Goal: Task Accomplishment & Management: Use online tool/utility

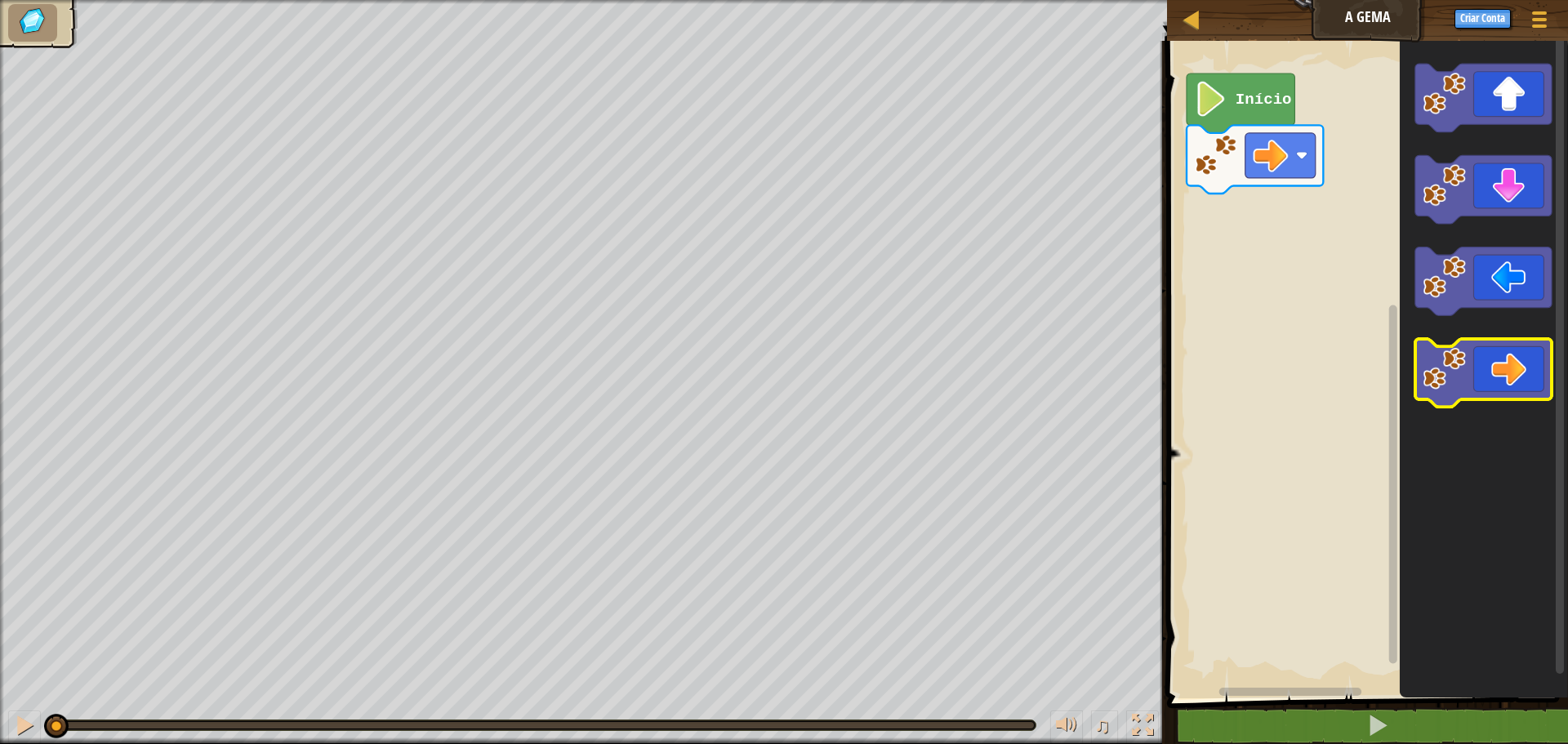
click at [1516, 371] on icon "Espaço de trabalho do Blockly" at bounding box center [1483, 373] width 136 height 68
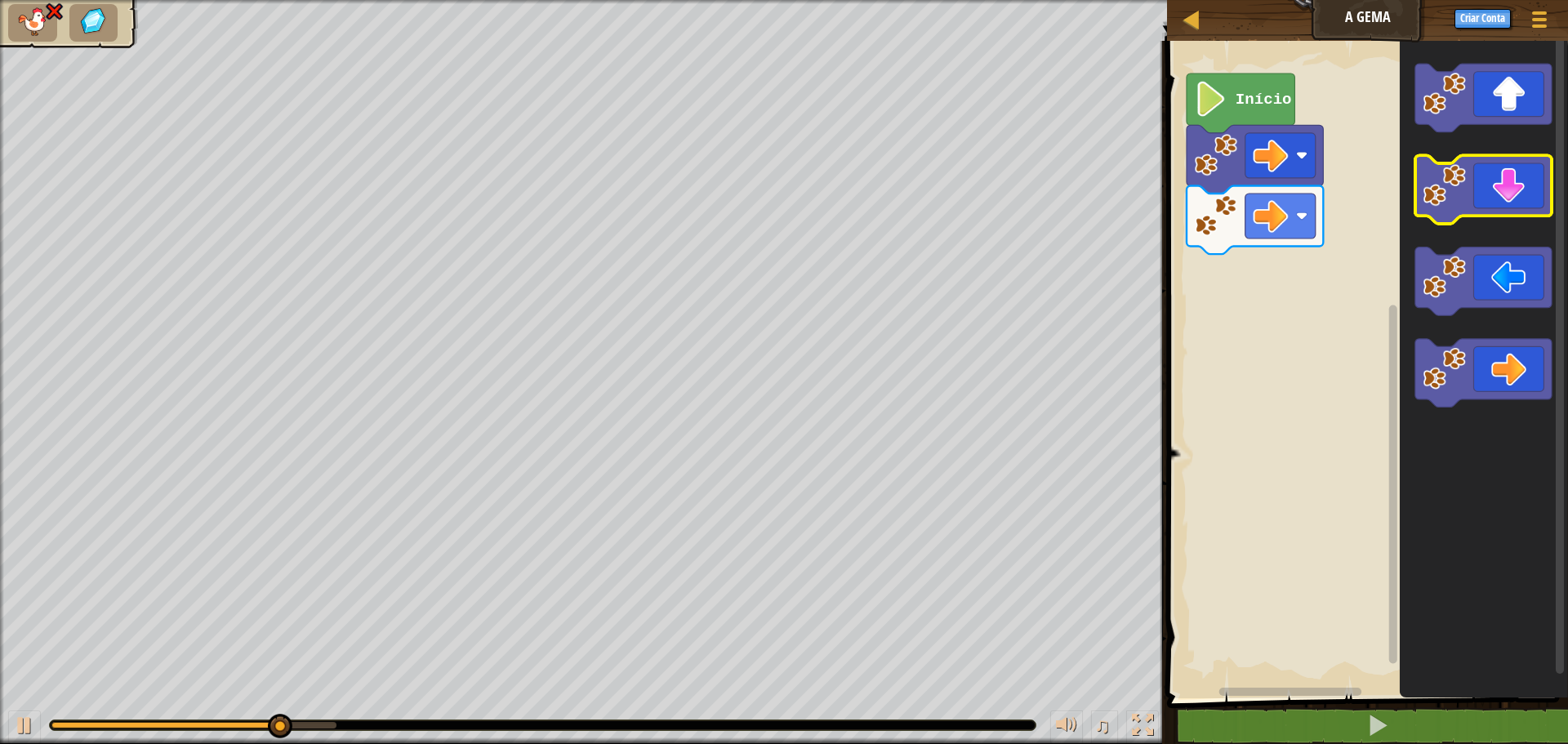
click at [1487, 186] on icon "Espaço de trabalho do Blockly" at bounding box center [1483, 190] width 136 height 68
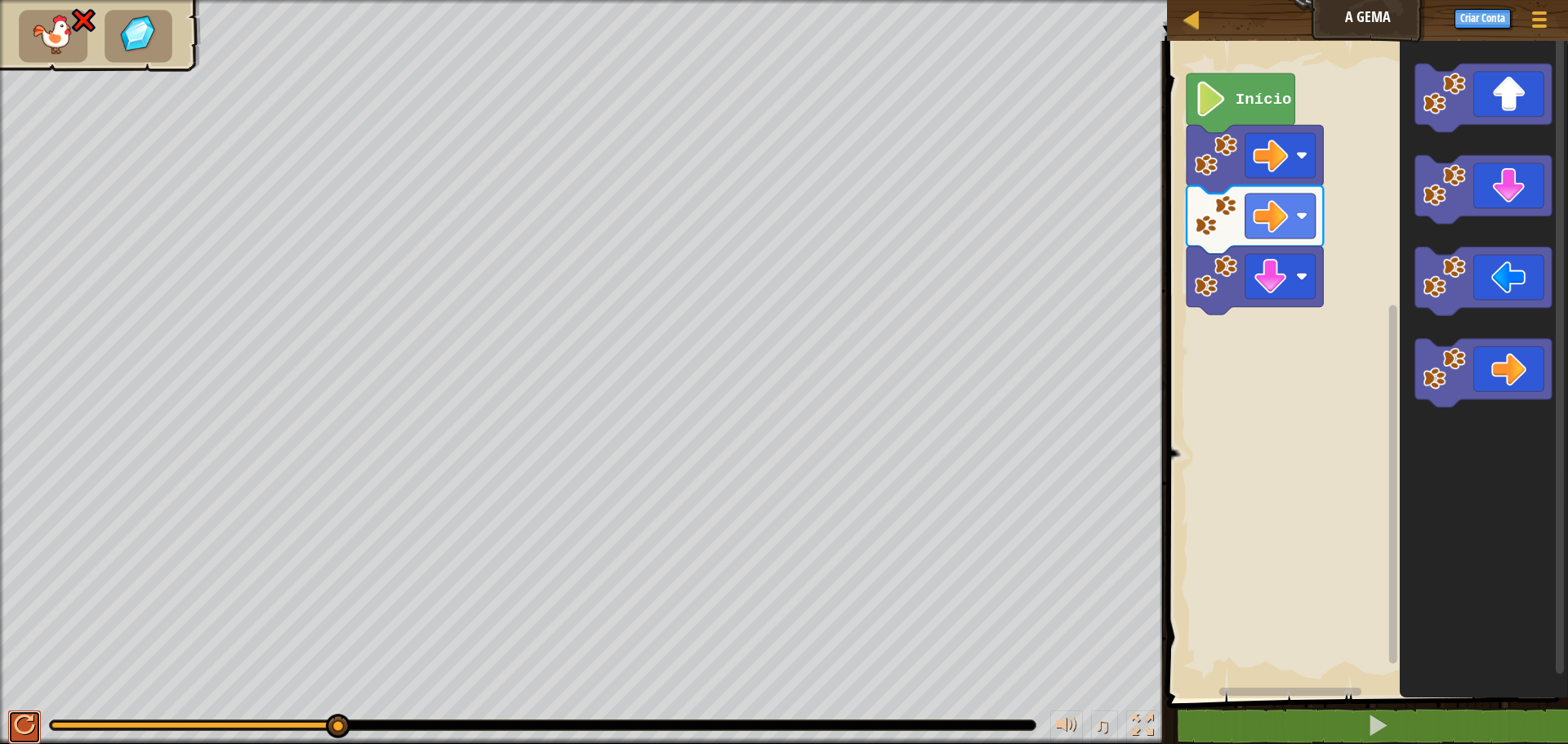
click at [17, 724] on div at bounding box center [24, 725] width 21 height 21
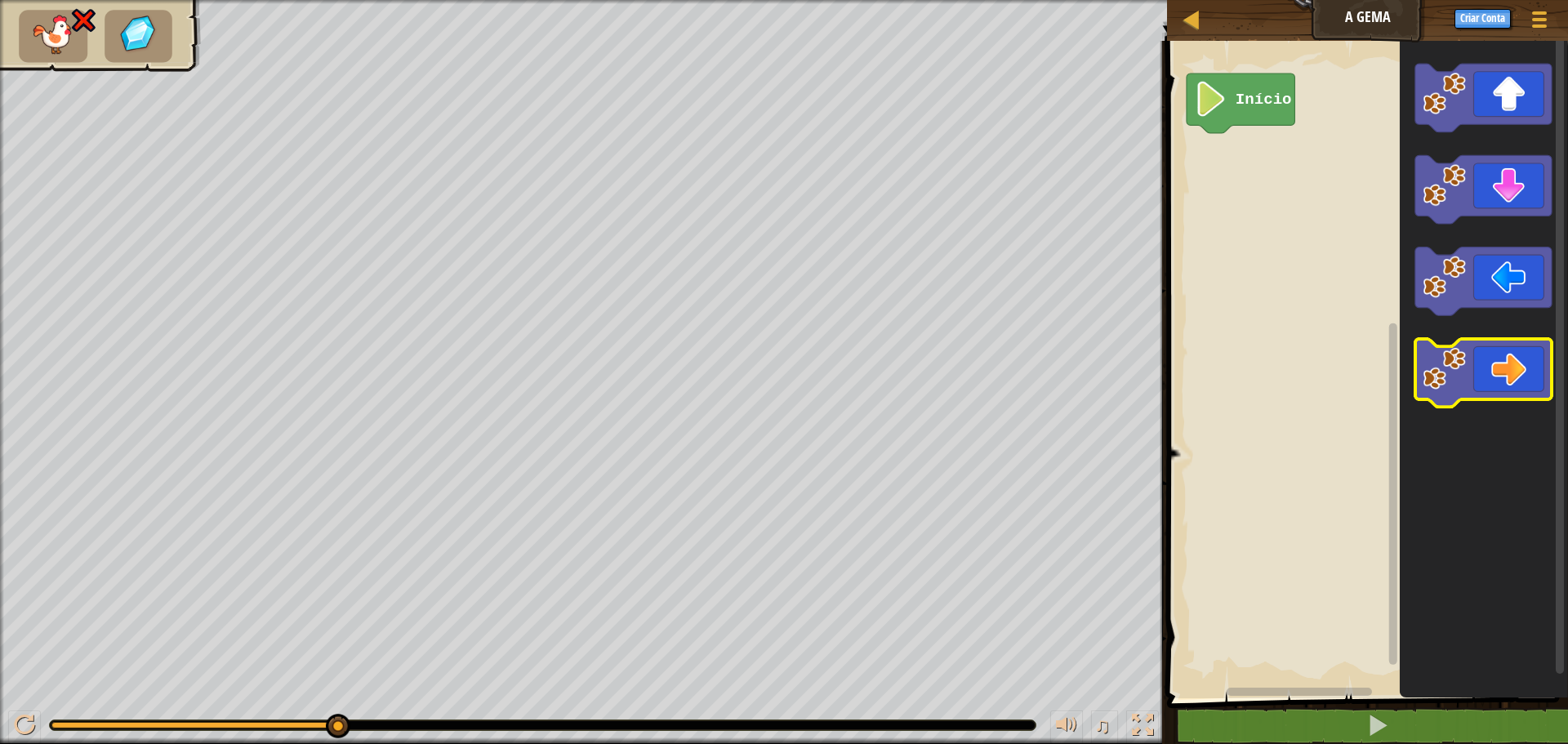
click at [1499, 355] on icon "Espaço de trabalho do Blockly" at bounding box center [1483, 373] width 136 height 68
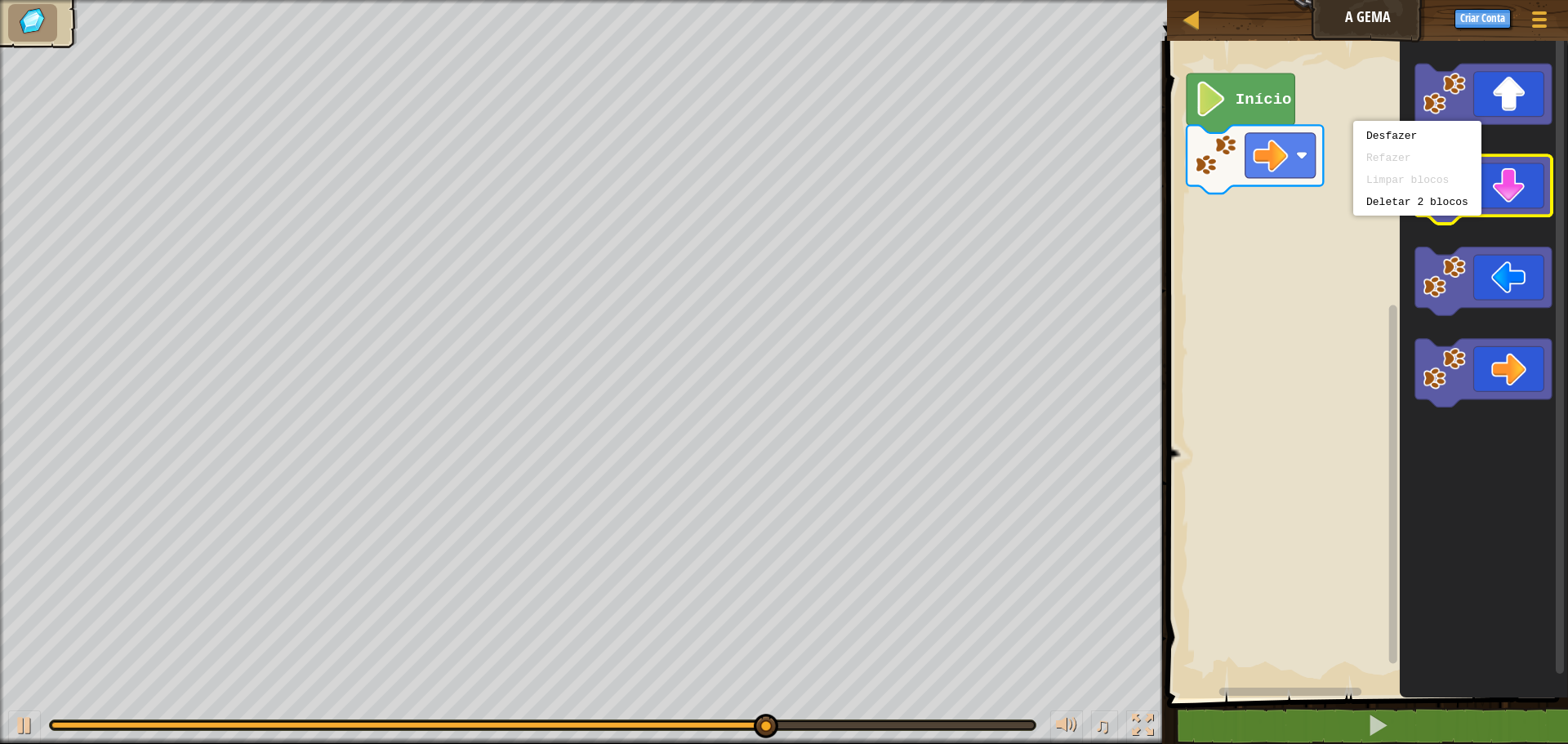
click at [1530, 190] on icon "Espaço de trabalho do Blockly" at bounding box center [1483, 190] width 136 height 68
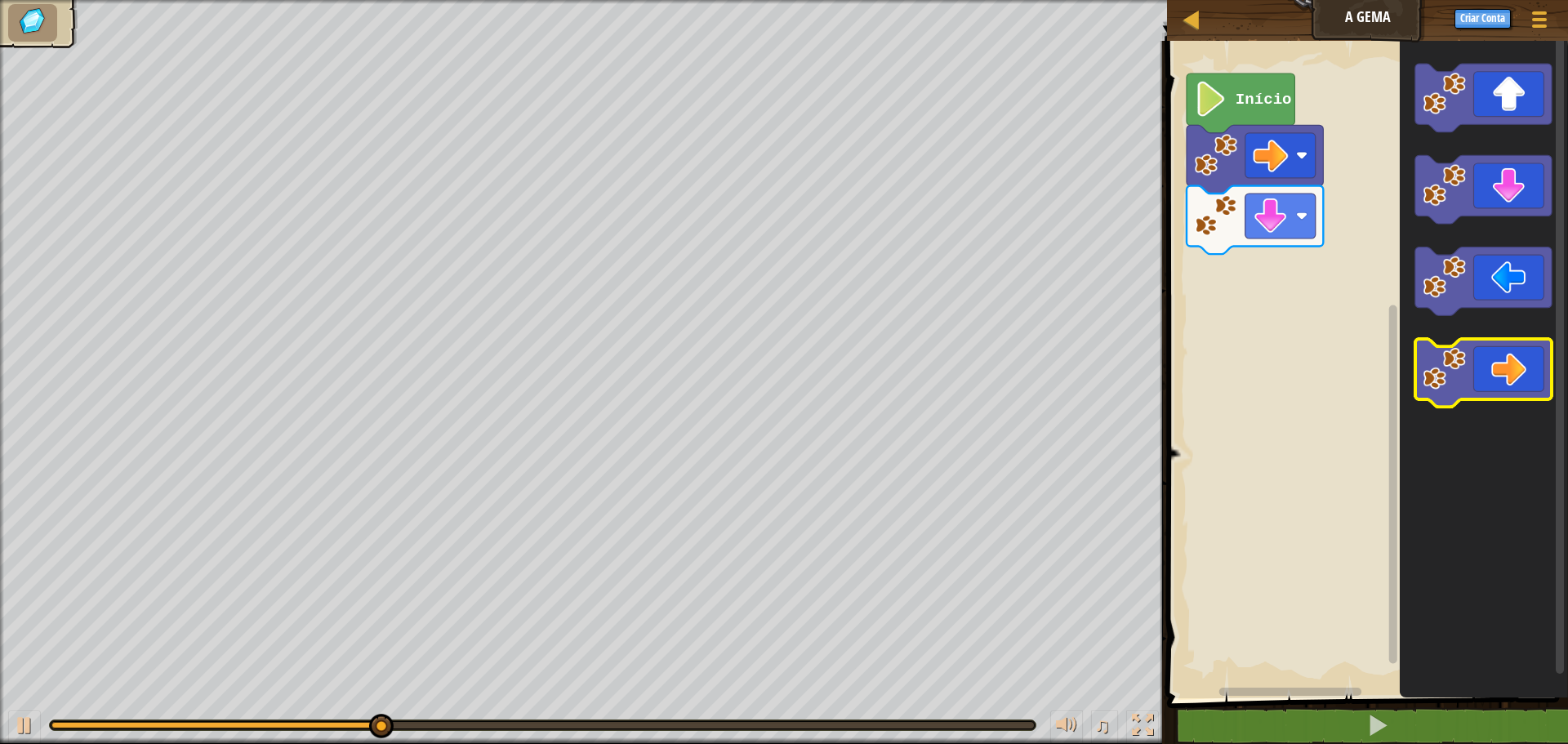
click at [1519, 360] on icon "Espaço de trabalho do Blockly" at bounding box center [1483, 373] width 136 height 68
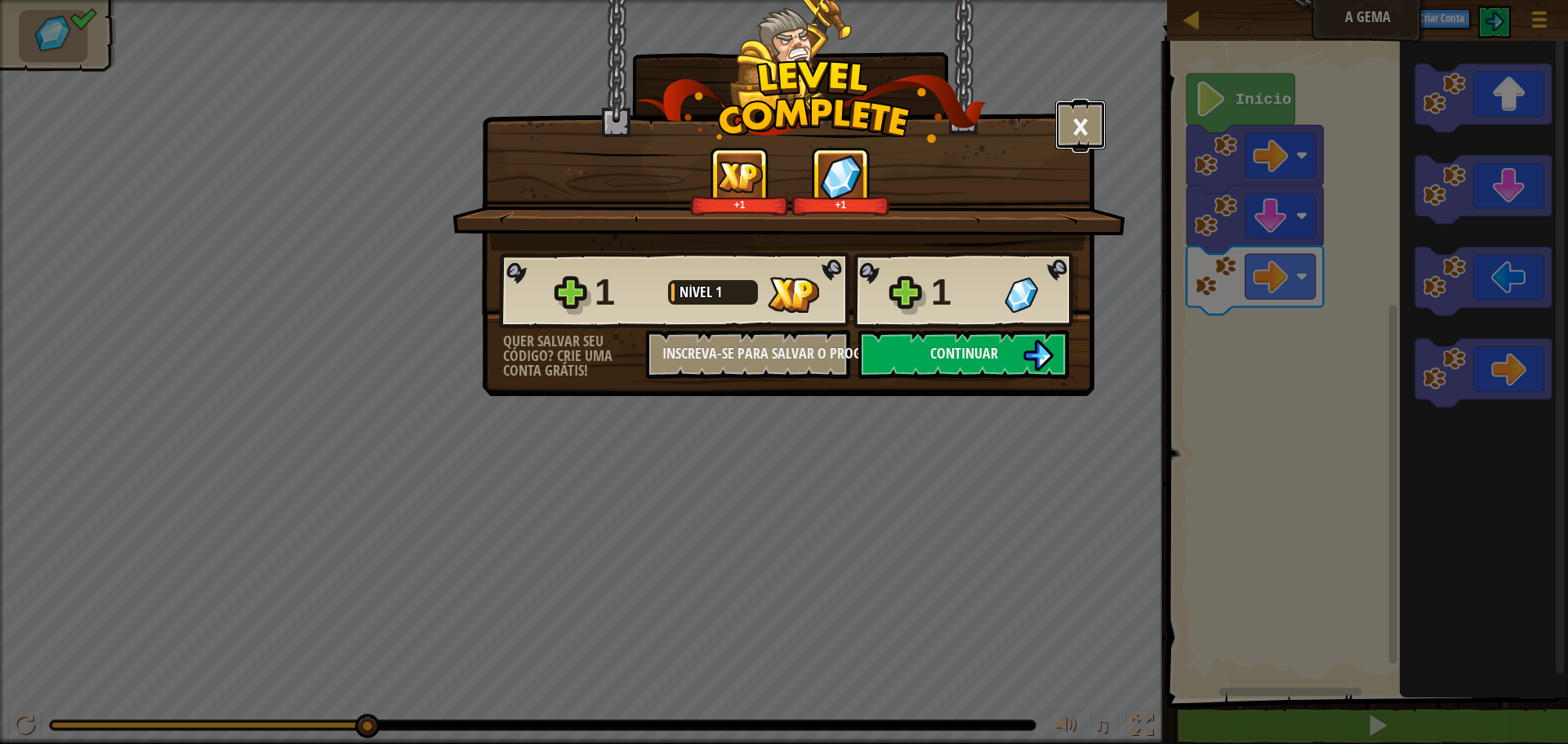
click at [1081, 120] on button "×" at bounding box center [1081, 125] width 51 height 49
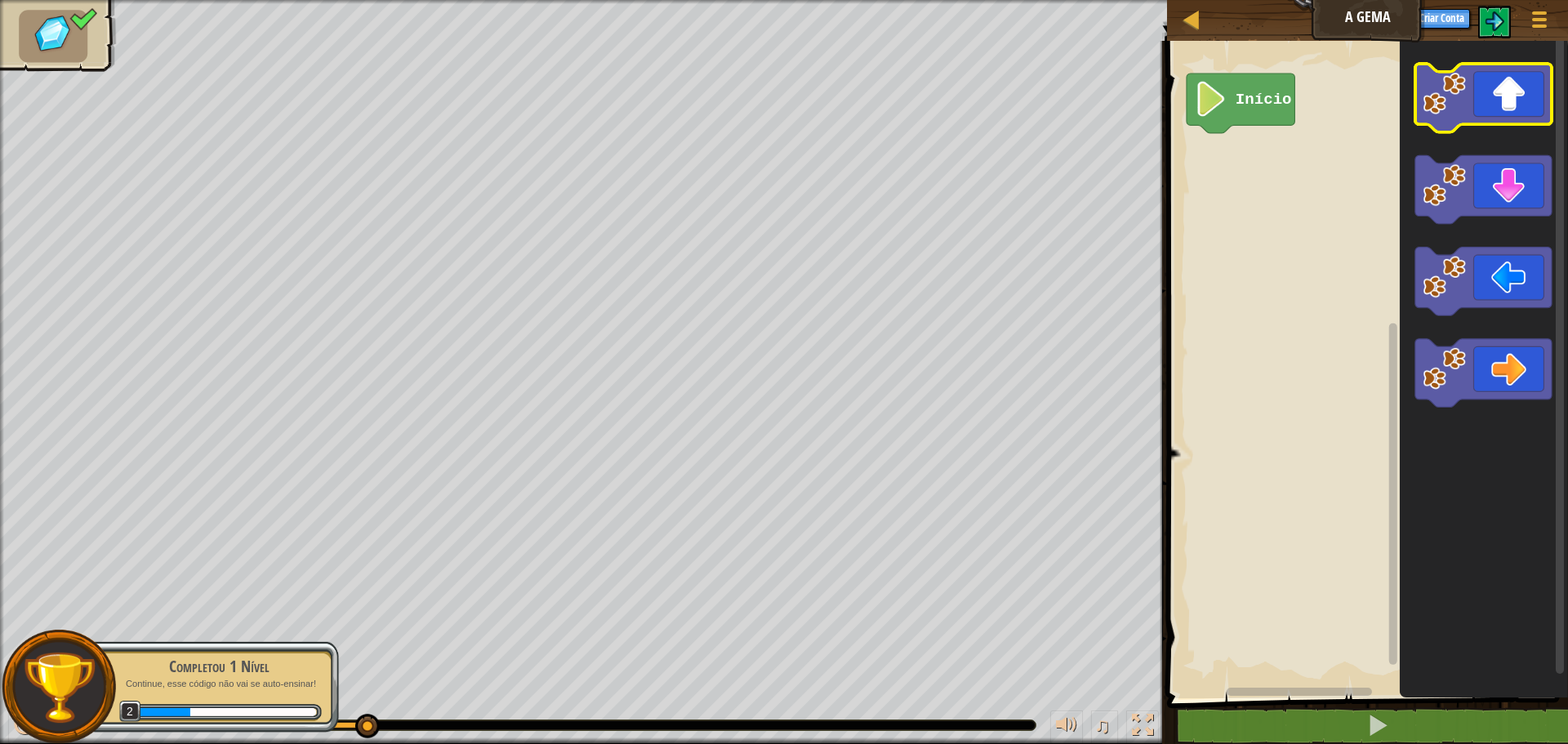
click at [1491, 110] on icon "Espaço de trabalho do Blockly" at bounding box center [1483, 98] width 136 height 68
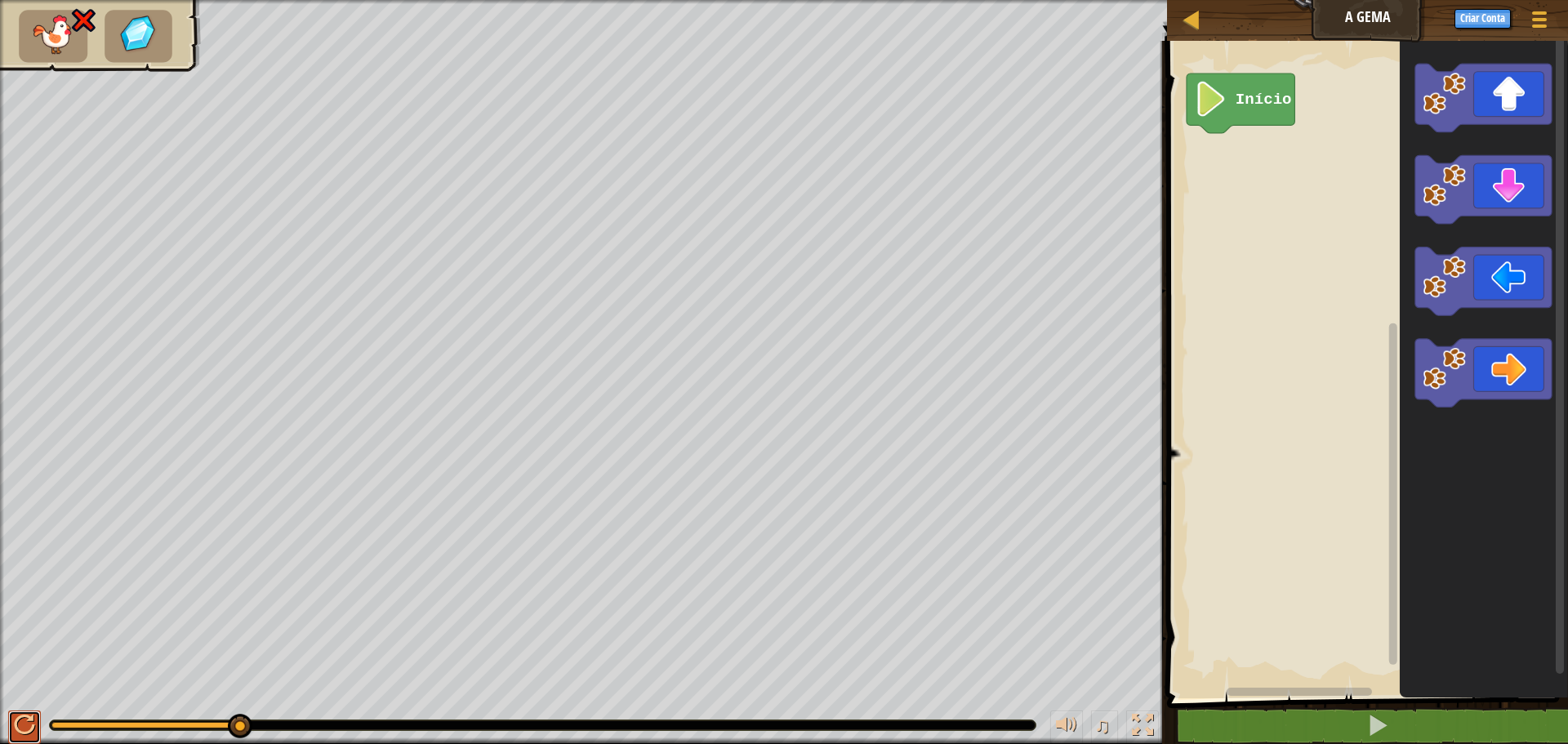
click at [9, 724] on button at bounding box center [24, 727] width 33 height 33
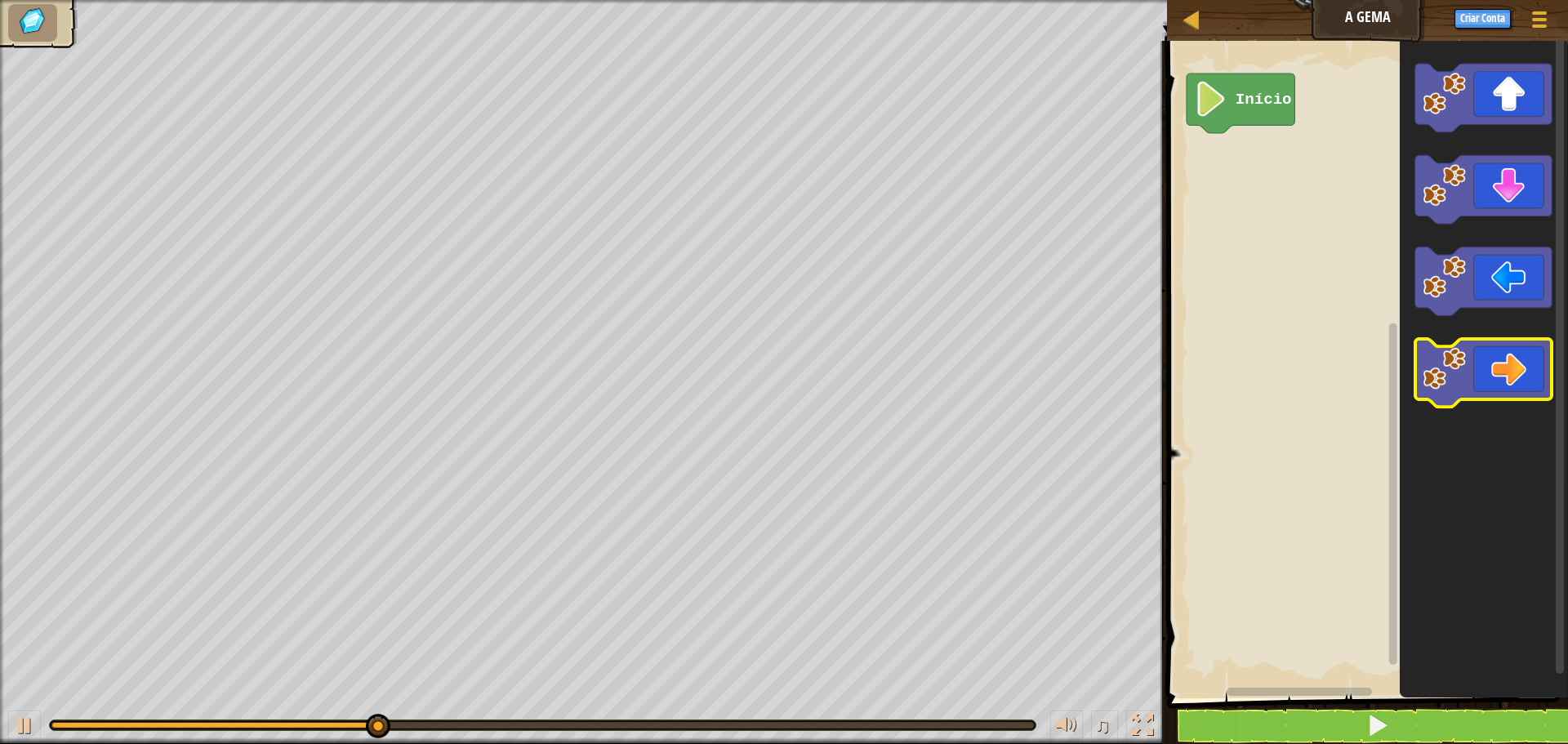
click at [1524, 360] on icon "Espaço de trabalho do Blockly" at bounding box center [1483, 373] width 136 height 68
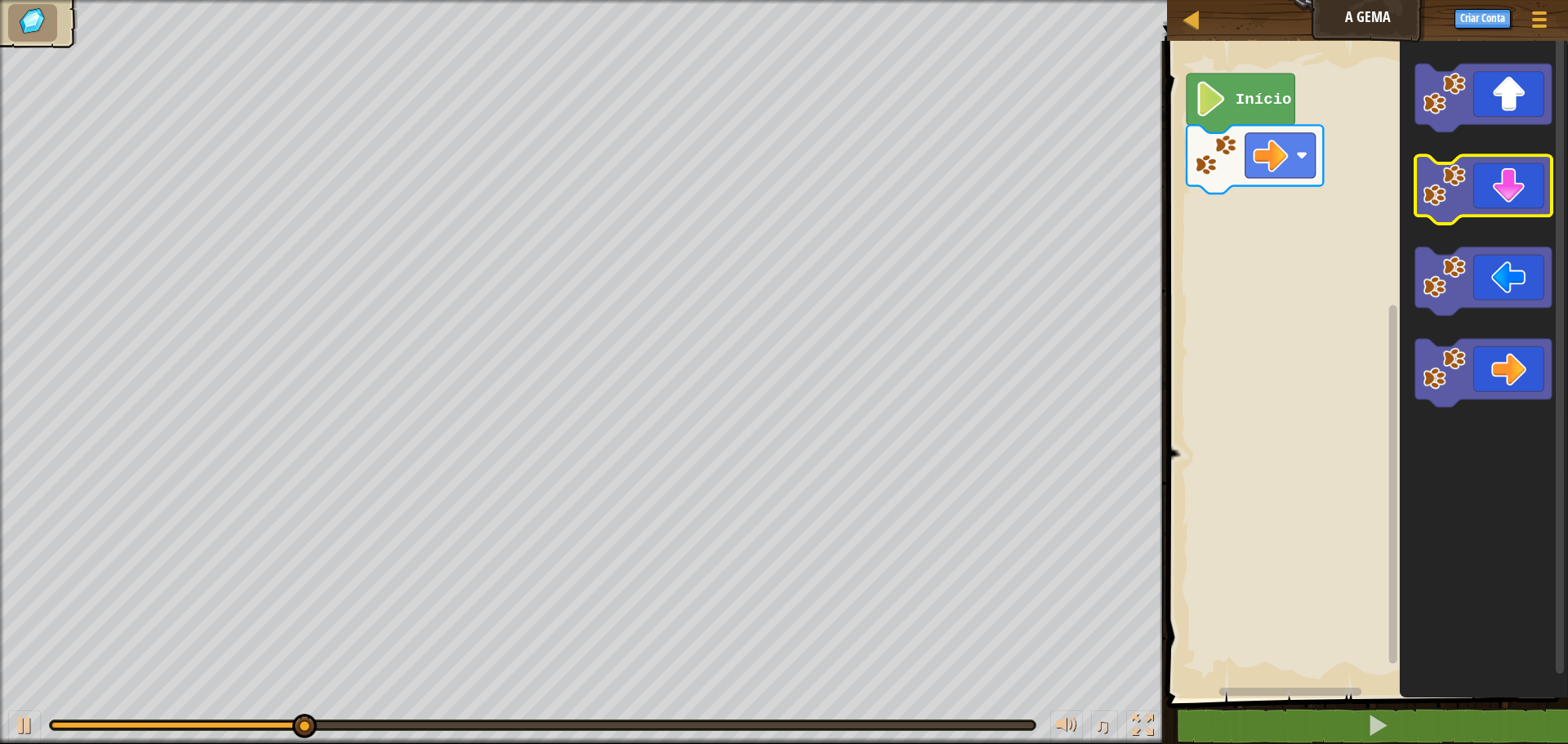
click at [1459, 178] on image "Espaço de trabalho do Blockly" at bounding box center [1445, 185] width 43 height 43
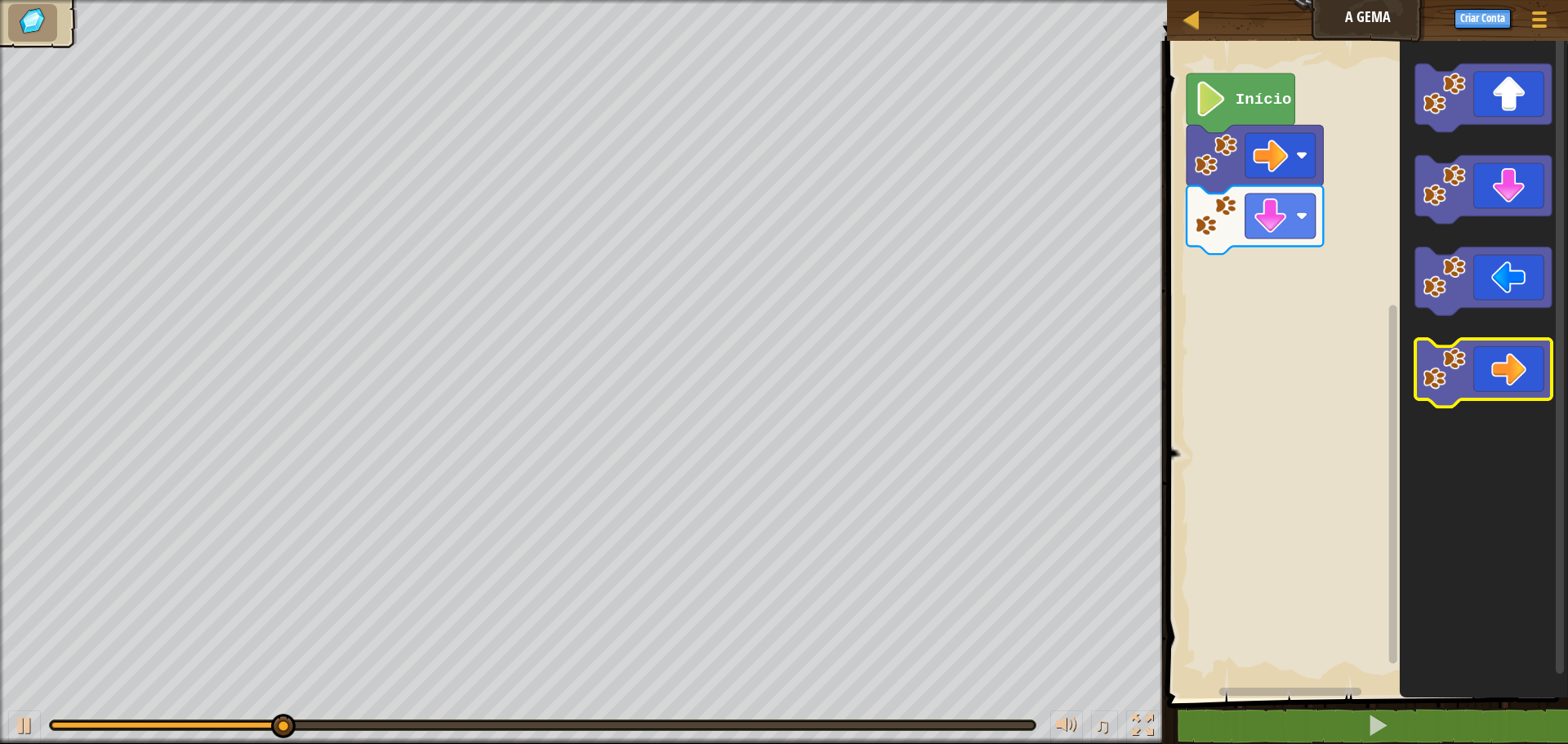
click at [1496, 361] on icon "Espaço de trabalho do Blockly" at bounding box center [1483, 373] width 136 height 68
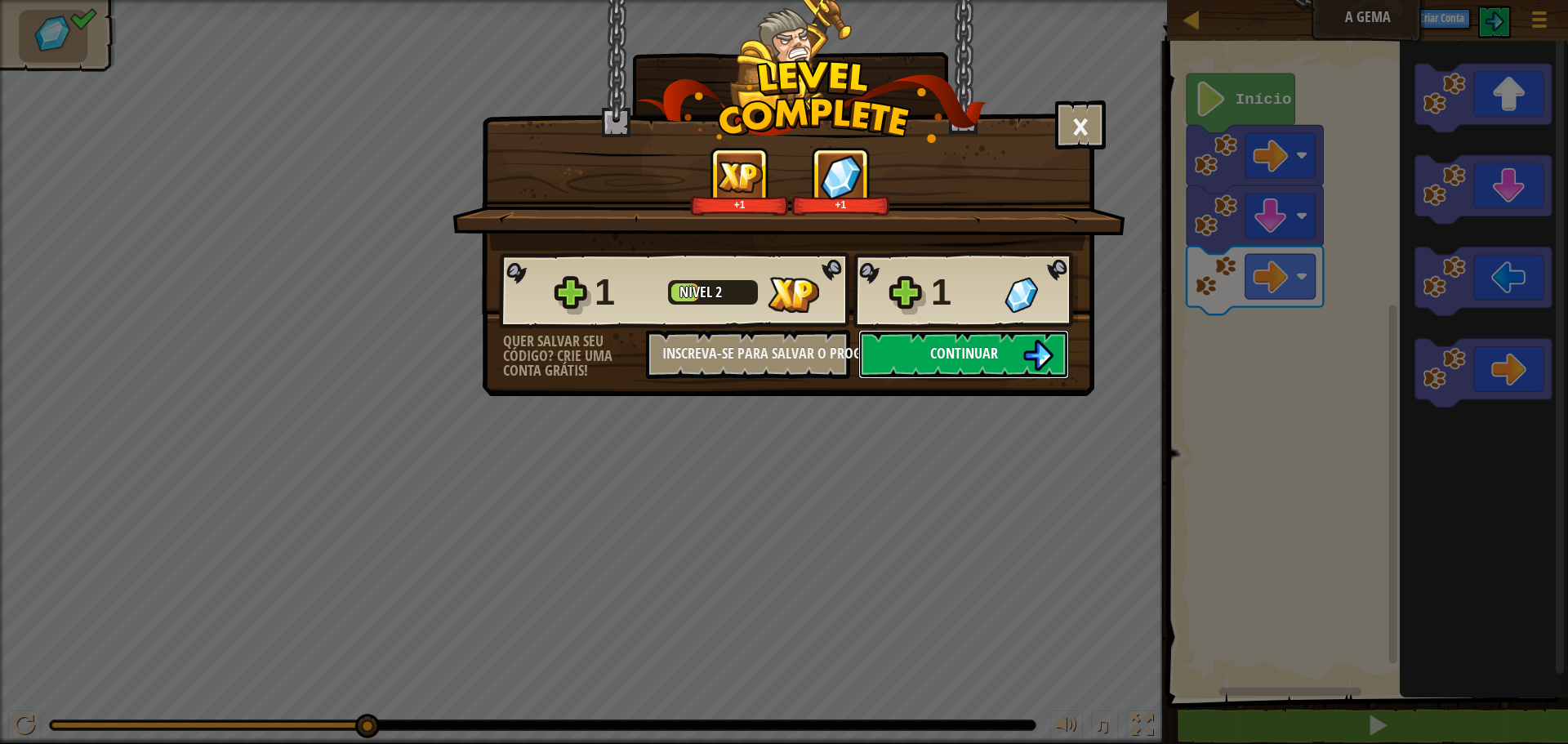
click at [914, 351] on button "Continuar" at bounding box center [964, 355] width 210 height 49
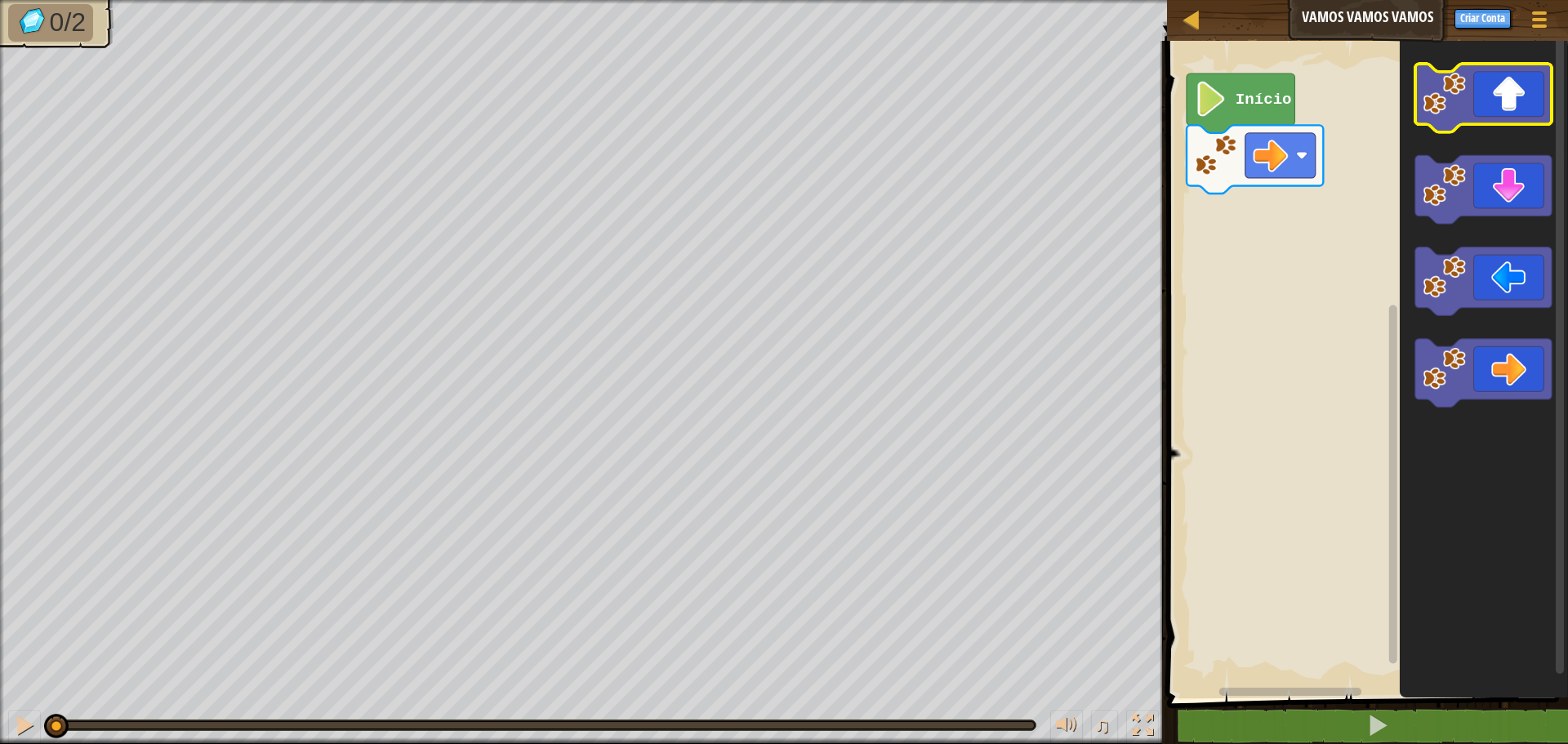
click at [1527, 103] on icon "Espaço de trabalho do Blockly" at bounding box center [1483, 98] width 136 height 68
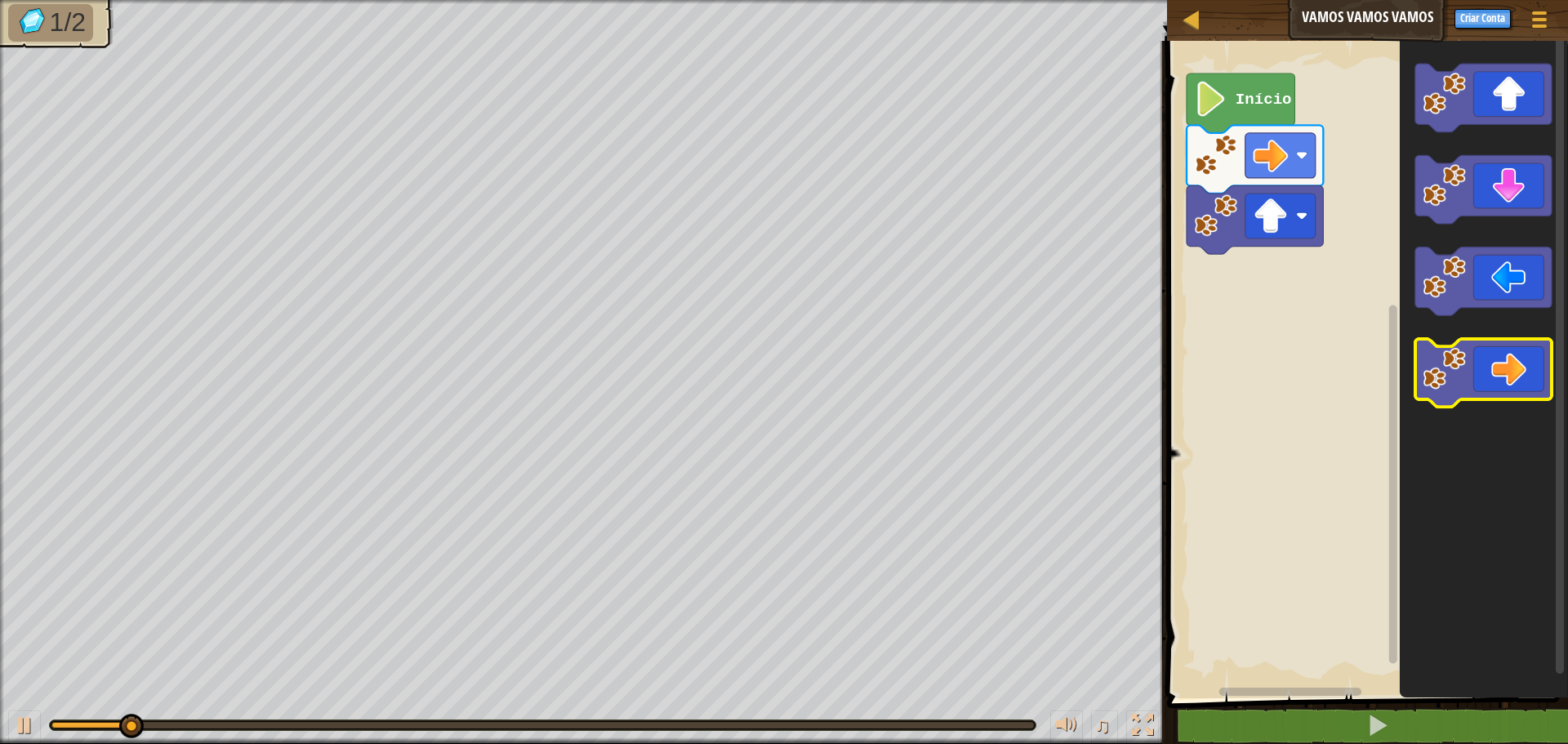
click at [1474, 368] on icon "Espaço de trabalho do Blockly" at bounding box center [1483, 373] width 136 height 68
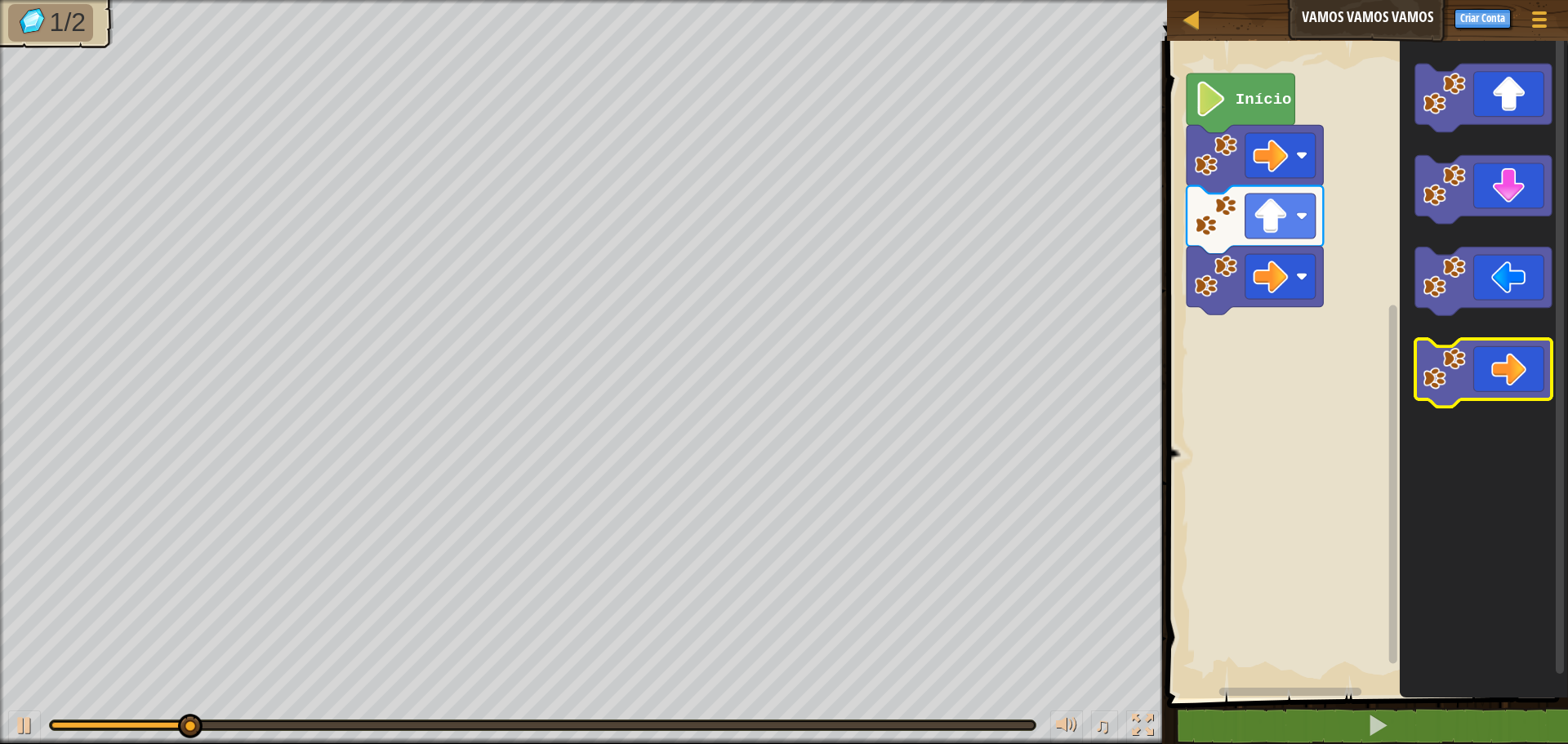
click at [1474, 368] on icon "Espaço de trabalho do Blockly" at bounding box center [1483, 373] width 136 height 68
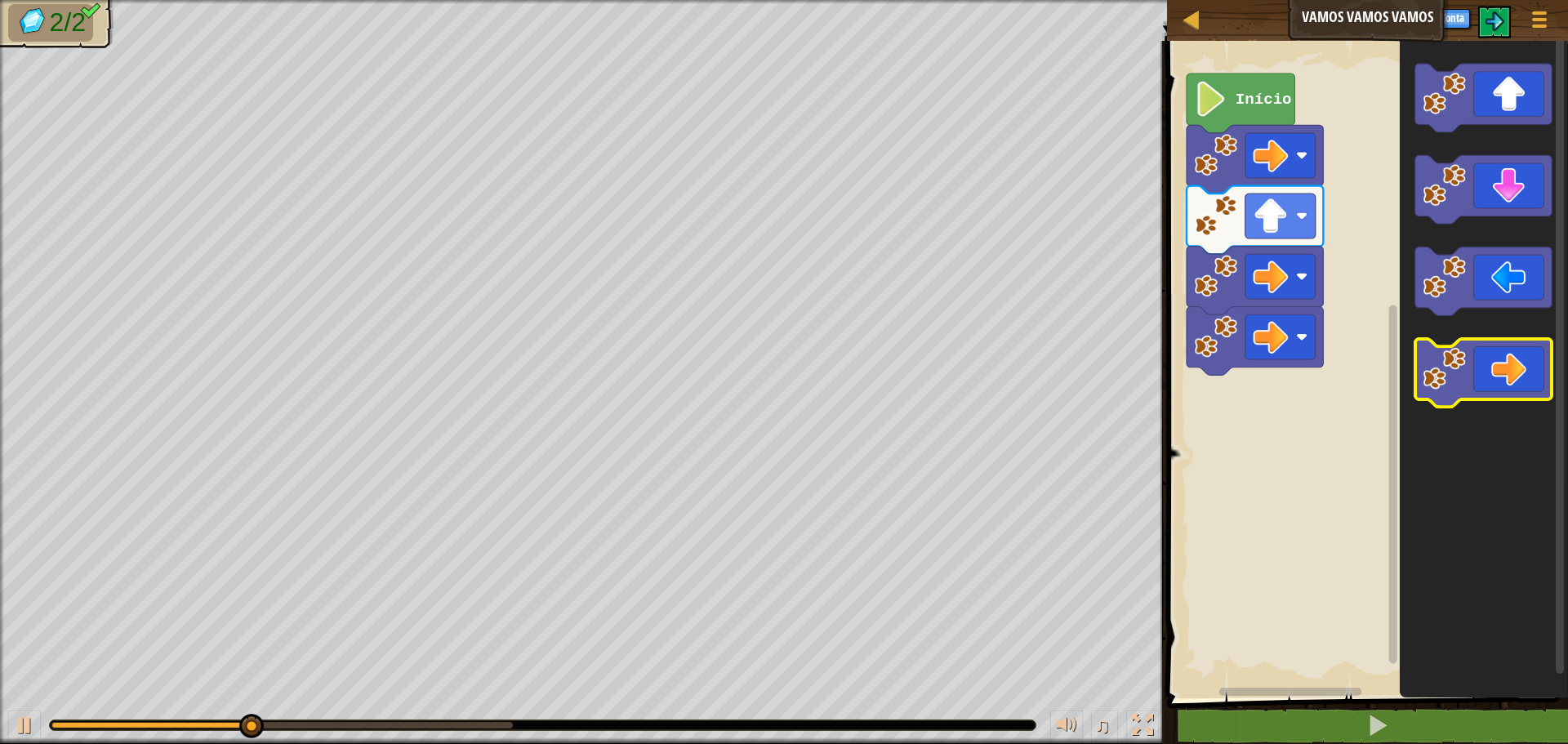
click at [1474, 368] on icon "Espaço de trabalho do Blockly" at bounding box center [1483, 373] width 136 height 68
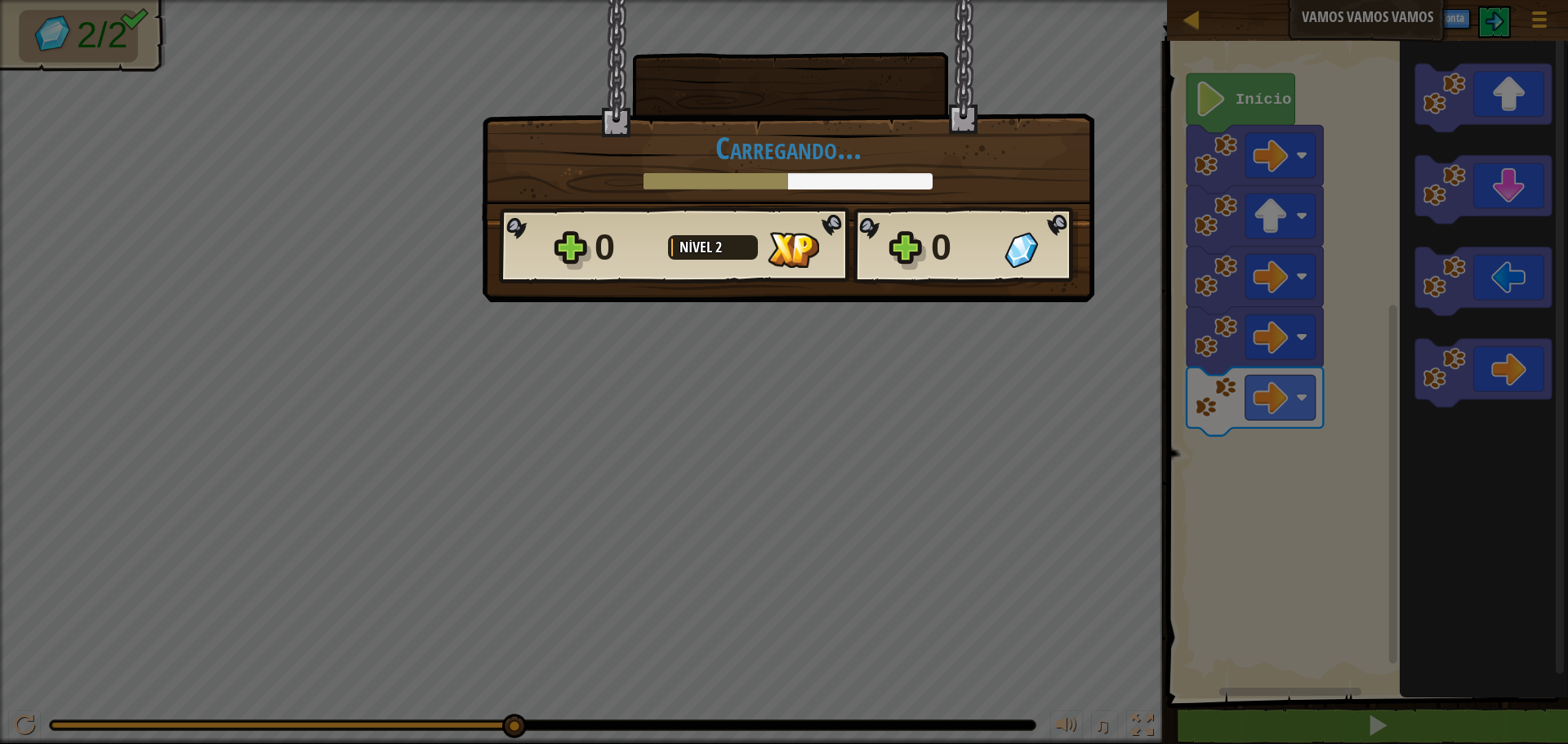
click at [1567, 2] on body "Mapa Vamos Vamos Vamos Menu do Jogo Criar Conta 1 ההההההההההההההההההההההההההההה…" at bounding box center [784, 1] width 1568 height 2
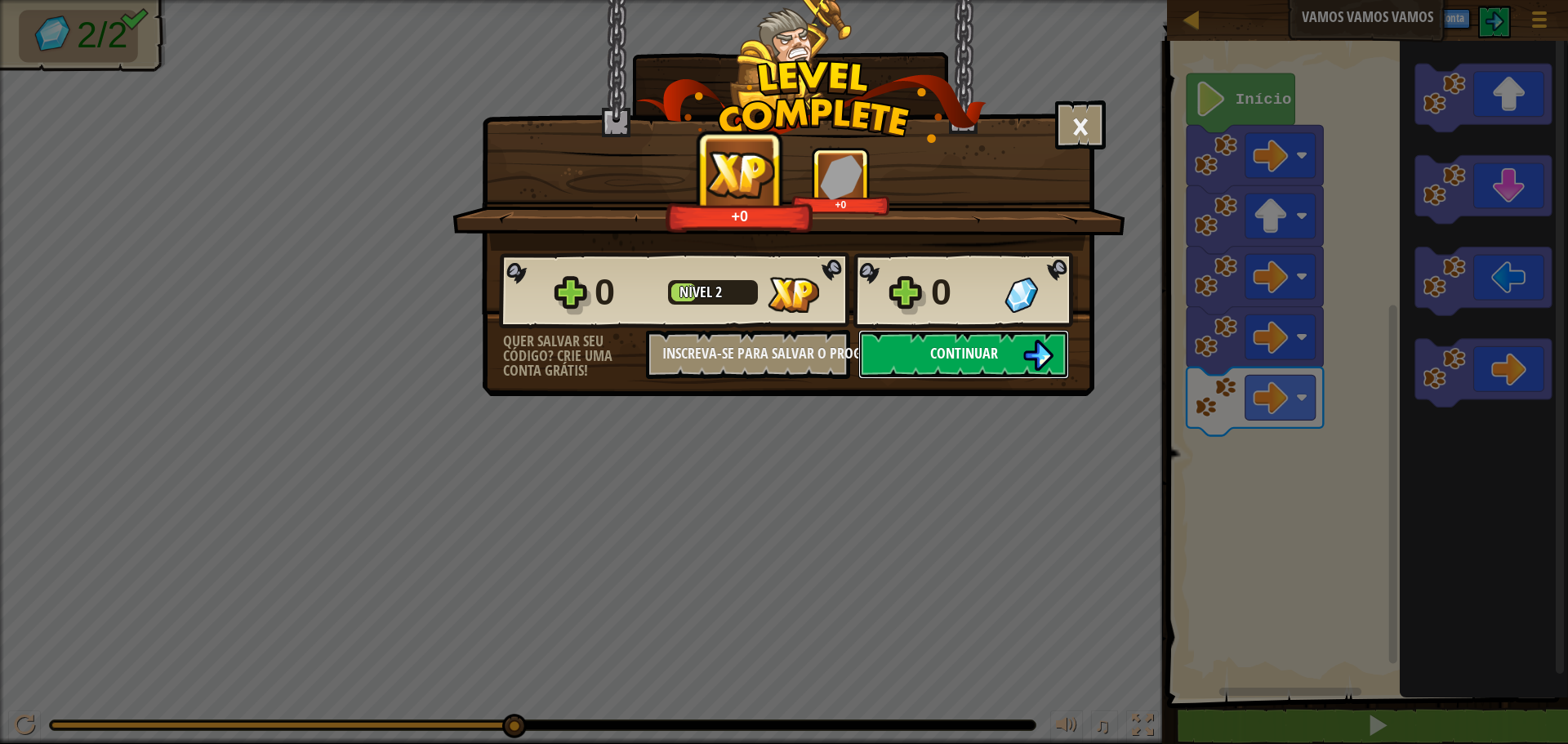
click at [943, 358] on span "Continuar" at bounding box center [964, 353] width 68 height 20
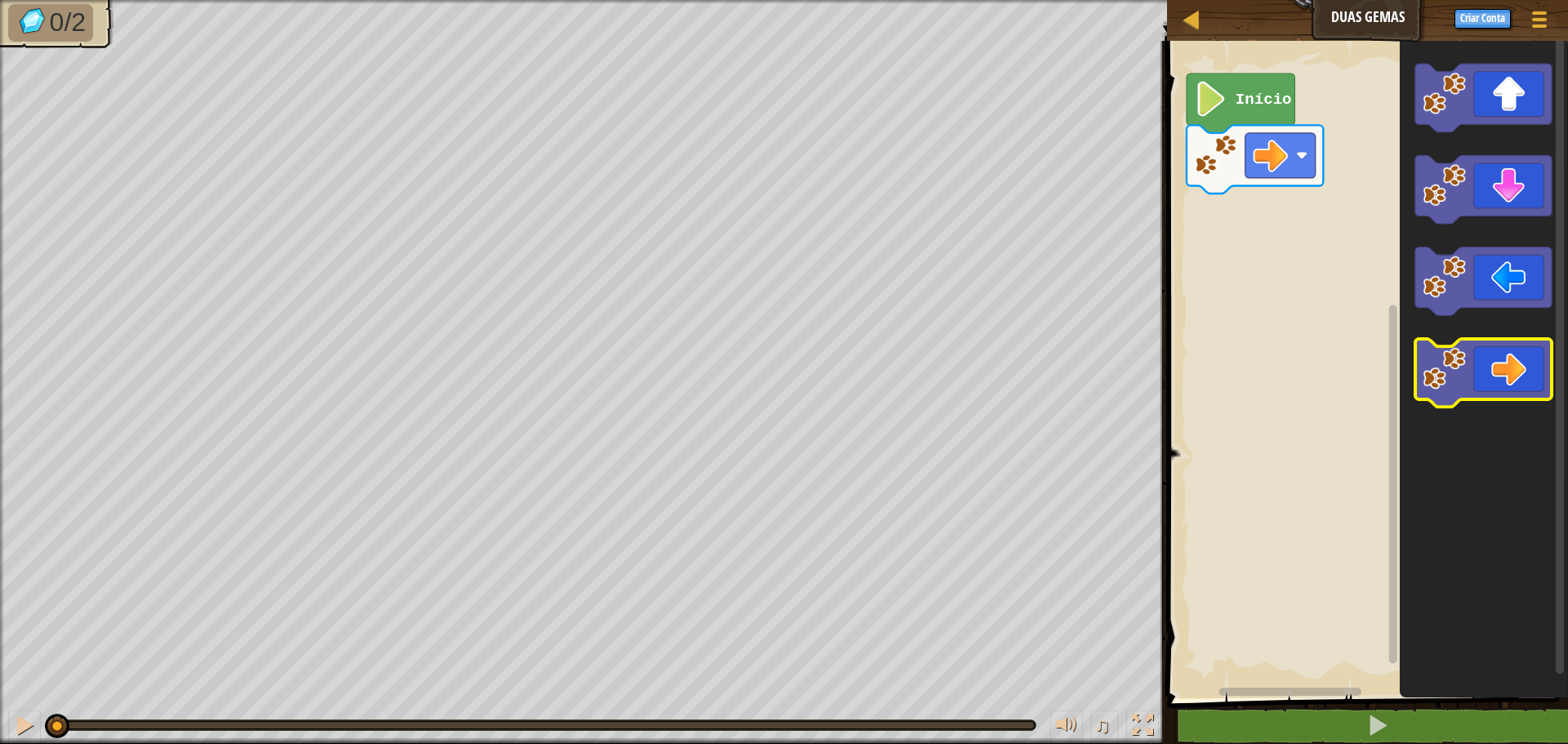
click at [1454, 361] on image "Espaço de trabalho do Blockly" at bounding box center [1445, 369] width 43 height 43
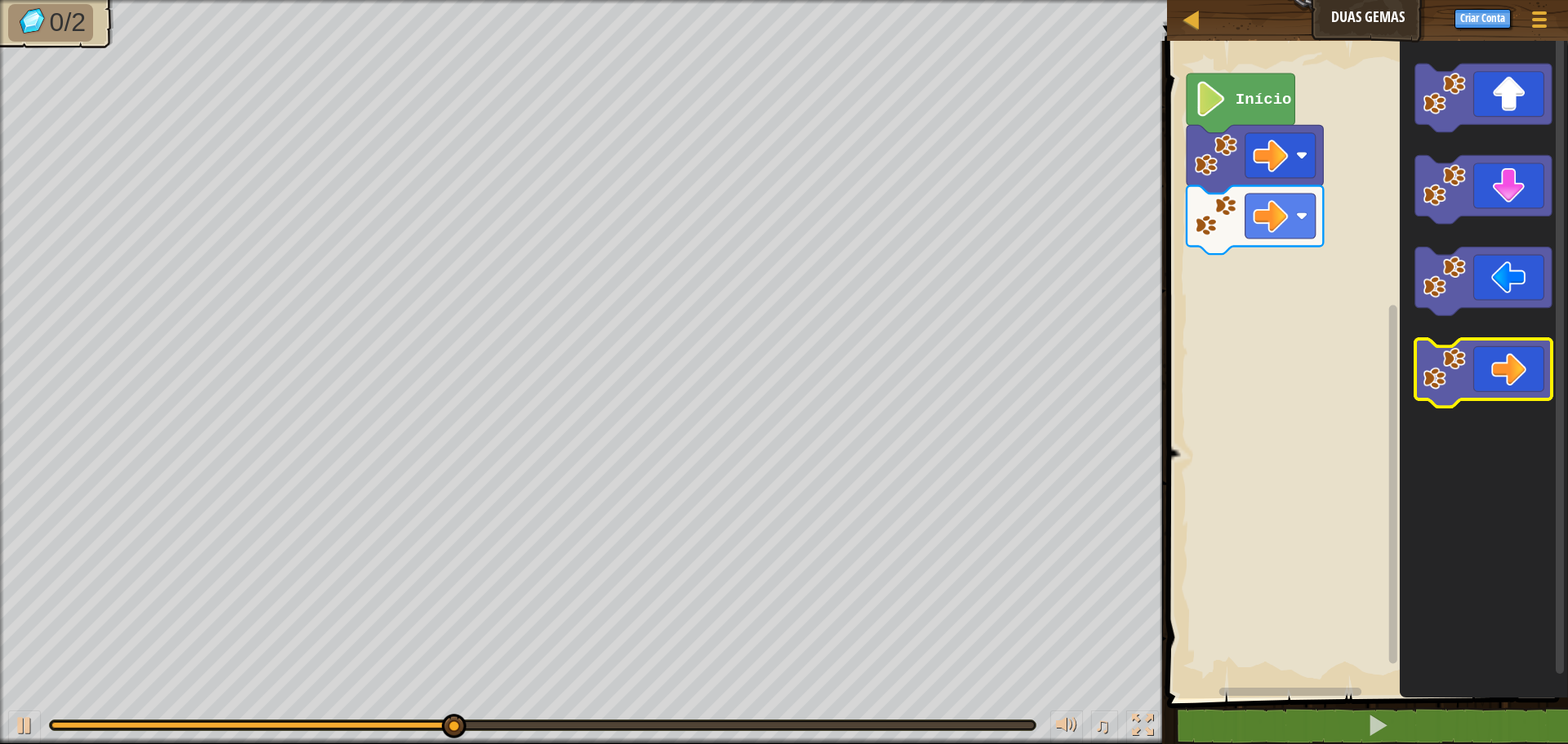
click at [1445, 352] on image "Espaço de trabalho do Blockly" at bounding box center [1445, 369] width 43 height 43
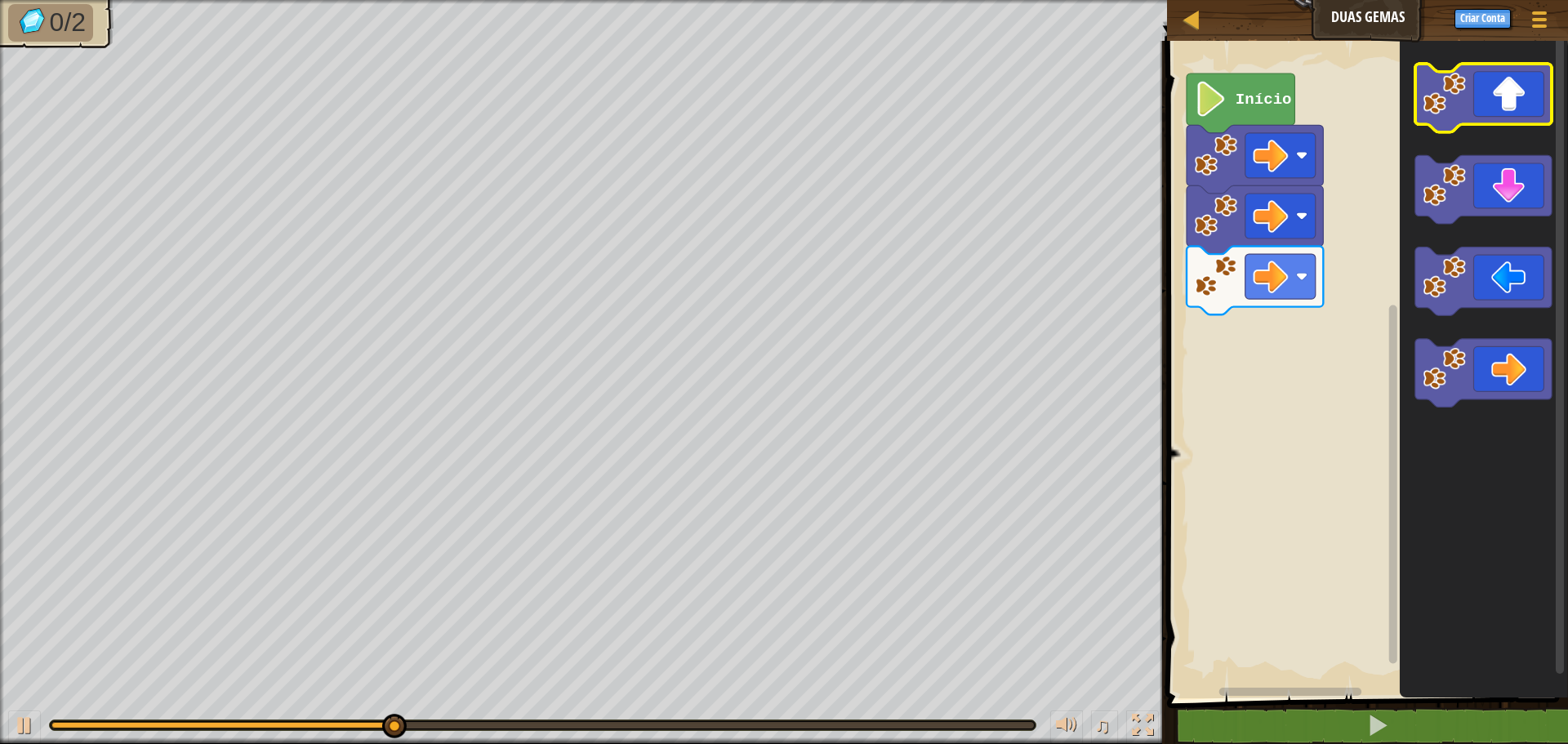
click at [1532, 96] on icon "Espaço de trabalho do Blockly" at bounding box center [1483, 98] width 136 height 68
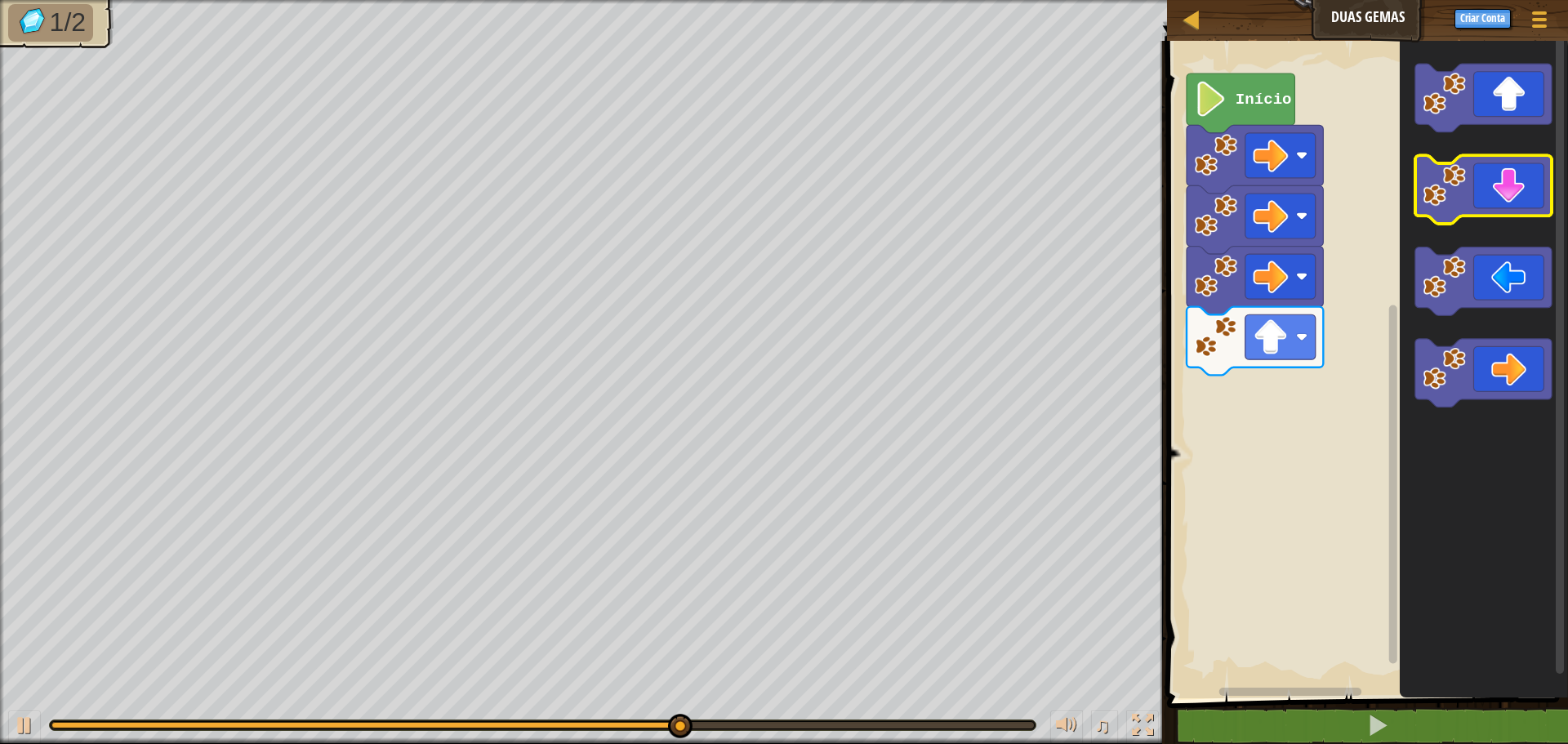
click at [1548, 213] on icon "Espaço de trabalho do Blockly" at bounding box center [1483, 190] width 136 height 68
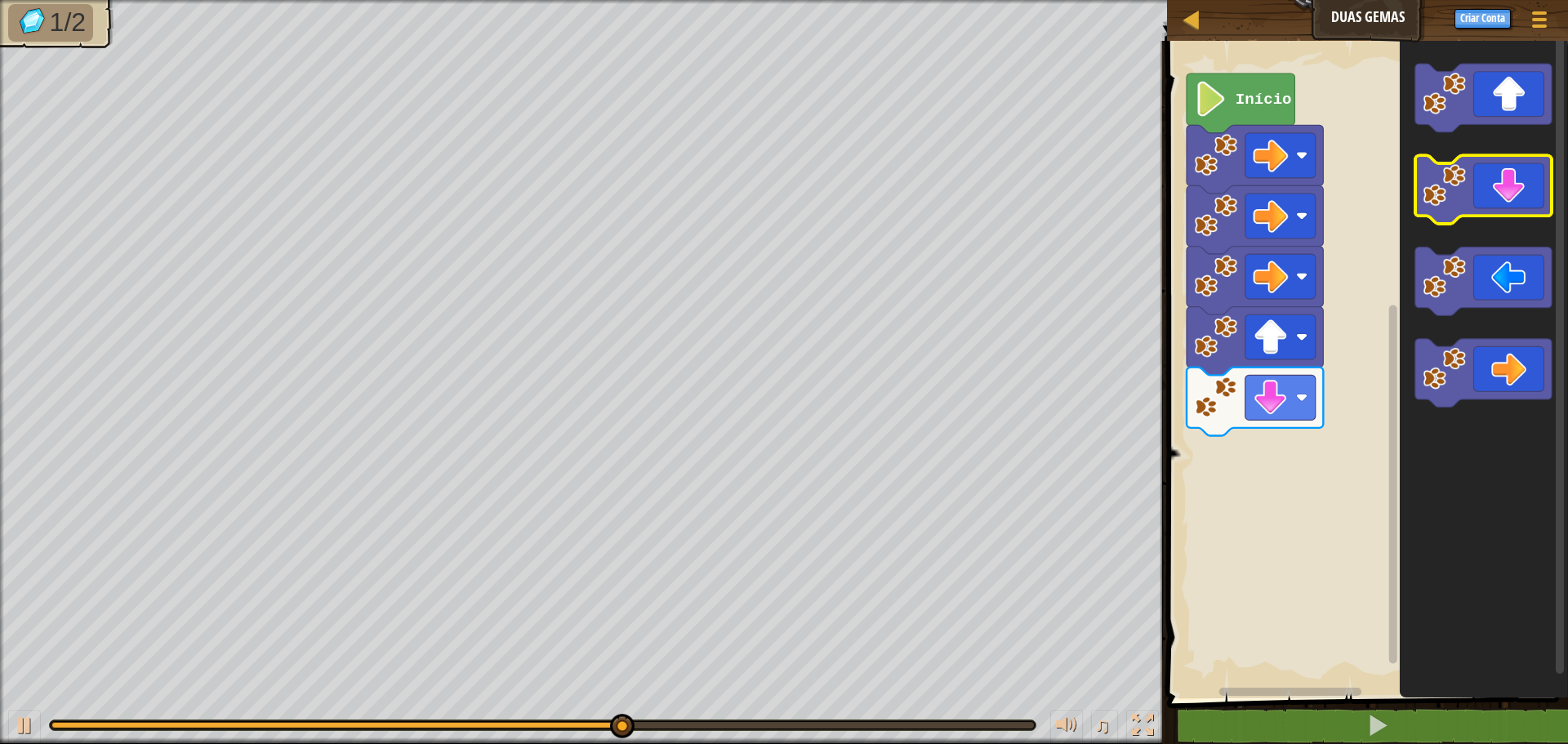
click at [1548, 213] on icon "Espaço de trabalho do Blockly" at bounding box center [1483, 190] width 136 height 68
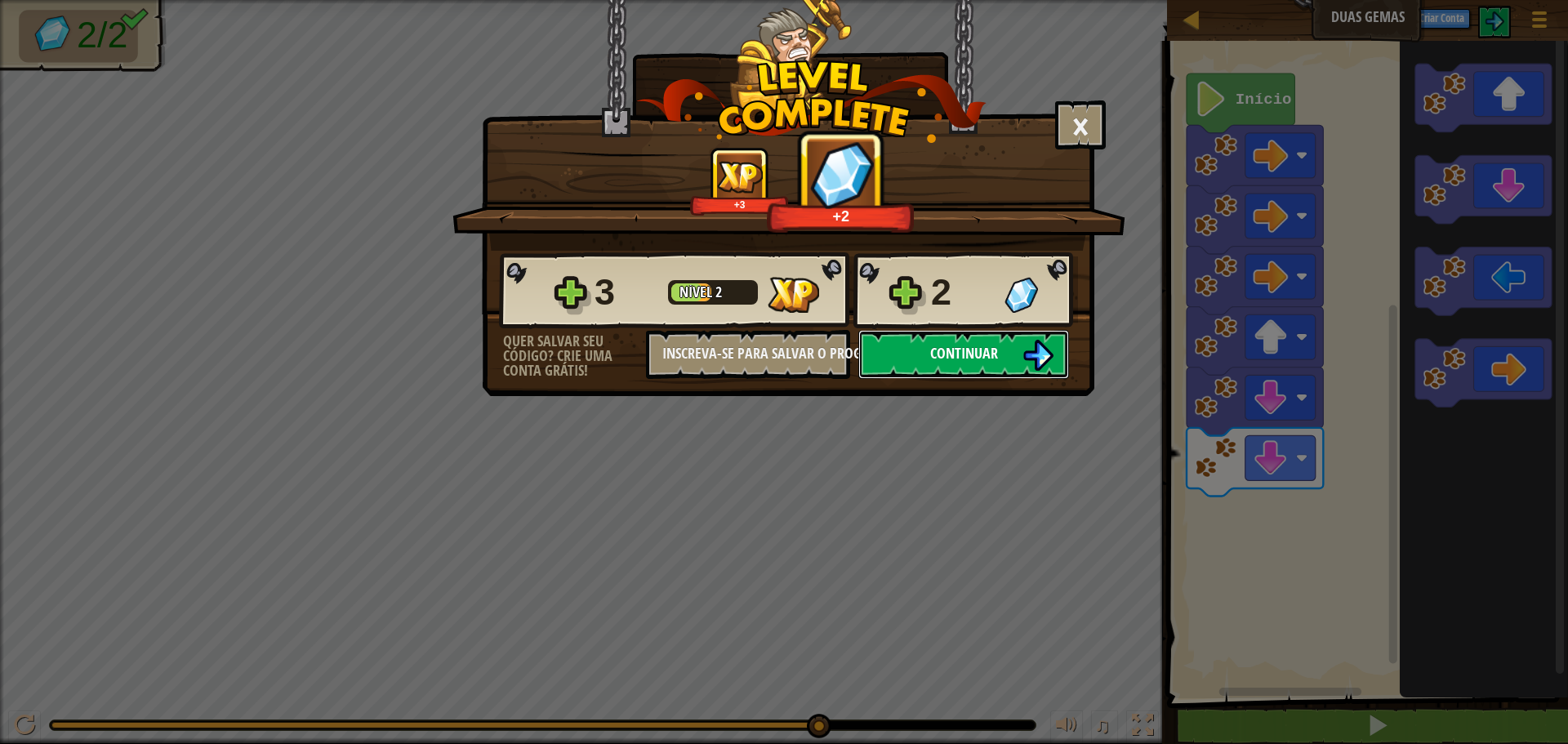
click at [996, 353] on span "Continuar" at bounding box center [964, 353] width 68 height 20
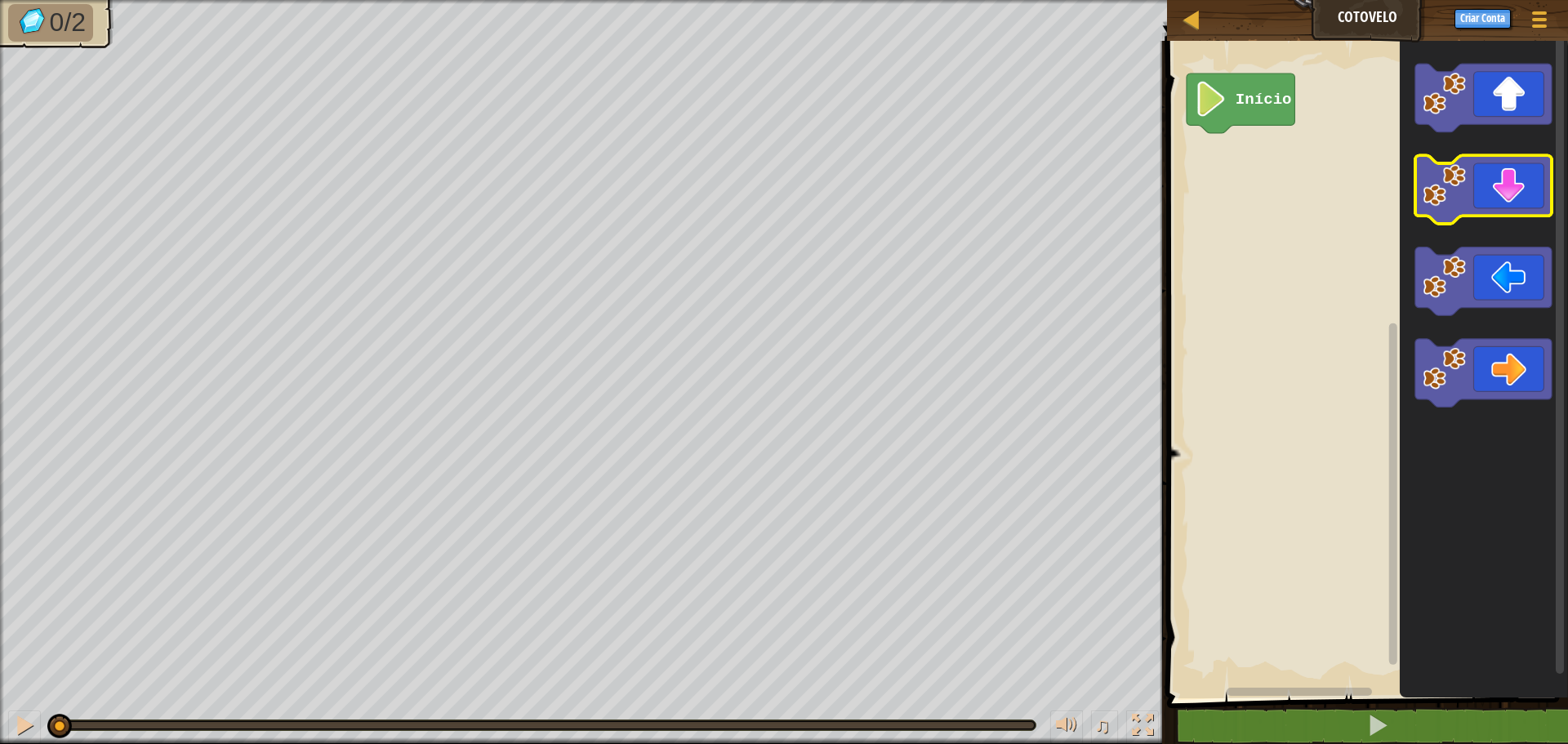
click at [1480, 200] on icon "Espaço de trabalho do Blockly" at bounding box center [1483, 190] width 136 height 68
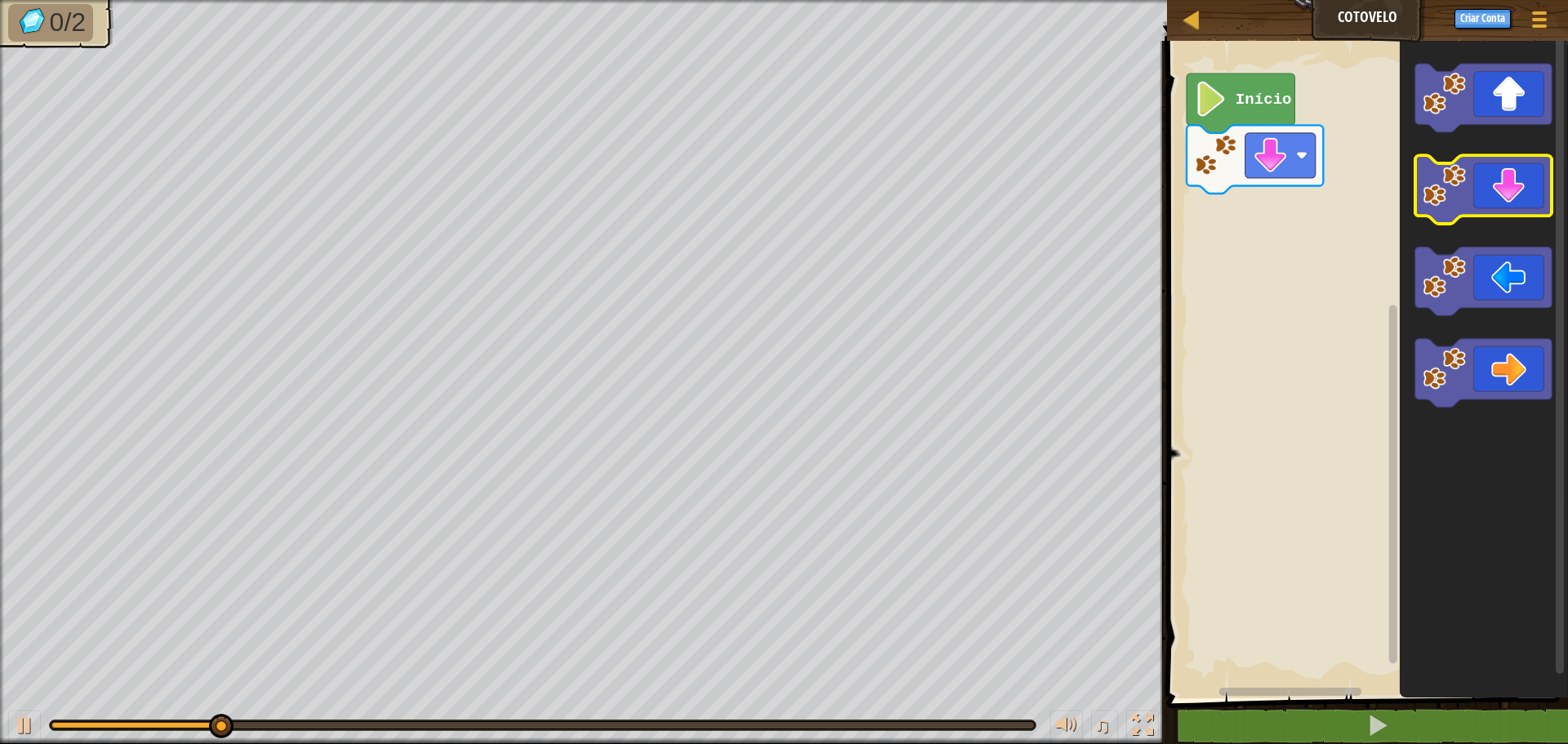
click at [1480, 200] on icon "Espaço de trabalho do Blockly" at bounding box center [1483, 190] width 136 height 68
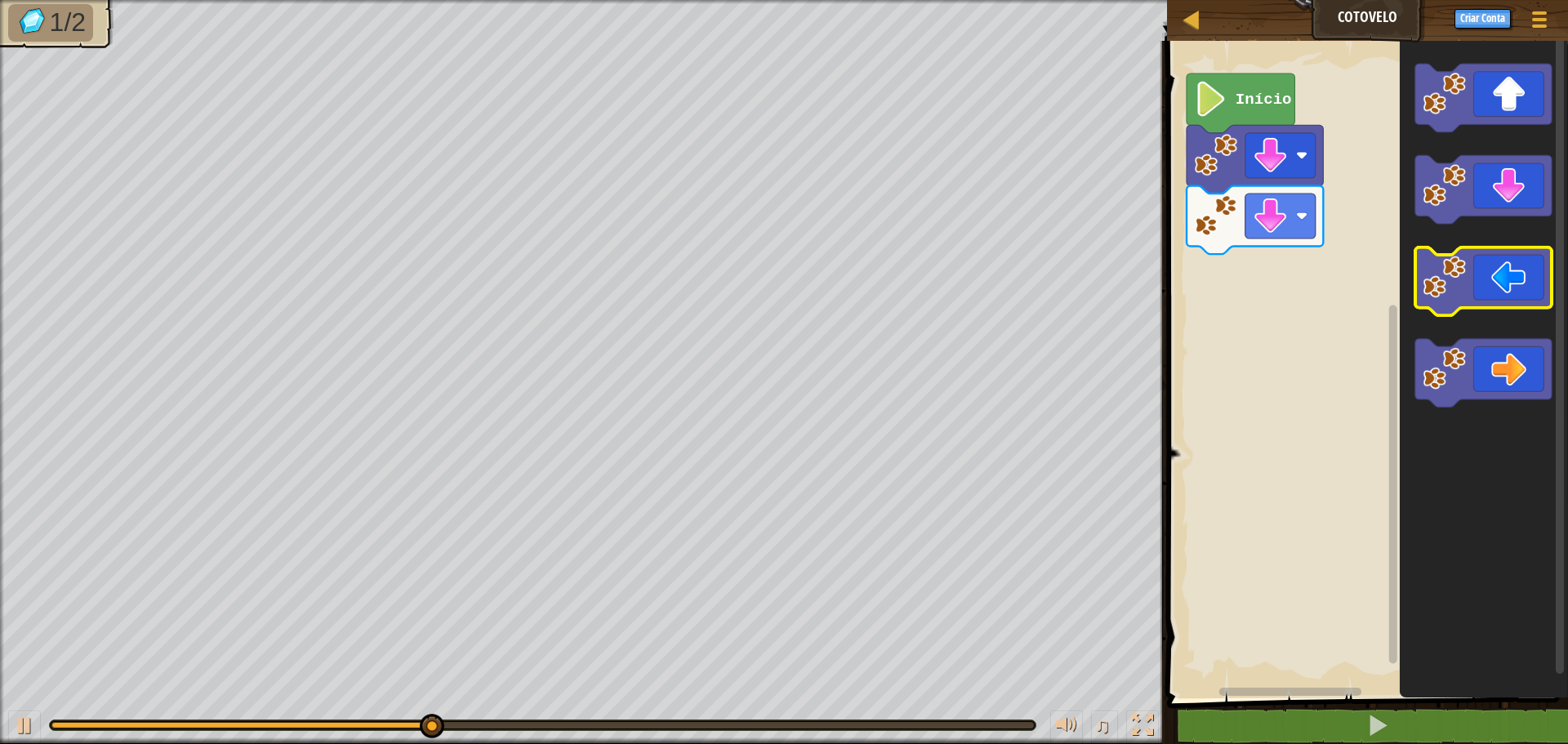
click at [1449, 294] on image "Espaço de trabalho do Blockly" at bounding box center [1445, 277] width 43 height 43
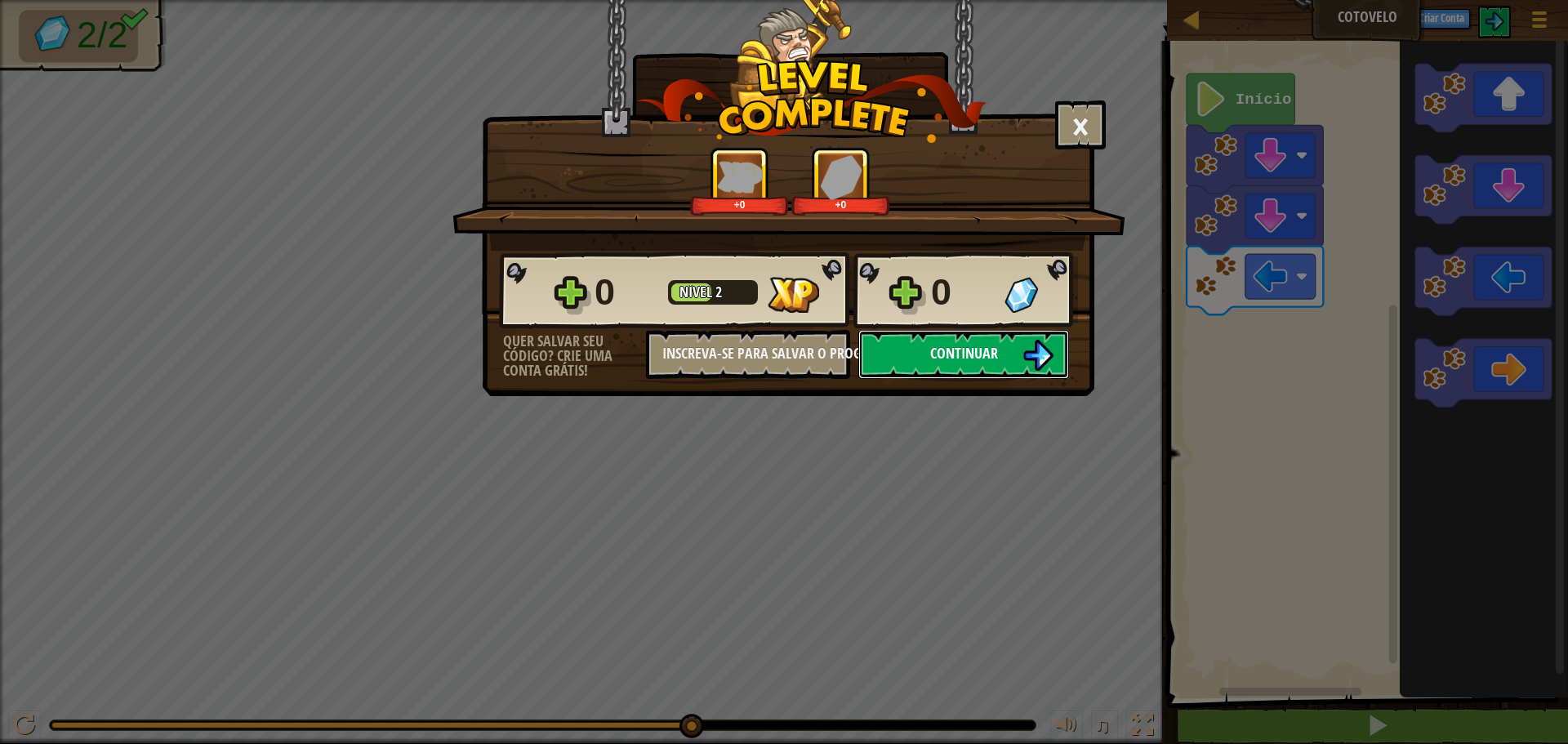
click at [951, 358] on span "Continuar" at bounding box center [964, 353] width 68 height 20
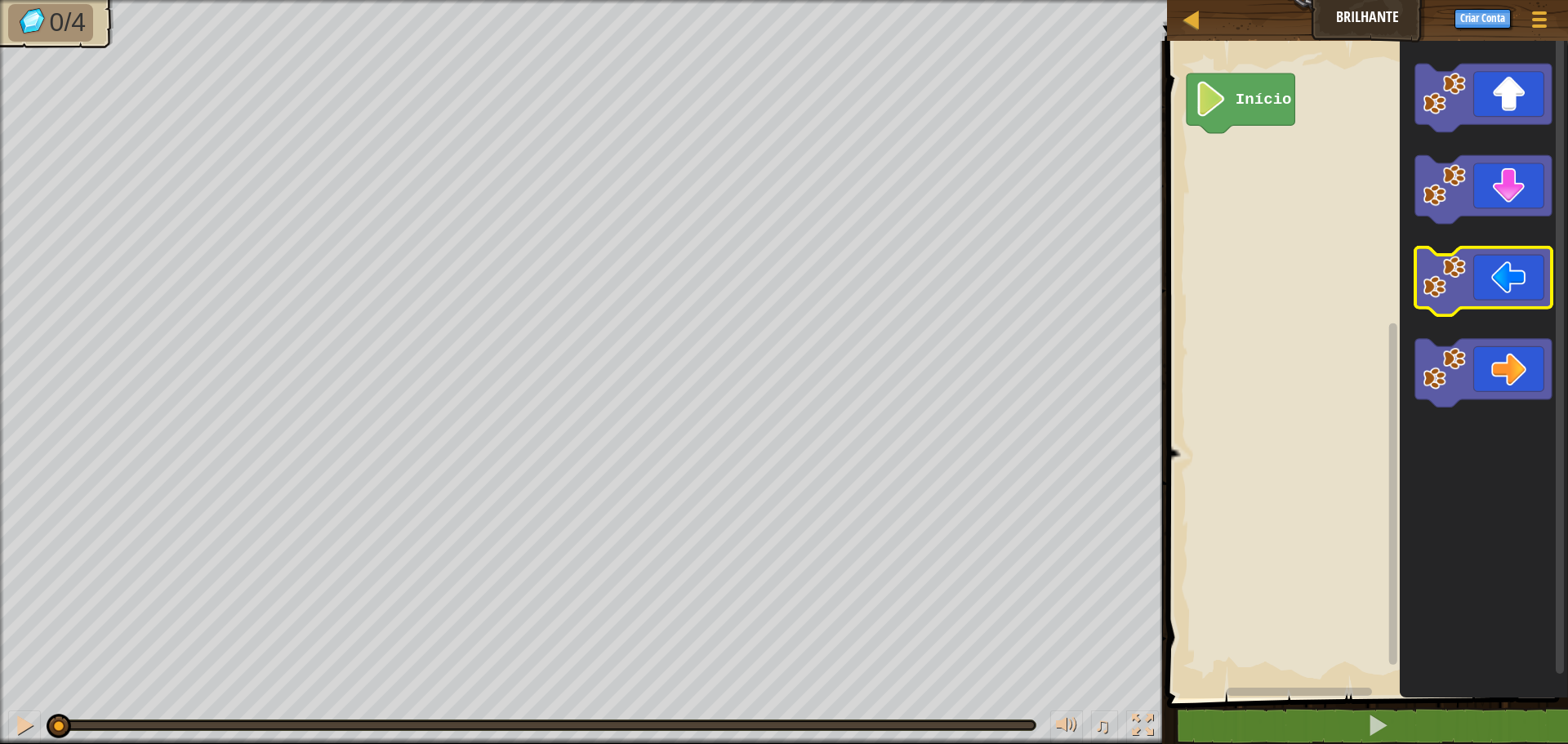
click at [1482, 275] on icon "Espaço de trabalho do Blockly" at bounding box center [1483, 282] width 136 height 68
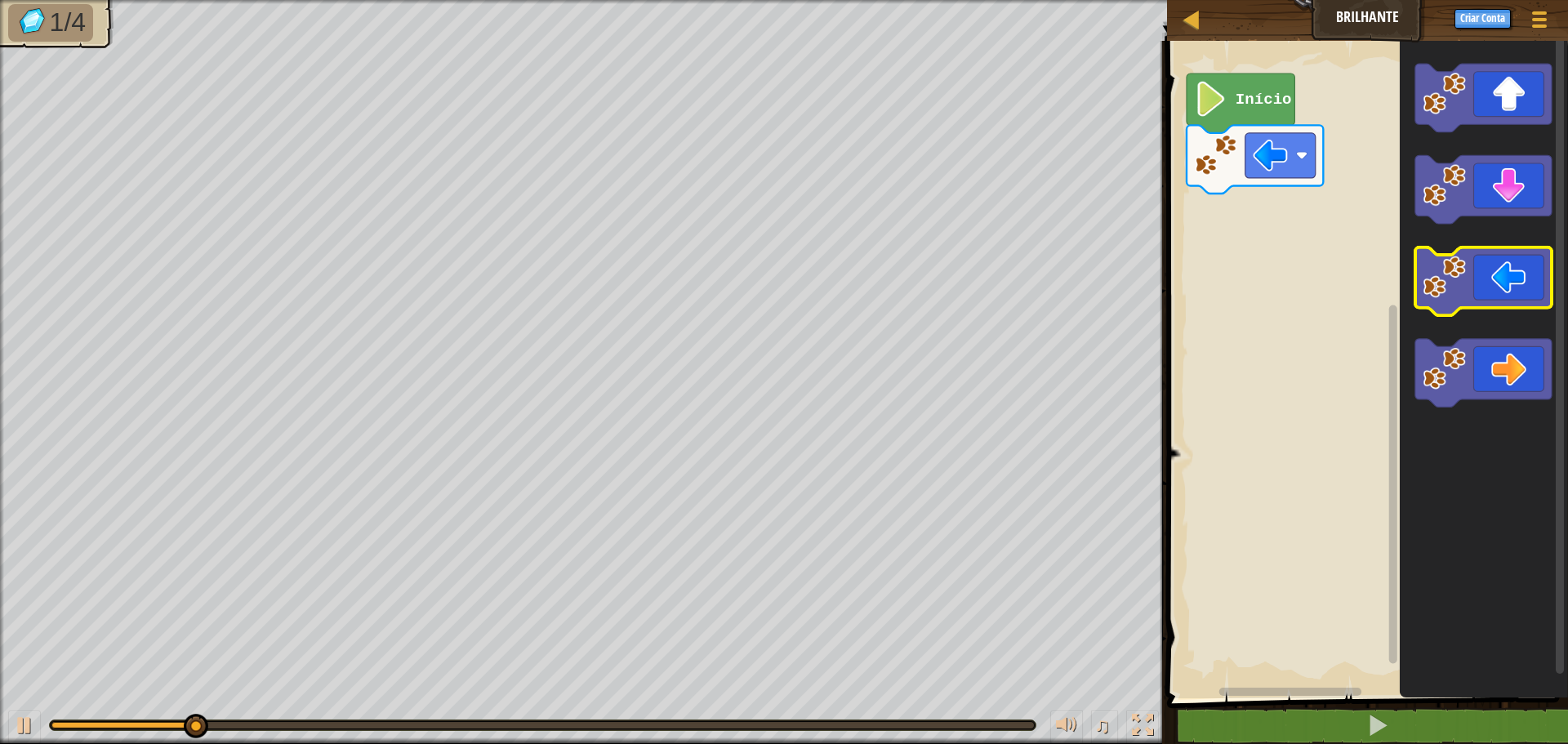
click at [1481, 275] on icon "Espaço de trabalho do Blockly" at bounding box center [1483, 282] width 136 height 68
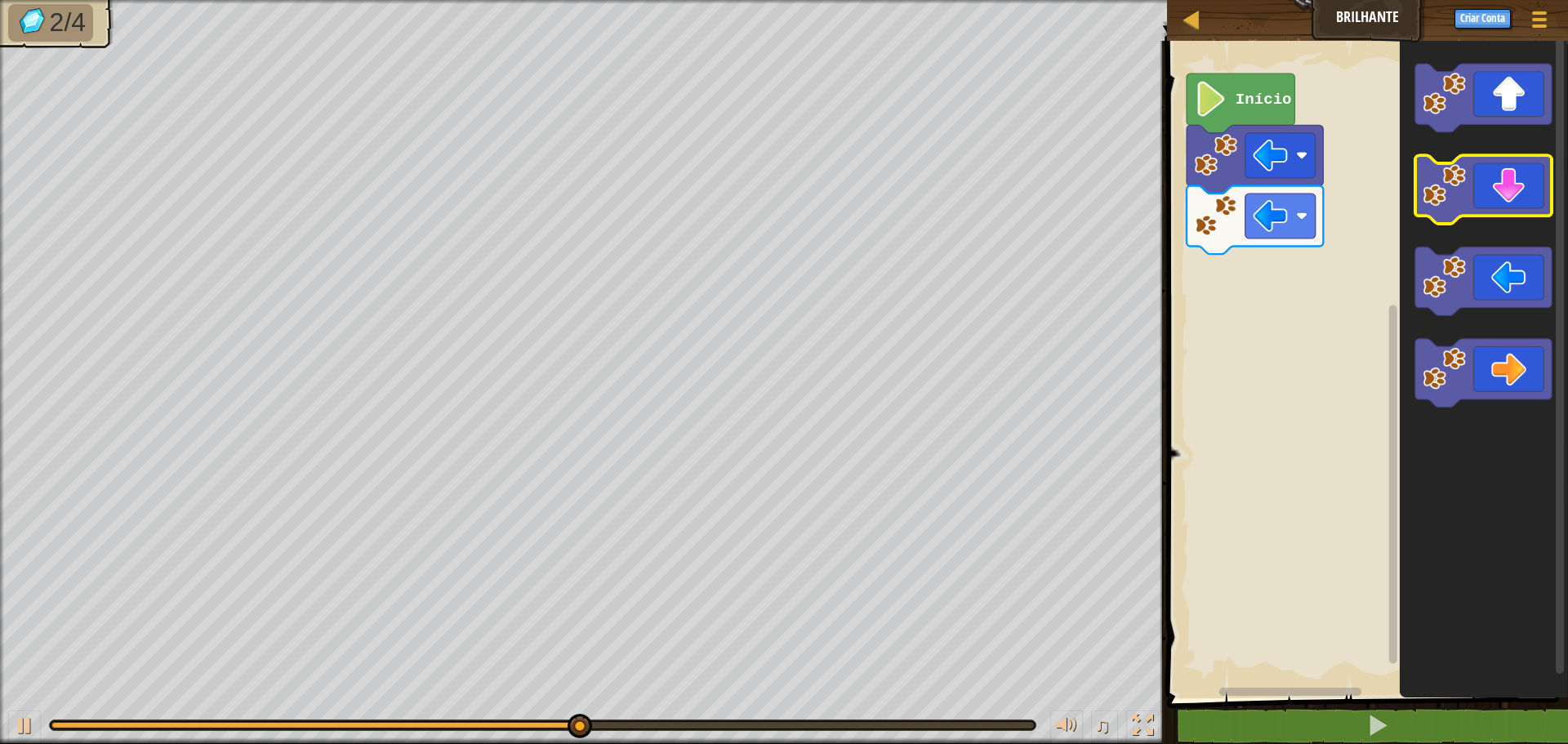
click at [1470, 204] on icon "Espaço de trabalho do Blockly" at bounding box center [1483, 190] width 136 height 68
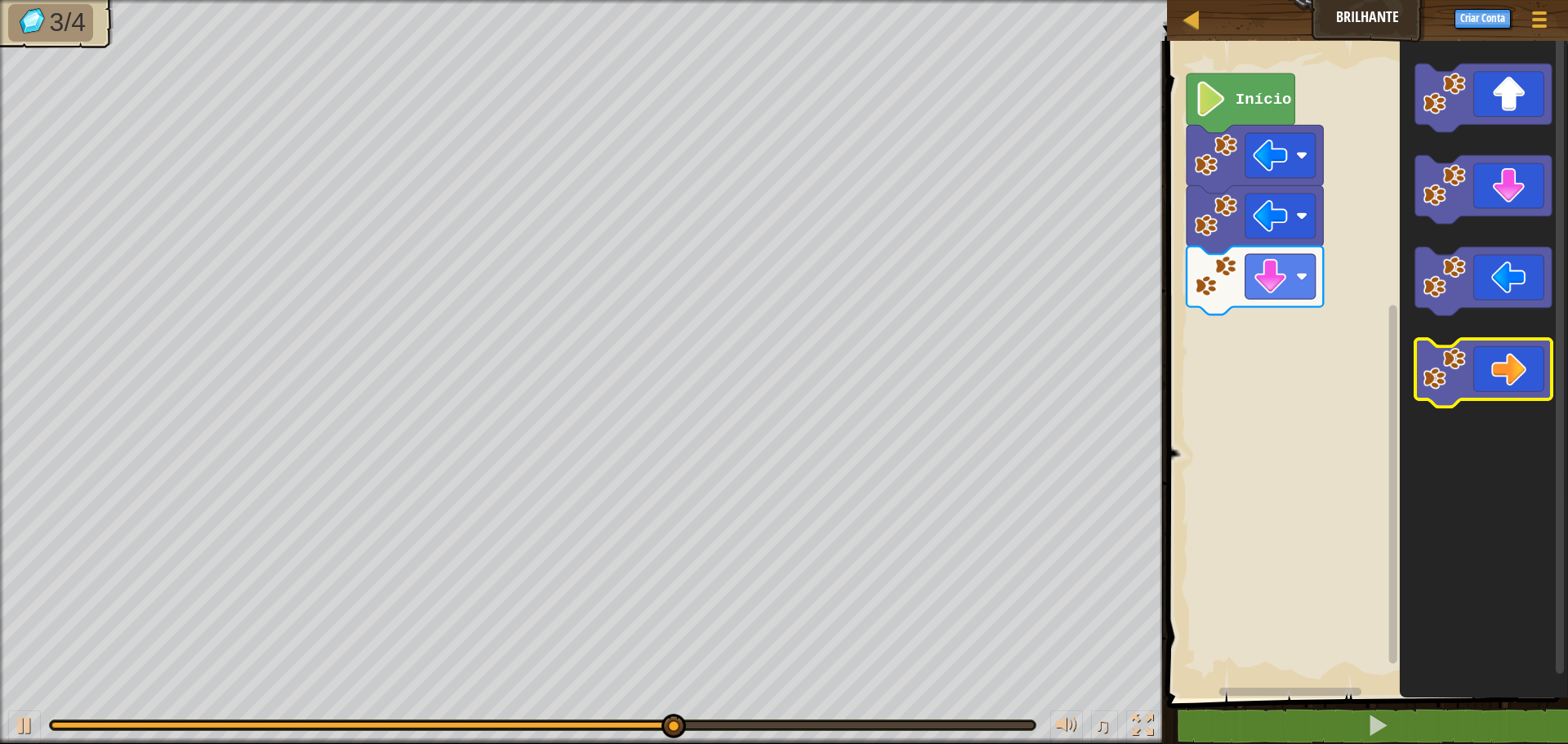
click at [1541, 352] on icon "Espaço de trabalho do Blockly" at bounding box center [1483, 373] width 136 height 68
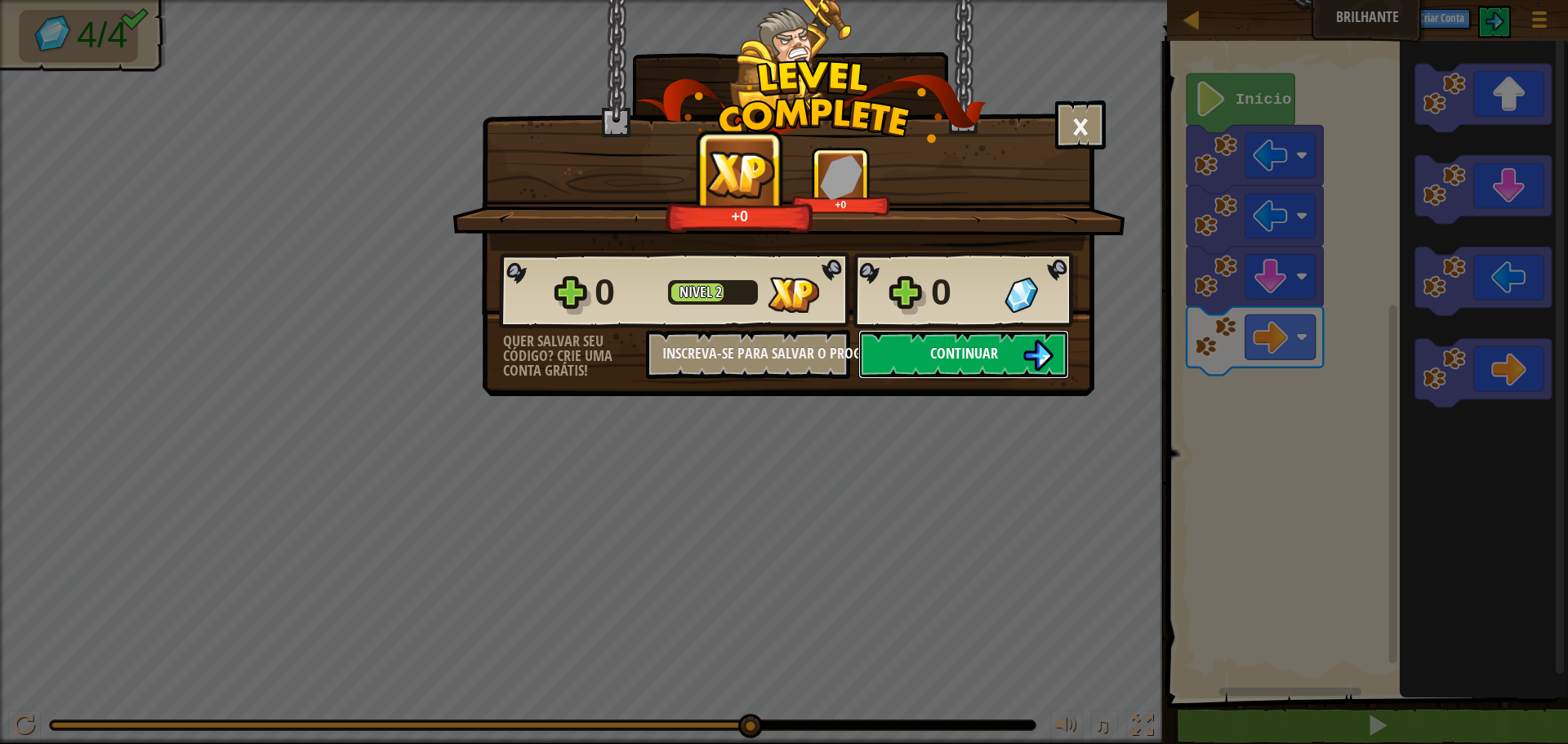
click at [915, 356] on button "Continuar" at bounding box center [964, 355] width 210 height 49
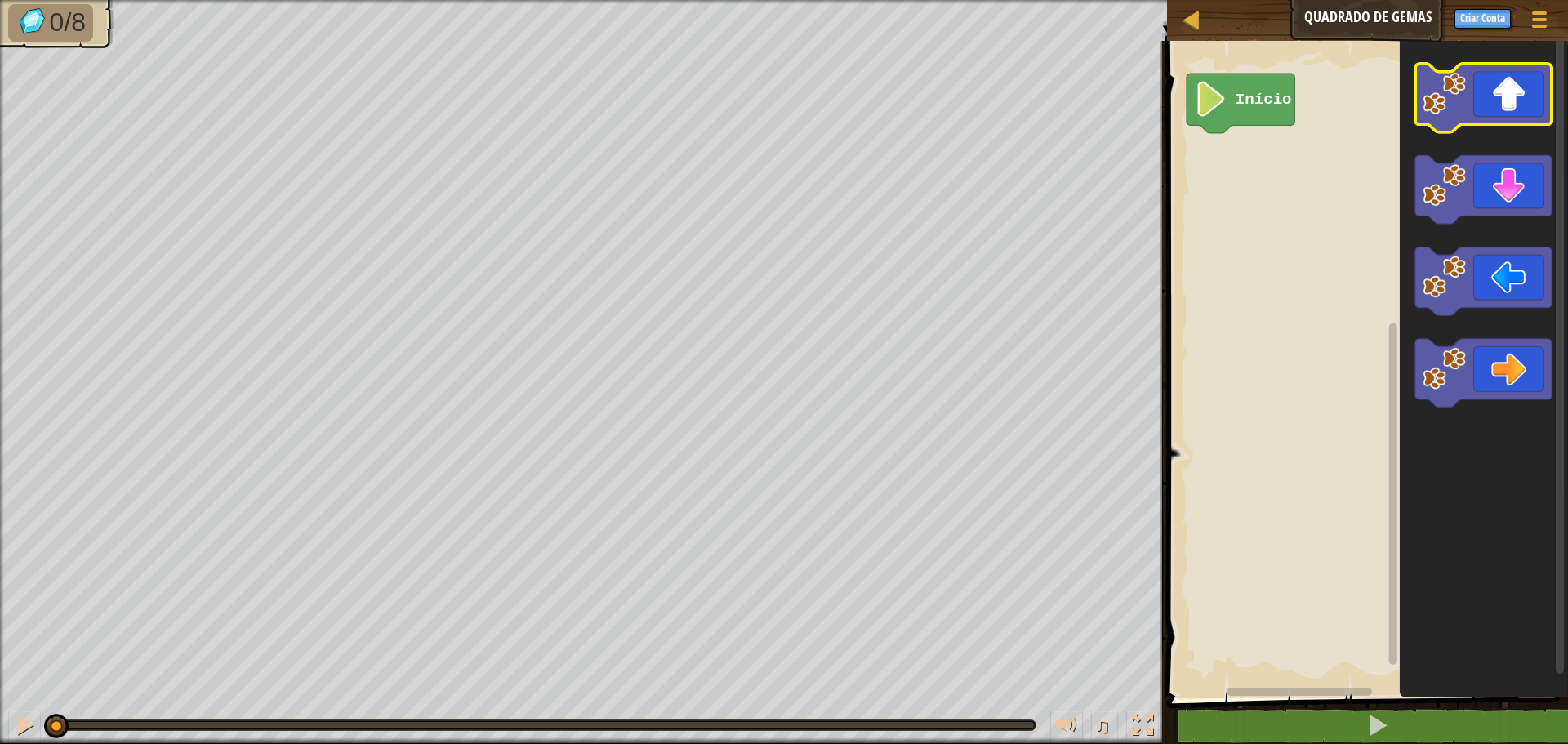
click at [1504, 108] on icon "Espaço de trabalho do Blockly" at bounding box center [1483, 98] width 136 height 68
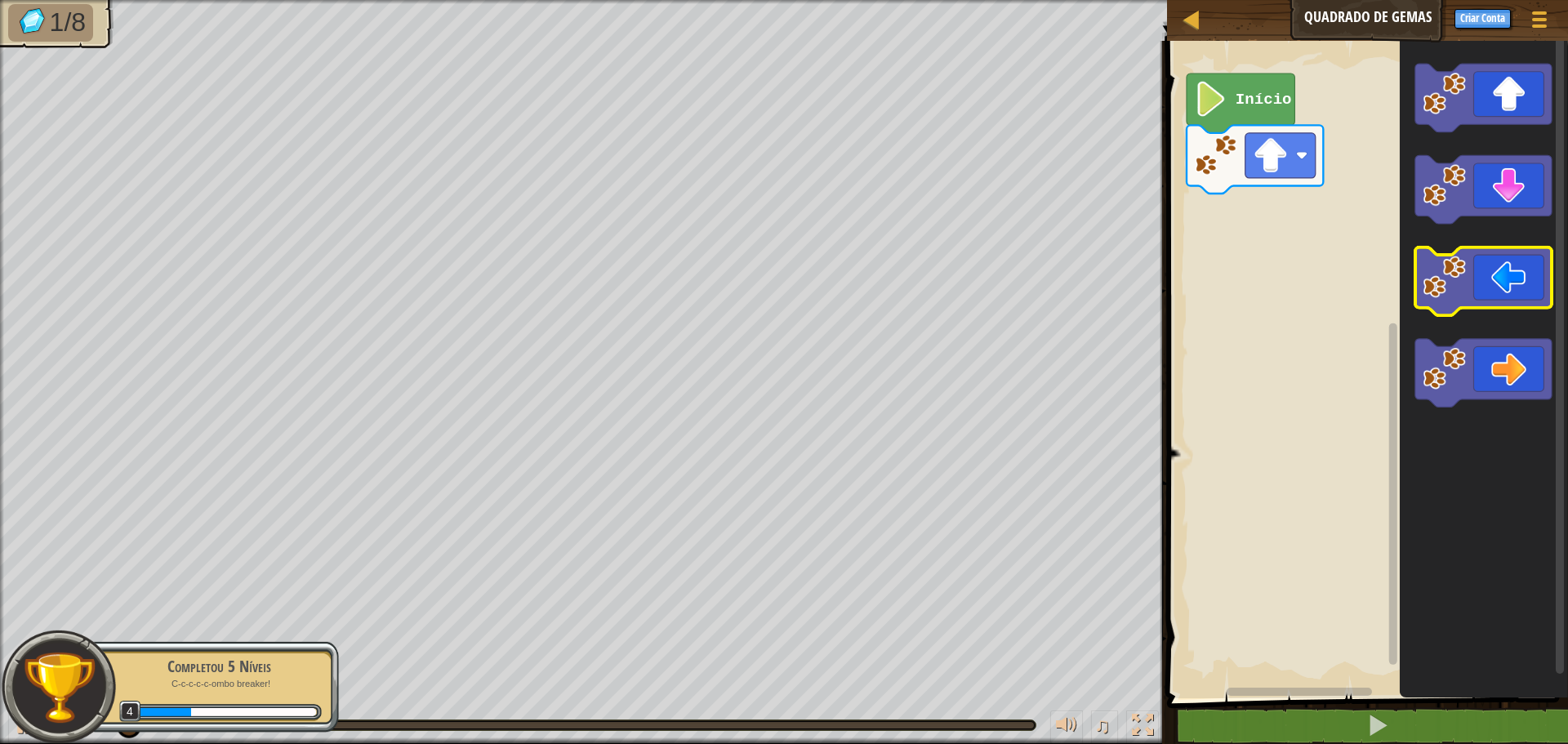
click at [1458, 291] on image "Espaço de trabalho do Blockly" at bounding box center [1445, 277] width 43 height 43
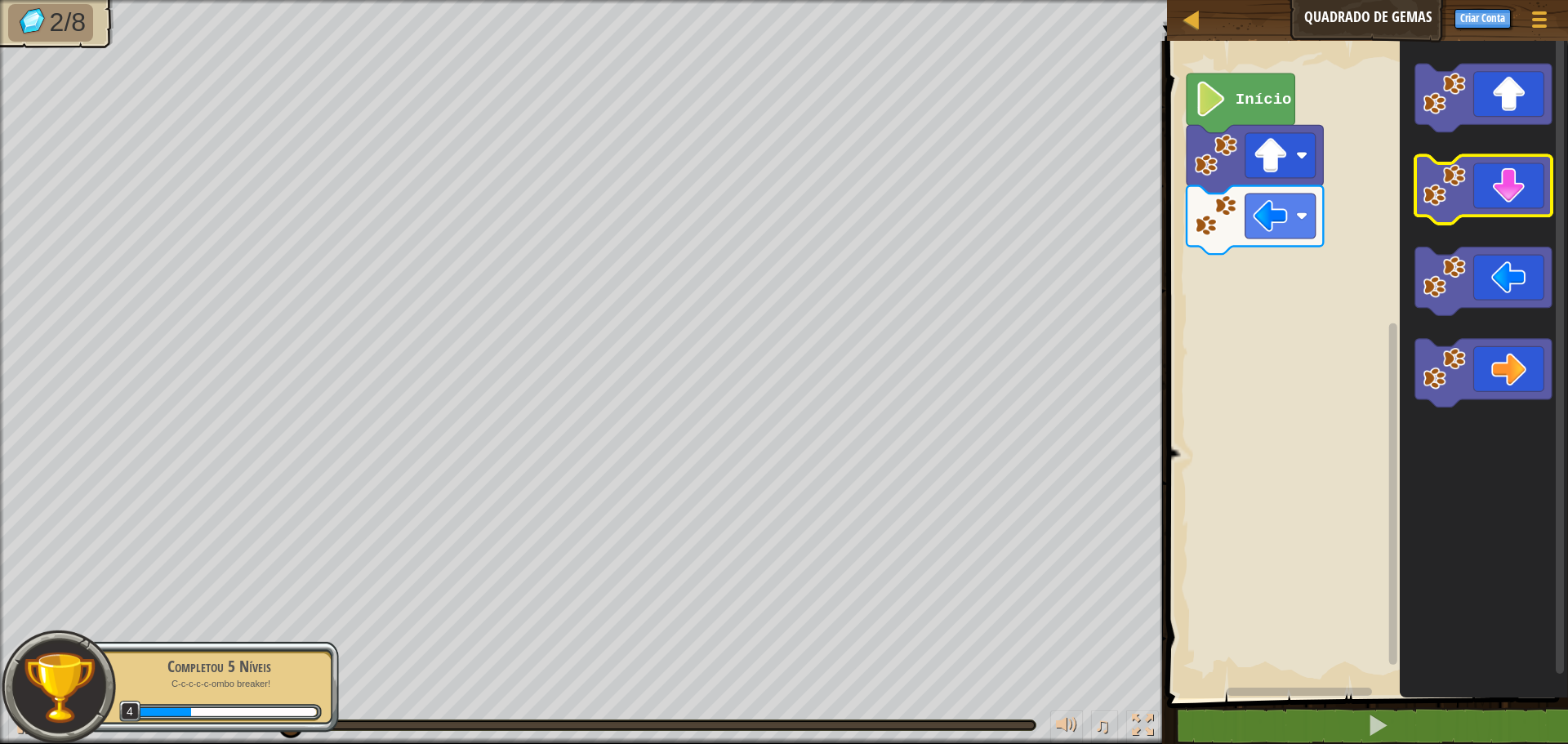
click at [1510, 188] on icon "Espaço de trabalho do Blockly" at bounding box center [1483, 190] width 136 height 68
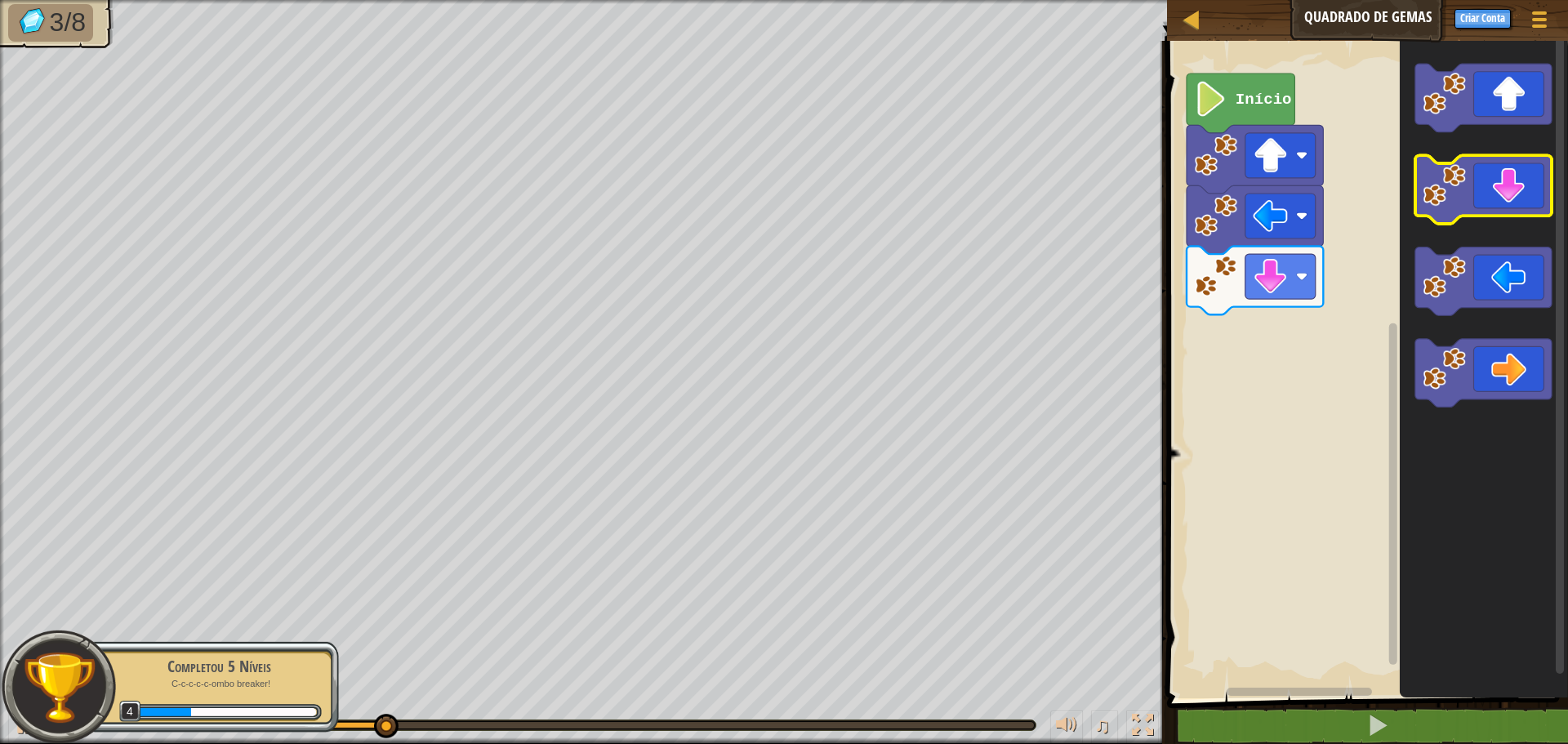
click at [1507, 185] on icon "Espaço de trabalho do Blockly" at bounding box center [1483, 190] width 136 height 68
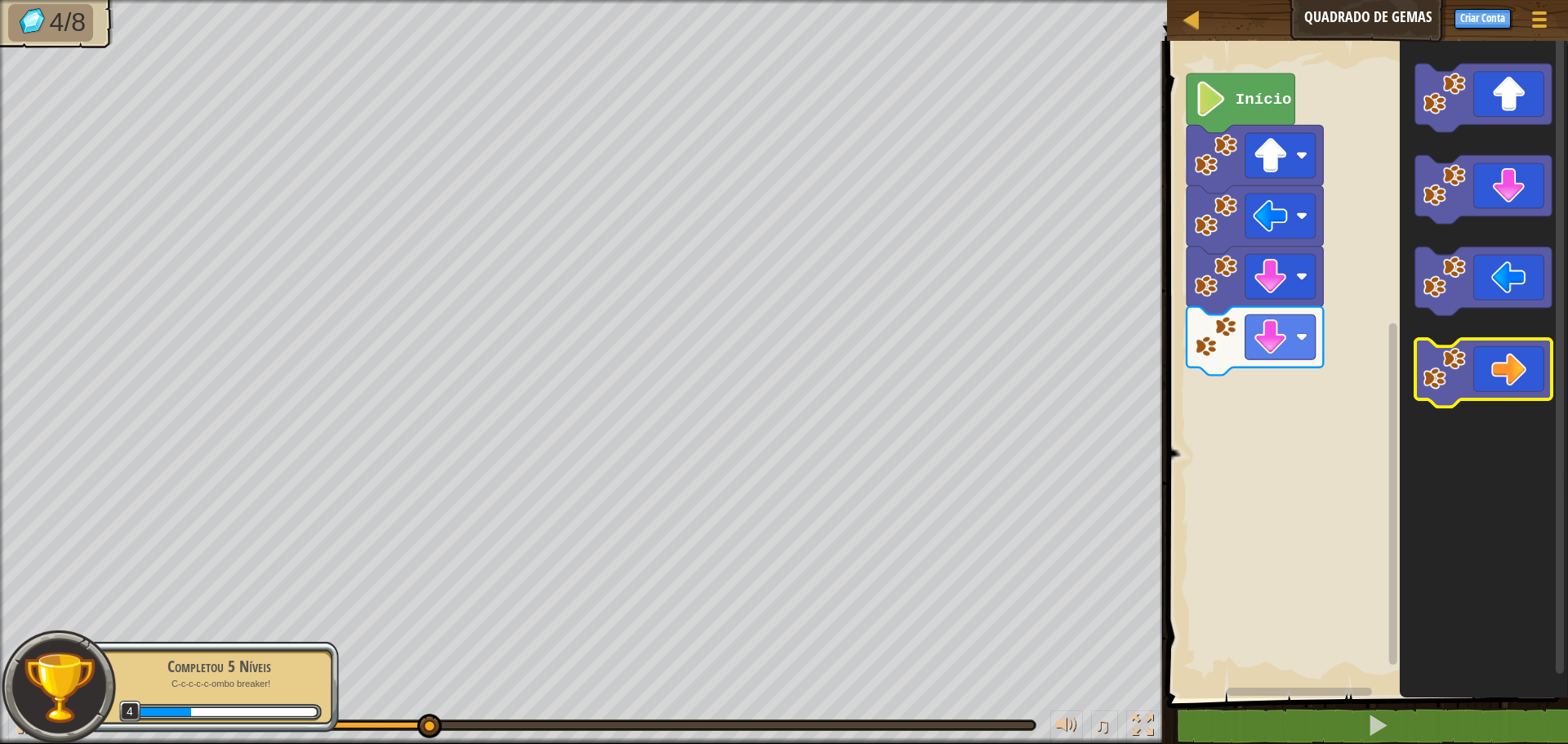
click at [1512, 375] on icon "Espaço de trabalho do Blockly" at bounding box center [1483, 373] width 136 height 68
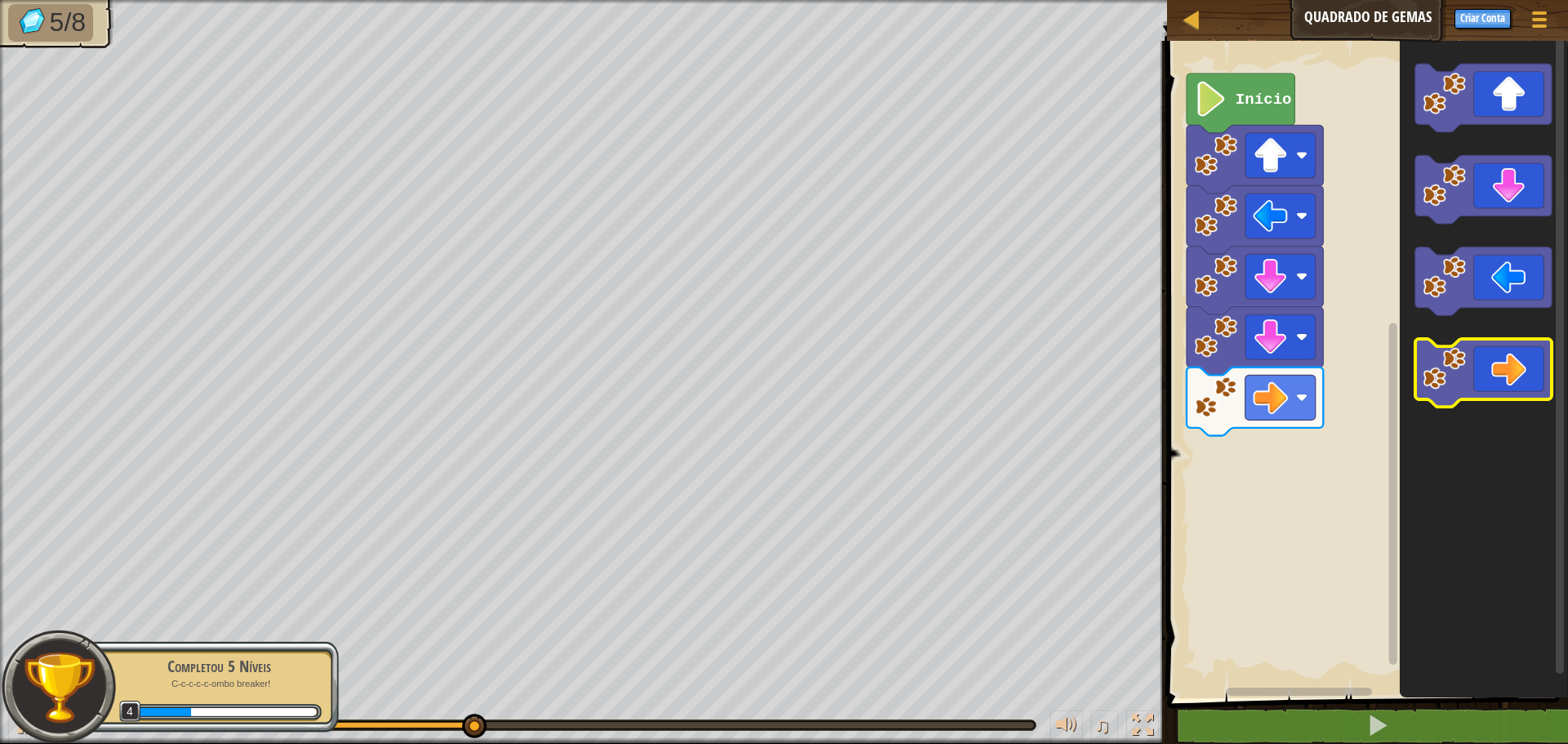
click at [1512, 375] on icon "Espaço de trabalho do Blockly" at bounding box center [1483, 373] width 136 height 68
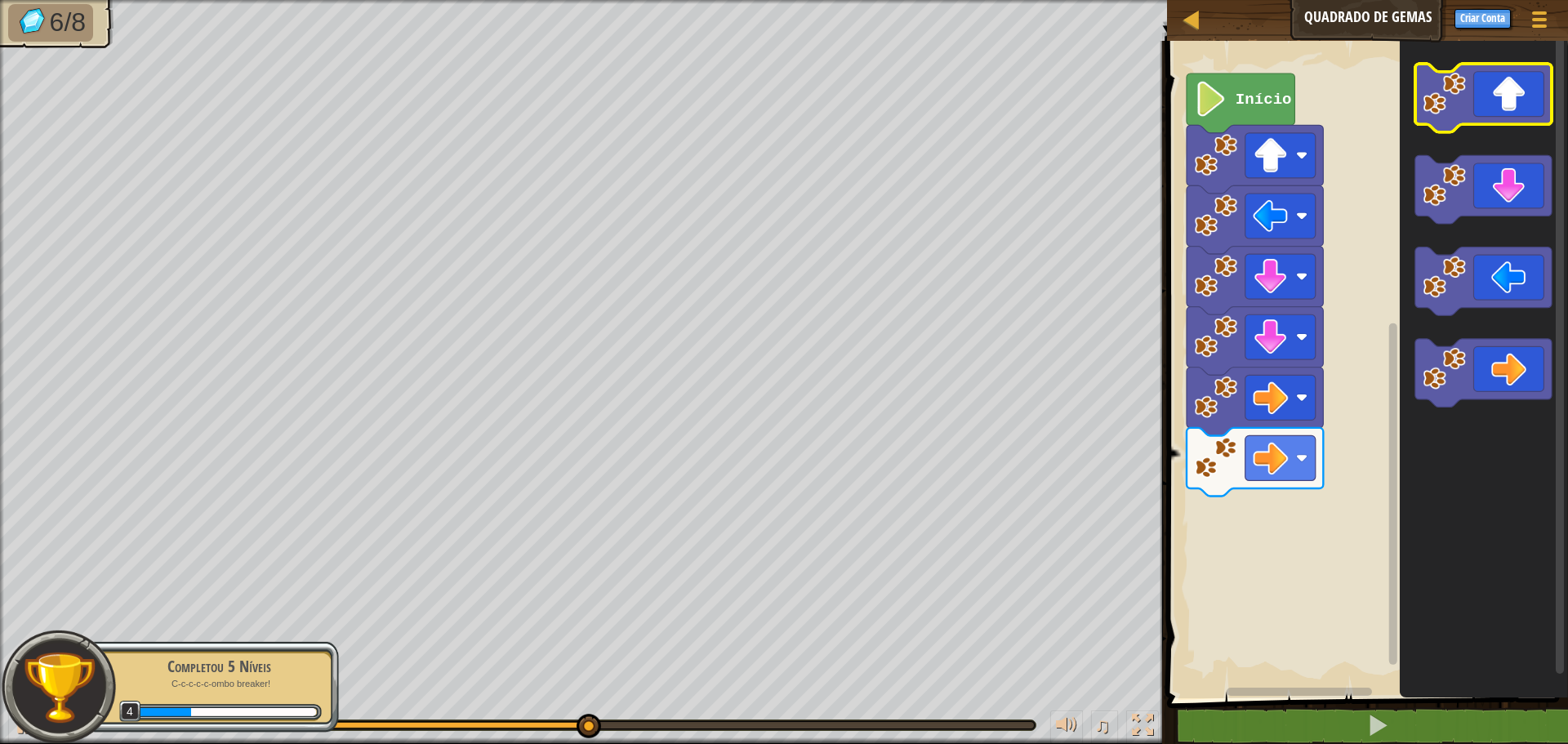
click at [1519, 119] on icon "Espaço de trabalho do Blockly" at bounding box center [1483, 98] width 136 height 68
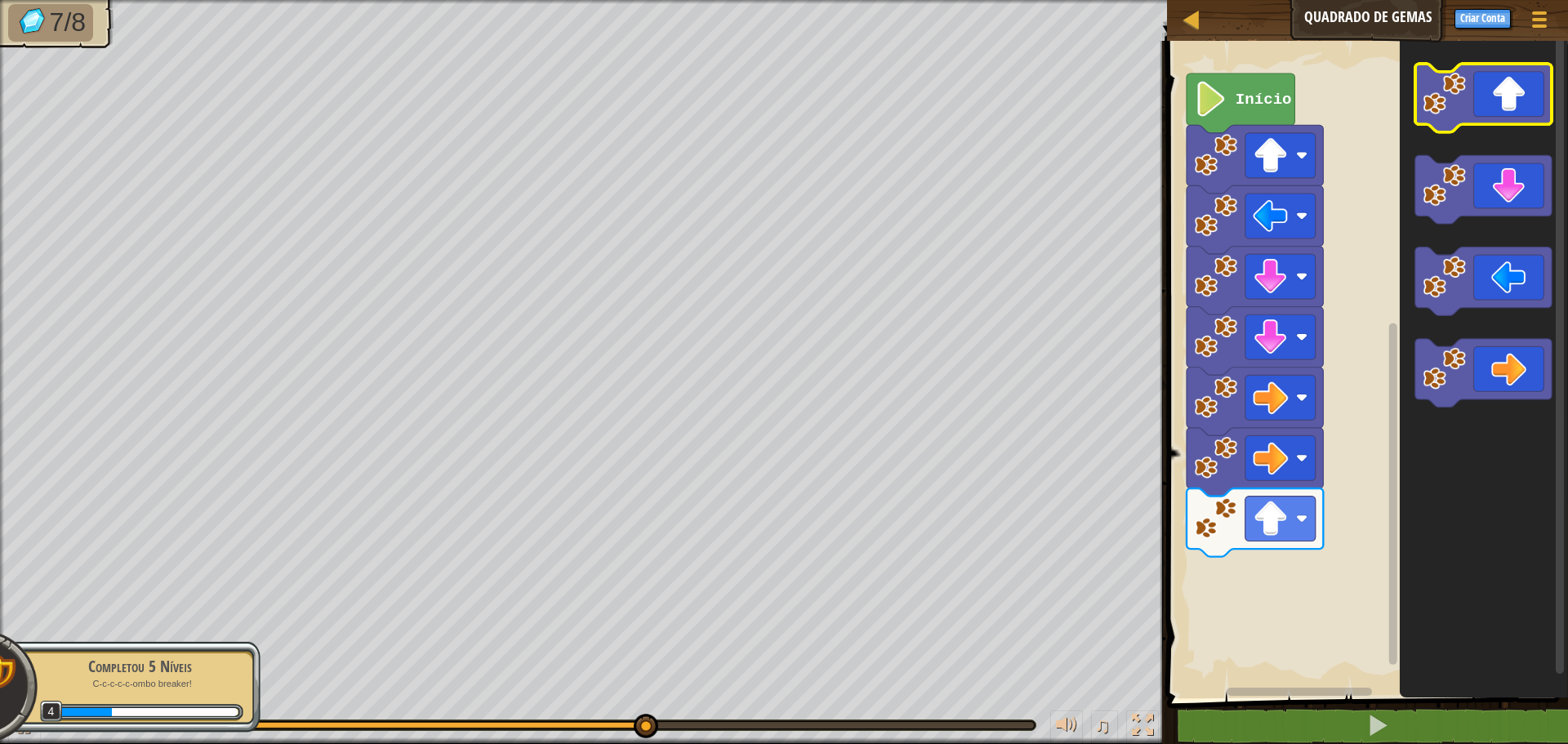
click at [1519, 119] on icon "Espaço de trabalho do Blockly" at bounding box center [1483, 98] width 136 height 68
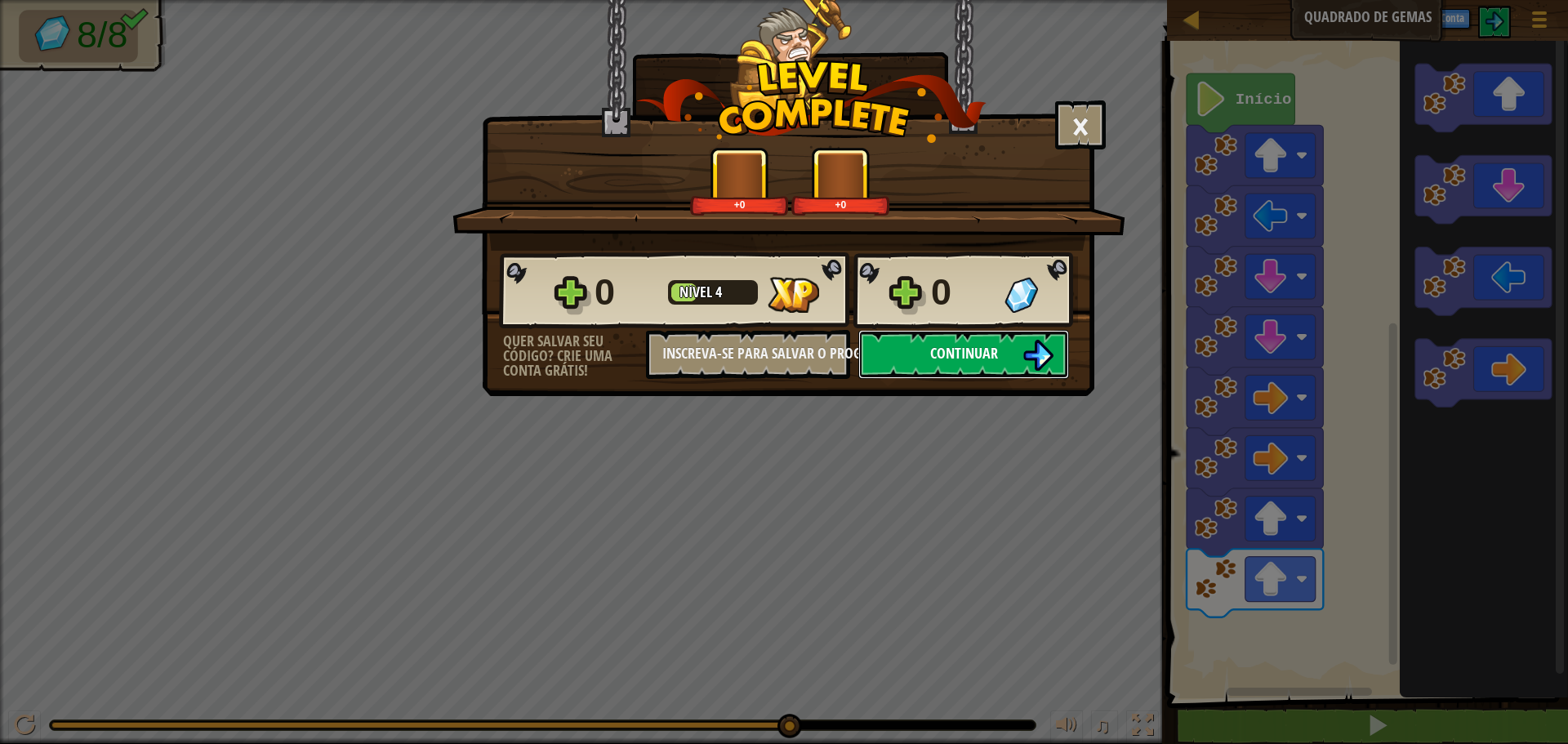
click at [928, 361] on button "Continuar" at bounding box center [964, 355] width 210 height 49
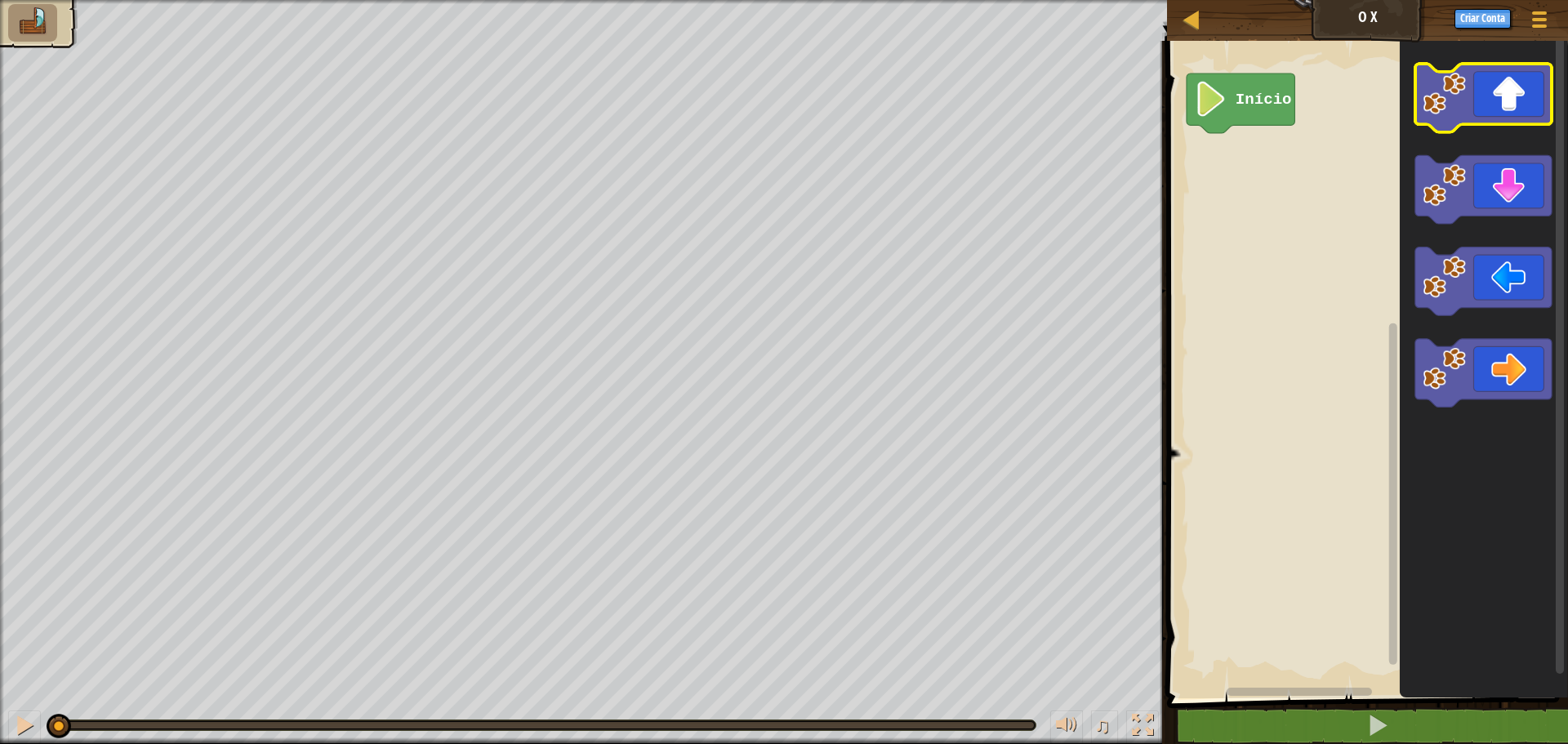
click at [1458, 119] on icon "Espaço de trabalho do Blockly" at bounding box center [1483, 98] width 136 height 68
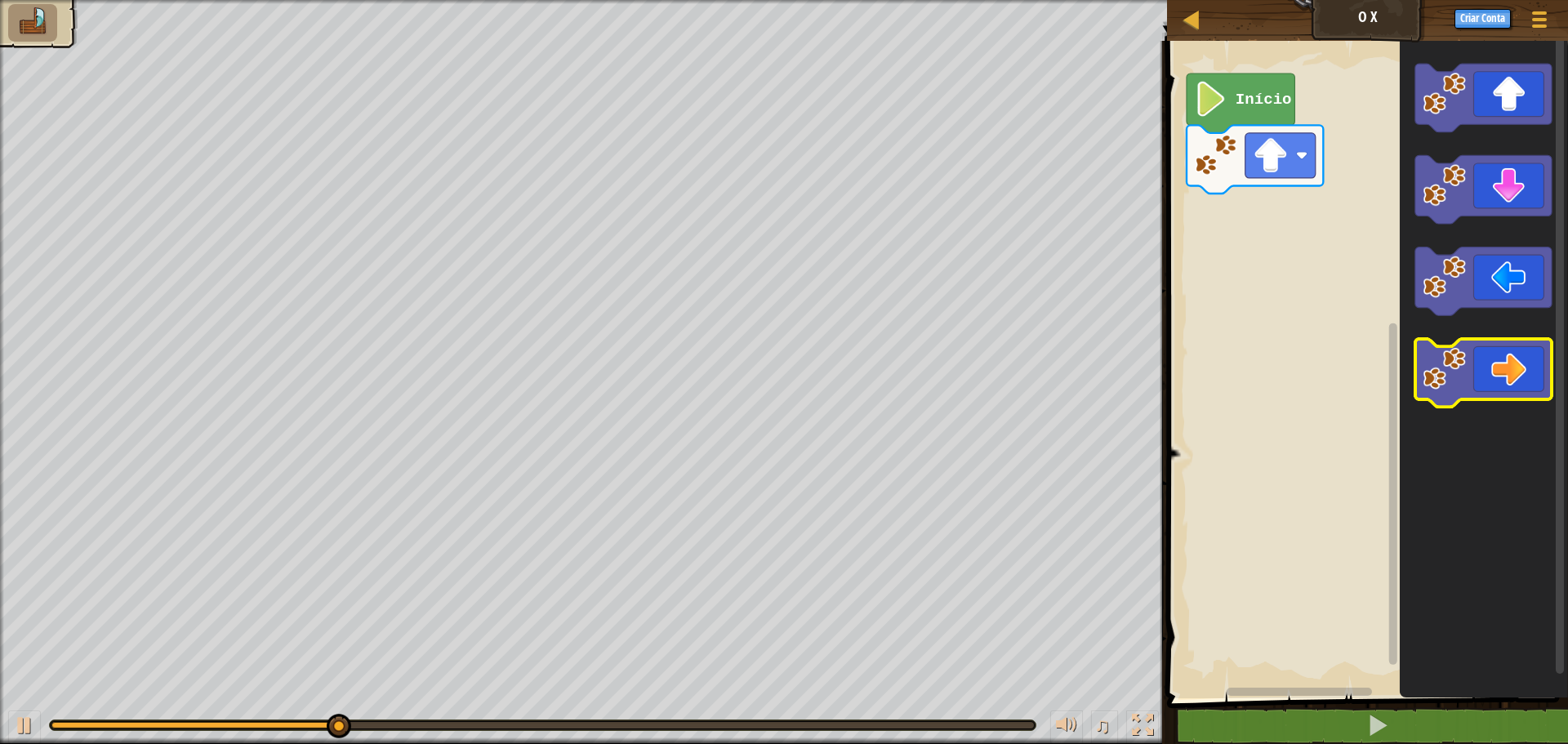
click at [1511, 352] on icon "Espaço de trabalho do Blockly" at bounding box center [1483, 373] width 136 height 68
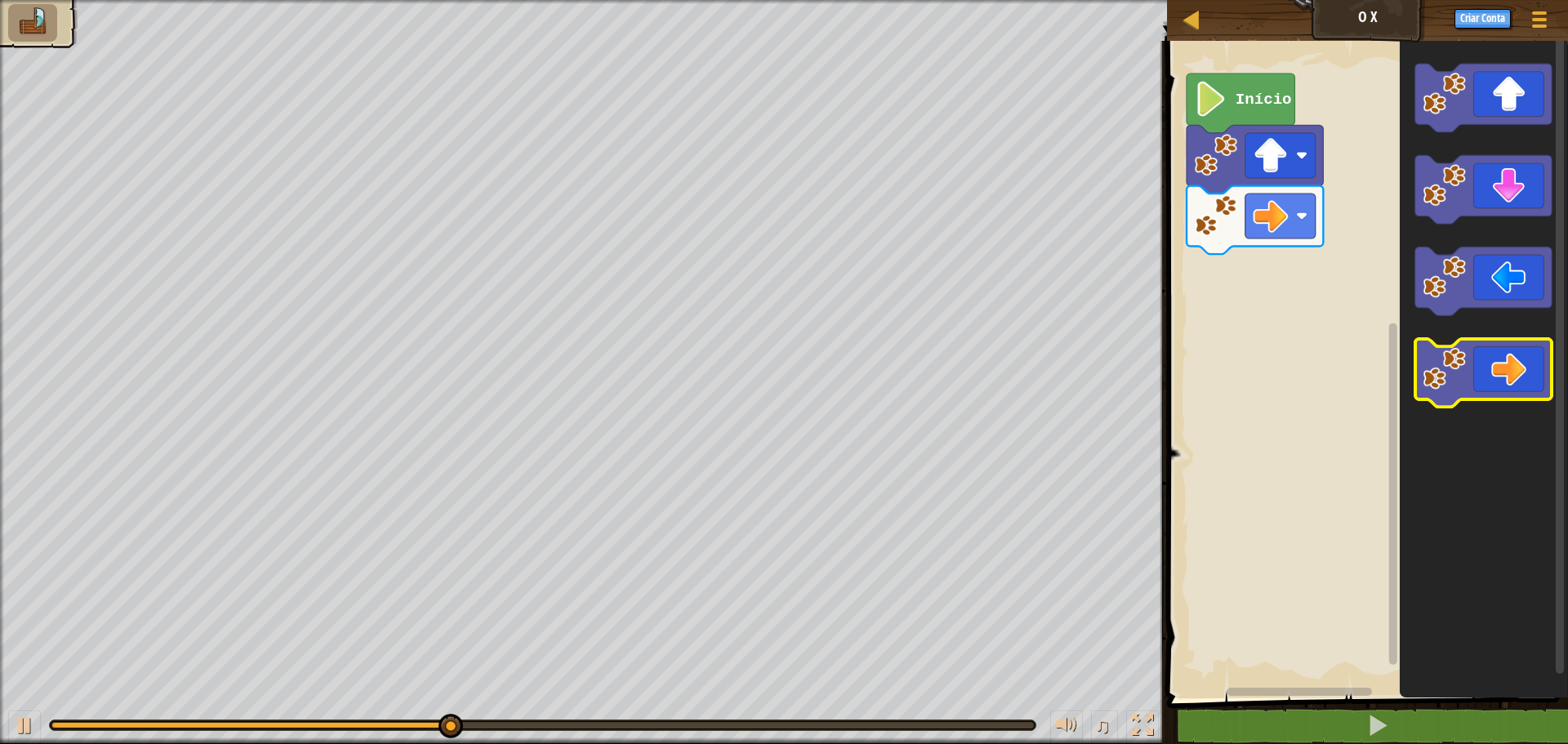
click at [1510, 356] on icon "Espaço de trabalho do Blockly" at bounding box center [1483, 373] width 136 height 68
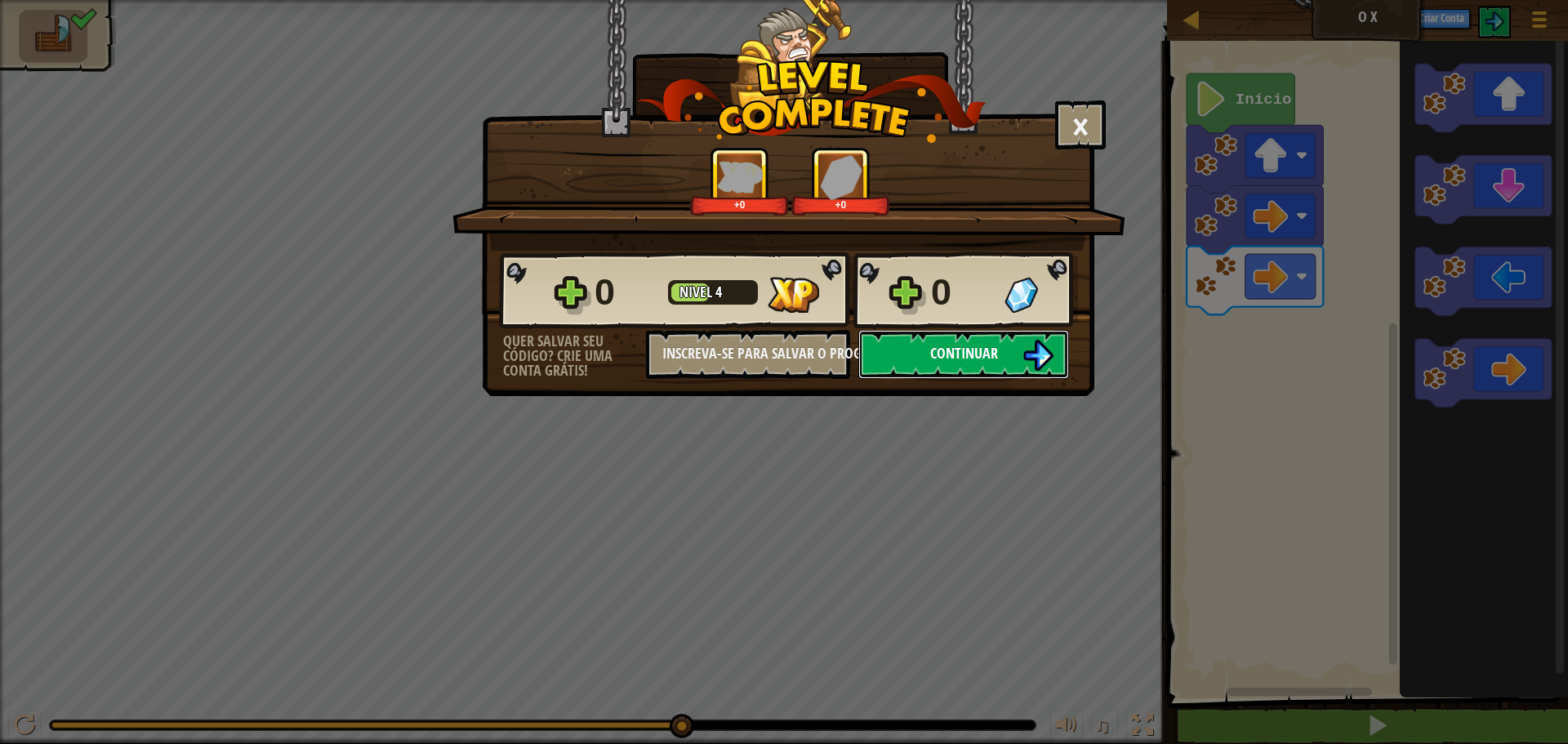
click at [1027, 350] on img at bounding box center [1038, 356] width 31 height 31
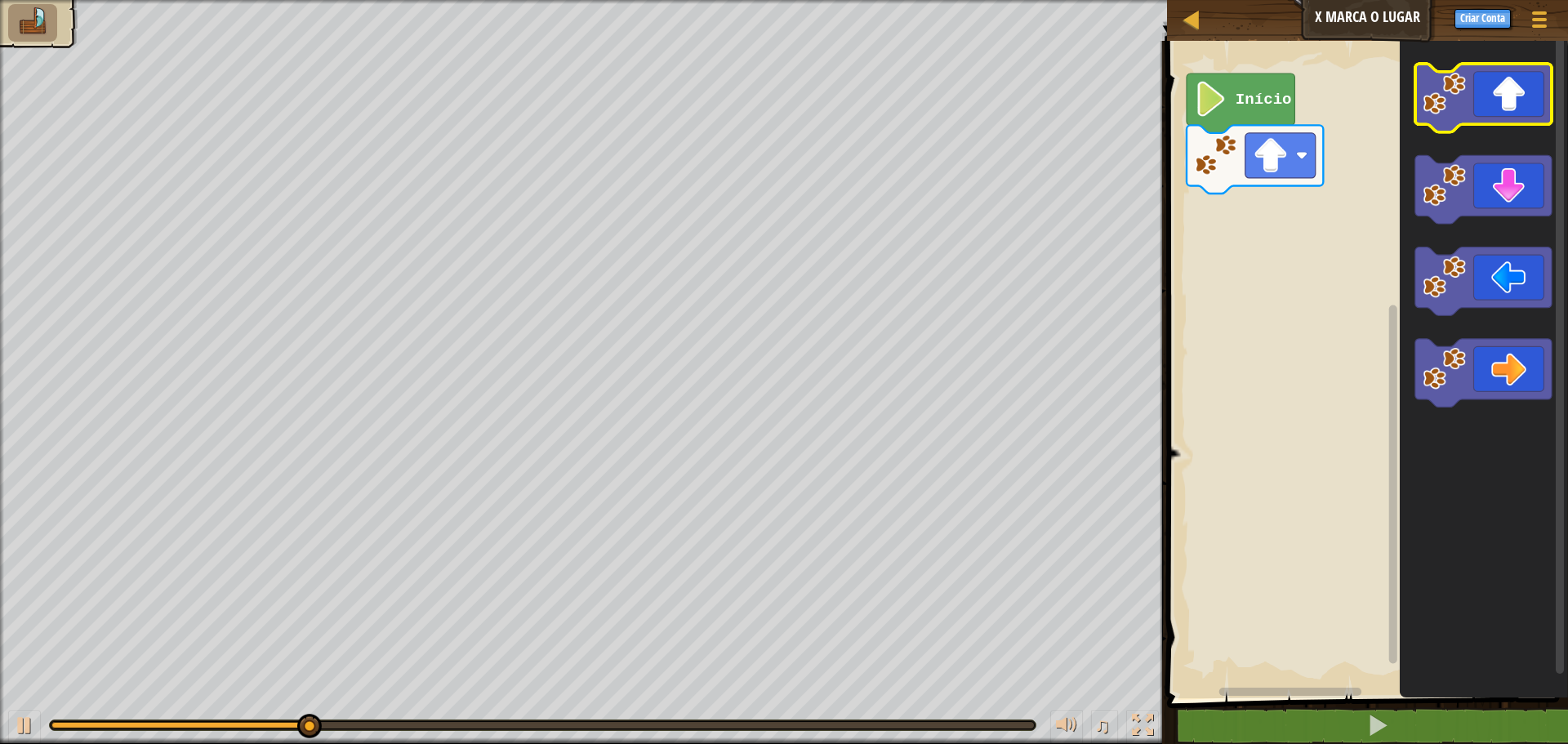
click at [1489, 94] on icon "Espaço de trabalho do Blockly" at bounding box center [1483, 98] width 136 height 68
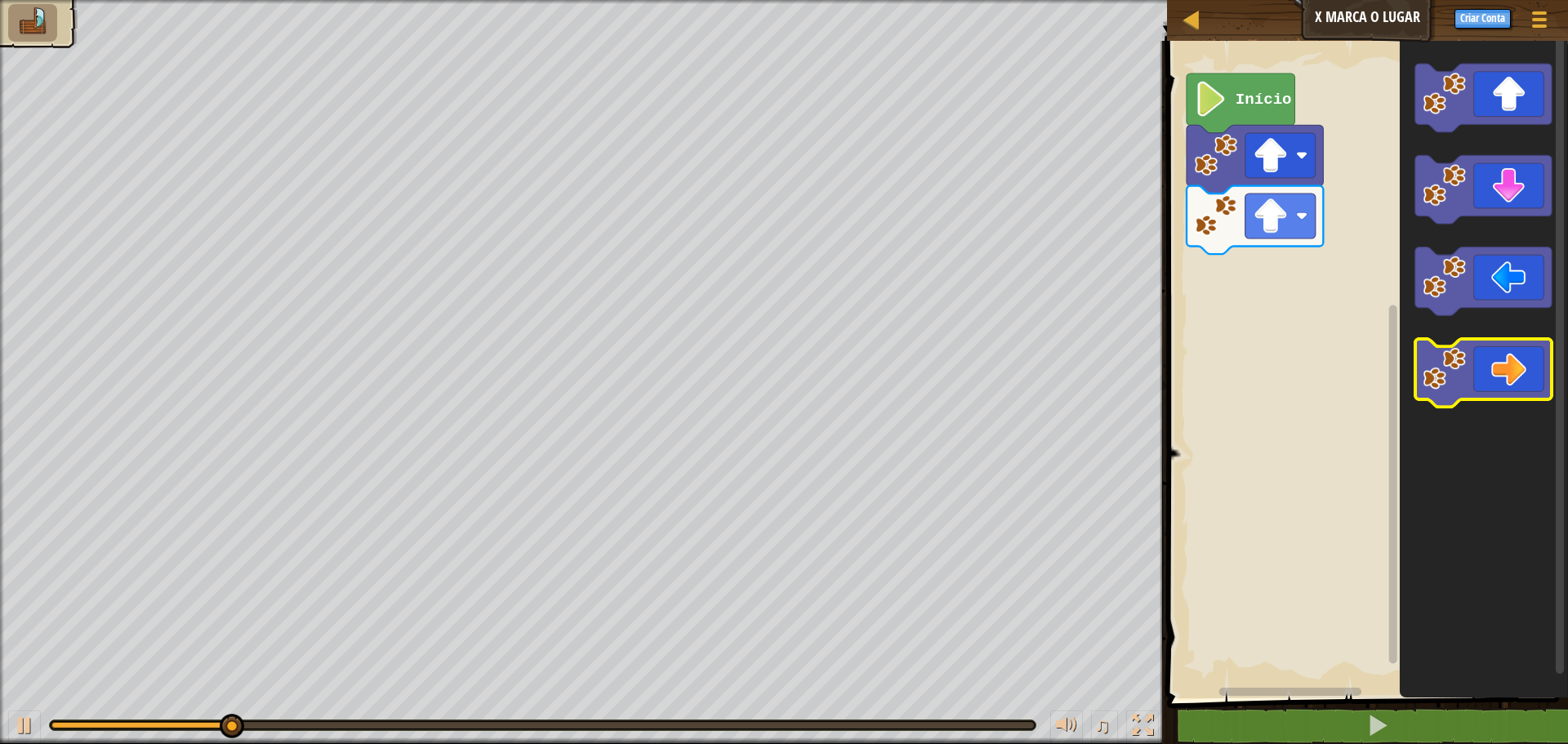
click at [1479, 361] on icon "Espaço de trabalho do Blockly" at bounding box center [1483, 373] width 136 height 68
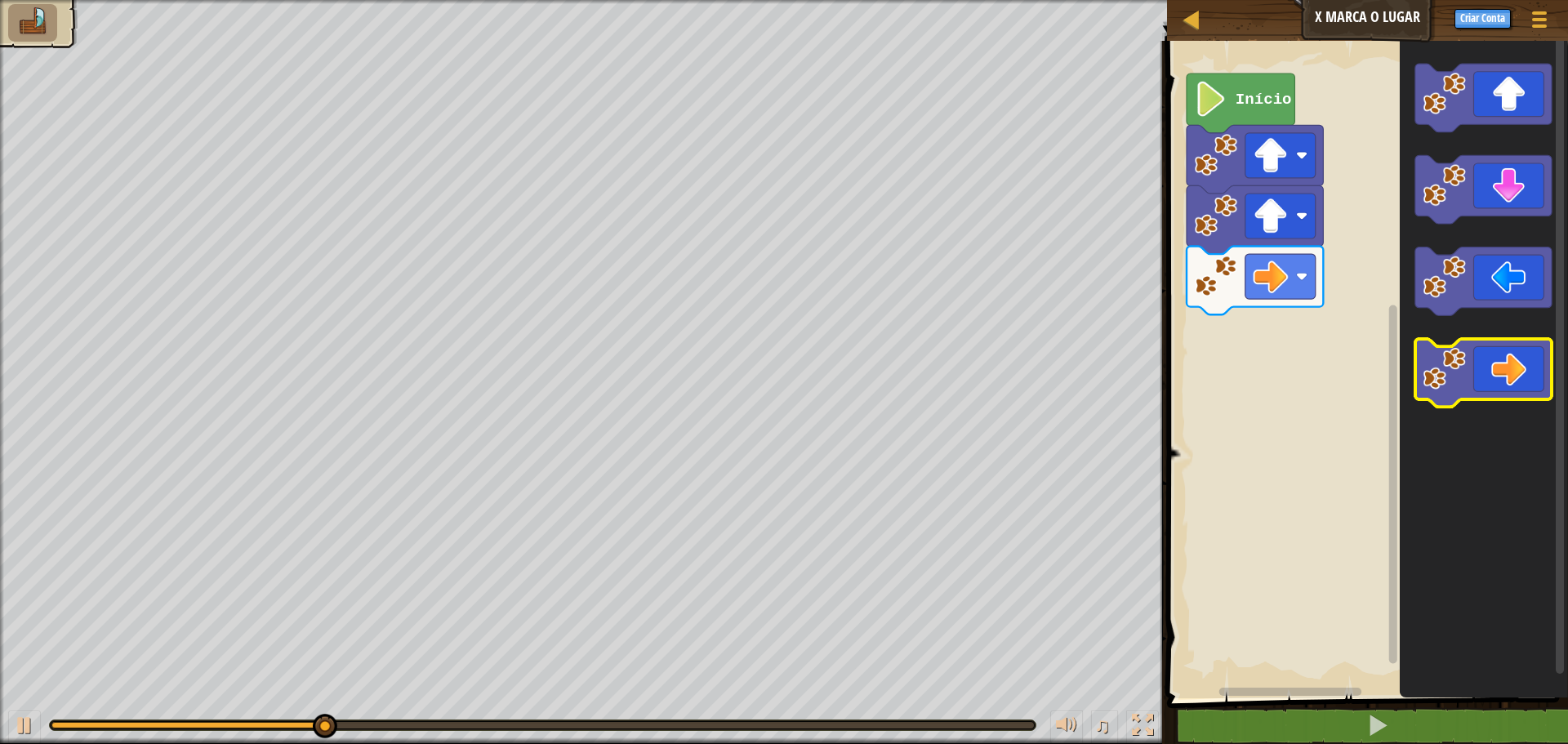
click at [1513, 387] on icon "Espaço de trabalho do Blockly" at bounding box center [1483, 373] width 136 height 68
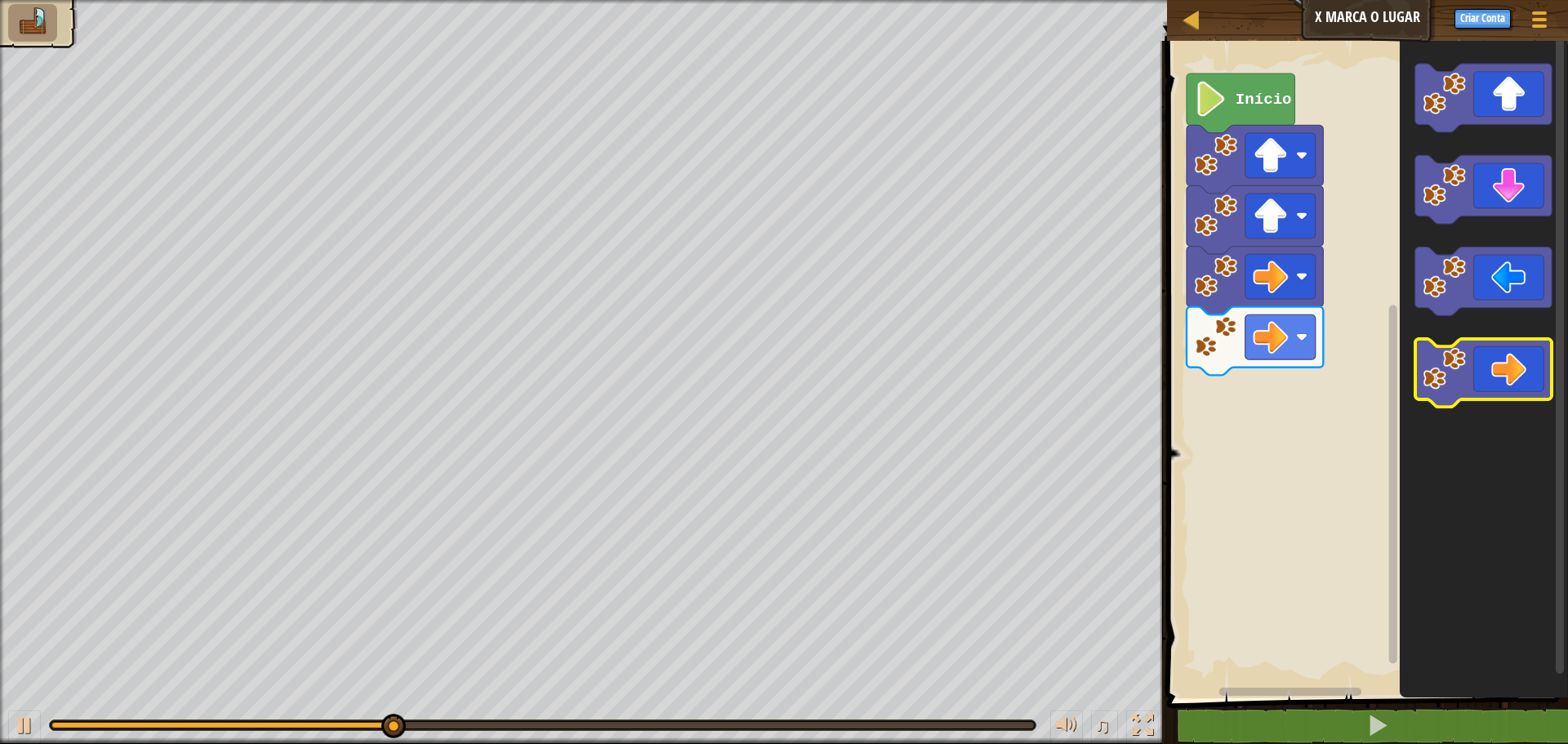
click at [1513, 387] on icon "Espaço de trabalho do Blockly" at bounding box center [1483, 373] width 136 height 68
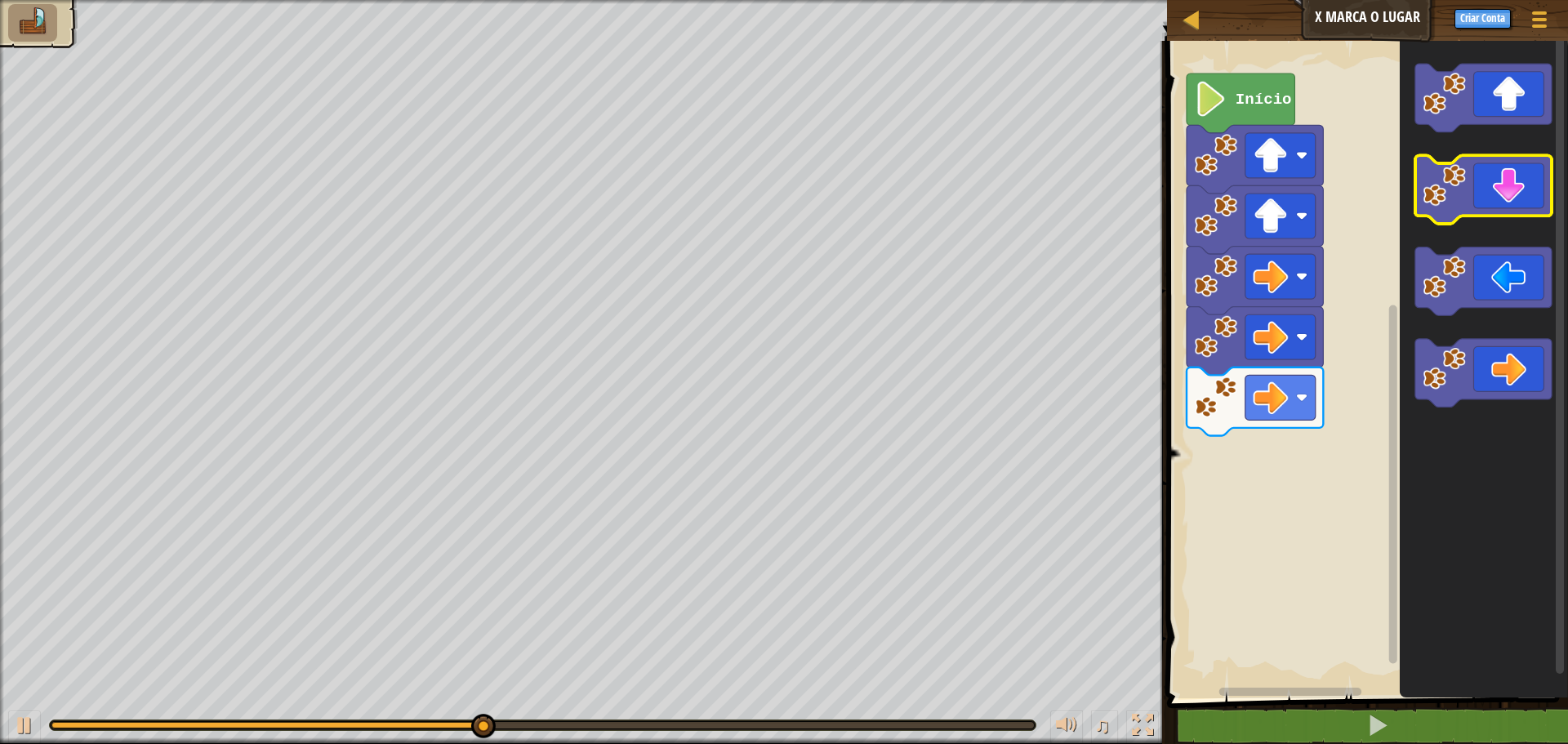
click at [1551, 210] on icon "Espaço de trabalho do Blockly" at bounding box center [1483, 190] width 136 height 68
click at [1517, 204] on icon "Espaço de trabalho do Blockly" at bounding box center [1483, 190] width 136 height 68
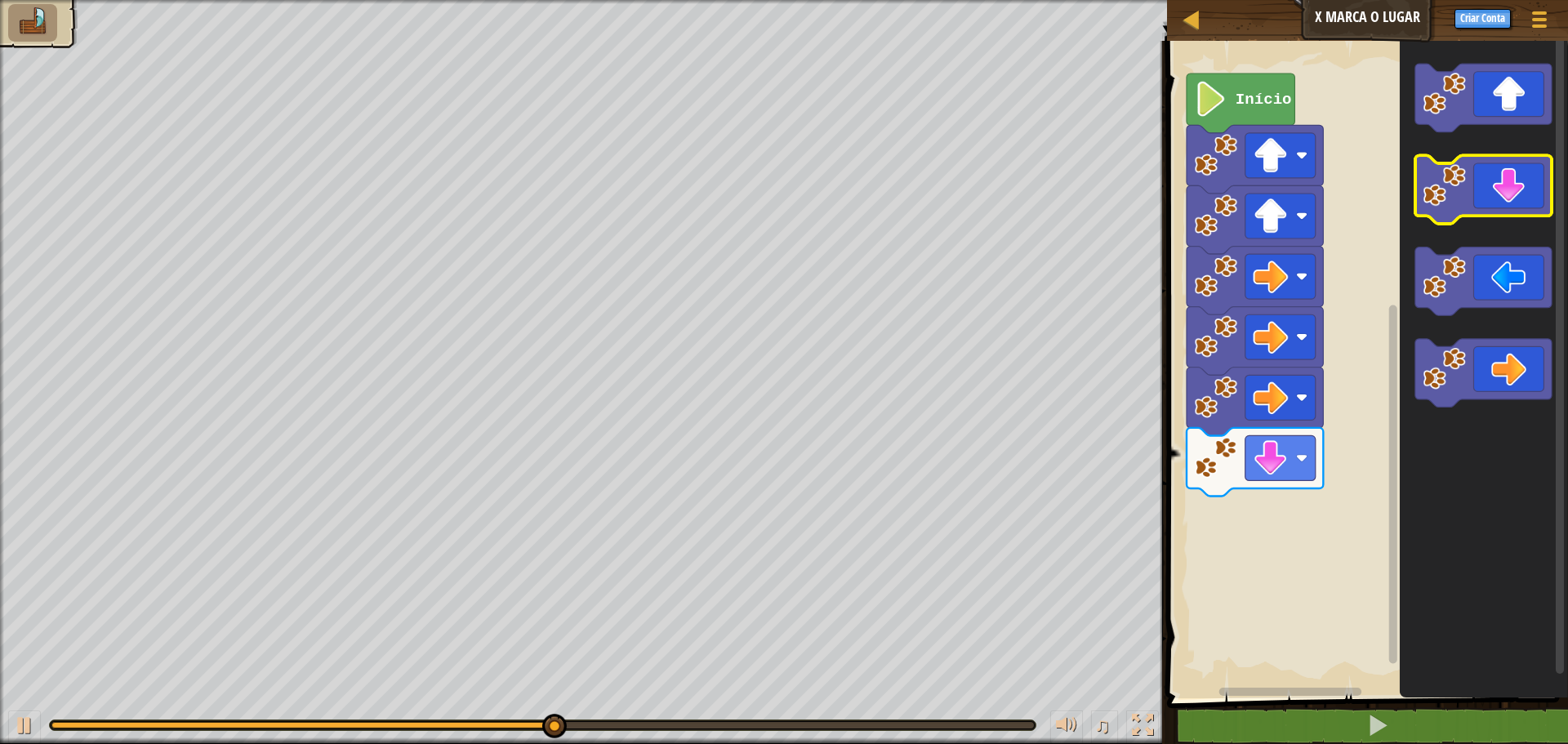
click at [1517, 204] on icon "Espaço de trabalho do Blockly" at bounding box center [1483, 190] width 136 height 68
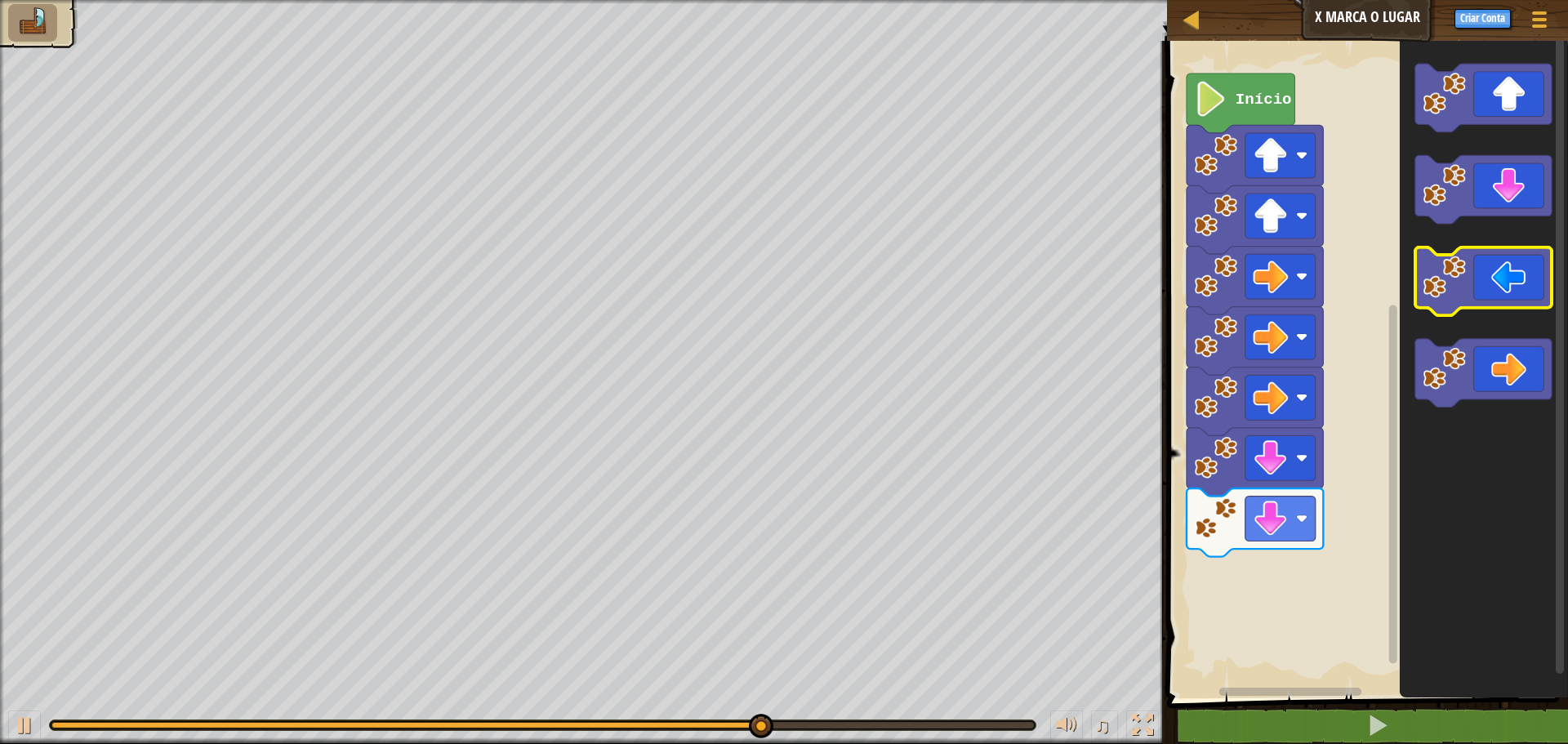
click at [1453, 282] on image "Espaço de trabalho do Blockly" at bounding box center [1445, 277] width 43 height 43
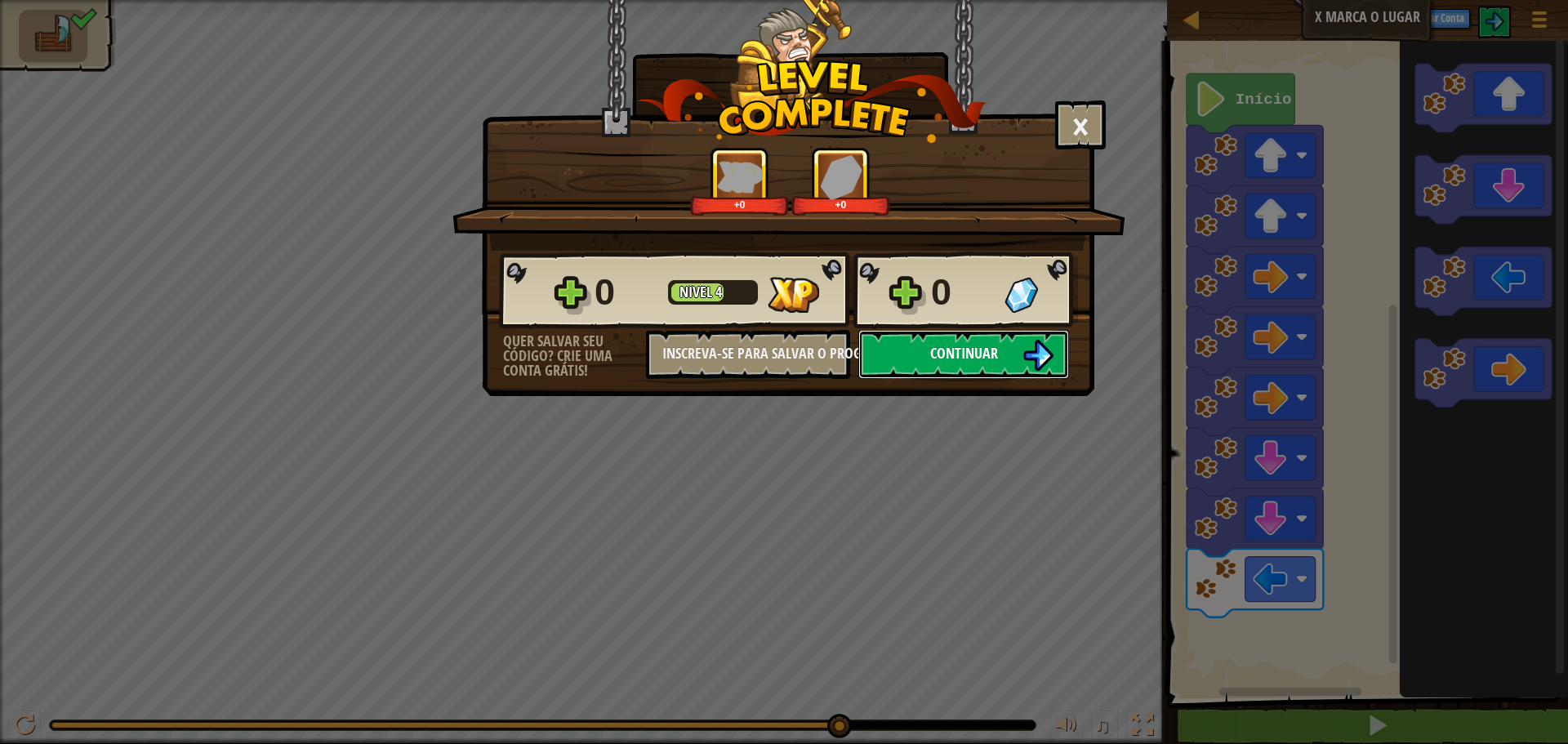
click at [954, 339] on button "Continuar" at bounding box center [964, 355] width 210 height 49
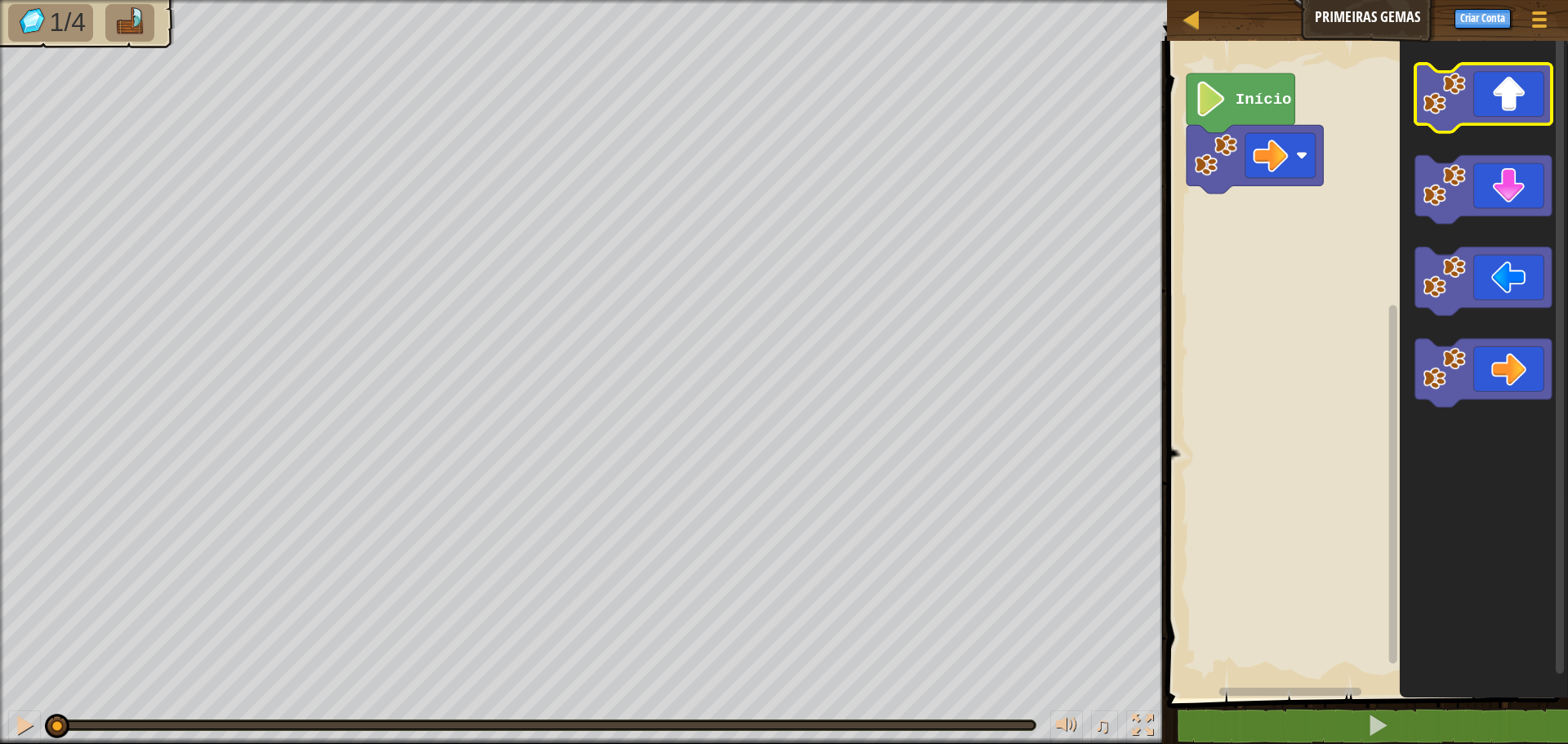
click at [1530, 107] on icon "Espaço de trabalho do Blockly" at bounding box center [1483, 98] width 136 height 68
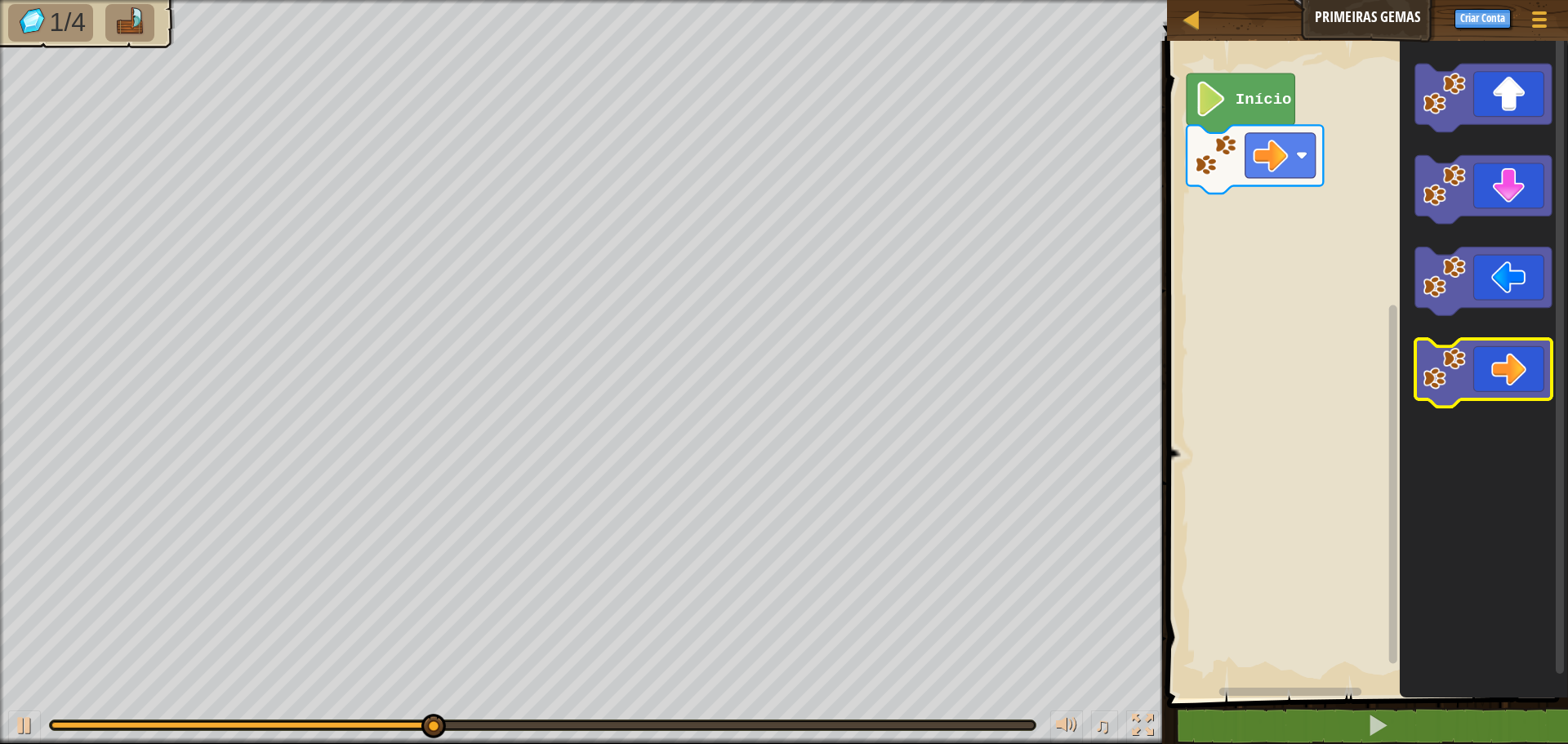
click at [1516, 383] on icon "Espaço de trabalho do Blockly" at bounding box center [1483, 373] width 136 height 68
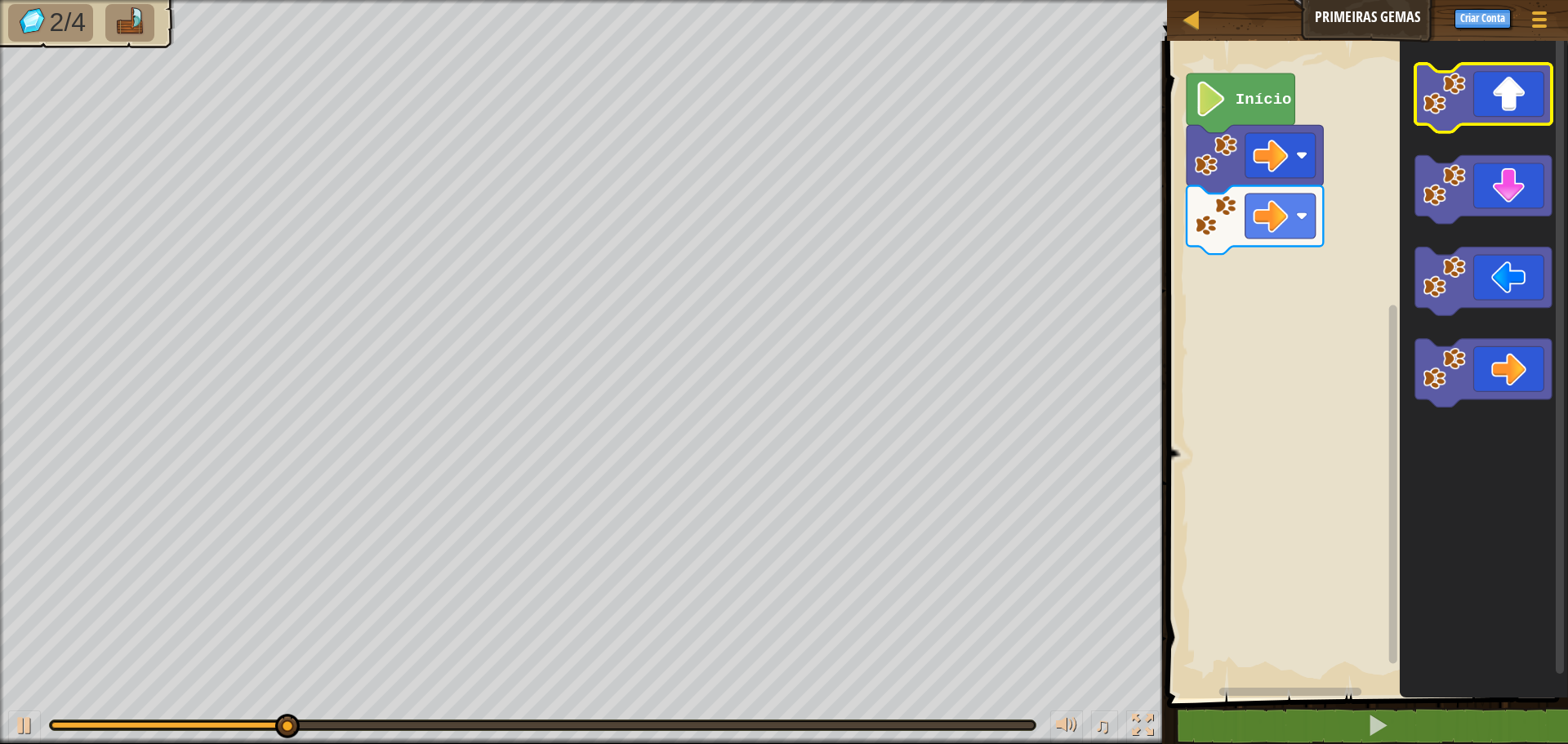
click at [1515, 98] on icon "Espaço de trabalho do Blockly" at bounding box center [1483, 98] width 136 height 68
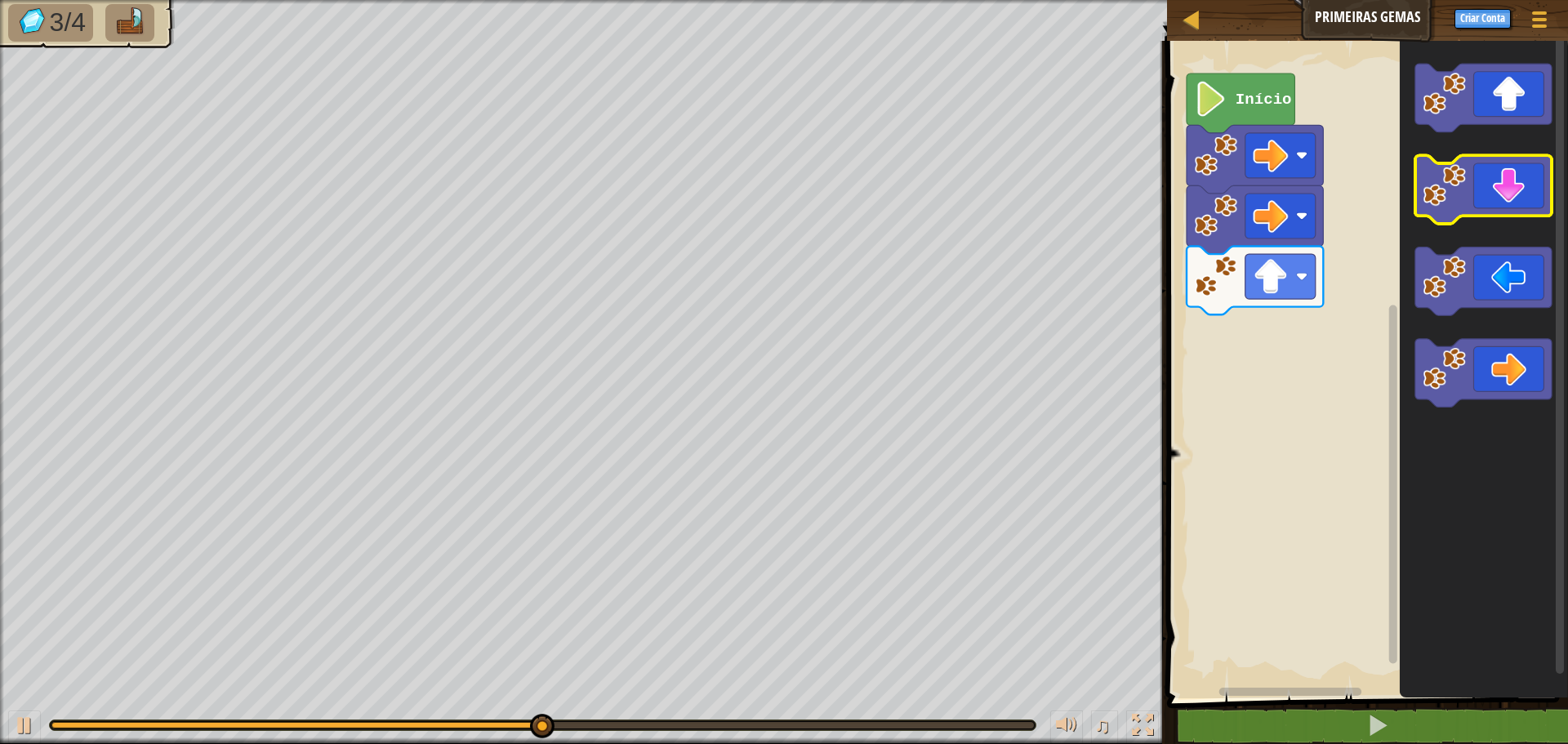
click at [1493, 175] on icon "Espaço de trabalho do Blockly" at bounding box center [1483, 190] width 136 height 68
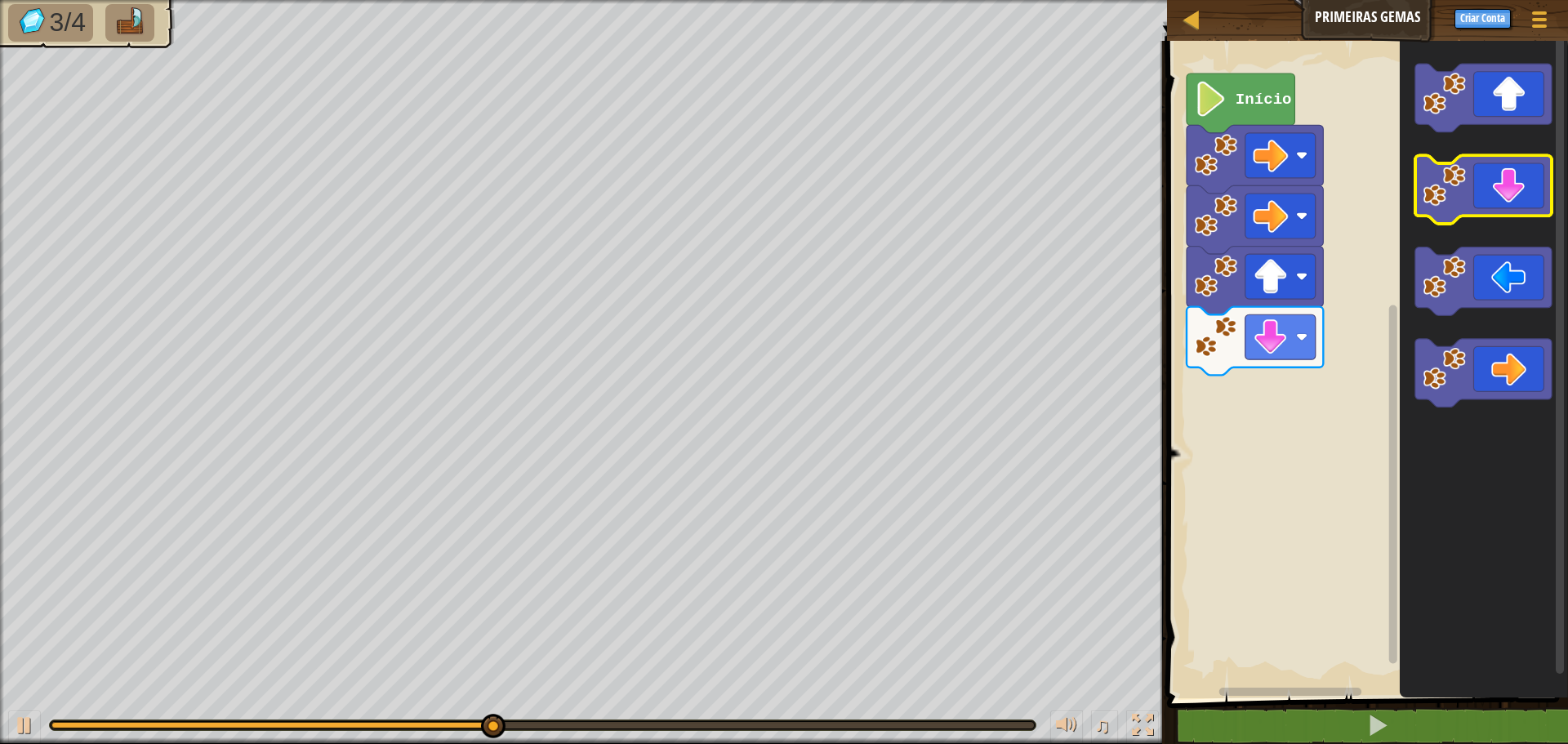
click at [1493, 175] on icon "Espaço de trabalho do Blockly" at bounding box center [1483, 190] width 136 height 68
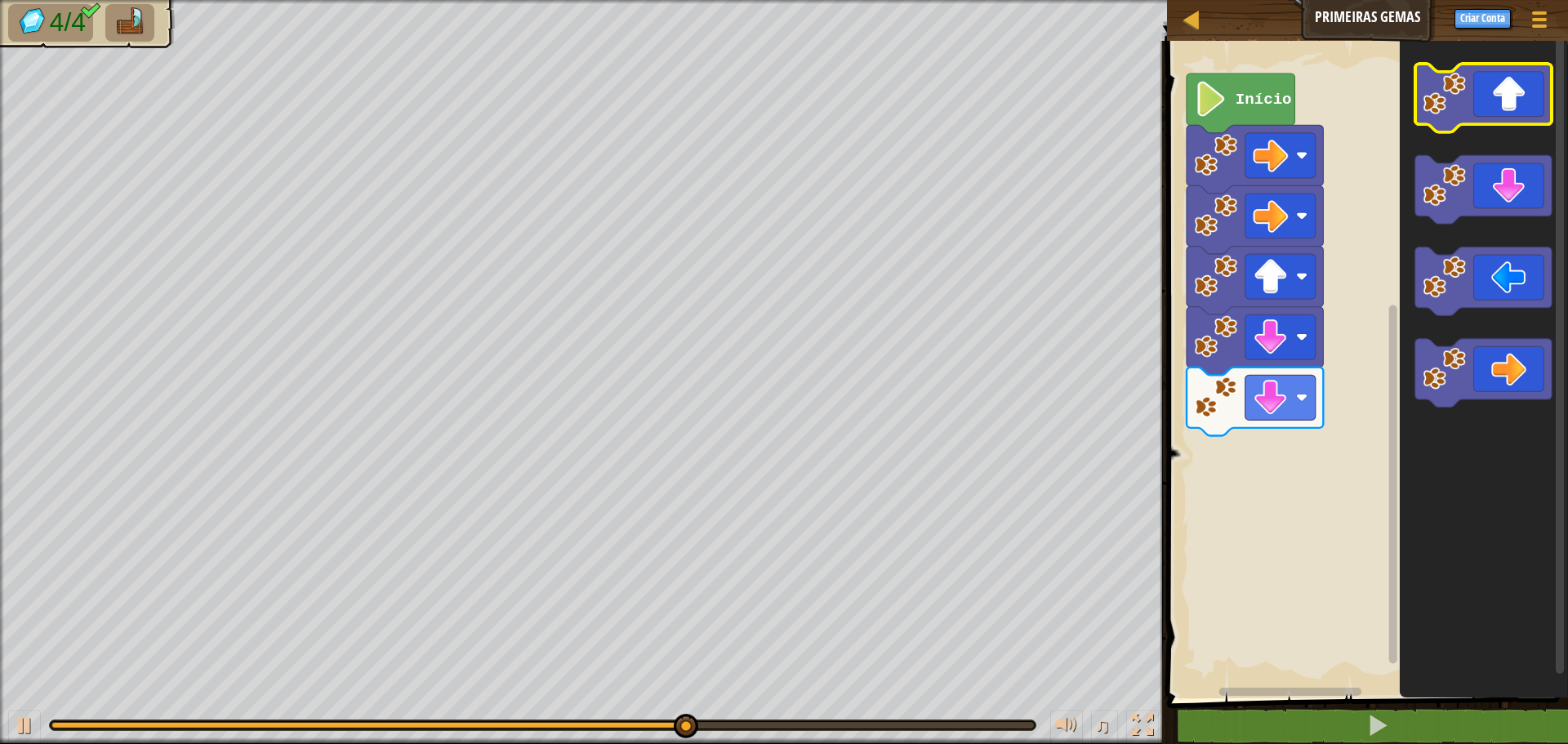
click at [1518, 106] on icon "Espaço de trabalho do Blockly" at bounding box center [1483, 98] width 136 height 68
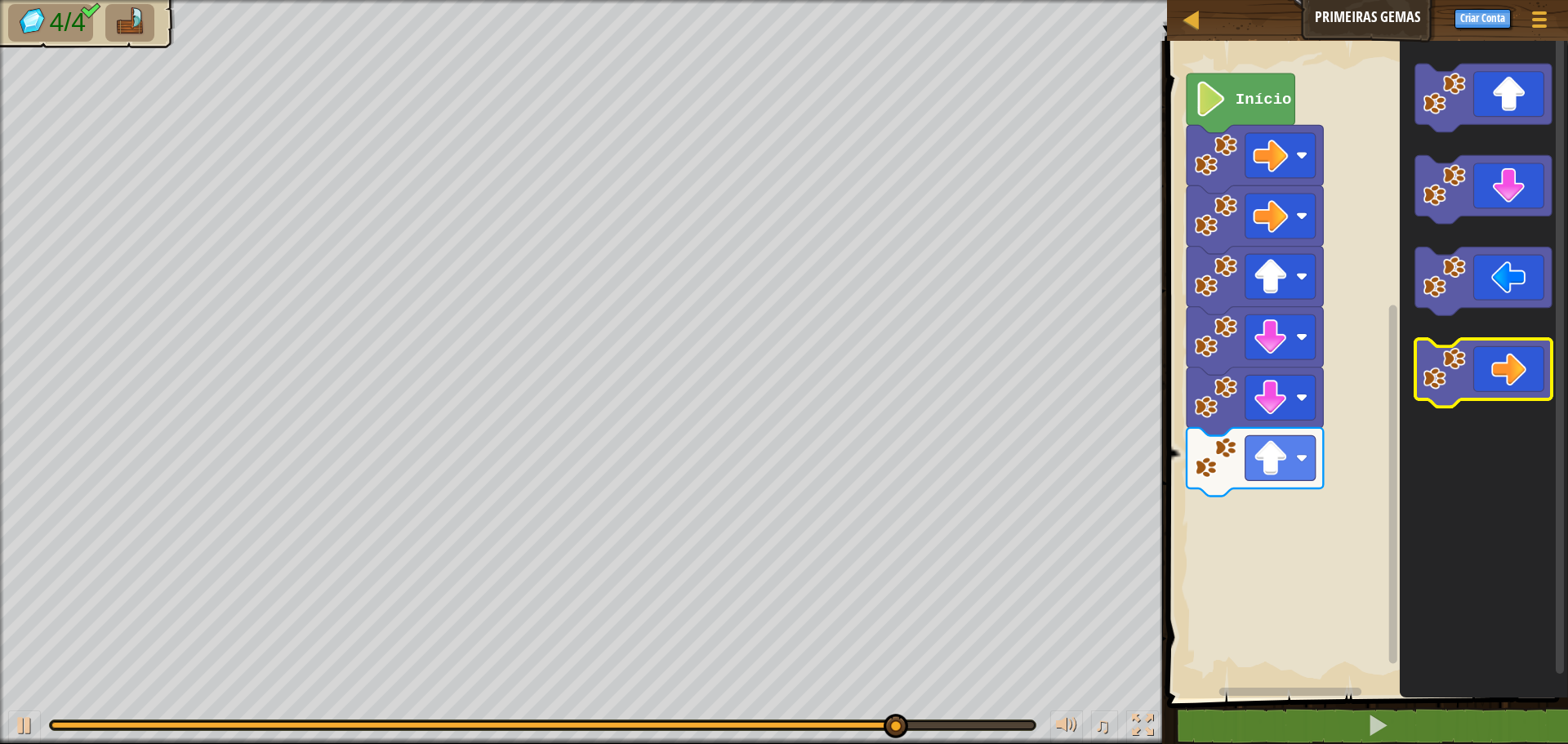
click at [1510, 361] on icon "Espaço de trabalho do Blockly" at bounding box center [1483, 373] width 136 height 68
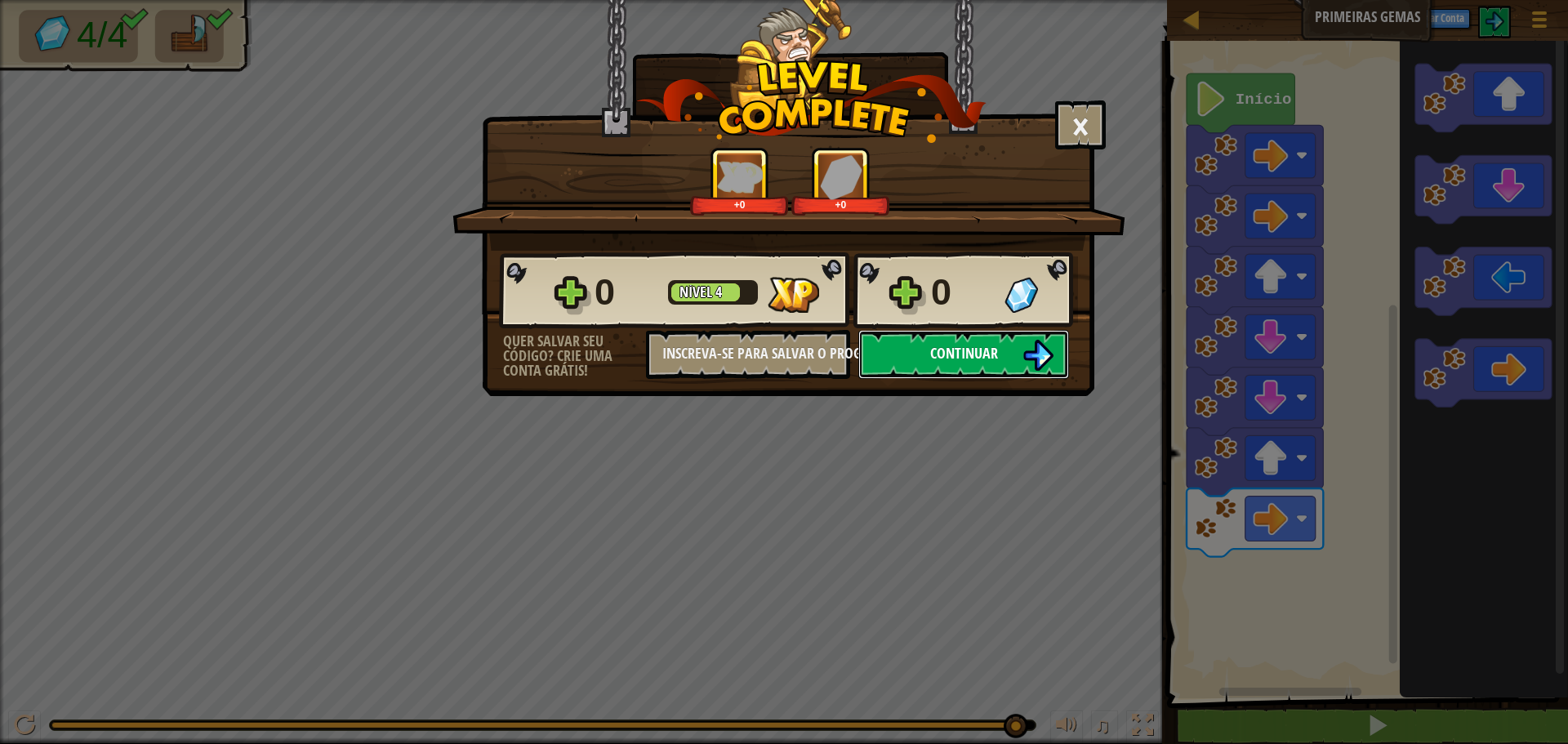
click at [935, 369] on button "Continuar" at bounding box center [964, 355] width 210 height 49
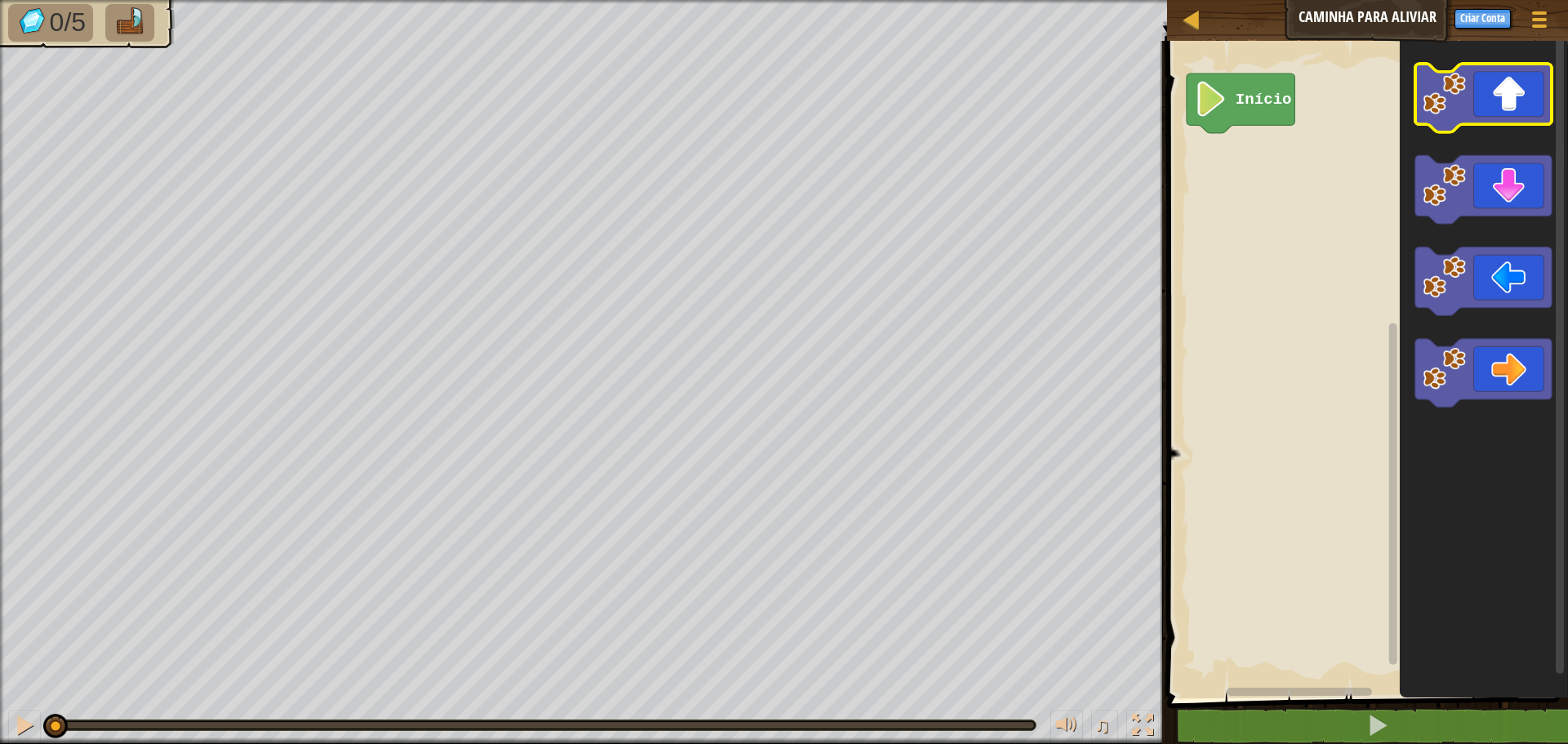
click at [1525, 77] on icon "Espaço de trabalho do Blockly" at bounding box center [1483, 98] width 136 height 68
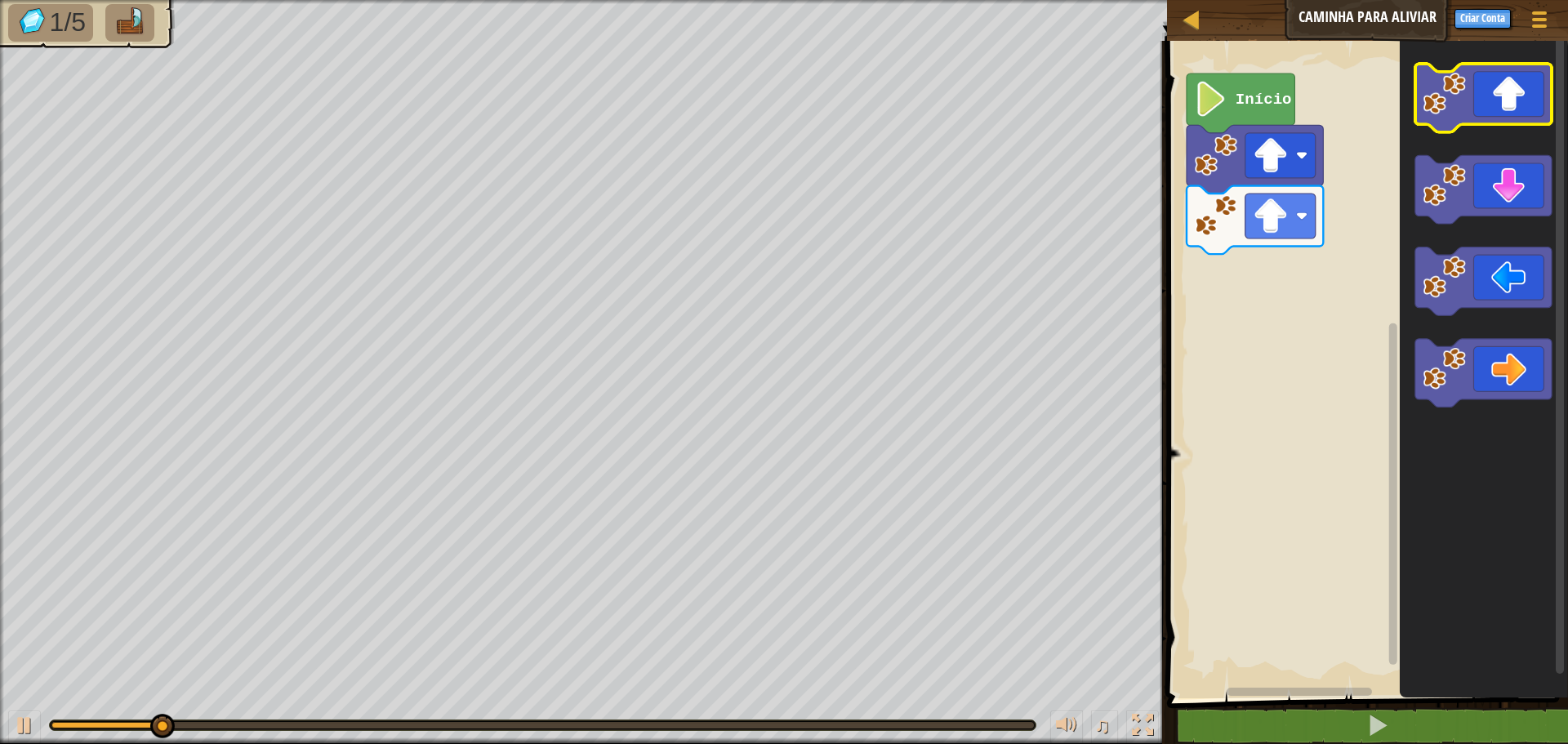
click at [1525, 77] on icon "Espaço de trabalho do Blockly" at bounding box center [1483, 98] width 136 height 68
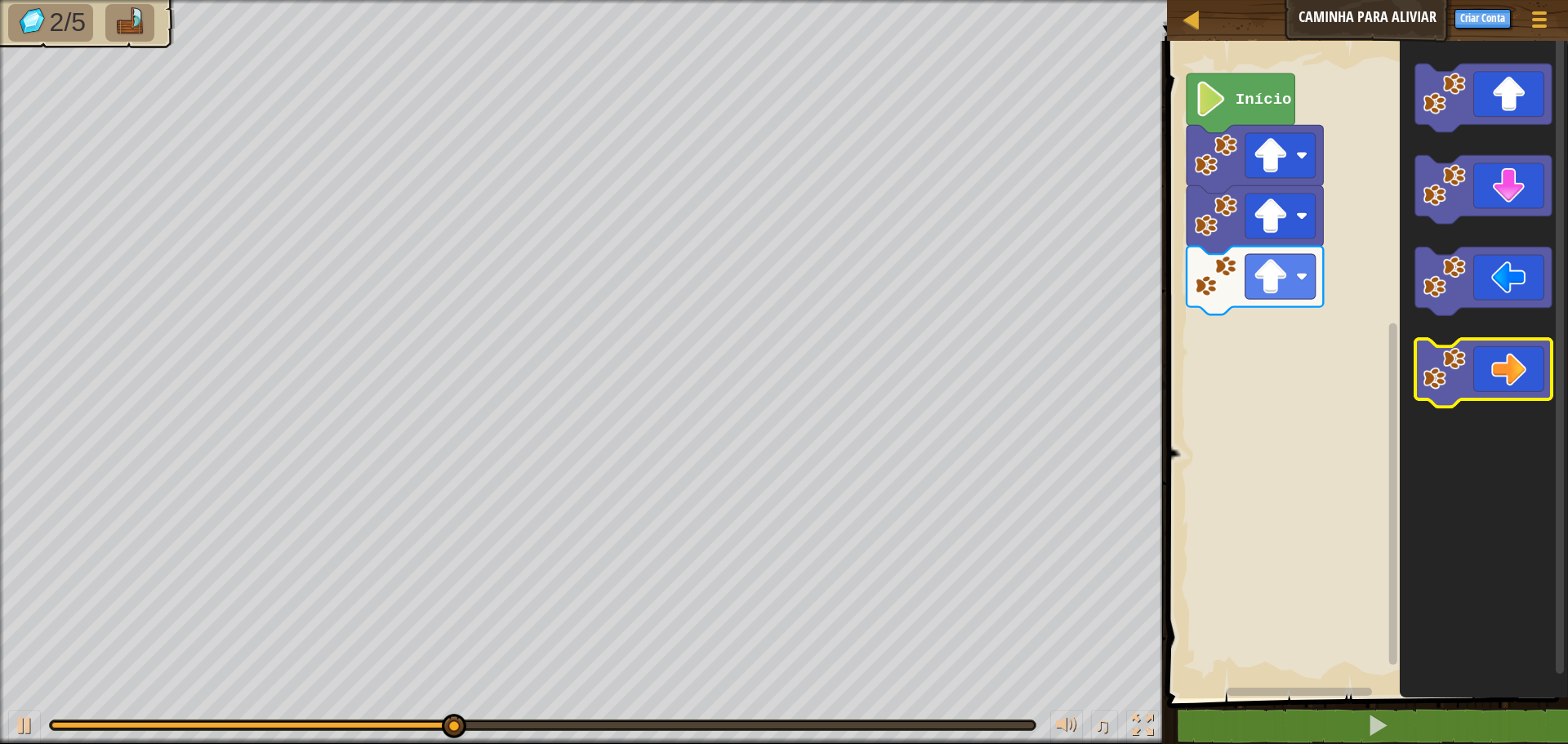
click at [1510, 366] on icon "Espaço de trabalho do Blockly" at bounding box center [1483, 373] width 136 height 68
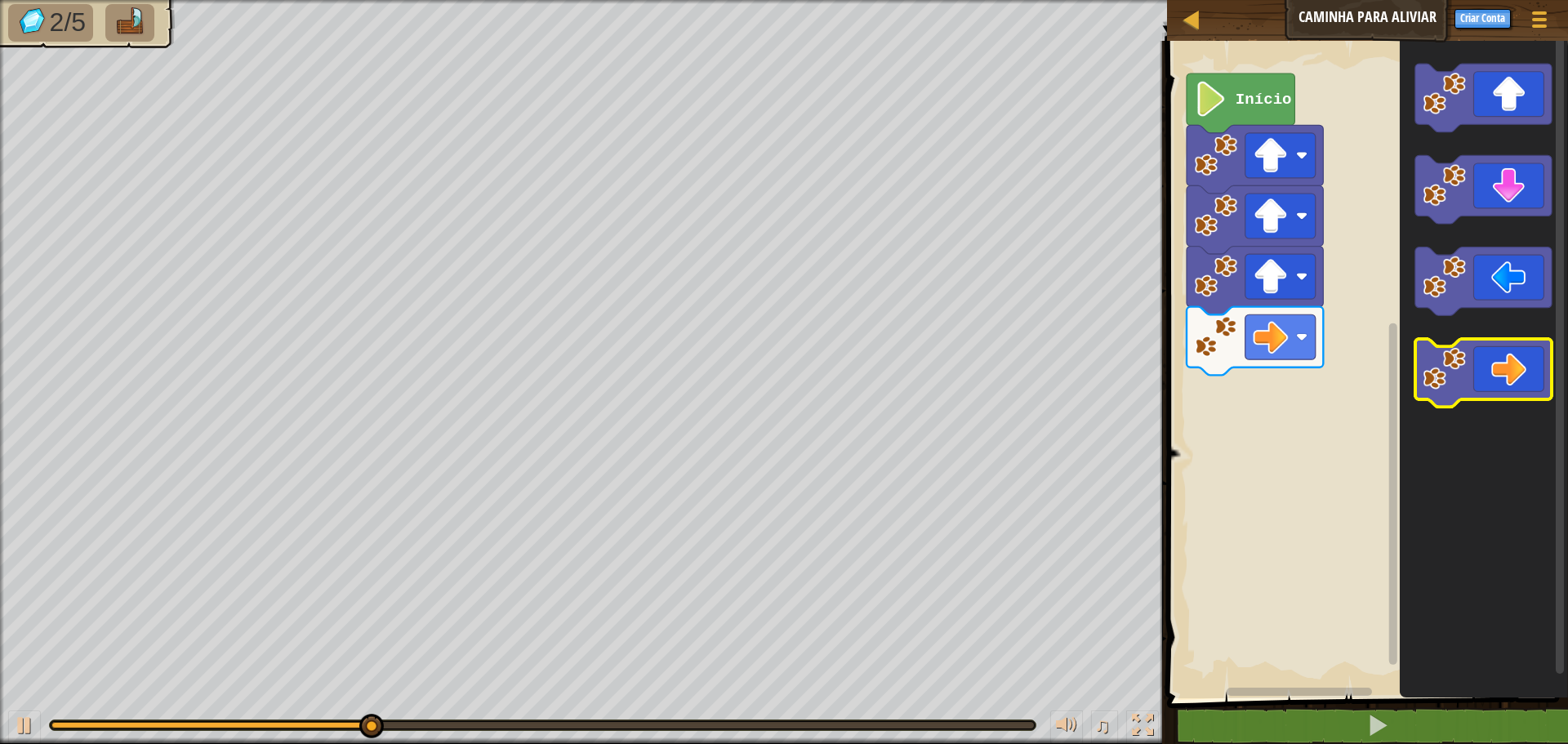
click at [1510, 366] on icon "Espaço de trabalho do Blockly" at bounding box center [1483, 373] width 136 height 68
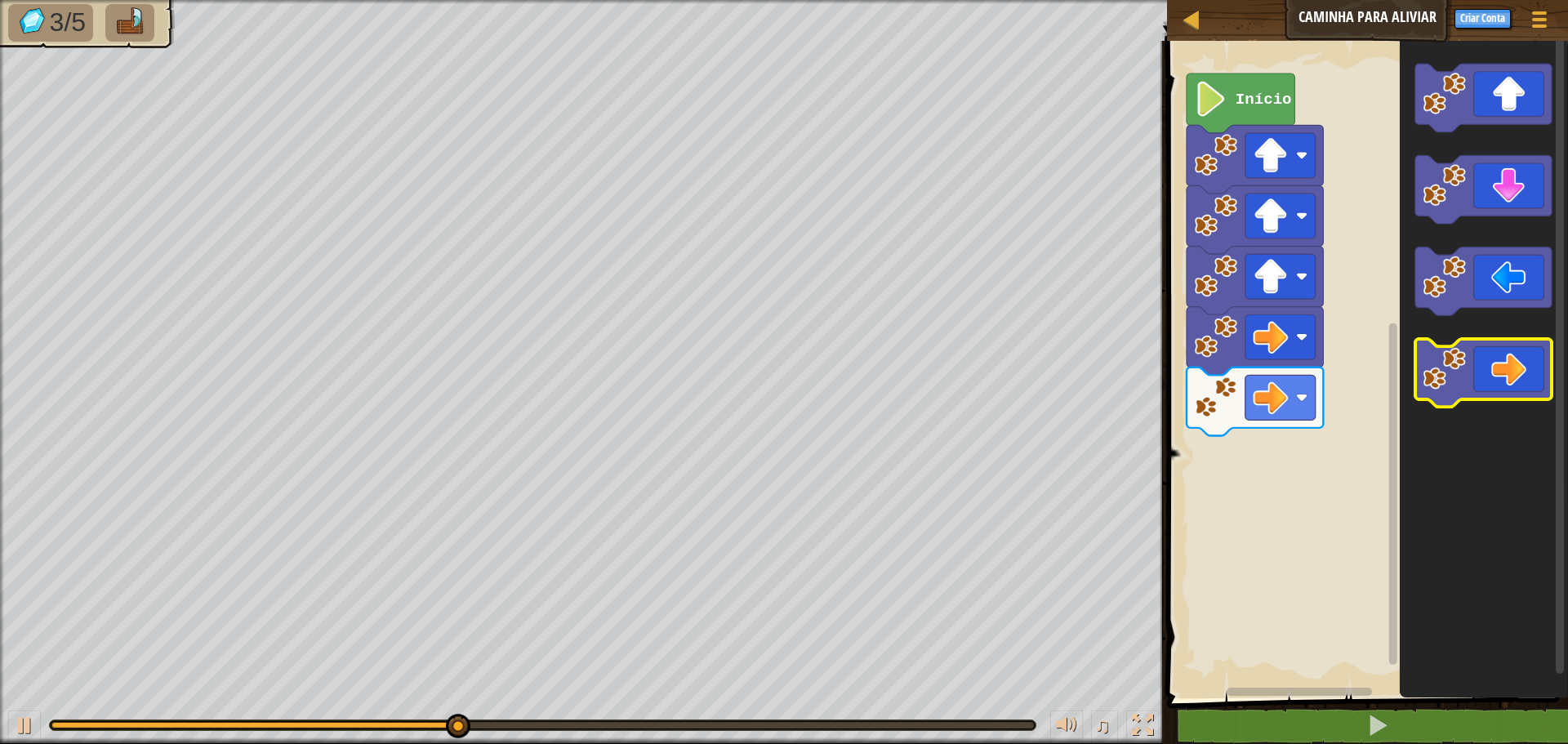
click at [1510, 366] on icon "Espaço de trabalho do Blockly" at bounding box center [1483, 373] width 136 height 68
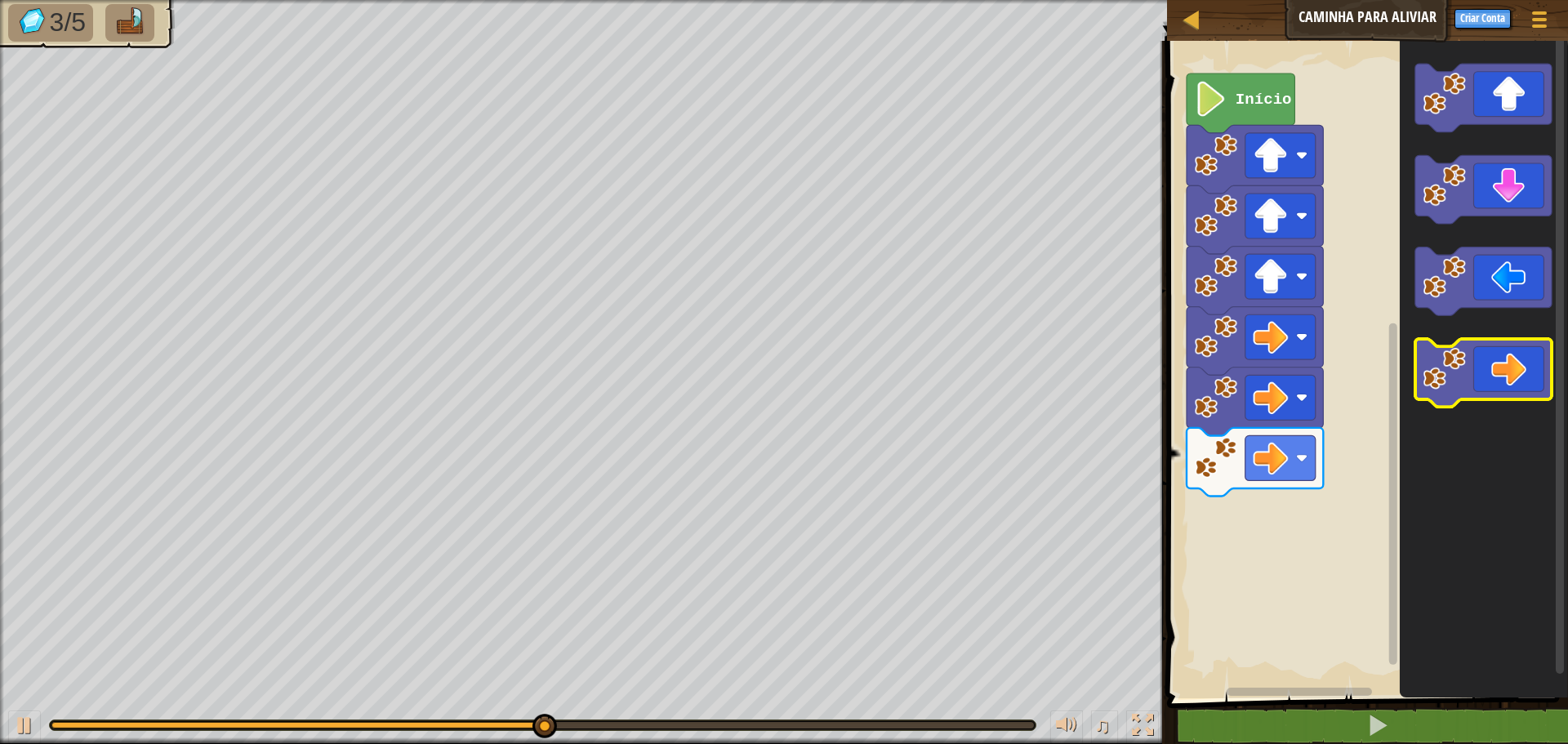
click at [1510, 366] on icon "Espaço de trabalho do Blockly" at bounding box center [1483, 373] width 136 height 68
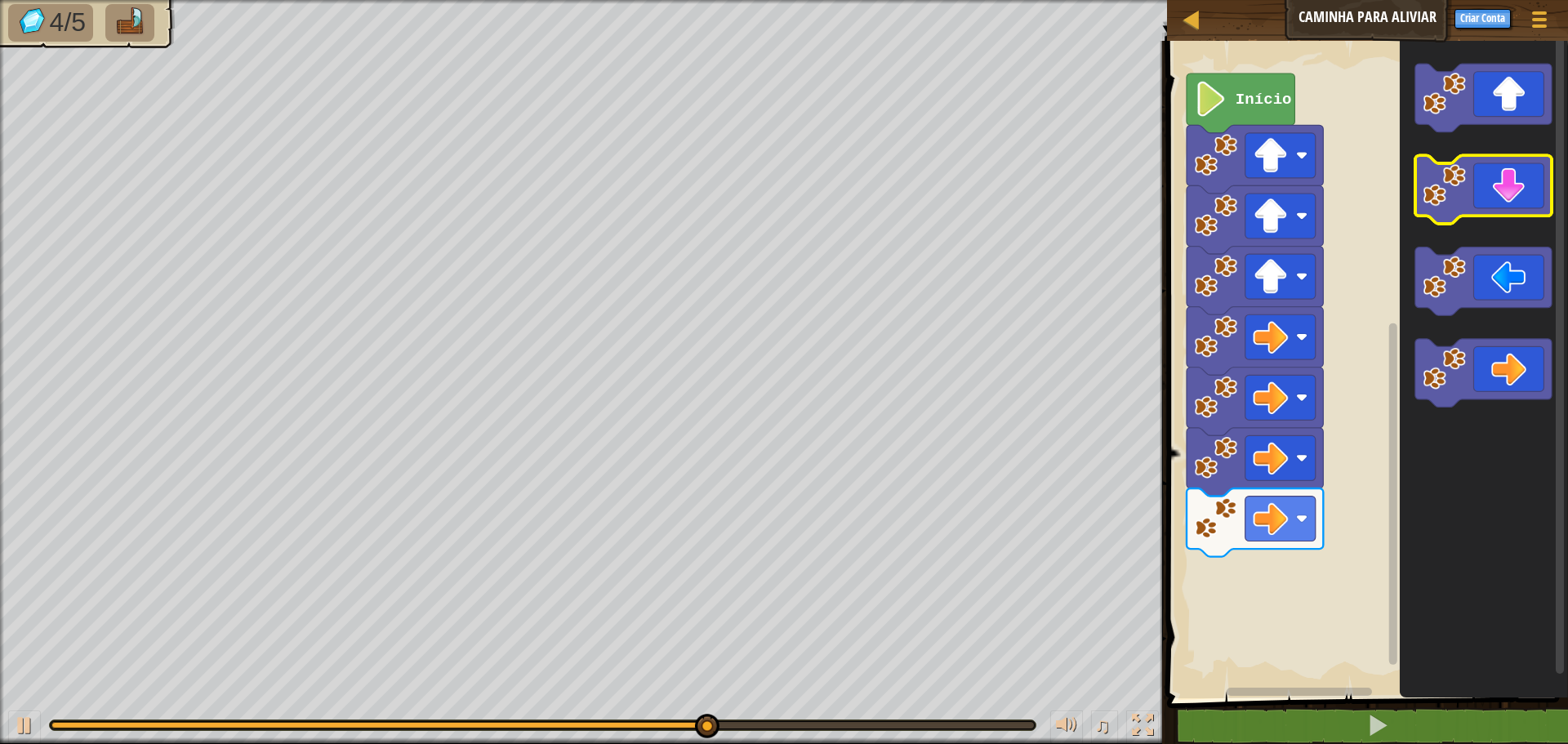
click at [1522, 175] on icon "Espaço de trabalho do Blockly" at bounding box center [1483, 190] width 136 height 68
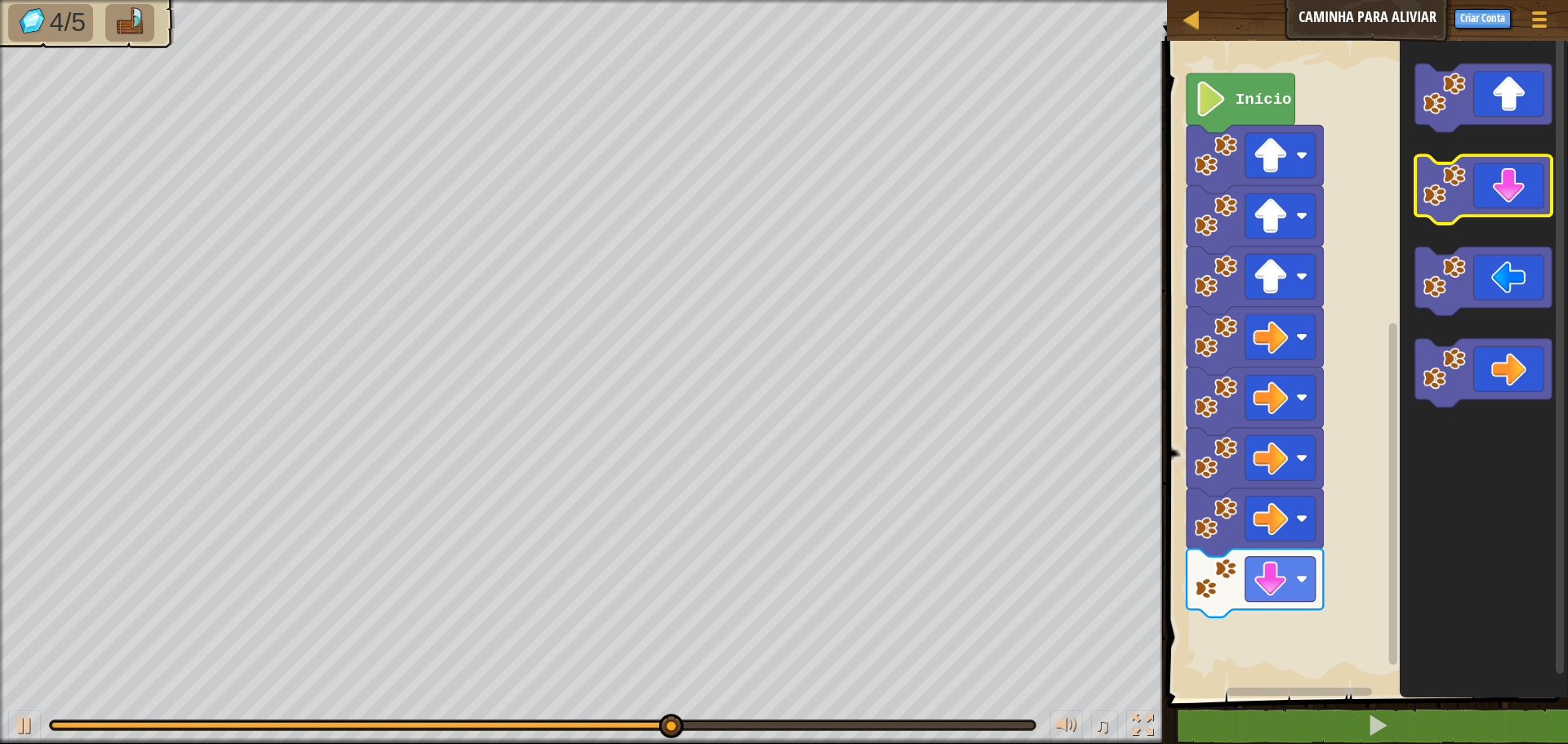
click at [1522, 175] on icon "Espaço de trabalho do Blockly" at bounding box center [1483, 190] width 136 height 68
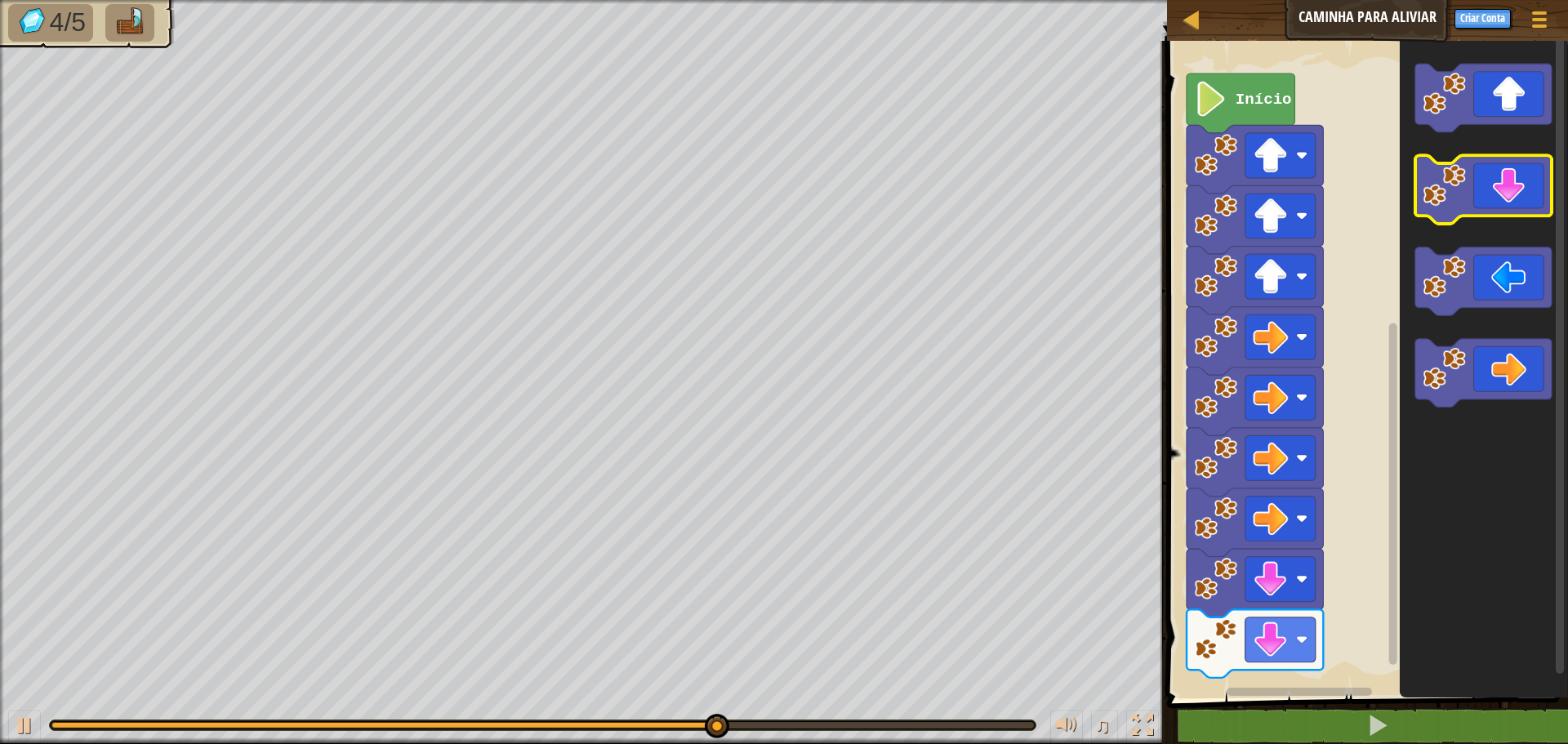
click at [1522, 175] on icon "Espaço de trabalho do Blockly" at bounding box center [1483, 190] width 136 height 68
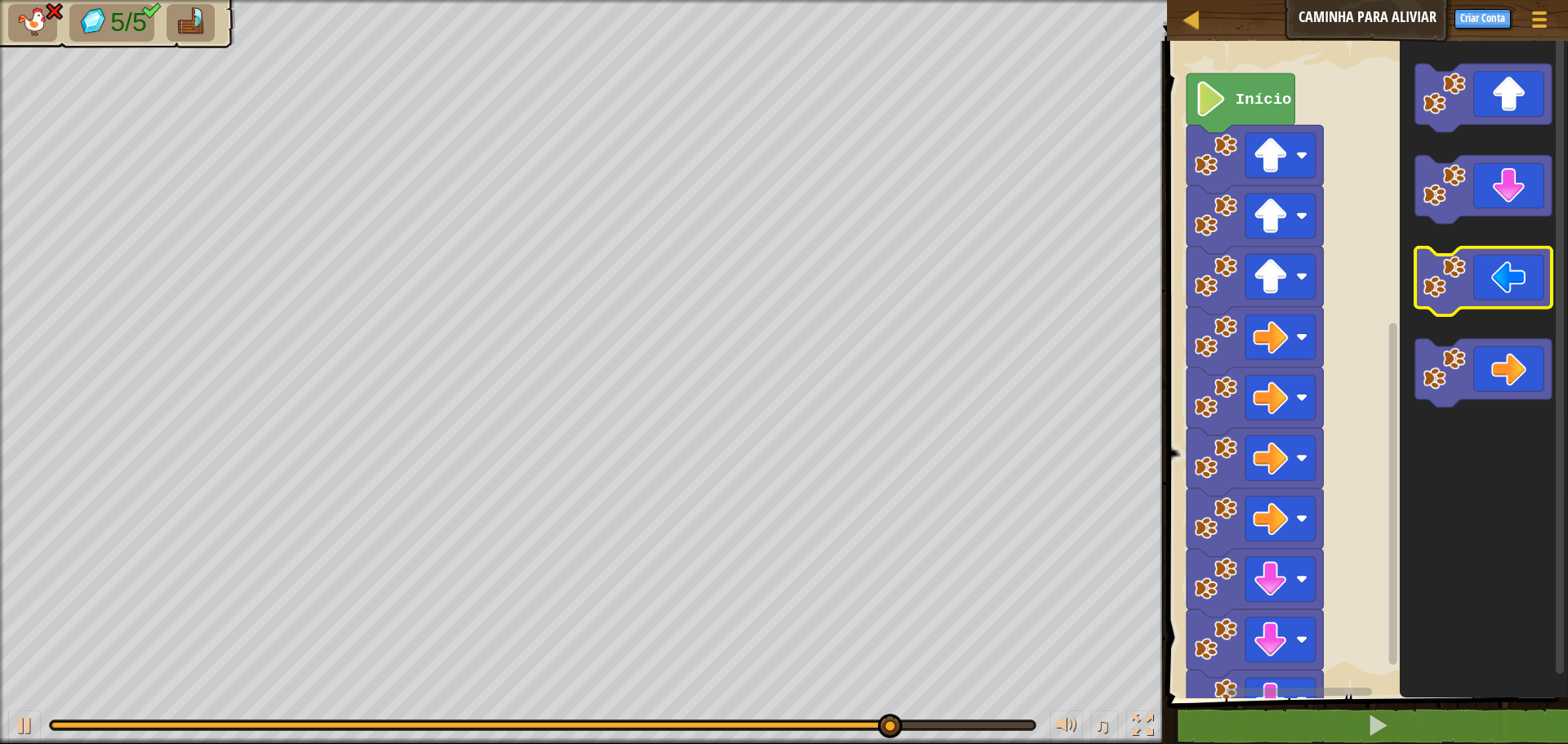
click at [1491, 302] on icon "Espaço de trabalho do Blockly" at bounding box center [1483, 282] width 136 height 68
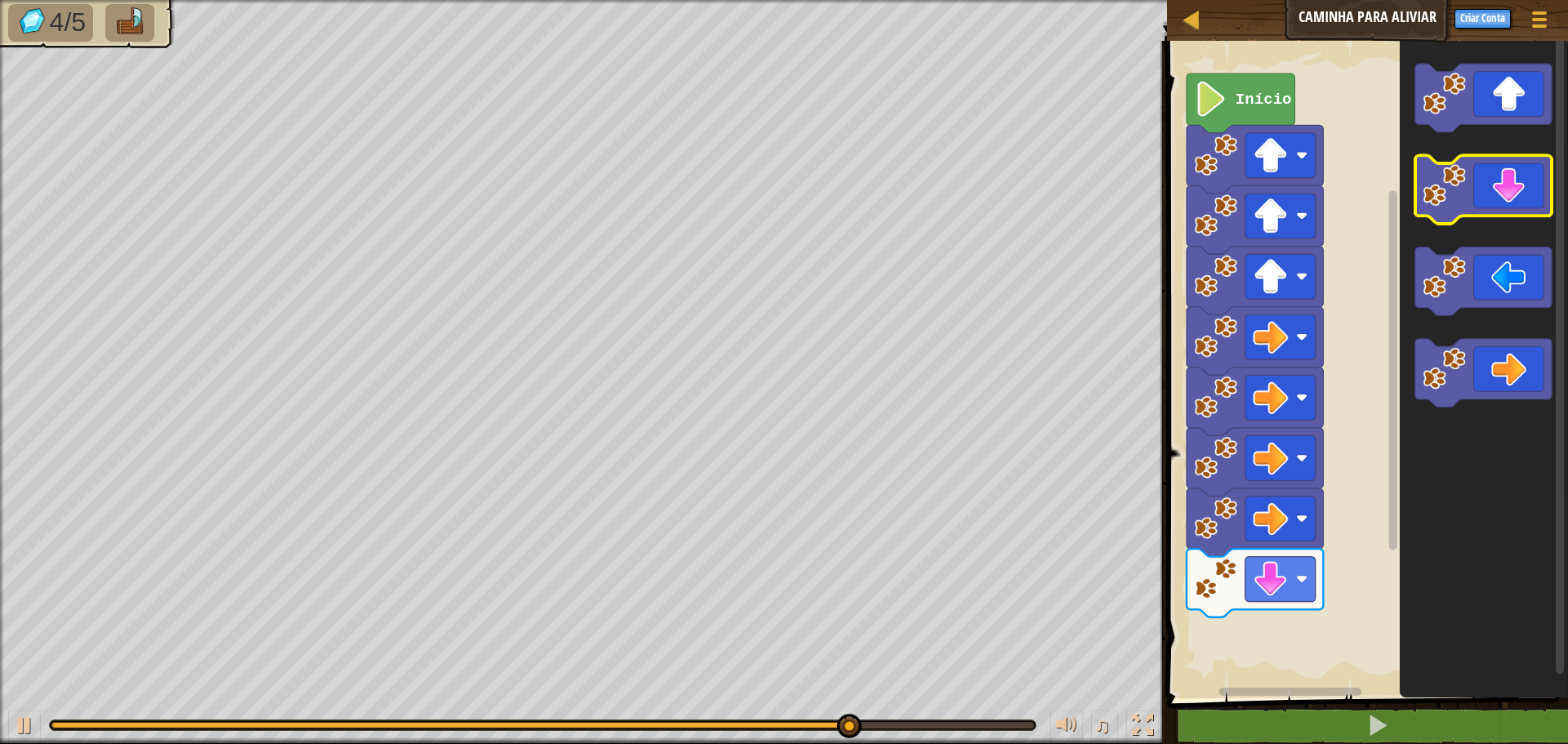
click at [1492, 211] on icon "Espaço de trabalho do Blockly" at bounding box center [1483, 190] width 136 height 68
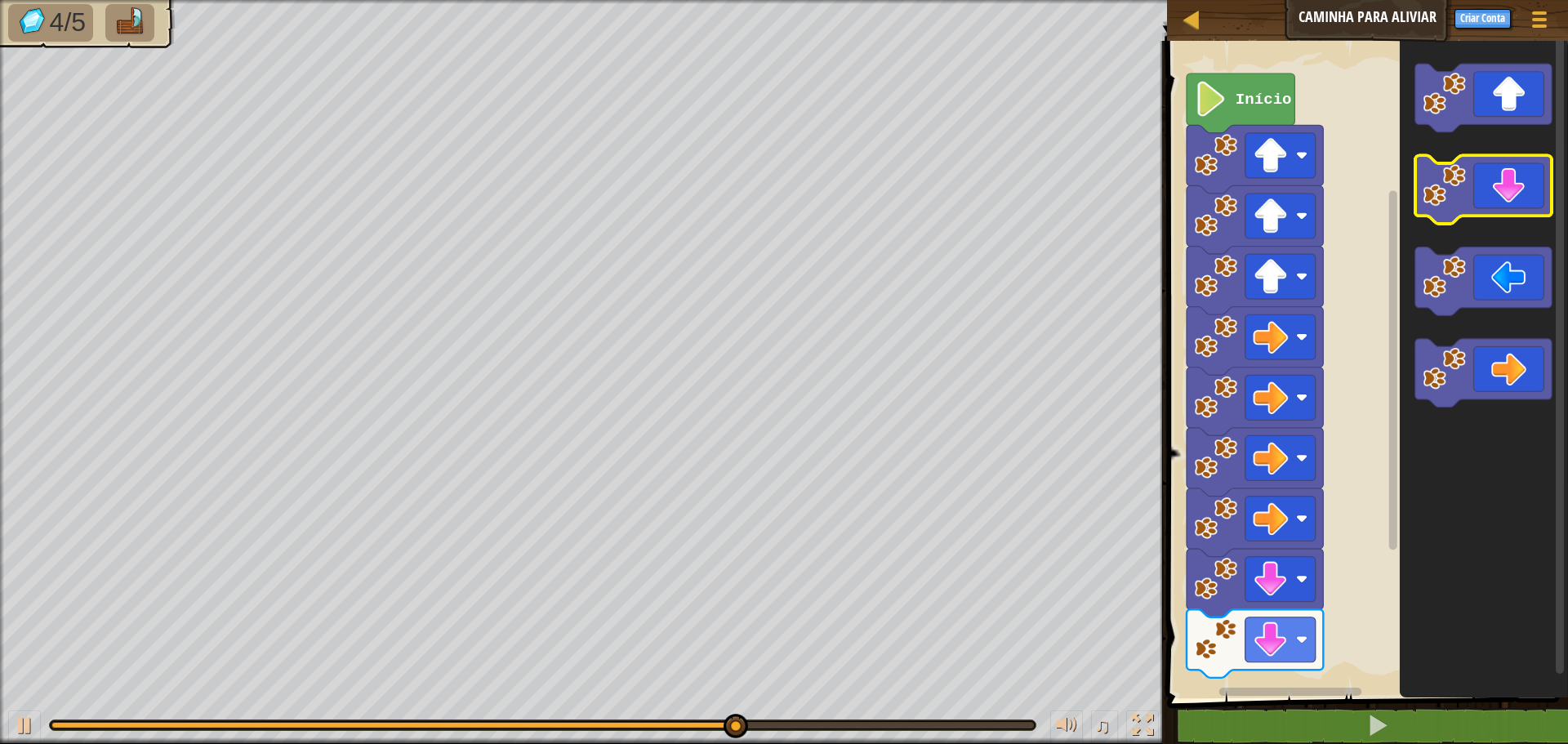
click at [1492, 211] on icon "Espaço de trabalho do Blockly" at bounding box center [1483, 190] width 136 height 68
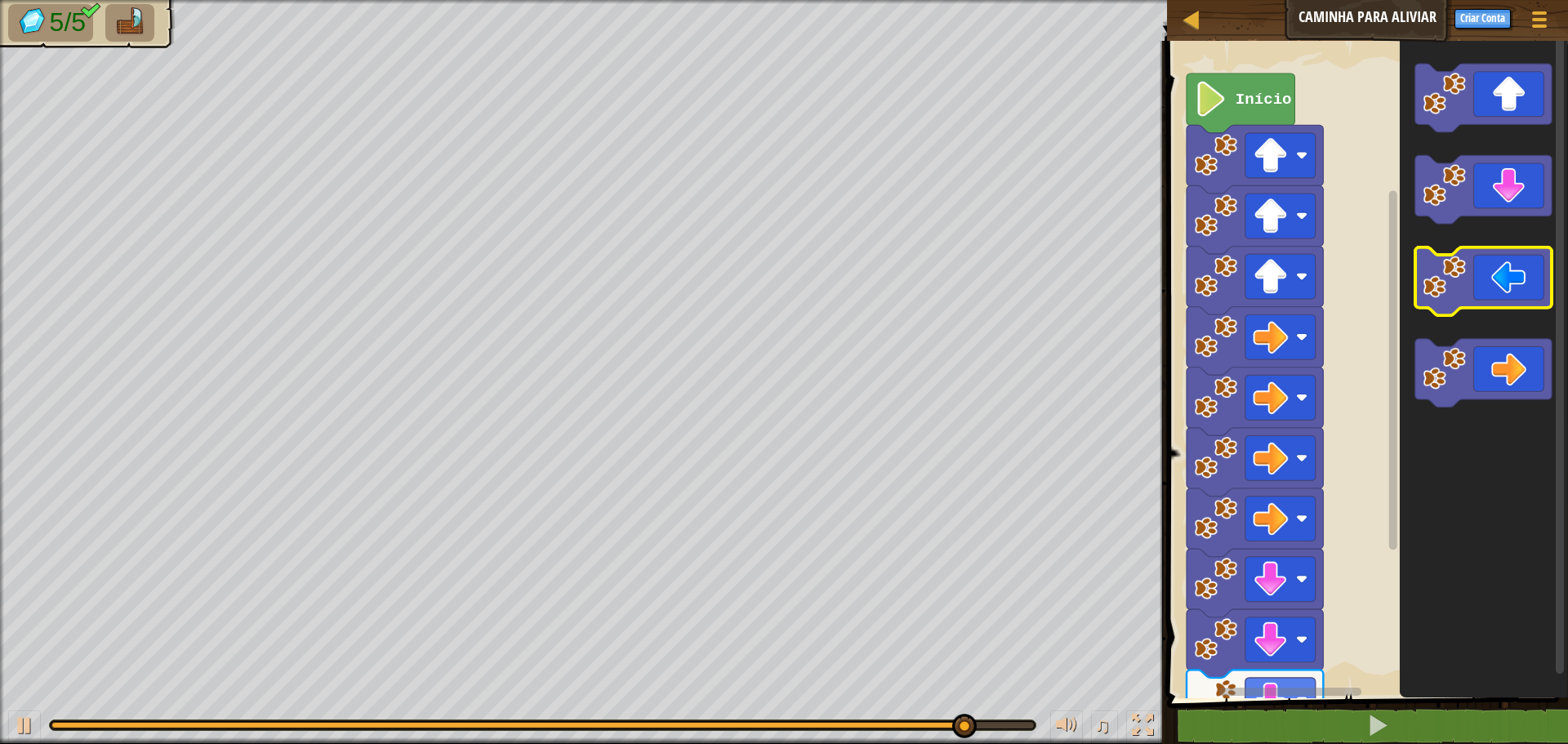
click at [1490, 293] on icon "Espaço de trabalho do Blockly" at bounding box center [1483, 282] width 136 height 68
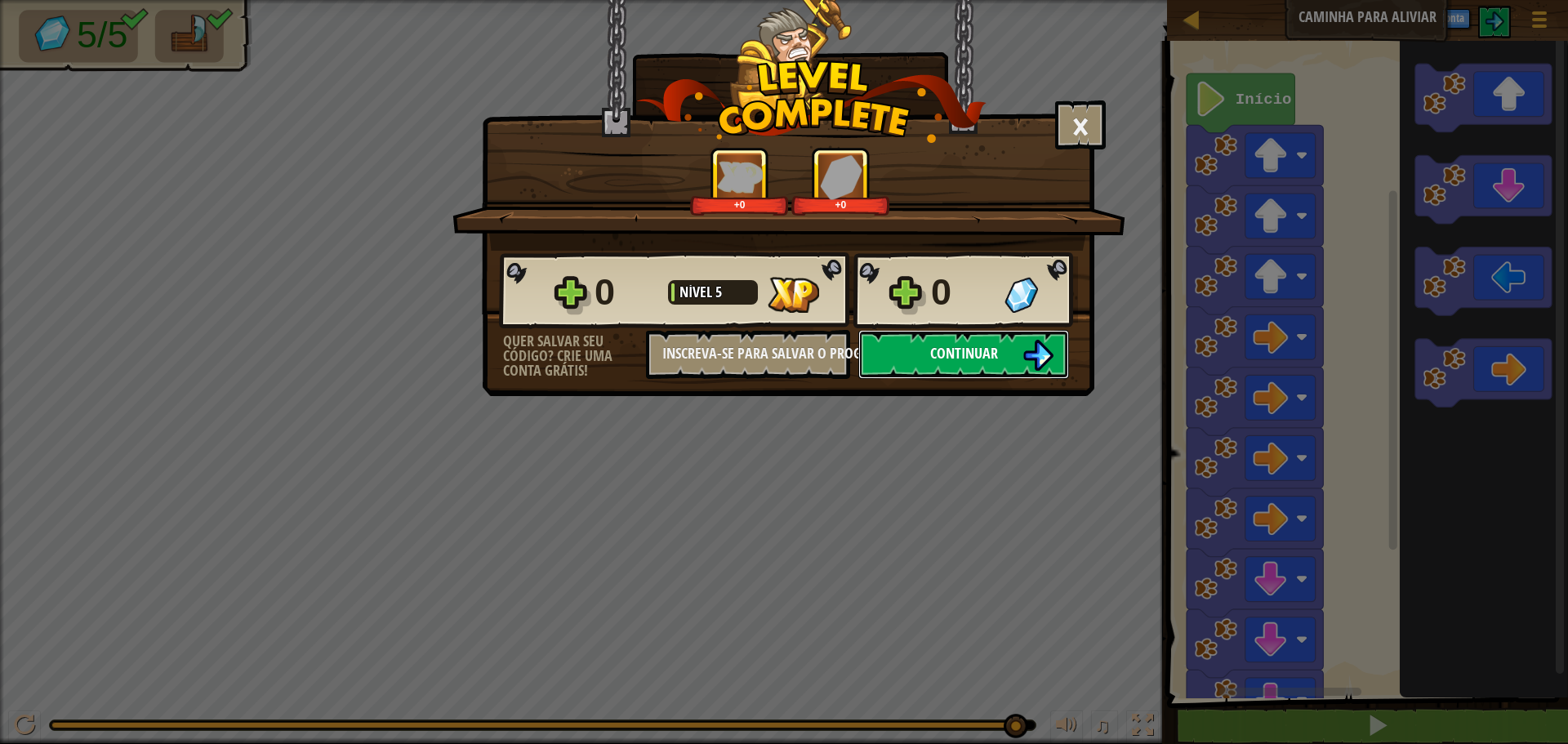
click at [880, 345] on button "Continuar" at bounding box center [964, 355] width 210 height 49
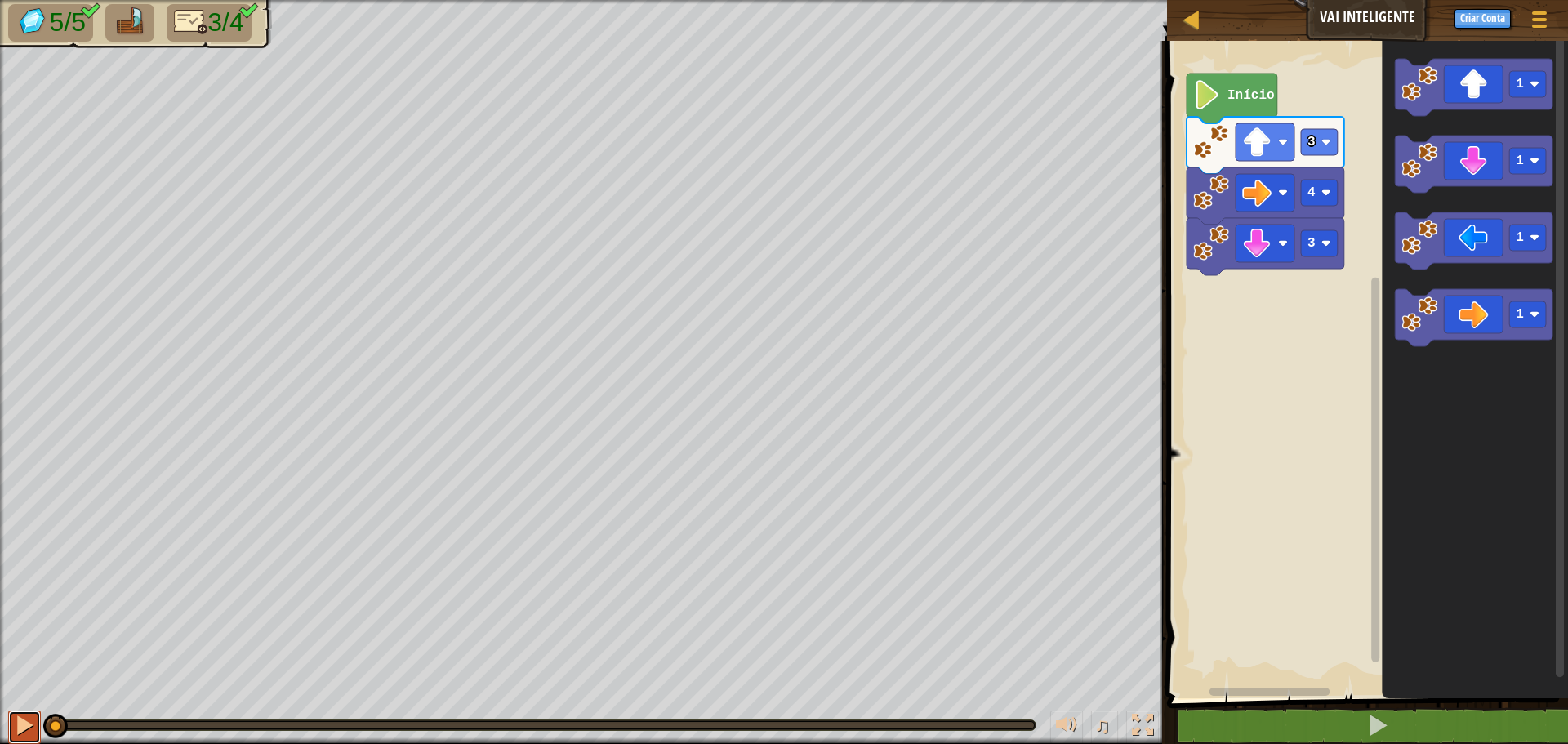
click at [29, 736] on div at bounding box center [24, 725] width 21 height 21
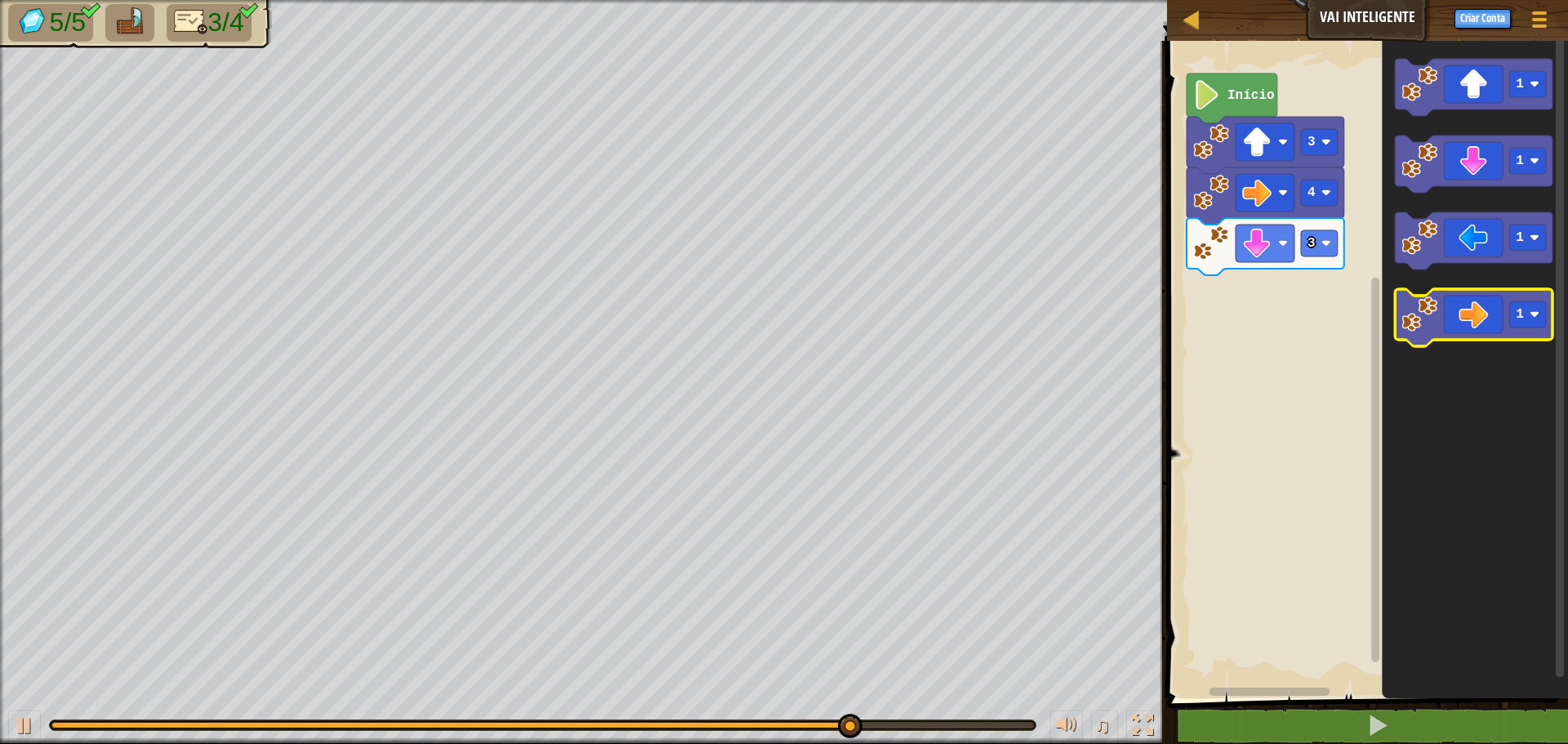
click at [1500, 315] on icon "Espaço de trabalho do Blockly" at bounding box center [1473, 318] width 158 height 58
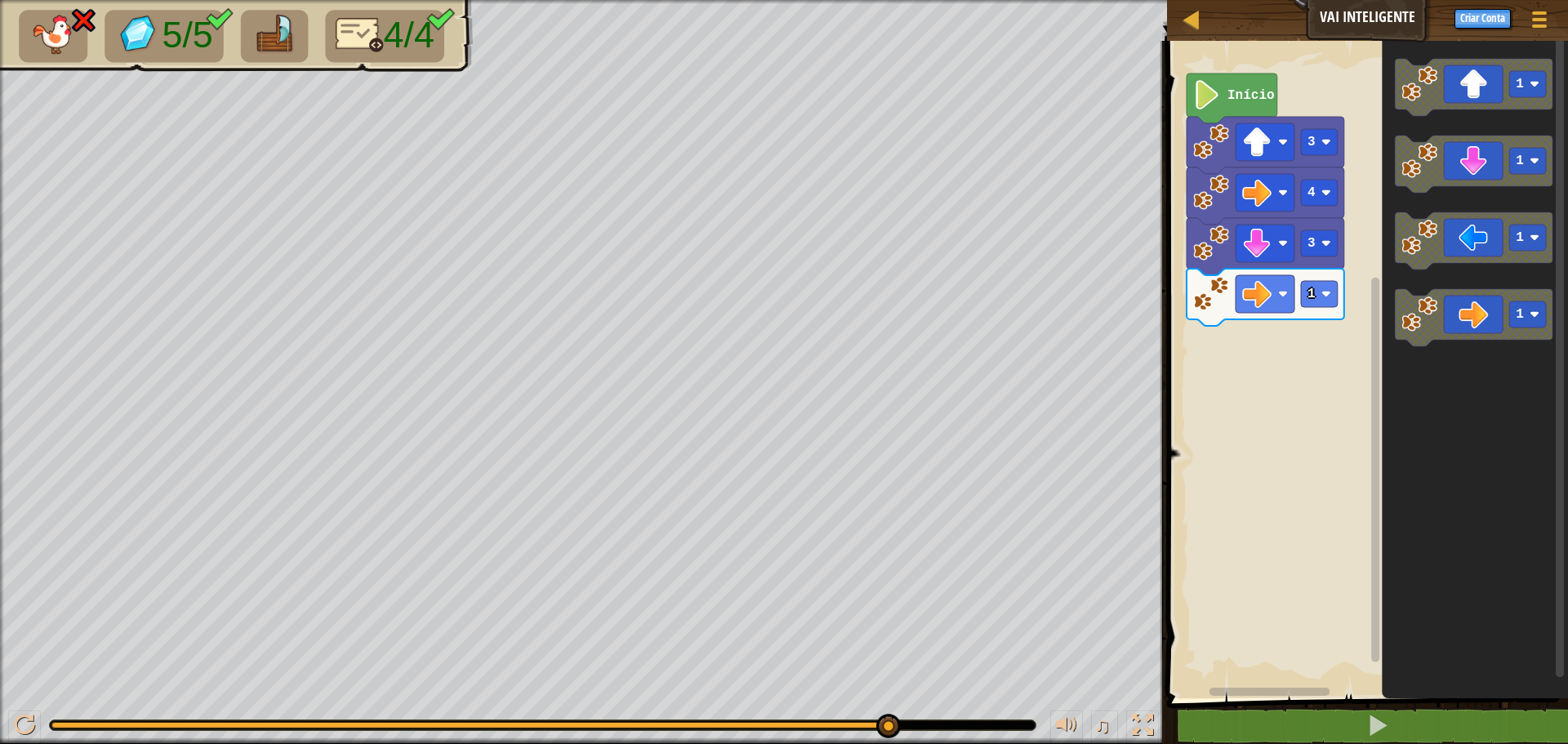
click at [1394, 431] on icon "1 1 1 1" at bounding box center [1474, 366] width 186 height 666
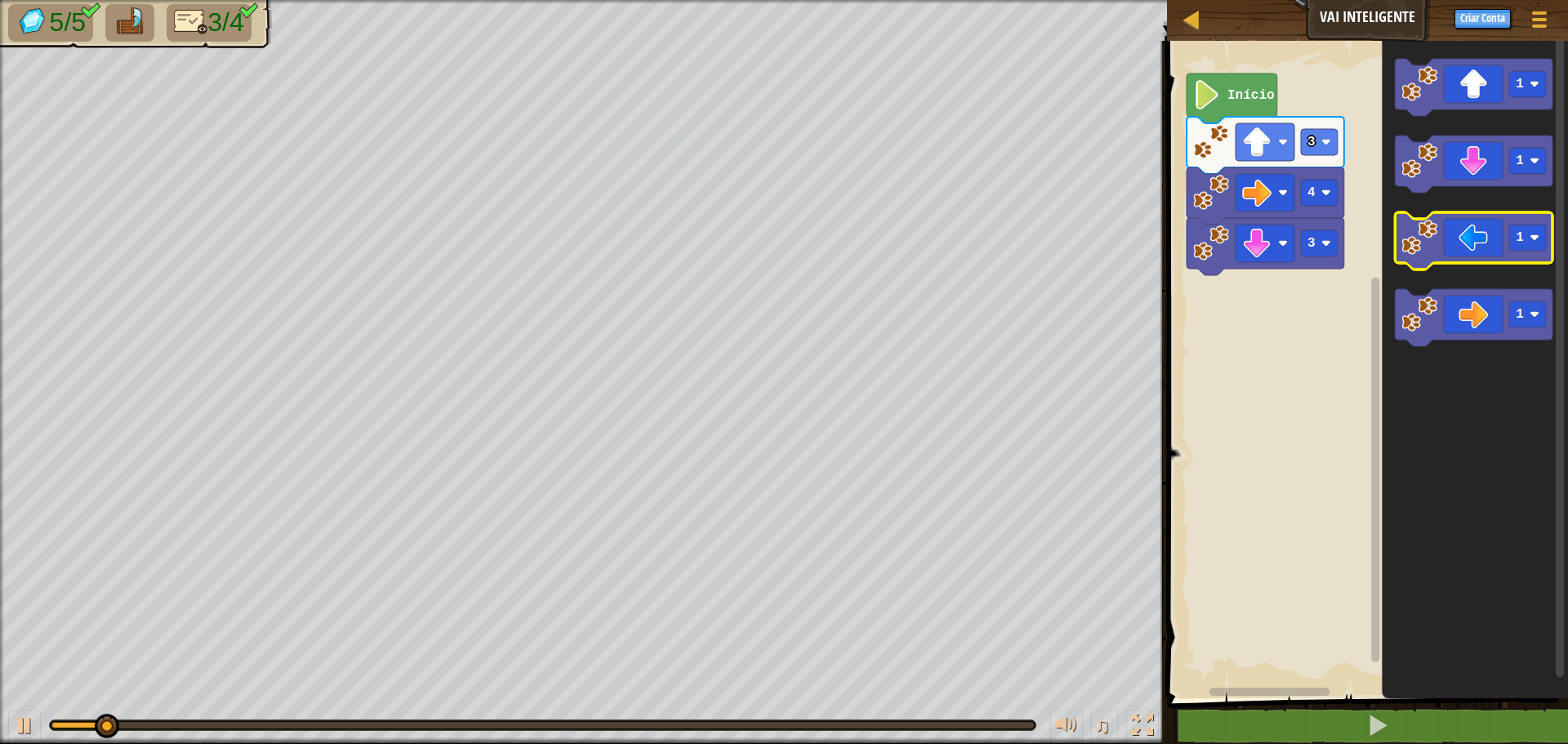
click at [1486, 236] on icon "Espaço de trabalho do Blockly" at bounding box center [1473, 241] width 158 height 58
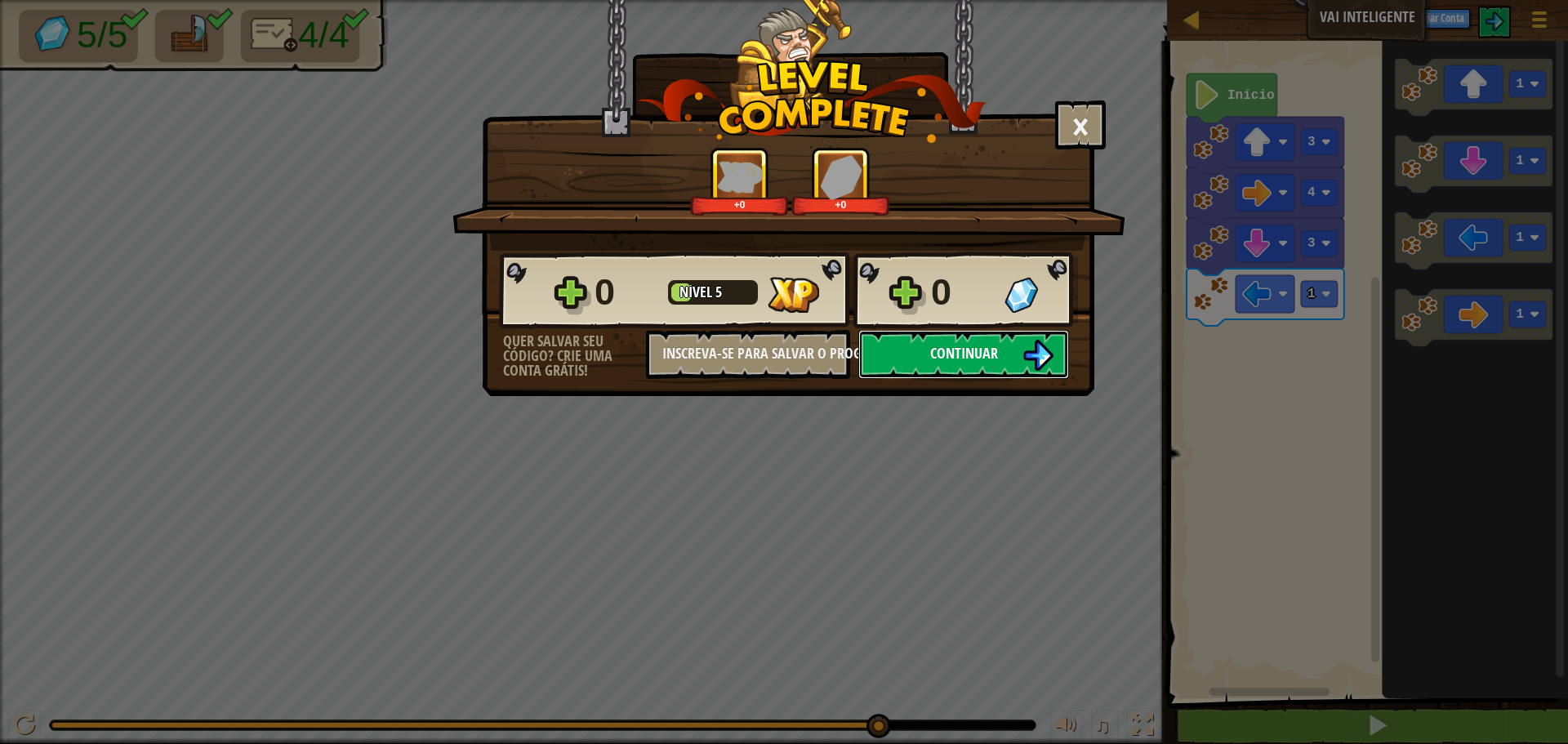
click at [925, 336] on button "Continuar" at bounding box center [964, 355] width 210 height 49
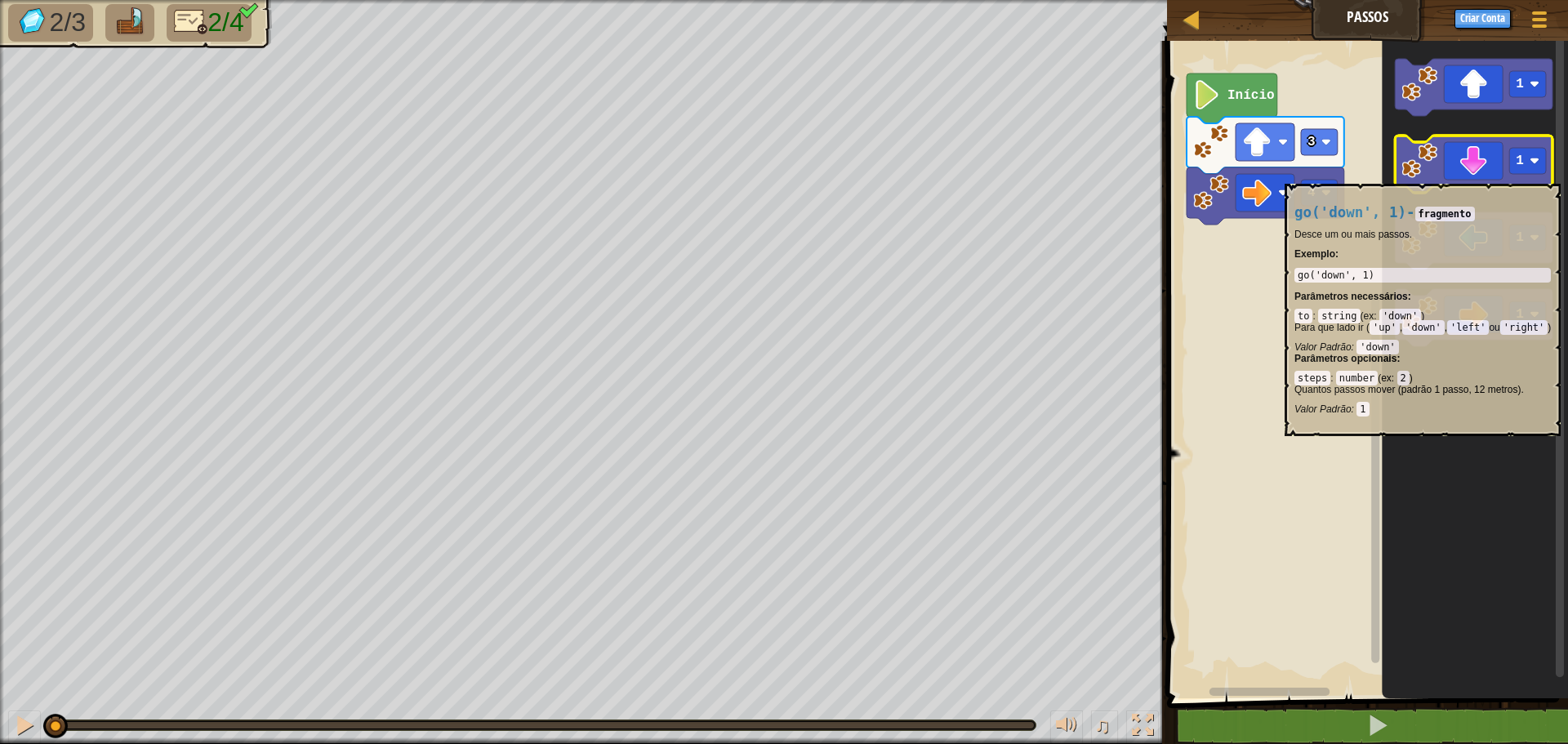
click at [1493, 179] on icon "Espaço de trabalho do Blockly" at bounding box center [1473, 164] width 158 height 58
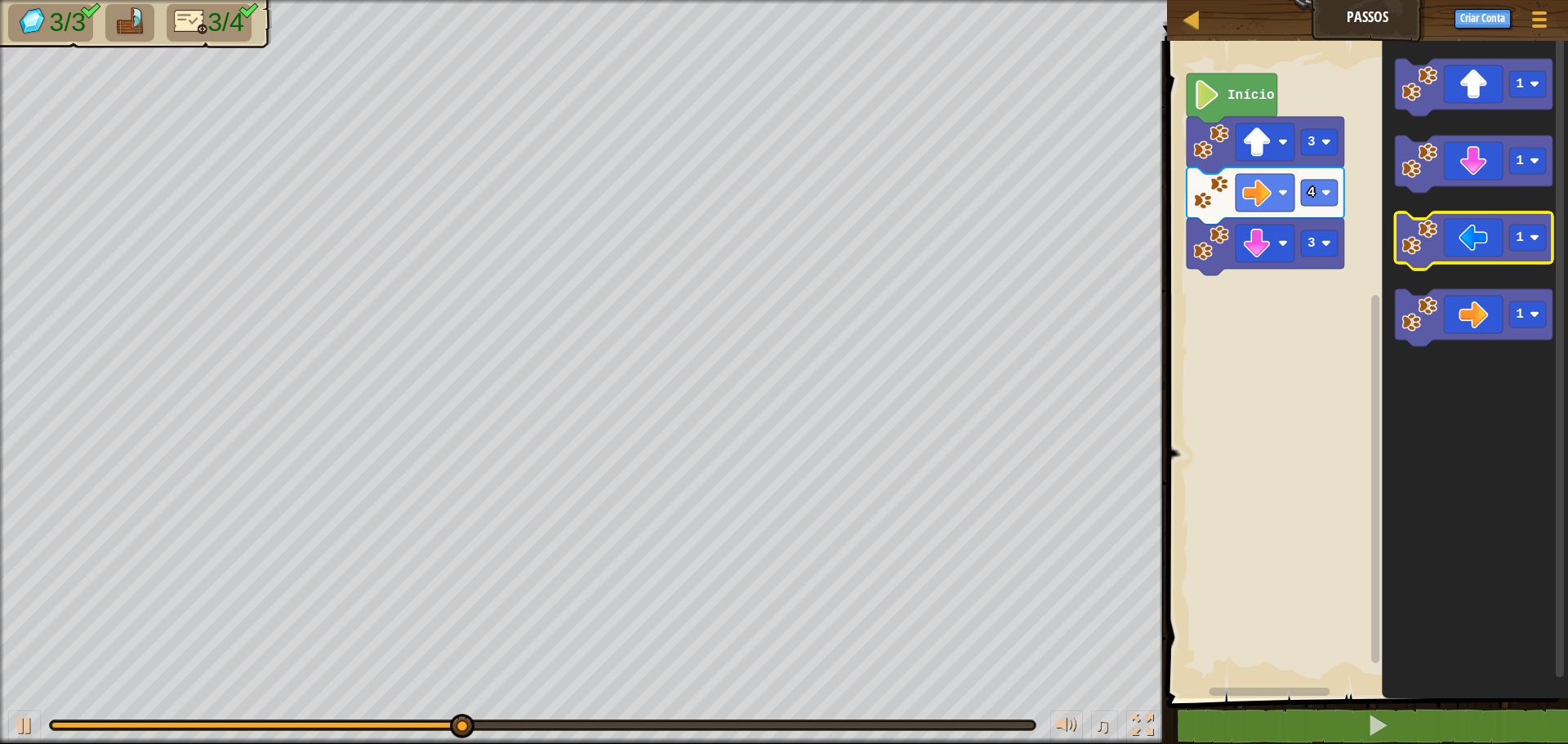
click at [1479, 253] on icon "Espaço de trabalho do Blockly" at bounding box center [1473, 241] width 158 height 58
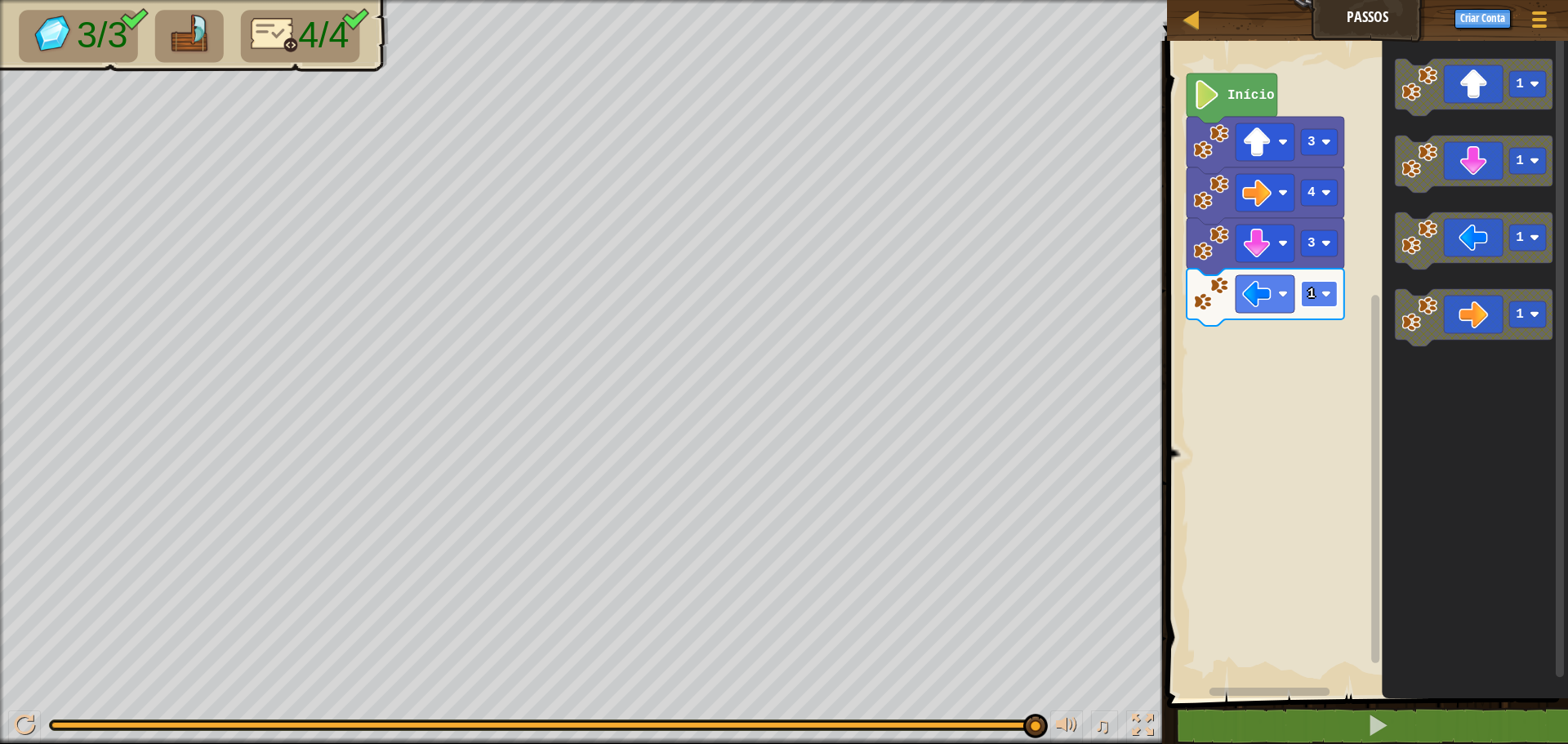
click at [1333, 295] on rect "Espaço de trabalho do Blockly" at bounding box center [1319, 294] width 37 height 26
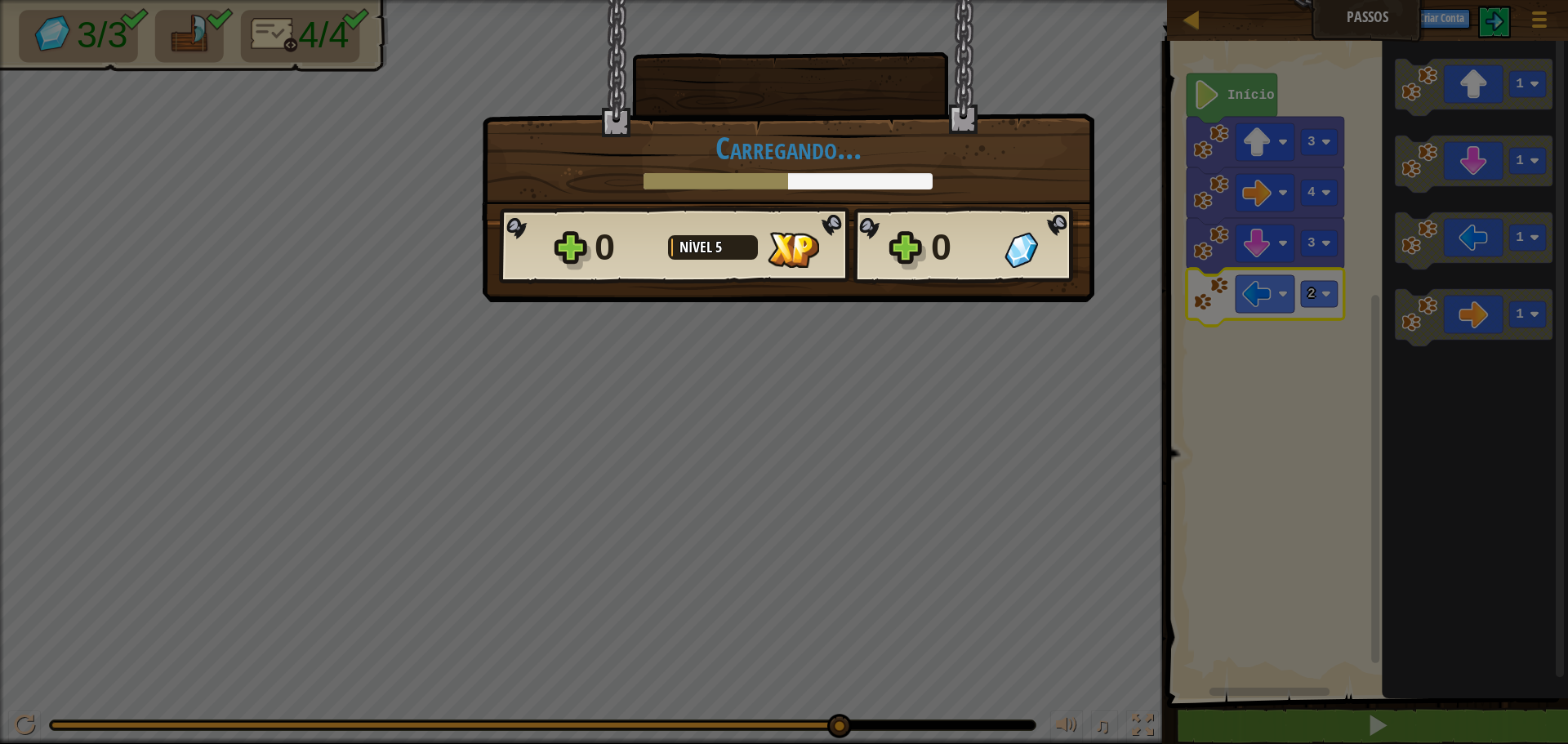
click at [1010, 281] on div "0 Nível 5 0" at bounding box center [788, 246] width 579 height 78
drag, startPoint x: 993, startPoint y: 275, endPoint x: 945, endPoint y: 254, distance: 52.4
click at [945, 254] on div "0 Nível 5 0" at bounding box center [788, 246] width 579 height 78
drag, startPoint x: 785, startPoint y: 421, endPoint x: 826, endPoint y: 403, distance: 44.8
click at [822, 405] on div "× Este nível foi divertido? [GEOGRAPHIC_DATA]... Reticulating Splines... [GEOGR…" at bounding box center [784, 372] width 1568 height 744
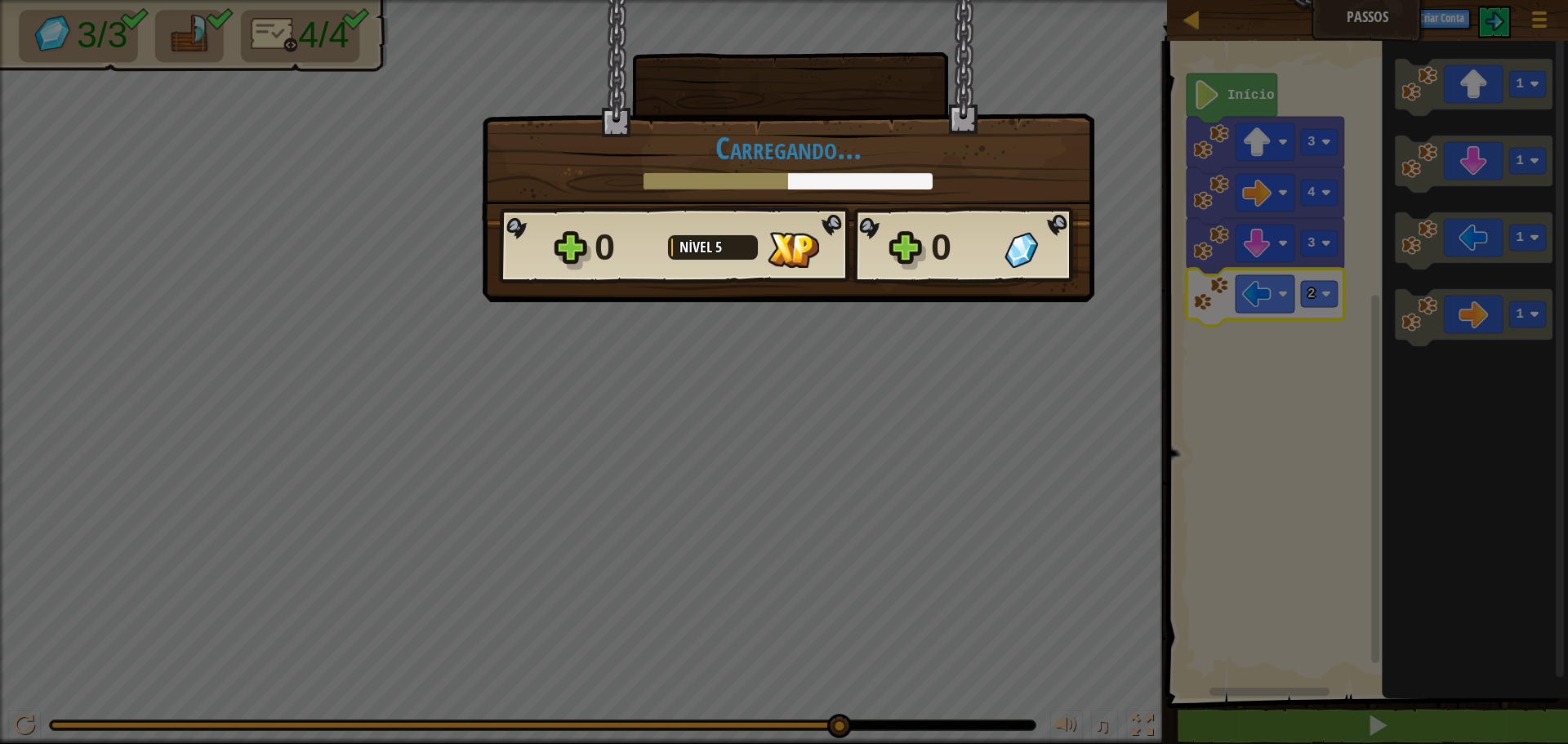
drag, startPoint x: 837, startPoint y: 397, endPoint x: 864, endPoint y: 386, distance: 29.2
click at [843, 396] on div "× Este nível foi divertido? [GEOGRAPHIC_DATA]... Reticulating Splines... [GEOGR…" at bounding box center [784, 372] width 1568 height 744
drag, startPoint x: 1098, startPoint y: 104, endPoint x: 1098, endPoint y: 117, distance: 13.0
click at [1098, 116] on div "× Este nível foi divertido? [GEOGRAPHIC_DATA]... Reticulating Splines... [GEOGR…" at bounding box center [784, 372] width 1568 height 744
click at [1067, 129] on div "× Este nível foi divertido? [GEOGRAPHIC_DATA]... Reticulating Splines... [GEOGR…" at bounding box center [787, 109] width 612 height 221
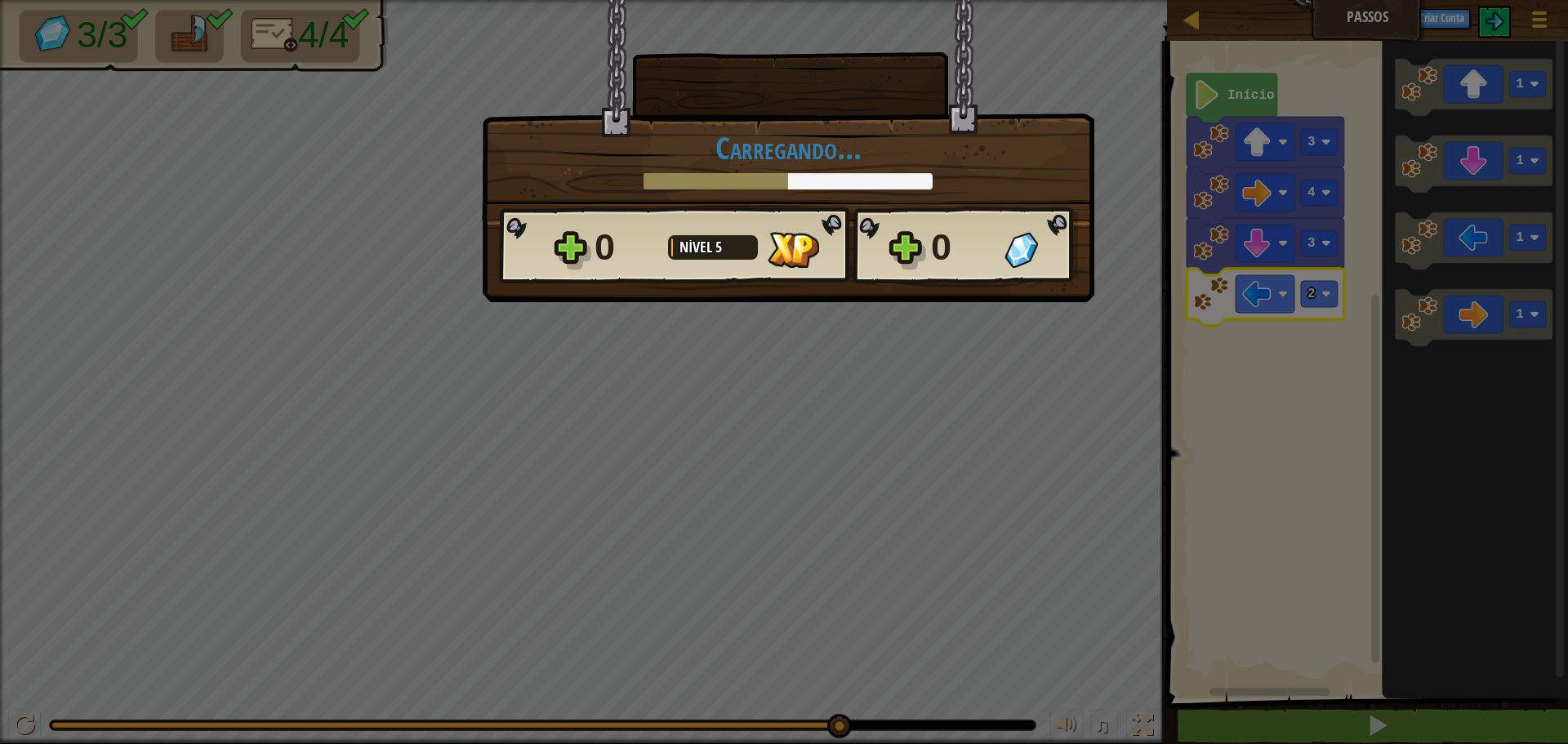
click at [1003, 98] on div "× Este nível foi divertido? [GEOGRAPHIC_DATA]... Reticulating Splines... [GEOGR…" at bounding box center [787, 109] width 612 height 221
drag, startPoint x: 955, startPoint y: 245, endPoint x: 951, endPoint y: 255, distance: 10.8
click at [951, 255] on div "0" at bounding box center [962, 248] width 63 height 53
drag, startPoint x: 961, startPoint y: 456, endPoint x: 957, endPoint y: 471, distance: 15.5
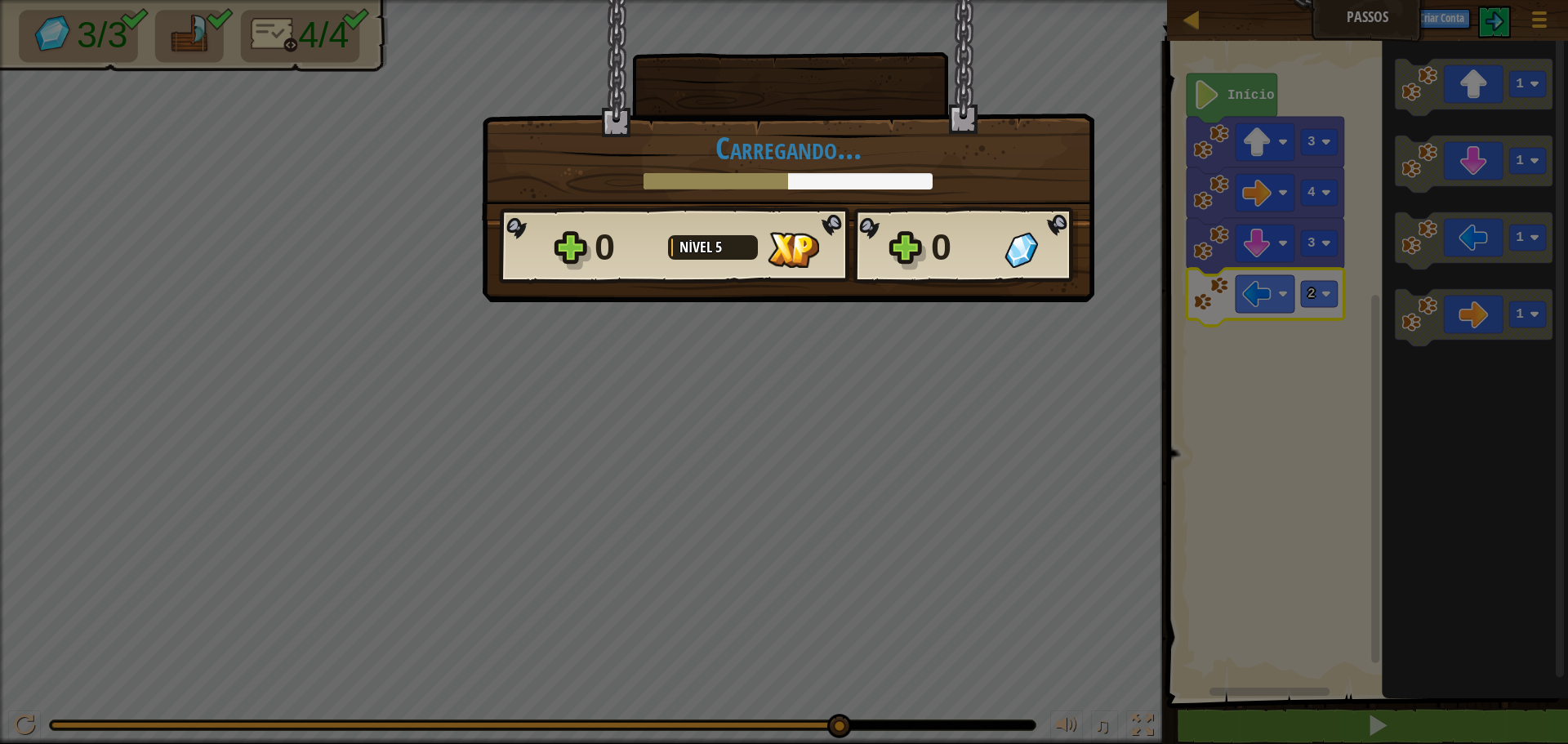
click at [957, 471] on div "× Este nível foi divertido? [GEOGRAPHIC_DATA]... Reticulating Splines... [GEOGR…" at bounding box center [784, 372] width 1568 height 744
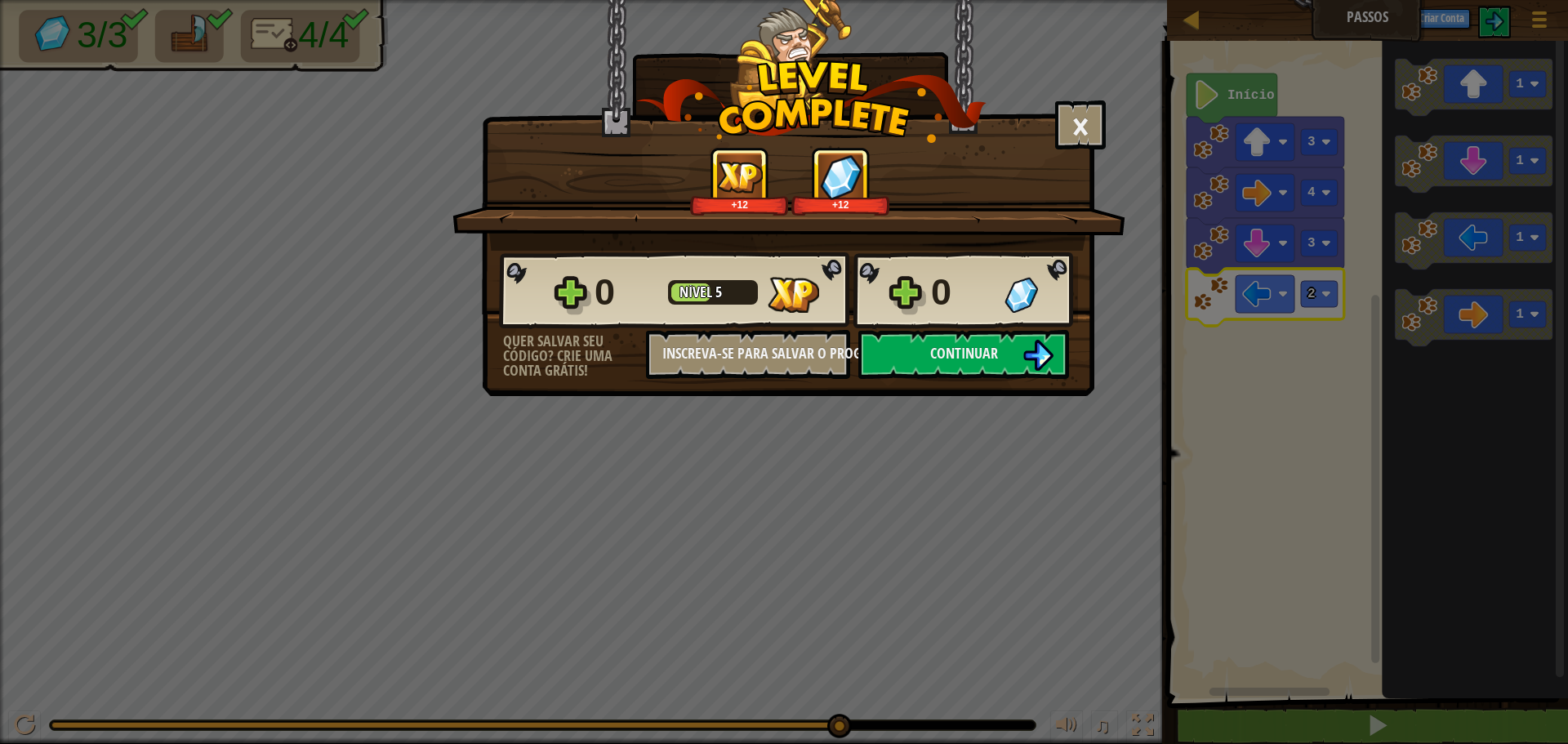
click at [1009, 329] on div "0 Nível 5 0" at bounding box center [788, 291] width 579 height 78
click at [1006, 340] on button "Continuar" at bounding box center [964, 355] width 210 height 49
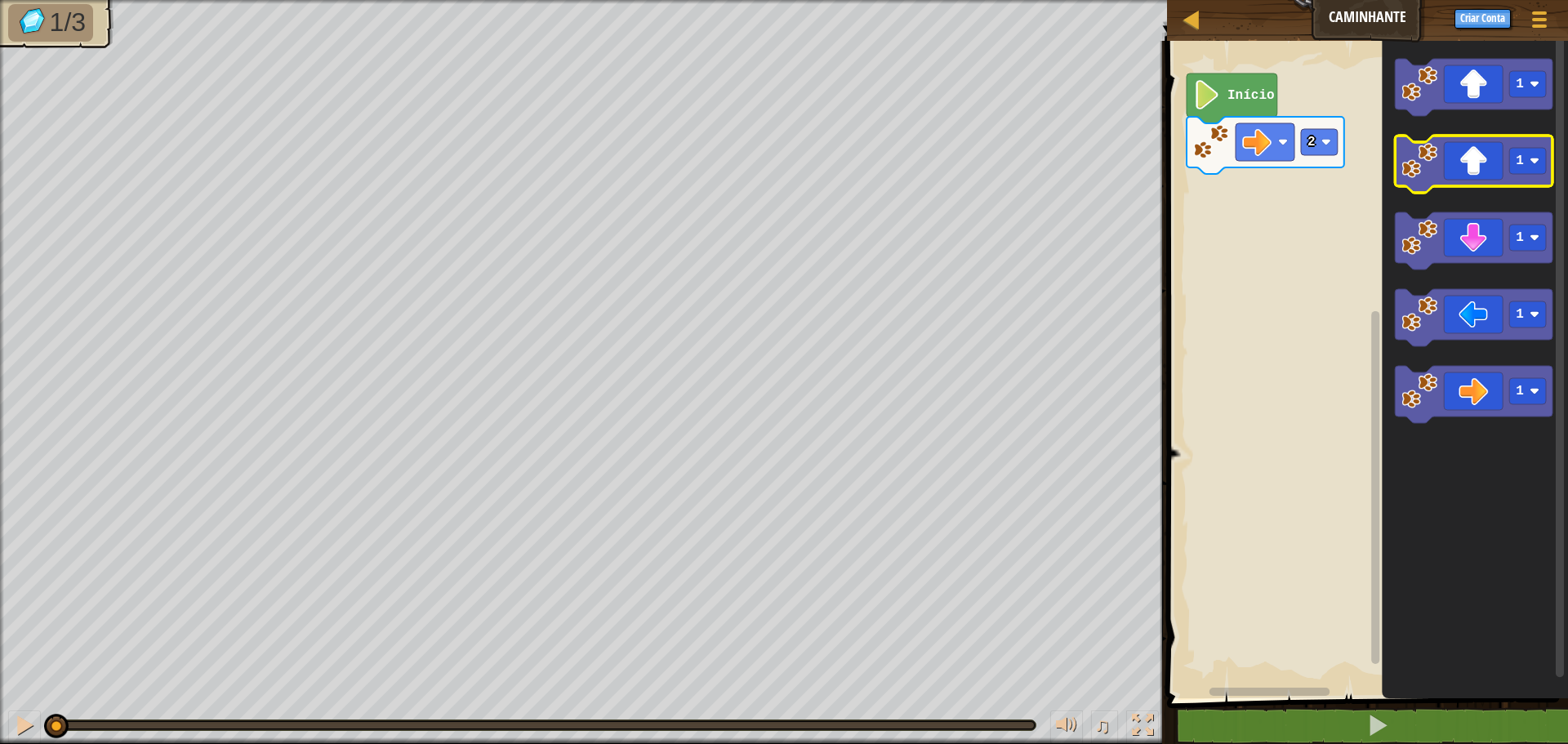
click at [1479, 154] on icon "Espaço de trabalho do Blockly" at bounding box center [1473, 164] width 158 height 58
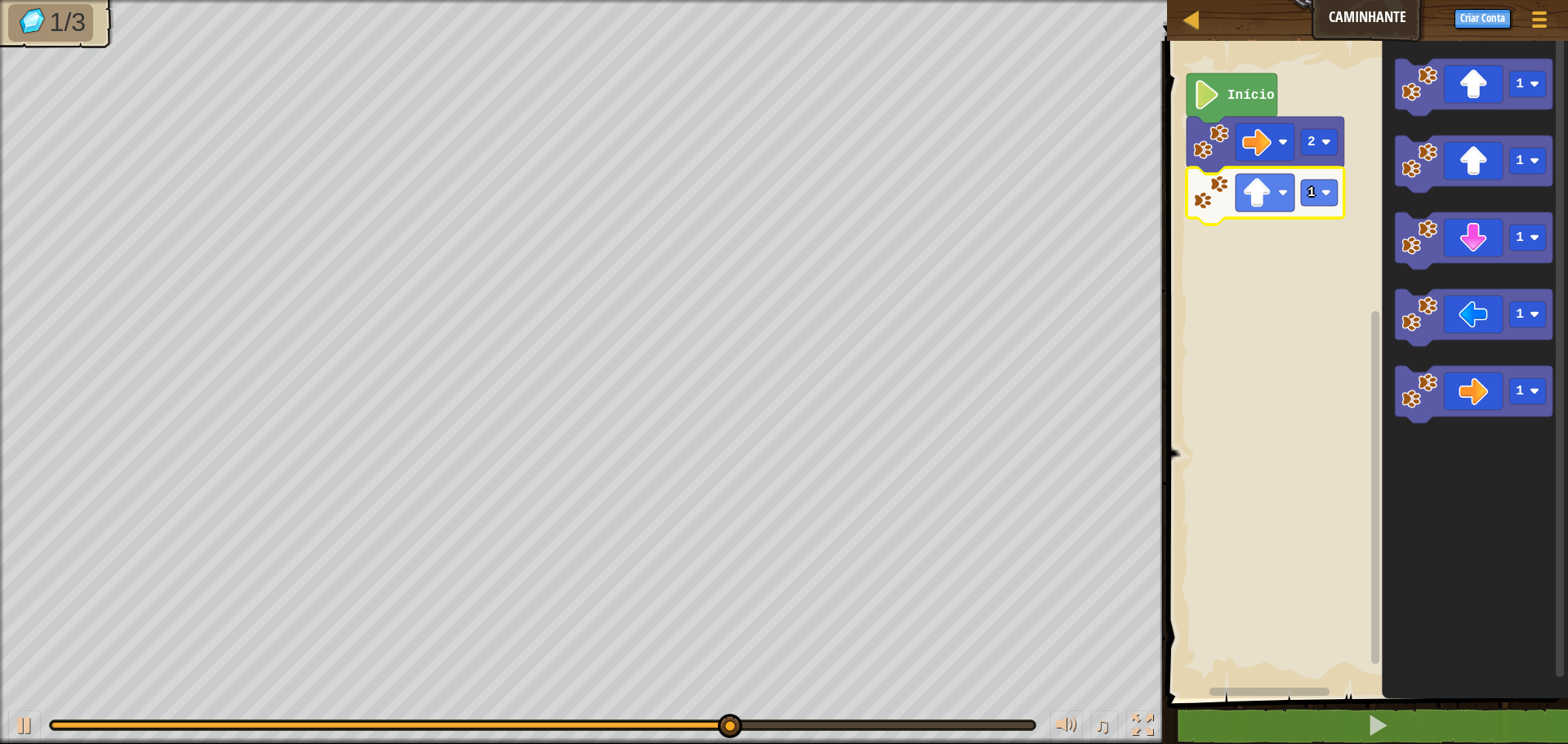
click at [1338, 176] on icon "Espaço de trabalho do Blockly" at bounding box center [1266, 196] width 158 height 58
click at [1323, 186] on rect "Espaço de trabalho do Blockly" at bounding box center [1319, 192] width 37 height 26
click at [1322, 193] on image "Espaço de trabalho do Blockly" at bounding box center [1326, 193] width 10 height 10
click at [1330, 194] on image "Espaço de trabalho do Blockly" at bounding box center [1326, 193] width 10 height 10
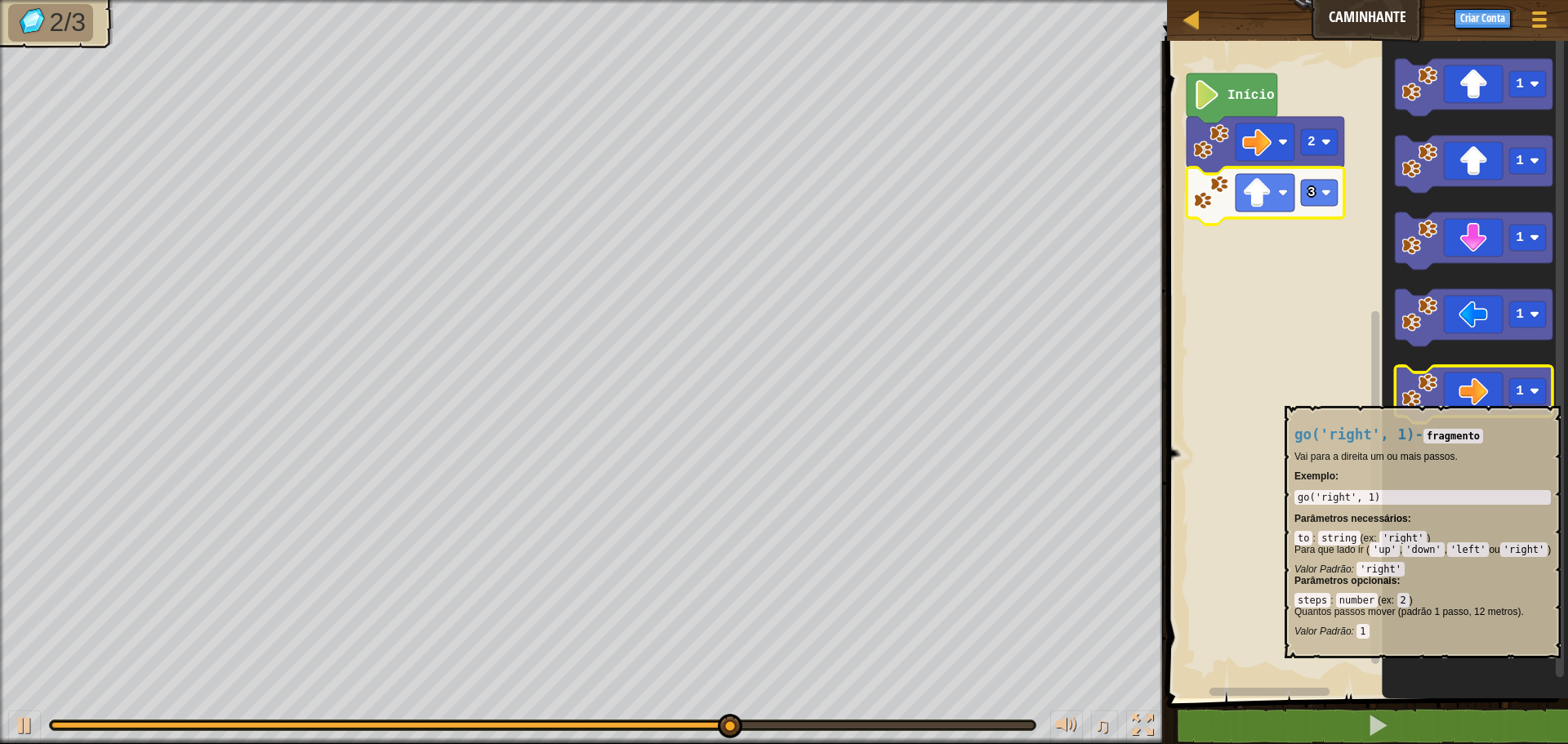
click at [1495, 396] on icon "Espaço de trabalho do Blockly" at bounding box center [1473, 394] width 158 height 58
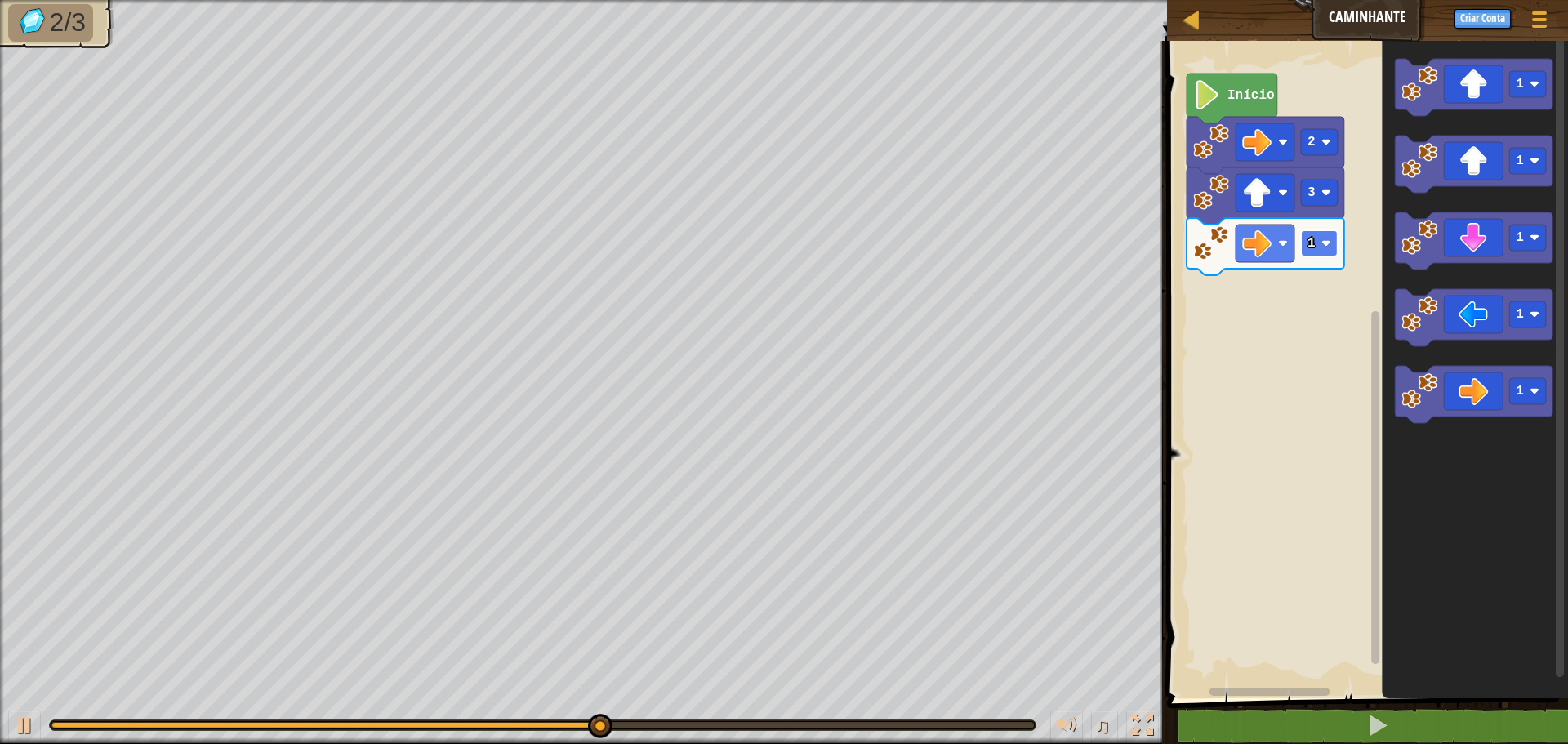
click at [1335, 236] on rect "Espaço de trabalho do Blockly" at bounding box center [1319, 243] width 37 height 26
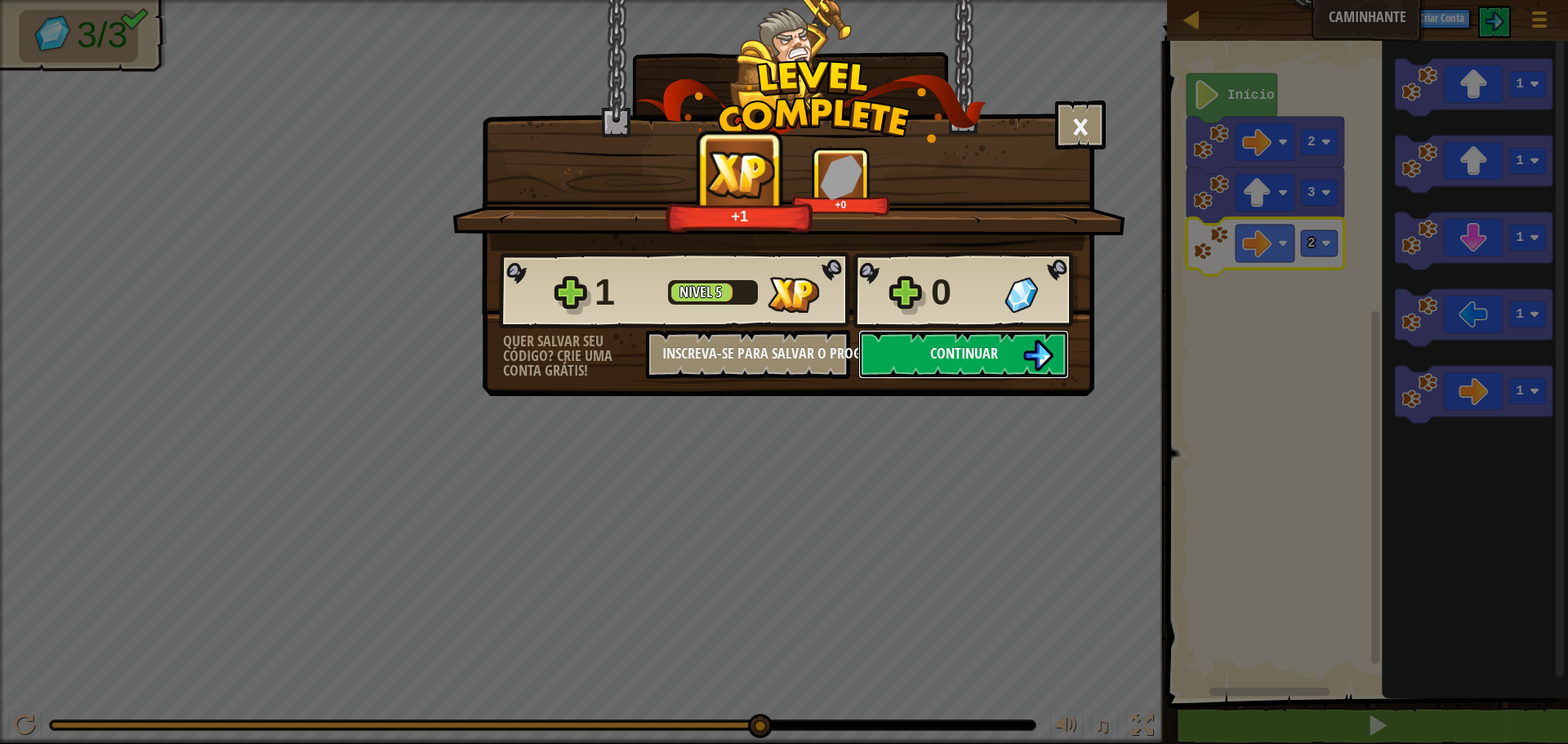
click at [1005, 342] on button "Continuar" at bounding box center [964, 355] width 210 height 49
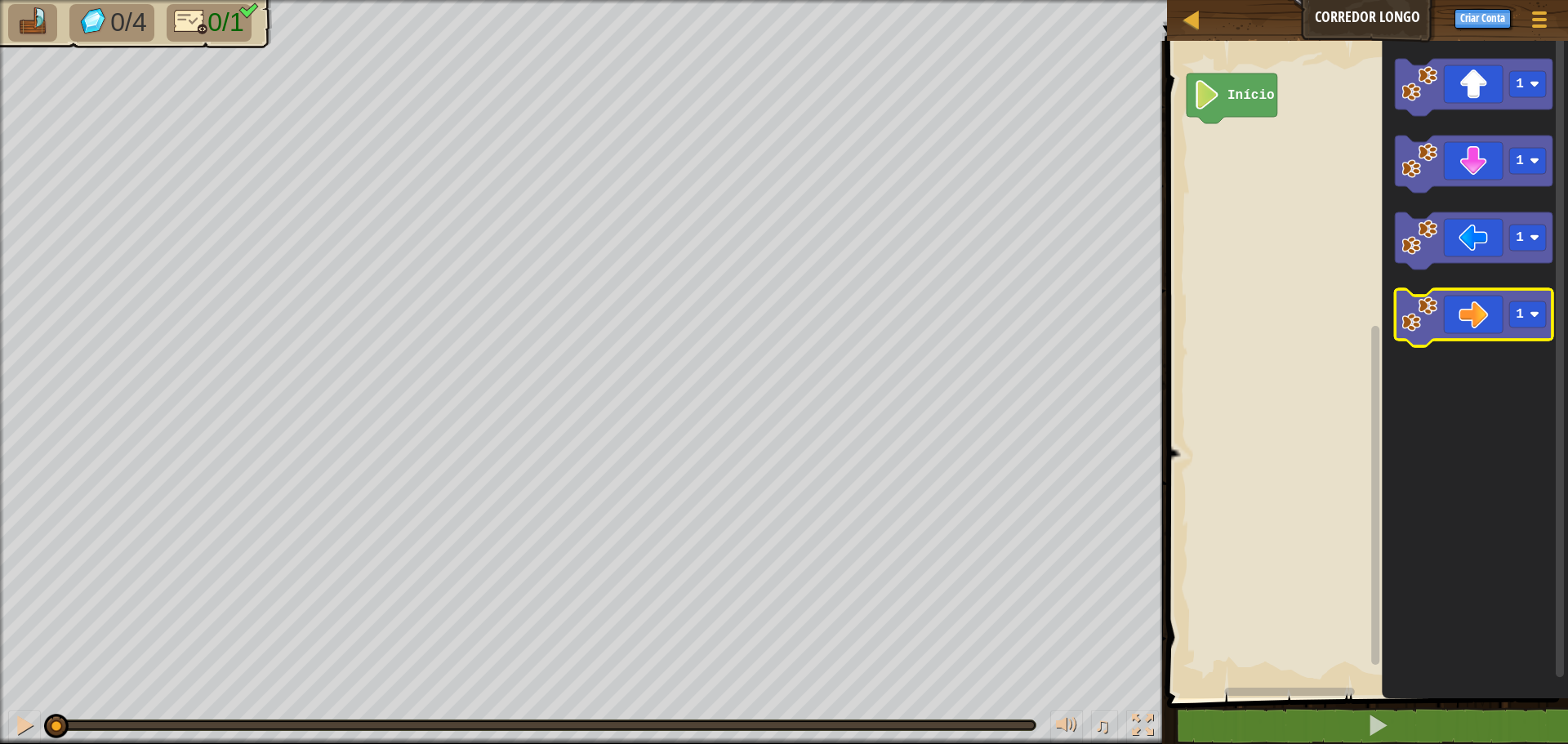
click at [1459, 300] on icon "Espaço de trabalho do Blockly" at bounding box center [1473, 318] width 158 height 58
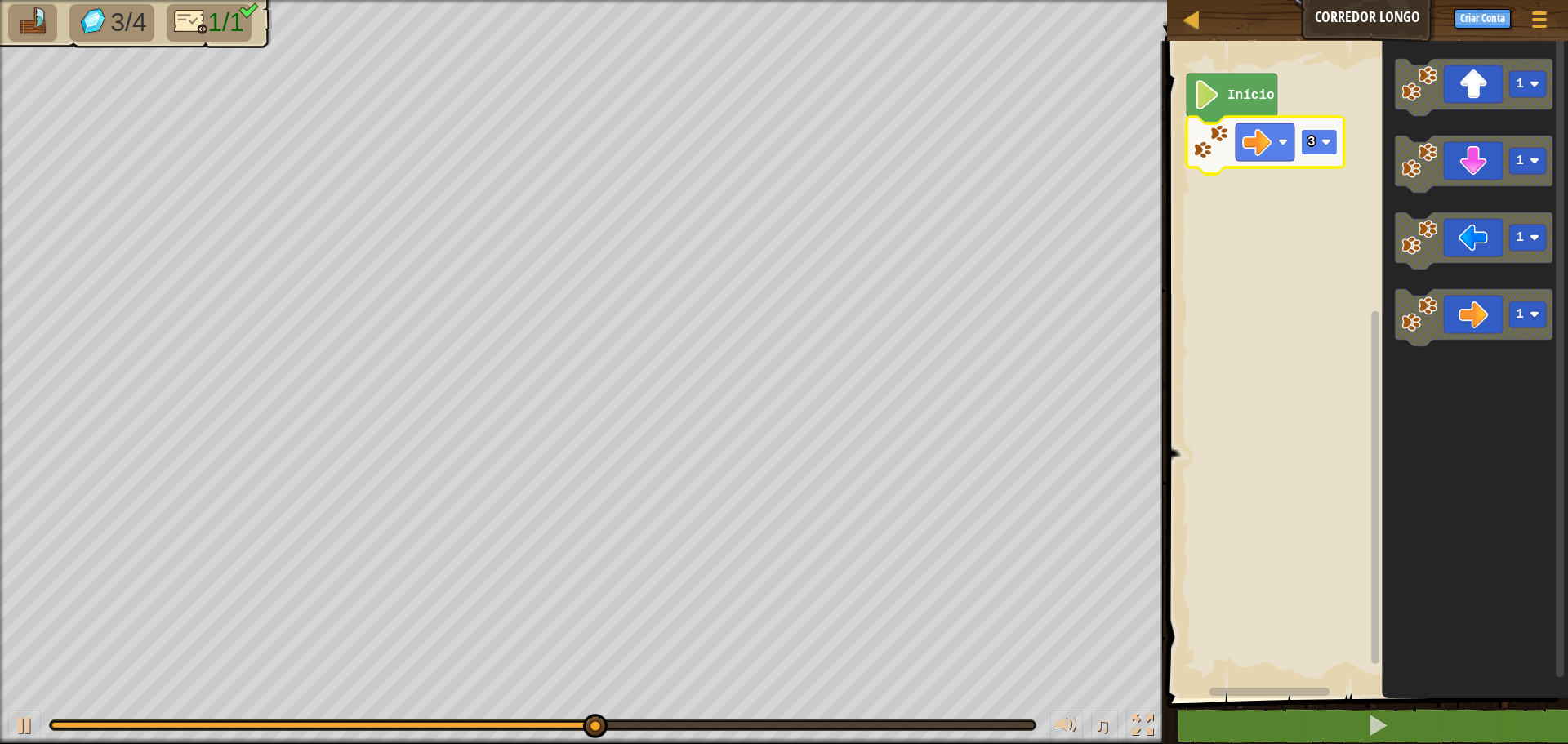
click at [1320, 142] on rect "Espaço de trabalho do Blockly" at bounding box center [1319, 141] width 37 height 26
click at [1325, 140] on image "Espaço de trabalho do Blockly" at bounding box center [1326, 142] width 10 height 10
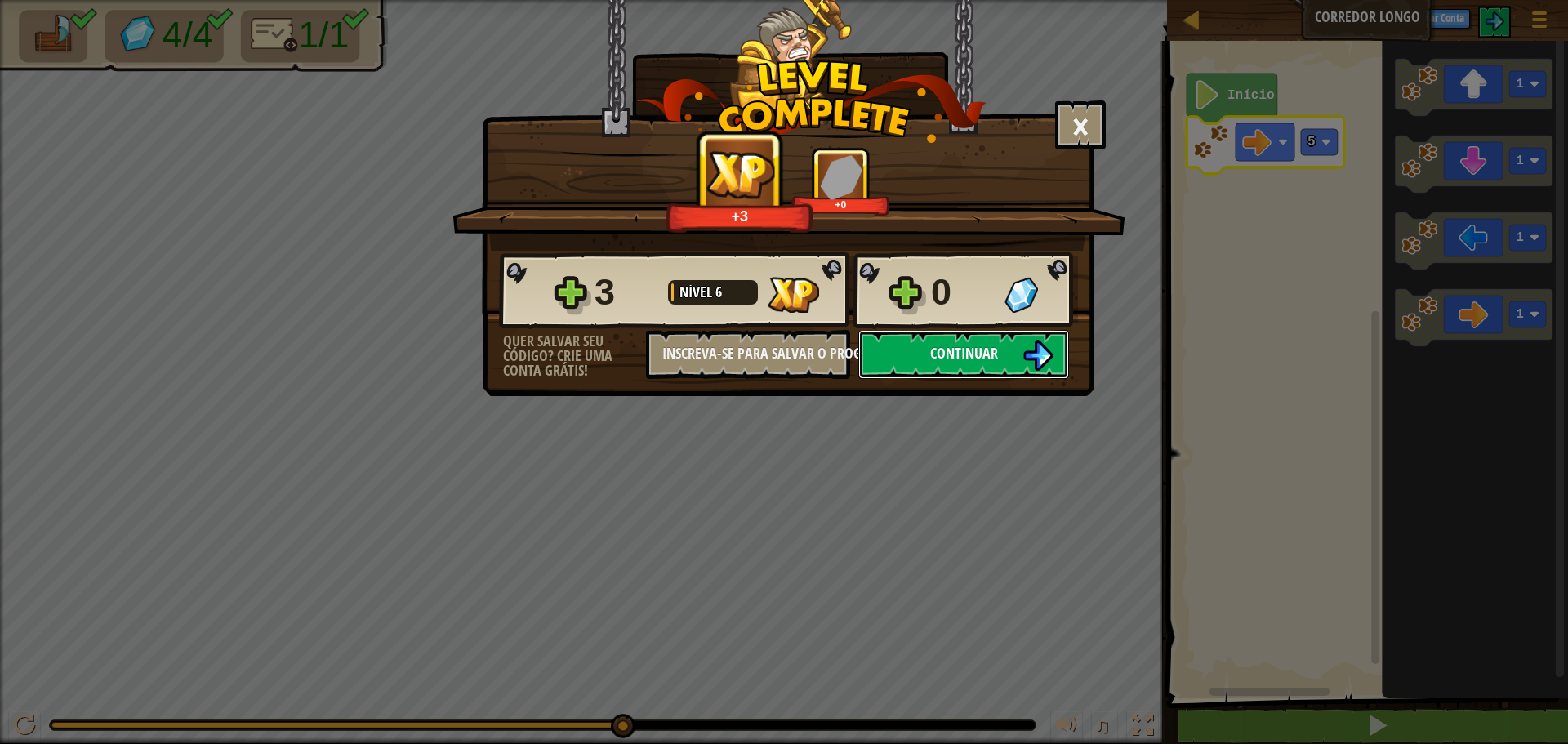
click at [1033, 349] on img at bounding box center [1038, 356] width 31 height 31
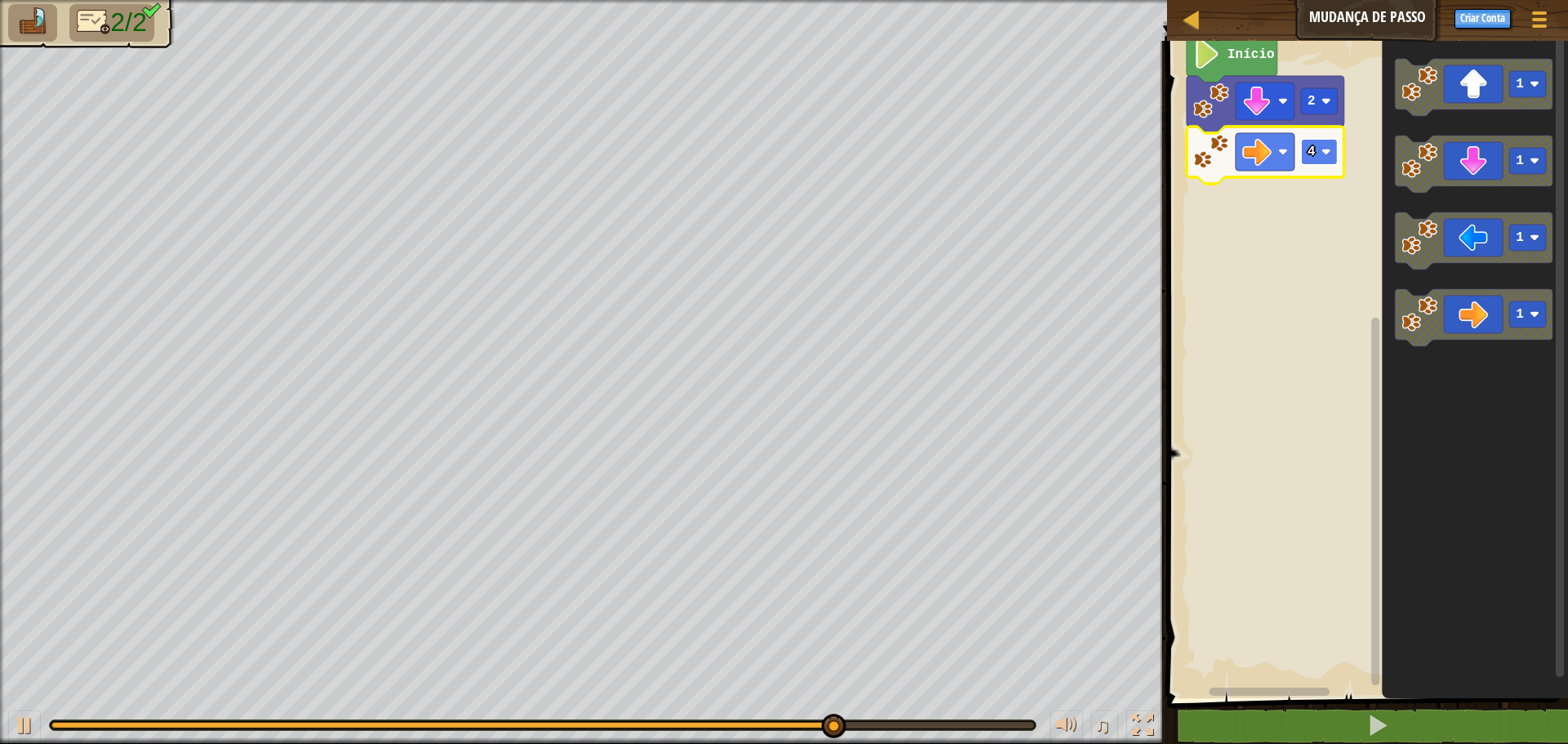
click at [1325, 155] on image "Espaço de trabalho do Blockly" at bounding box center [1326, 152] width 10 height 10
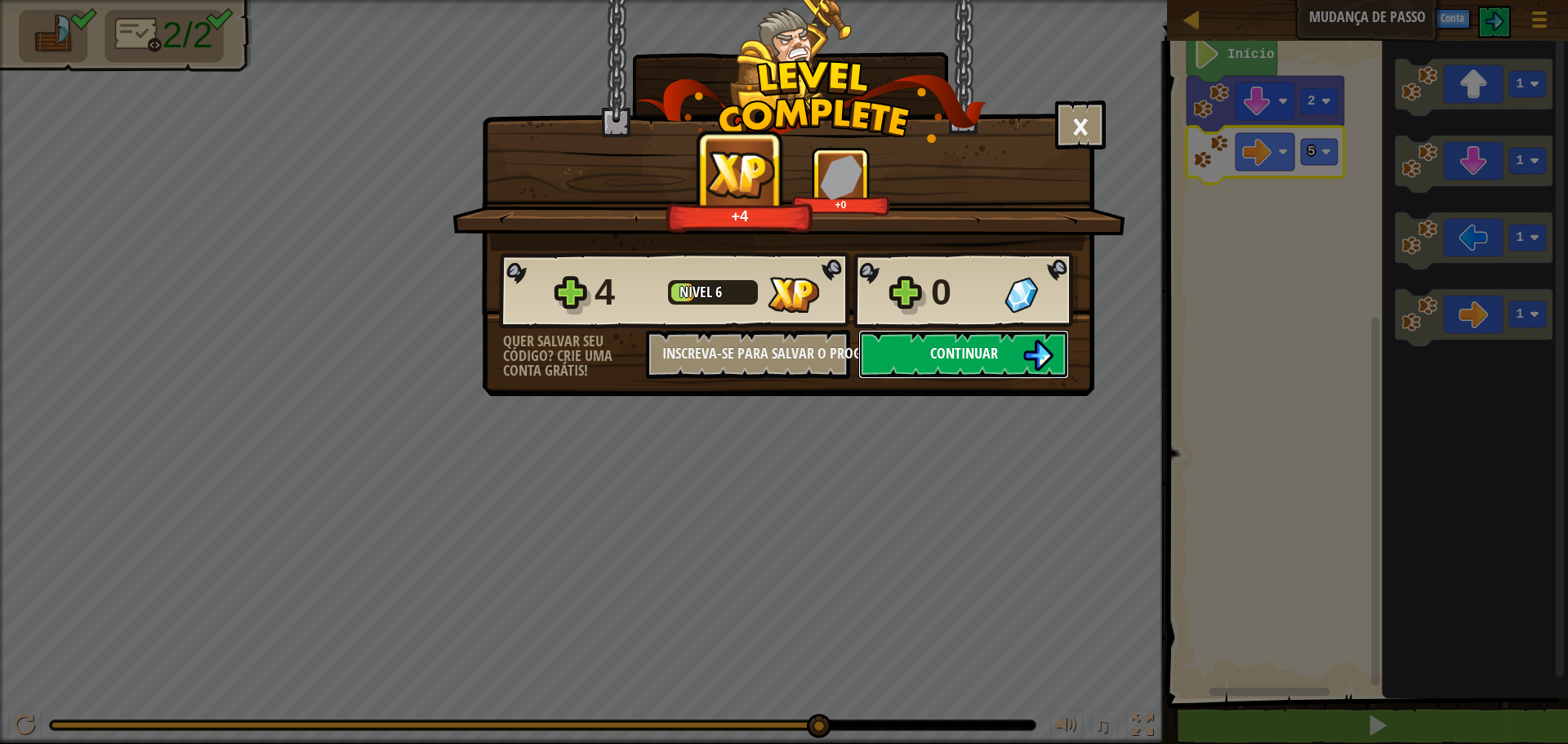
click at [1014, 340] on button "Continuar" at bounding box center [964, 355] width 210 height 49
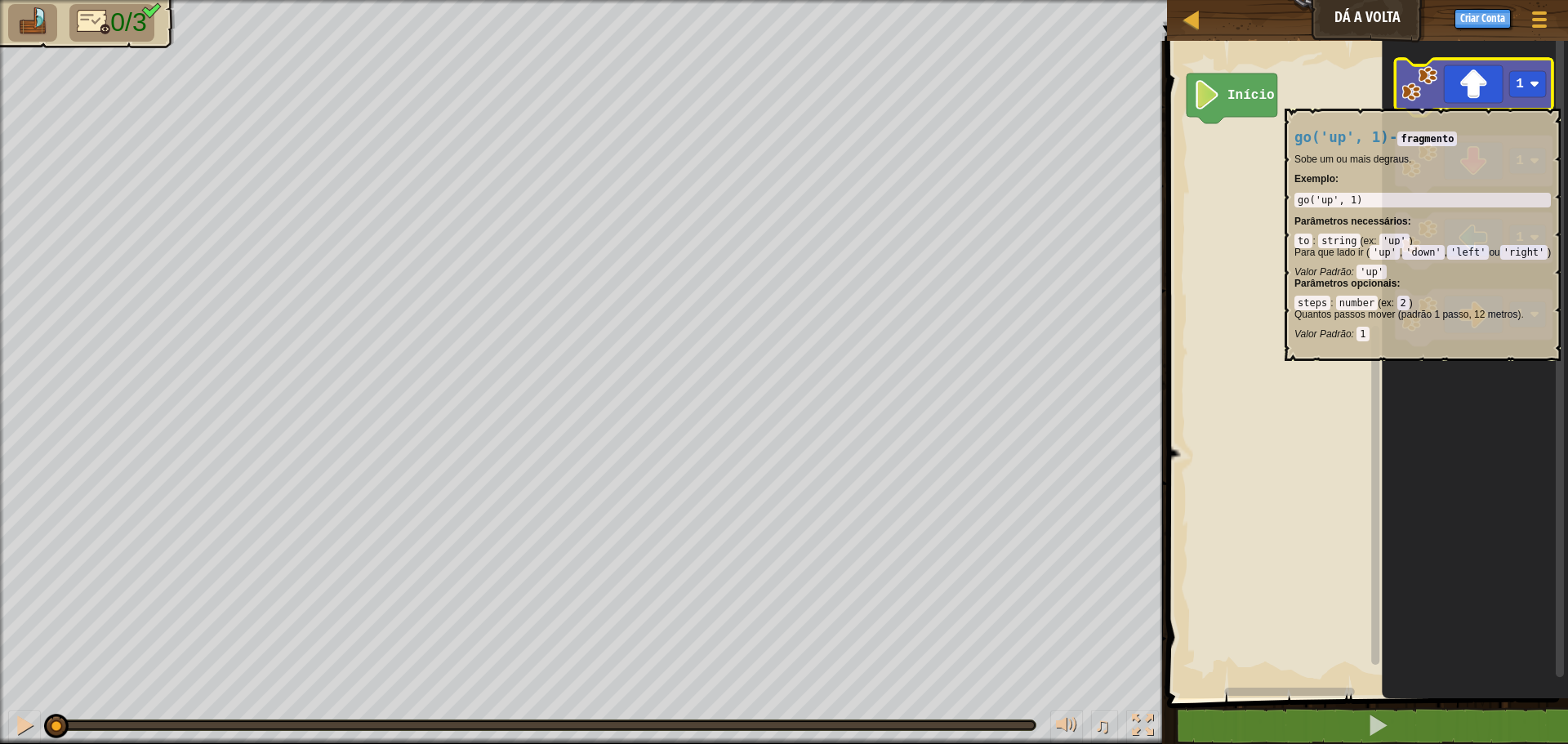
click at [1490, 100] on icon "Espaço de trabalho do Blockly" at bounding box center [1473, 87] width 158 height 58
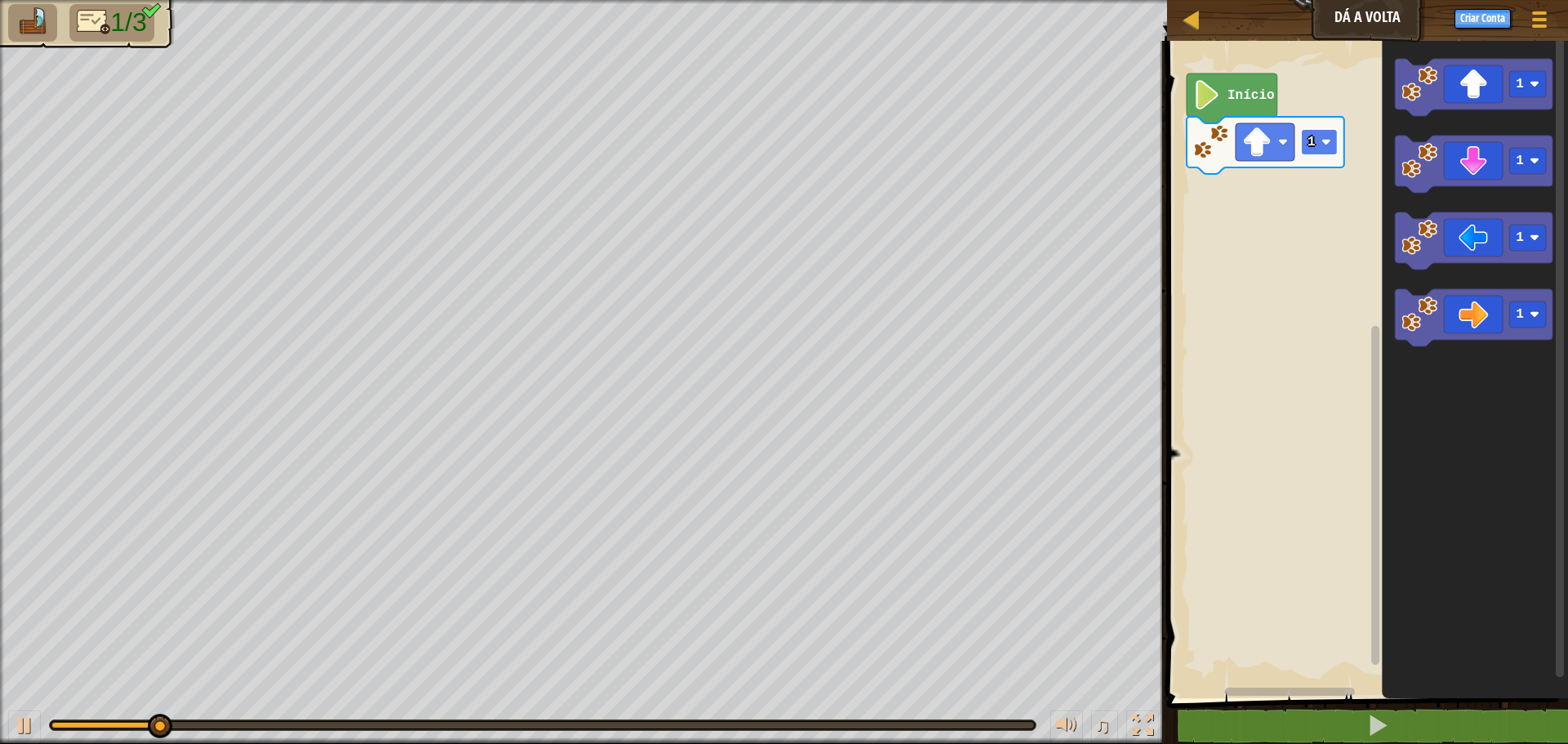
click at [1321, 137] on rect "Espaço de trabalho do Blockly" at bounding box center [1319, 141] width 37 height 26
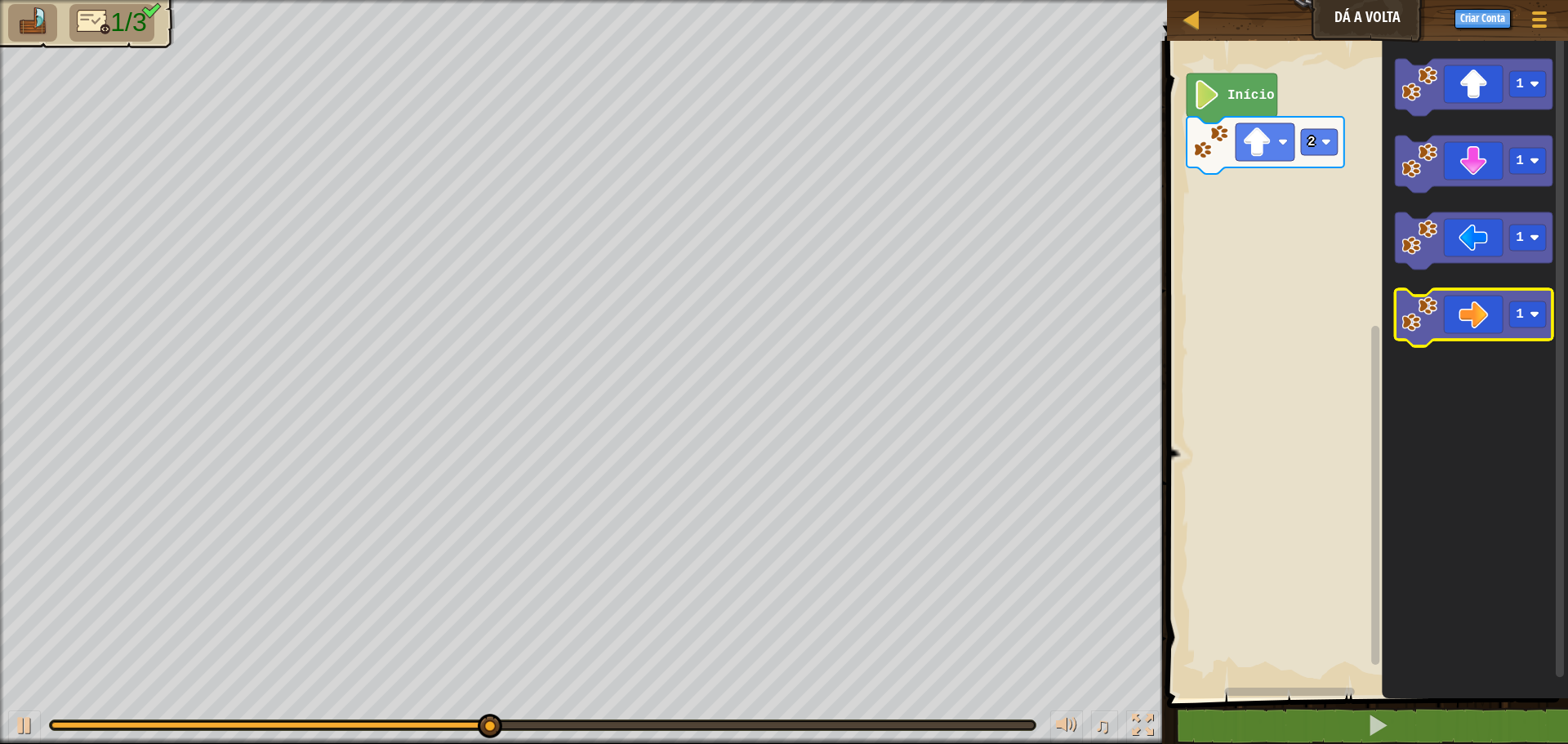
click at [1497, 304] on icon "Espaço de trabalho do Blockly" at bounding box center [1473, 318] width 158 height 58
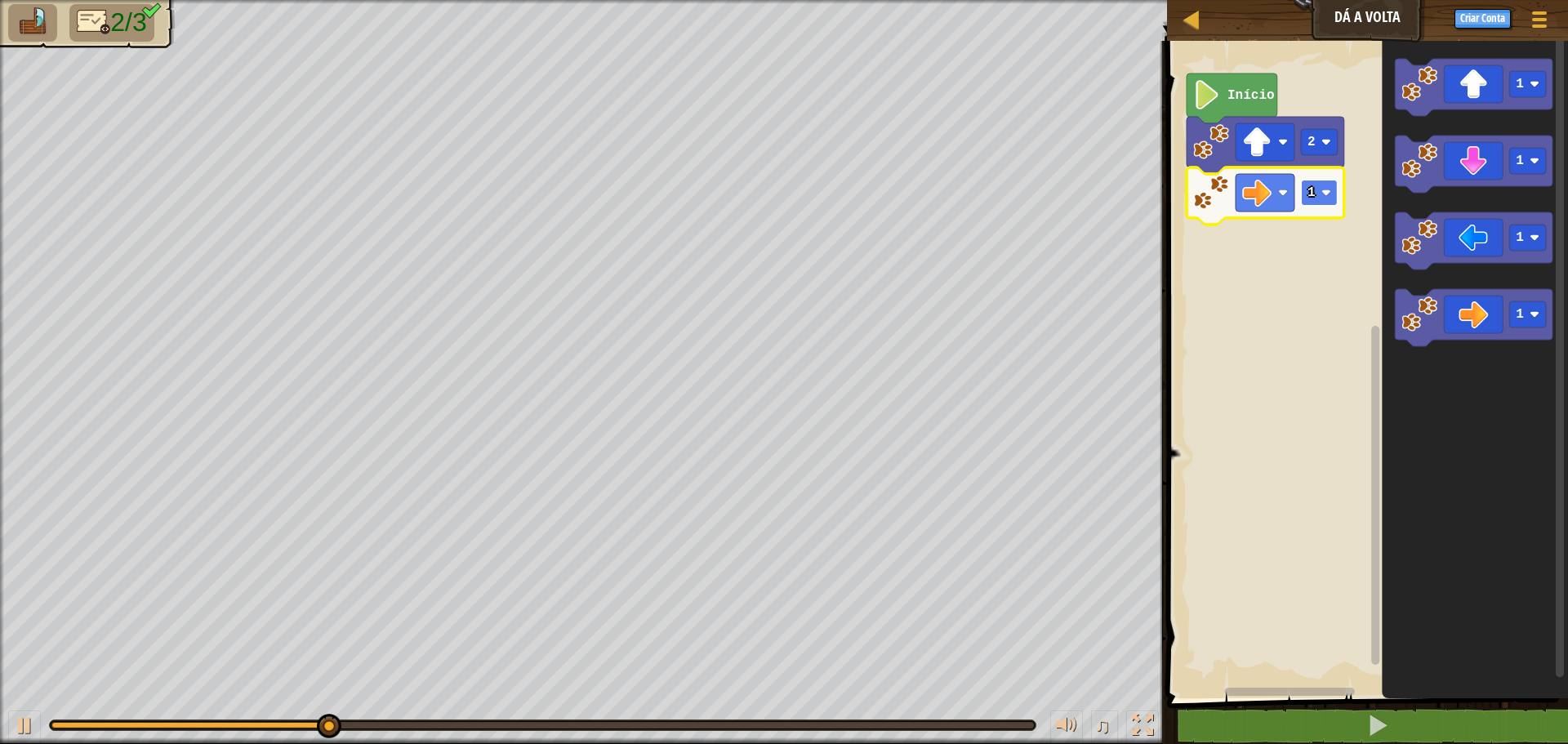
click at [1328, 186] on rect "Espaço de trabalho do Blockly" at bounding box center [1319, 192] width 37 height 26
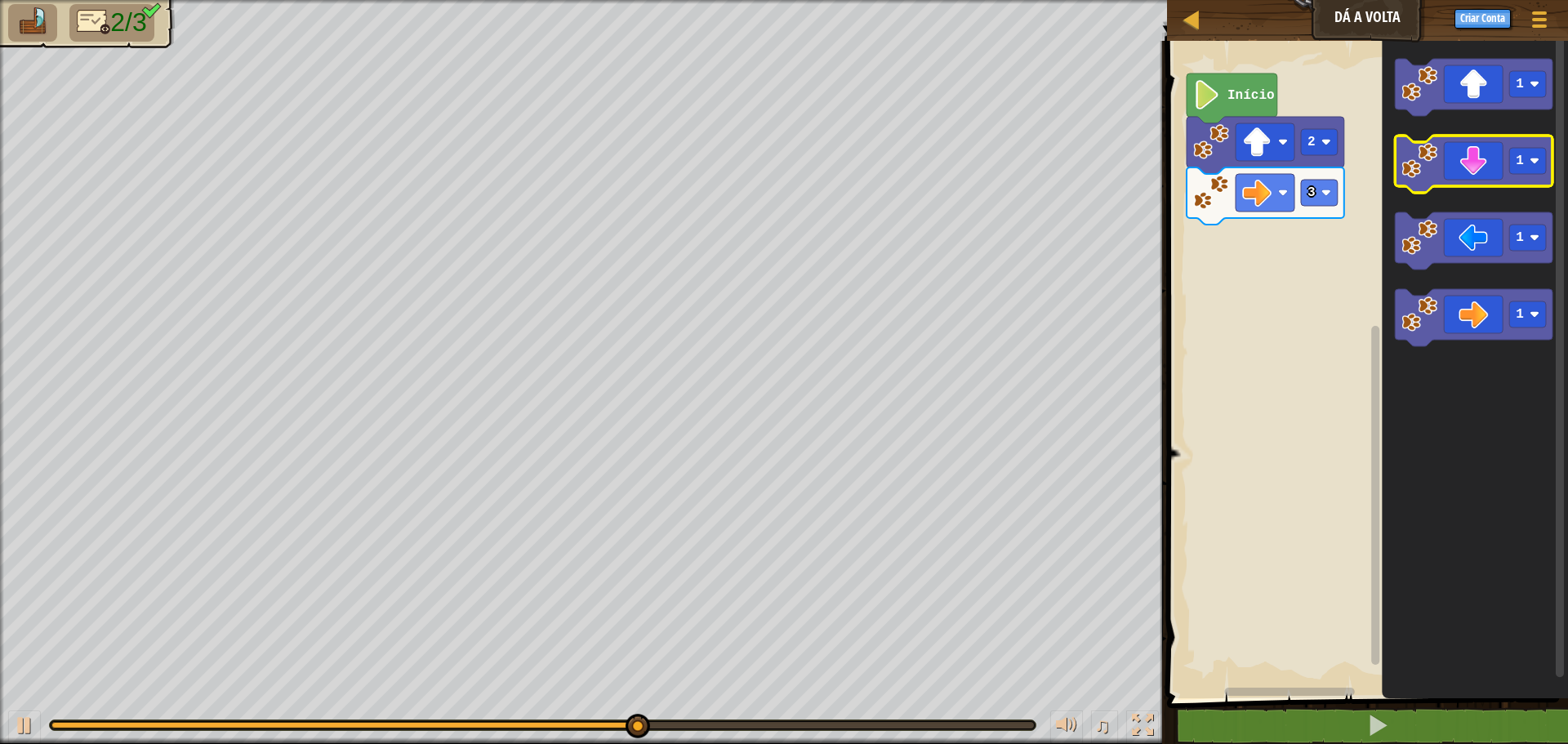
click at [1501, 177] on icon "Espaço de trabalho do Blockly" at bounding box center [1473, 164] width 158 height 58
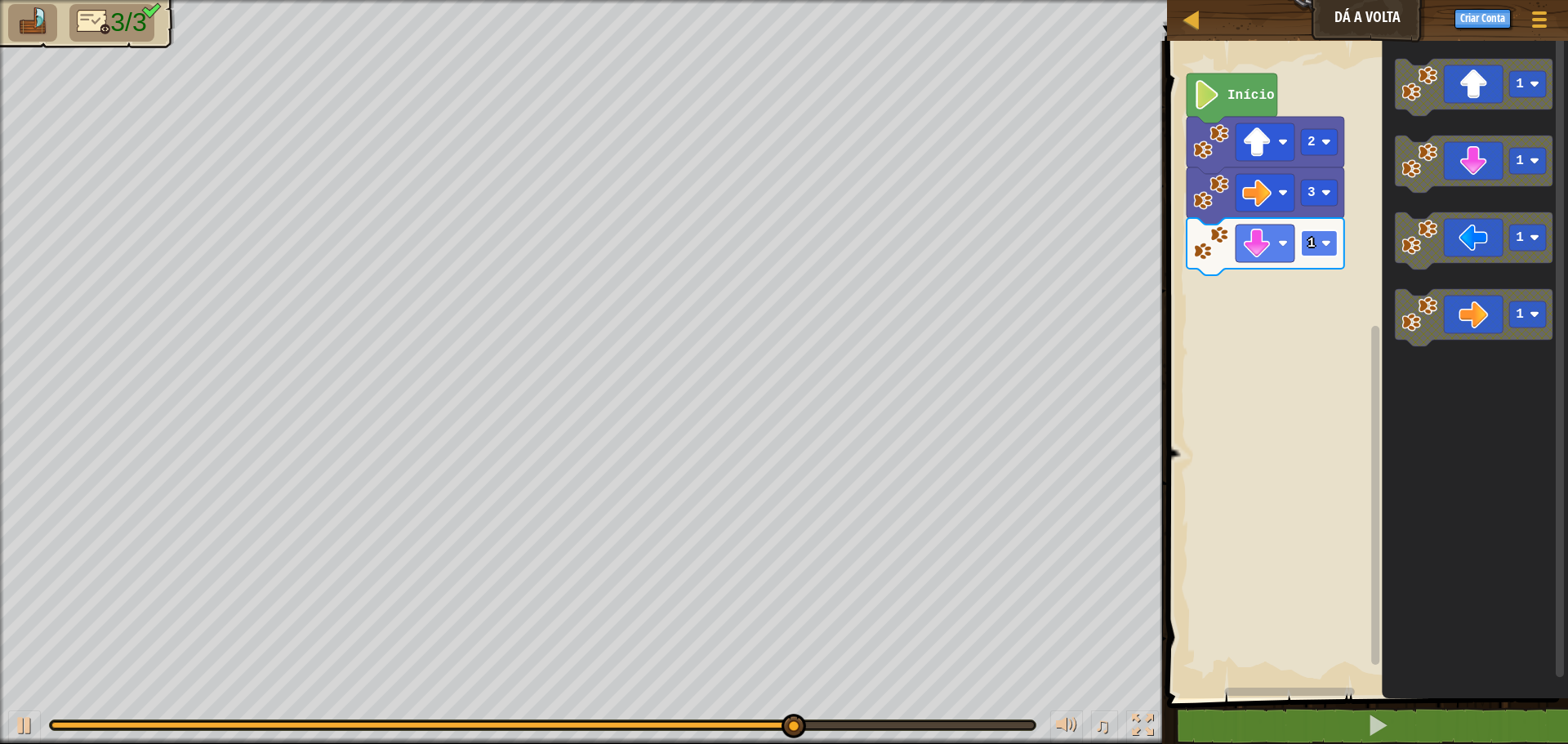
click at [1334, 246] on rect "Espaço de trabalho do Blockly" at bounding box center [1319, 243] width 37 height 26
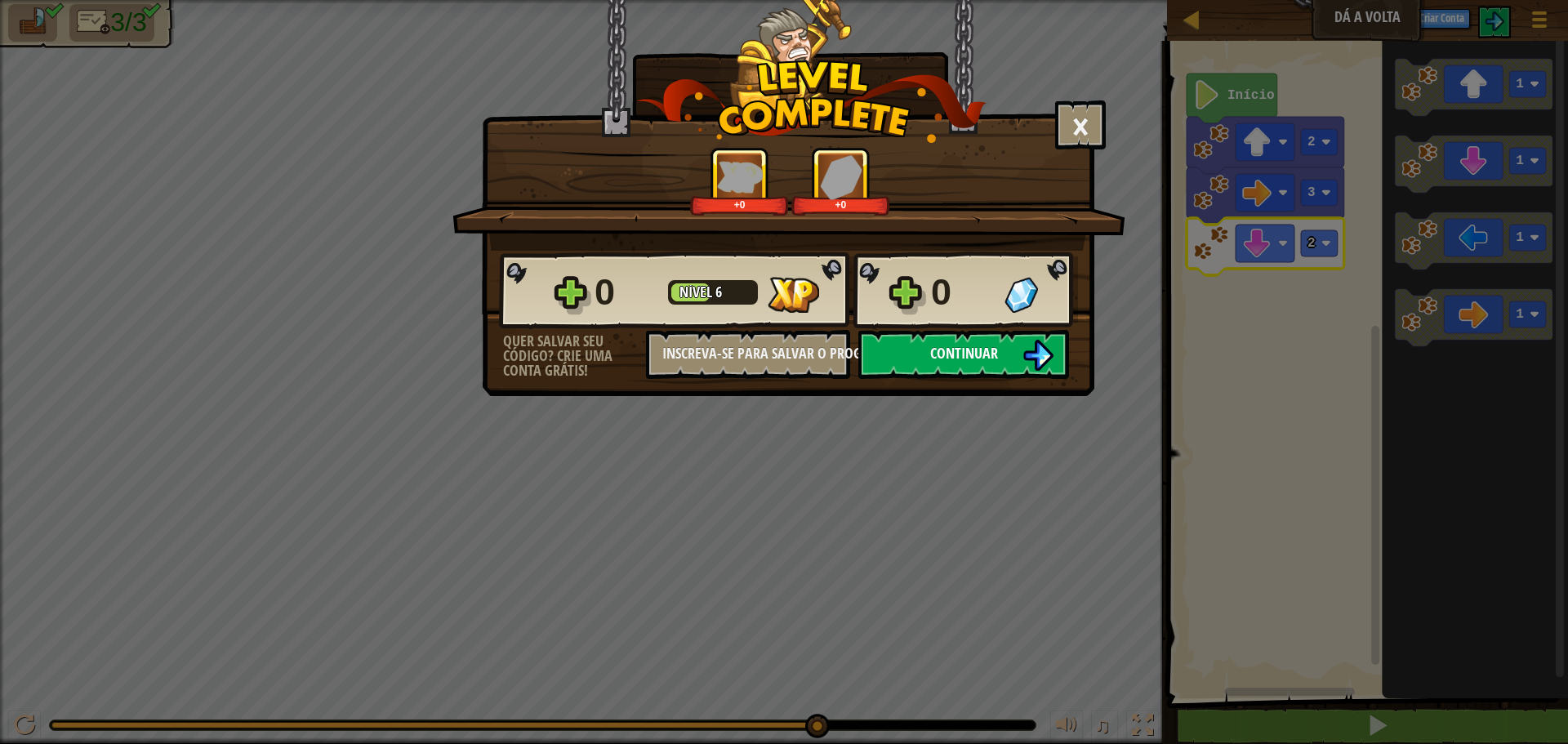
click at [1031, 341] on img at bounding box center [1038, 356] width 31 height 31
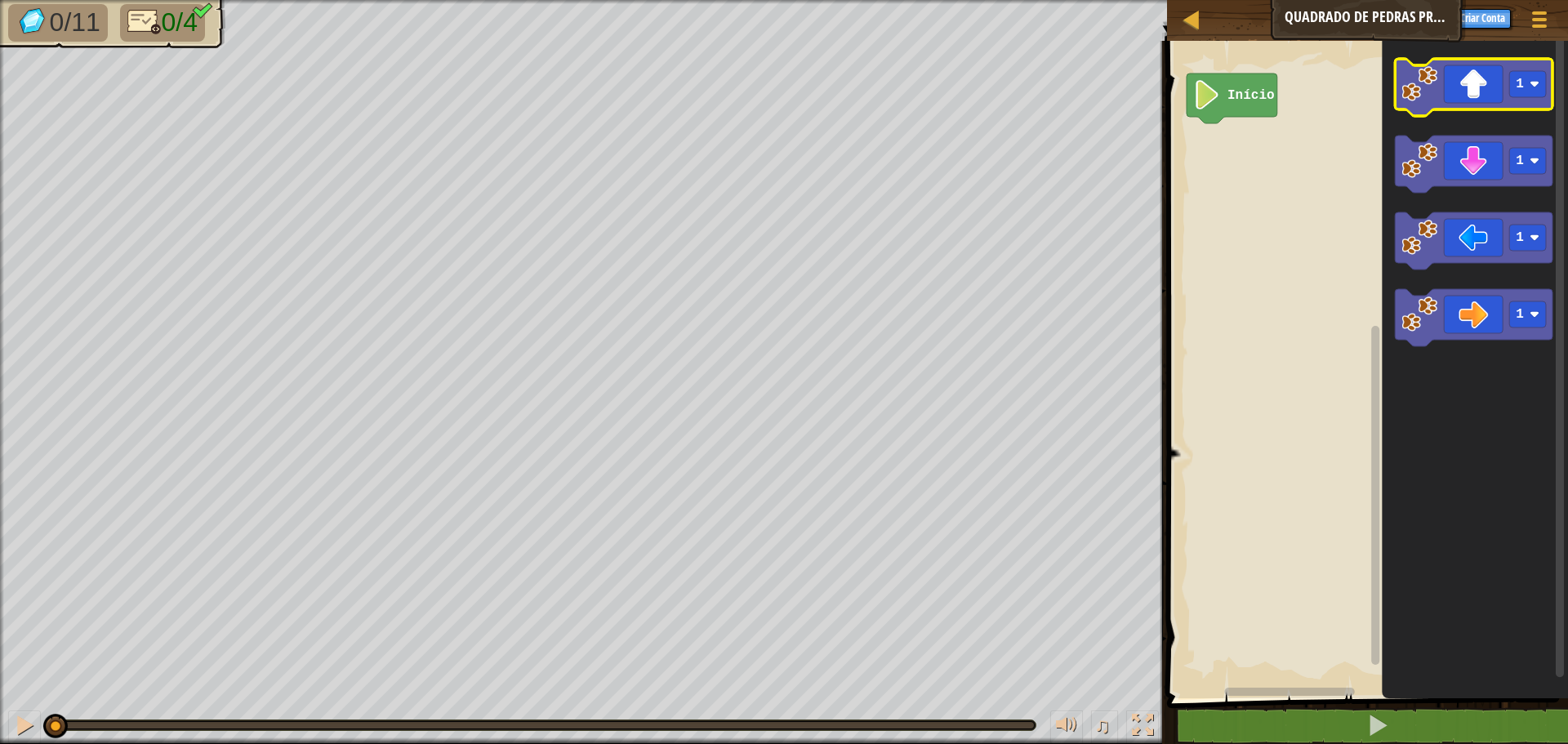
click at [1487, 96] on icon "Espaço de trabalho do Blockly" at bounding box center [1473, 87] width 158 height 58
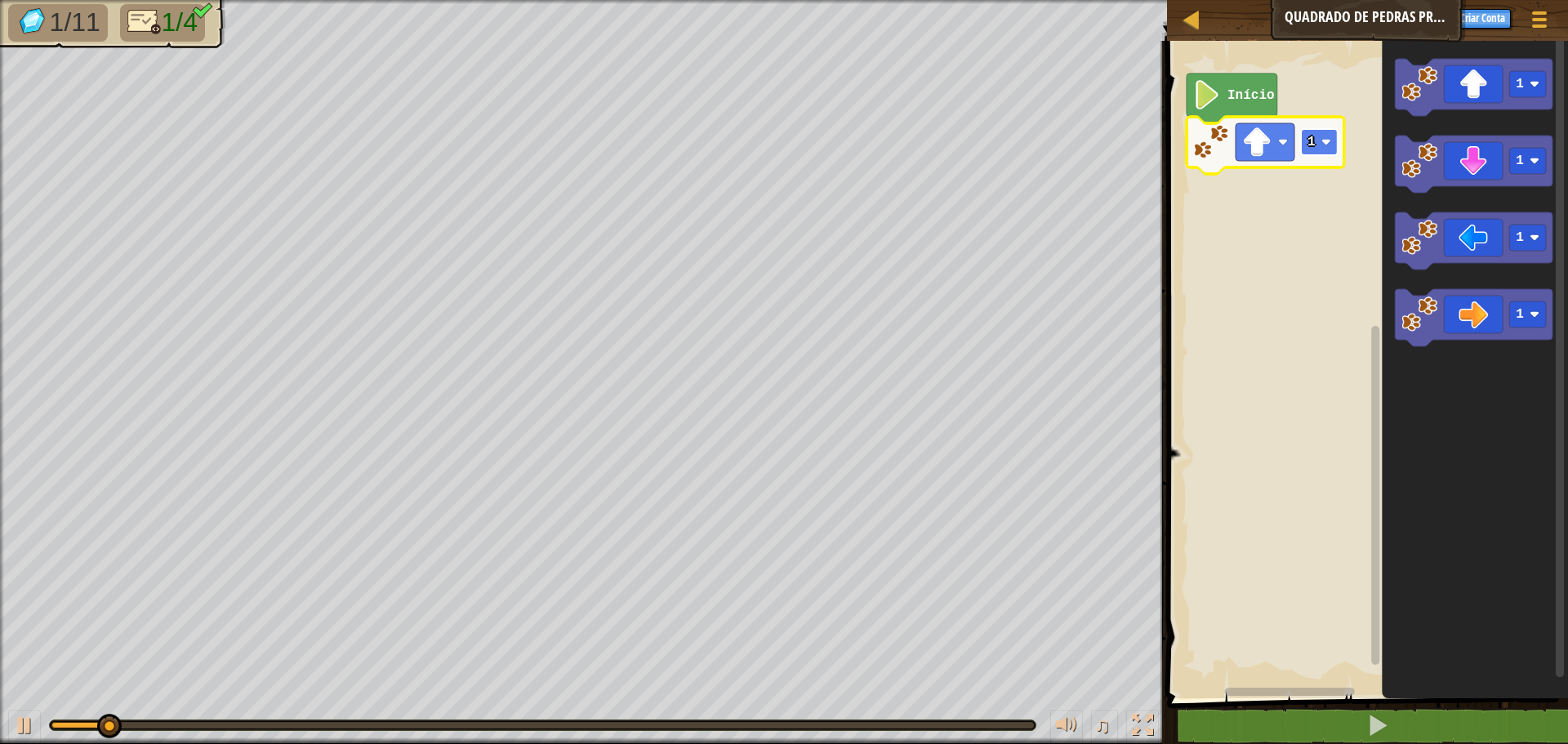
click at [1320, 144] on rect "Espaço de trabalho do Blockly" at bounding box center [1319, 141] width 37 height 26
click at [1501, 255] on icon "Espaço de trabalho do Blockly" at bounding box center [1473, 241] width 158 height 58
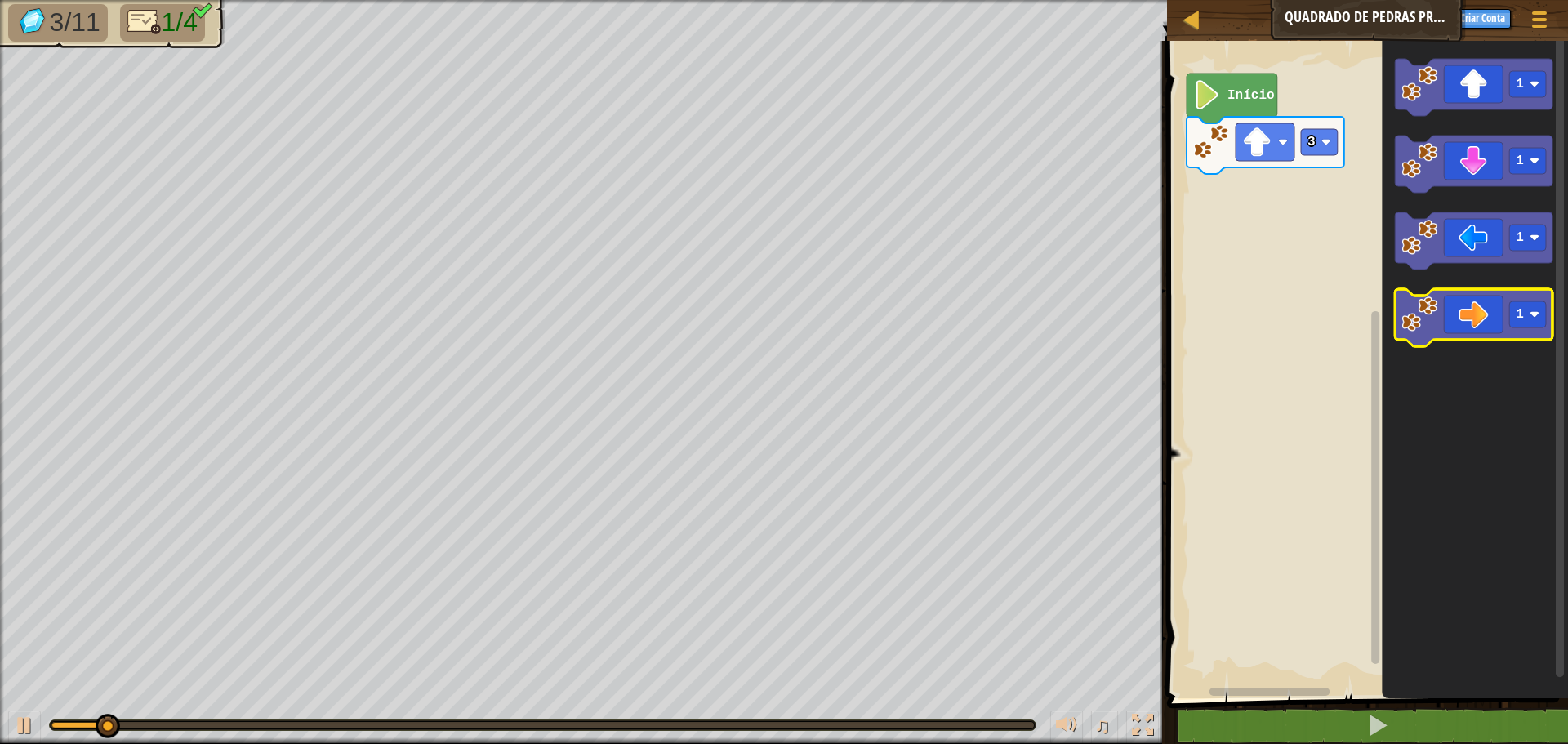
click at [1493, 332] on icon "Espaço de trabalho do Blockly" at bounding box center [1473, 318] width 158 height 58
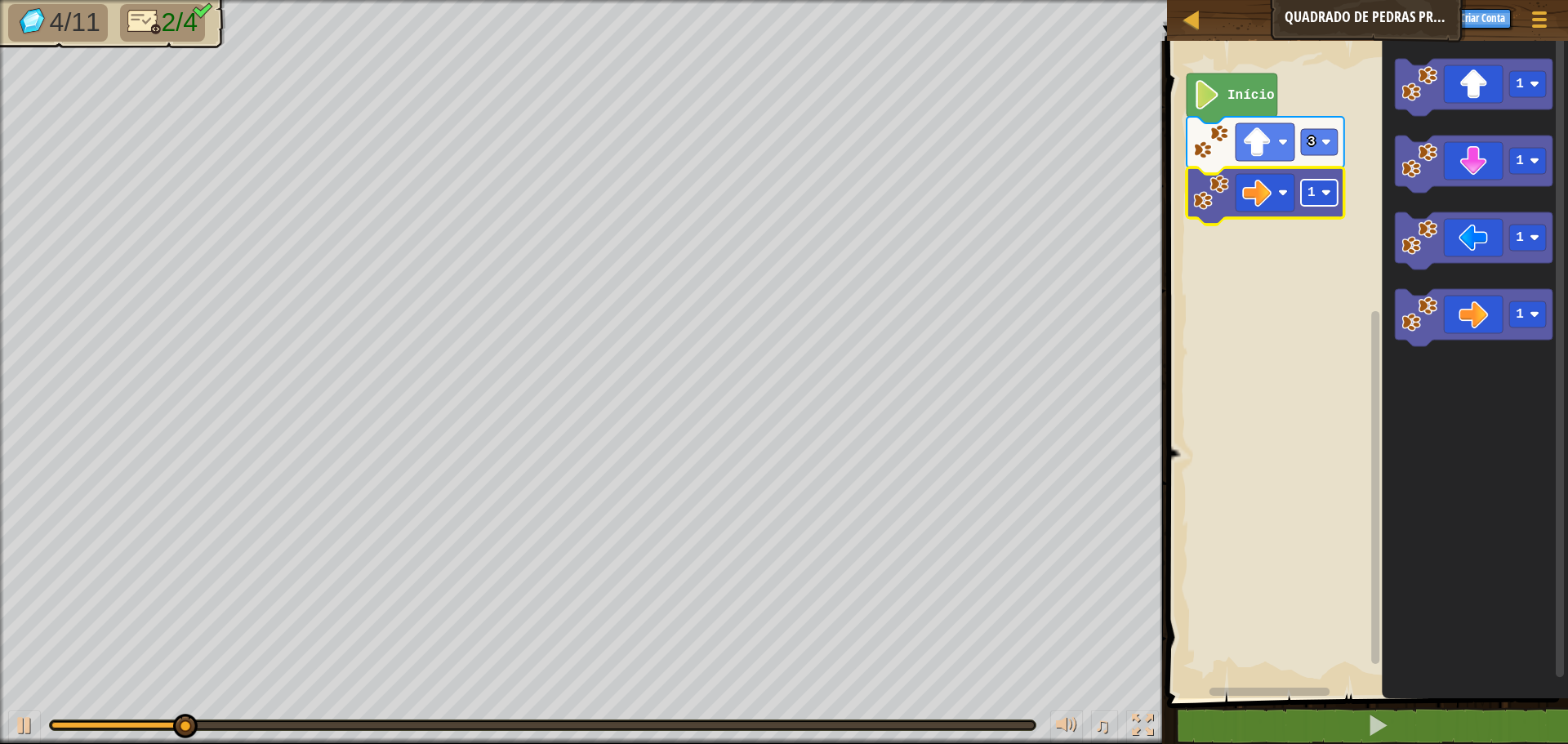
click at [1319, 191] on rect "Espaço de trabalho do Blockly" at bounding box center [1319, 192] width 37 height 26
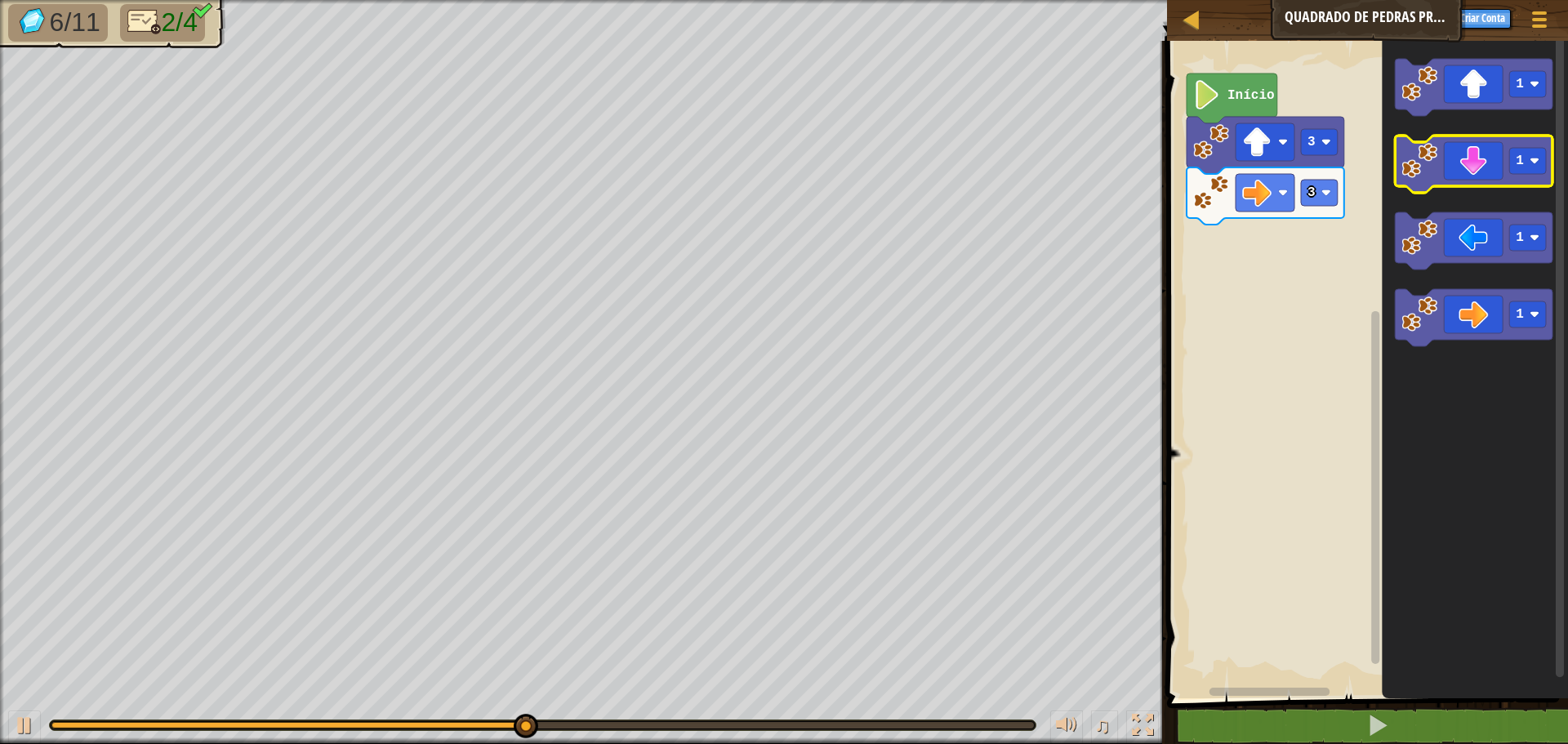
click at [1501, 176] on icon "Espaço de trabalho do Blockly" at bounding box center [1473, 164] width 158 height 58
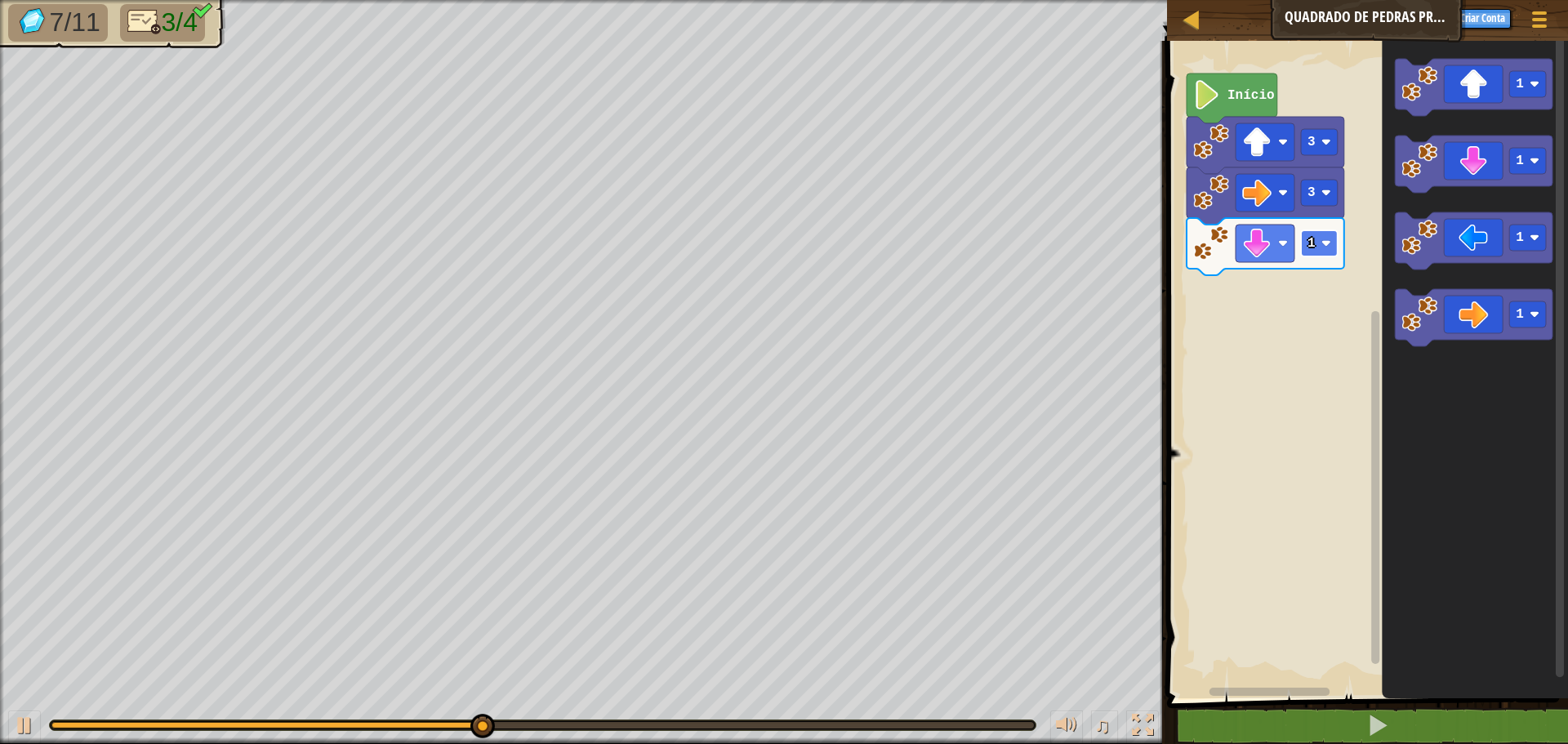
click at [1331, 239] on rect "Espaço de trabalho do Blockly" at bounding box center [1319, 243] width 37 height 26
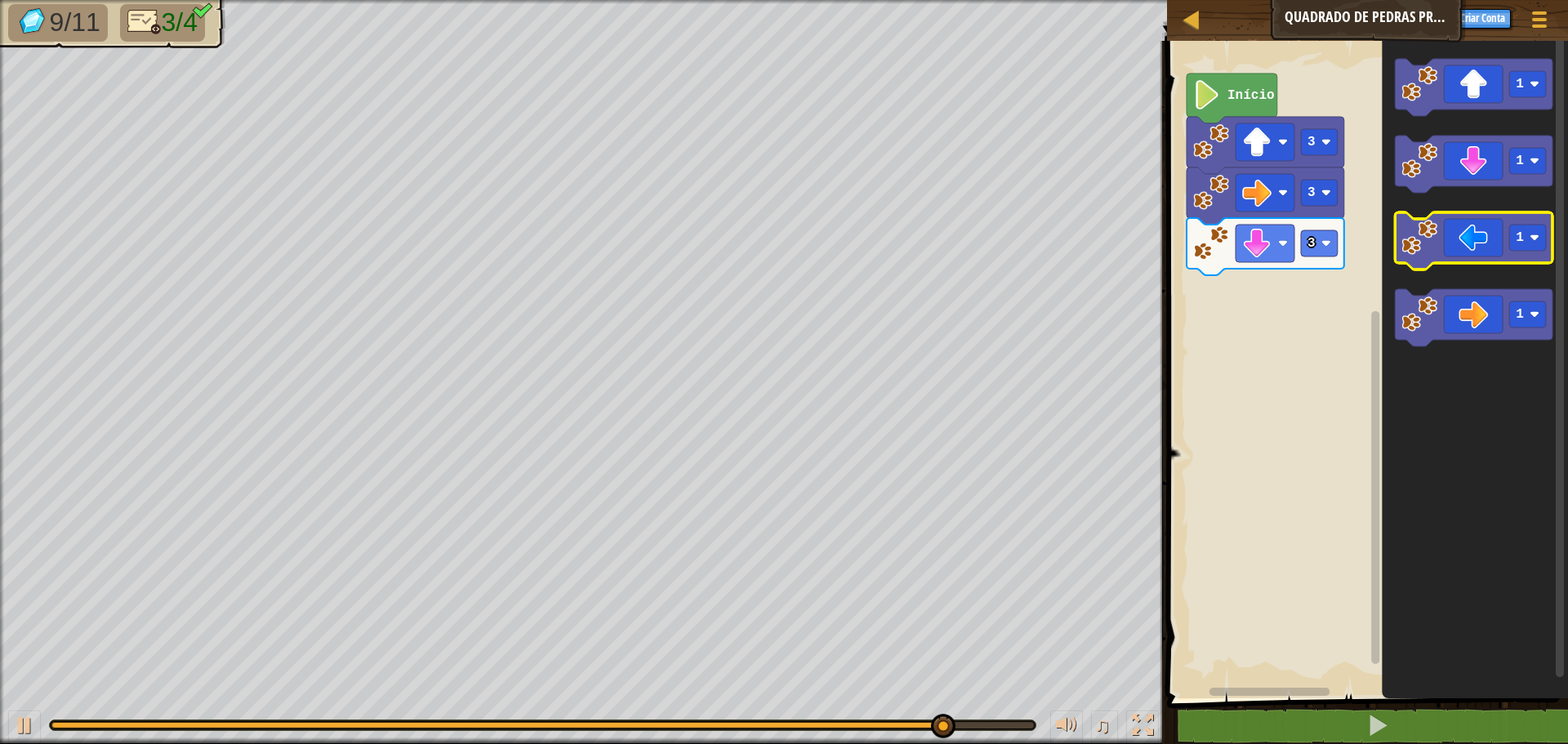
click at [1491, 259] on icon "Espaço de trabalho do Blockly" at bounding box center [1473, 241] width 158 height 58
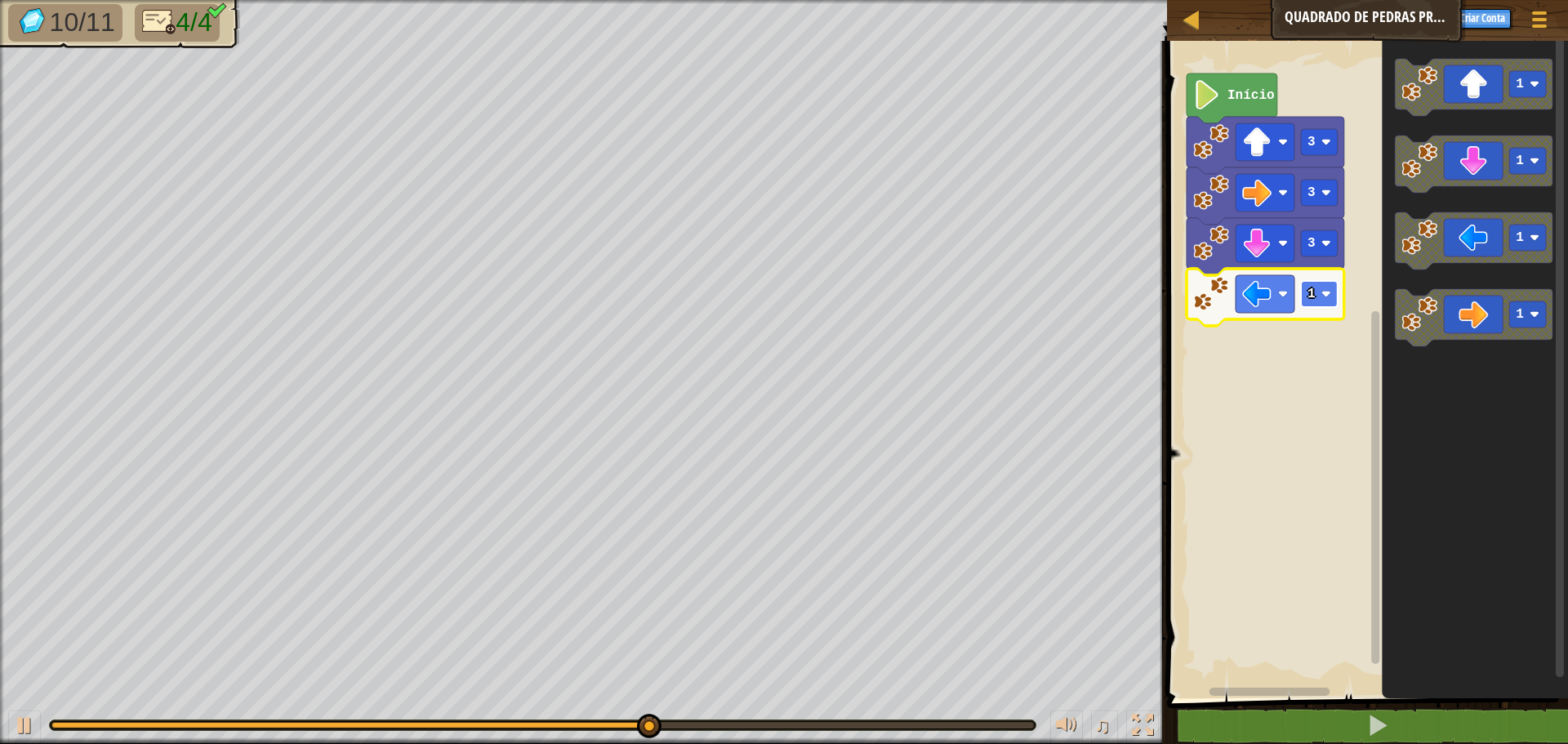
click at [1333, 294] on rect "Espaço de trabalho do Blockly" at bounding box center [1319, 294] width 37 height 26
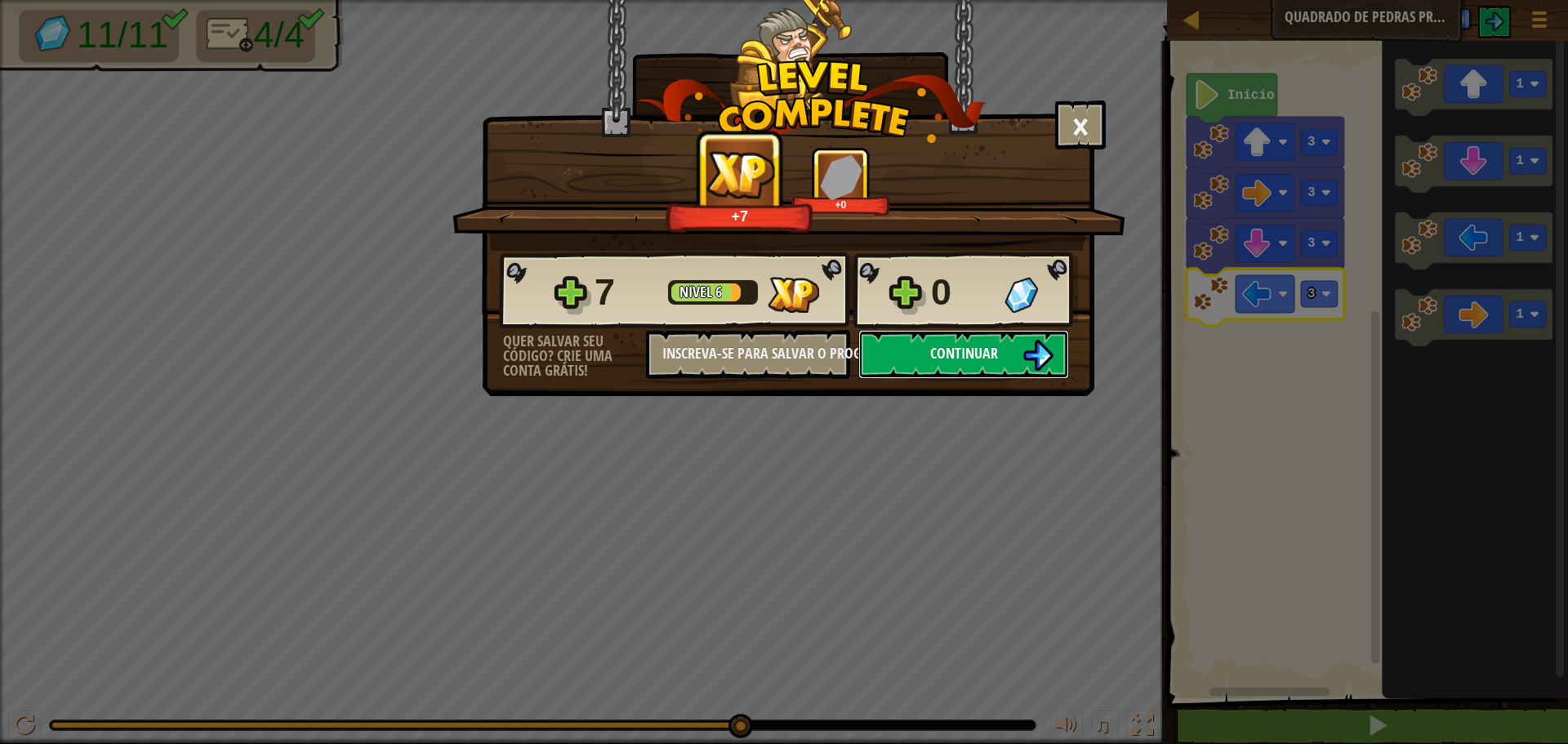
click at [1043, 335] on button "Continuar" at bounding box center [964, 355] width 210 height 49
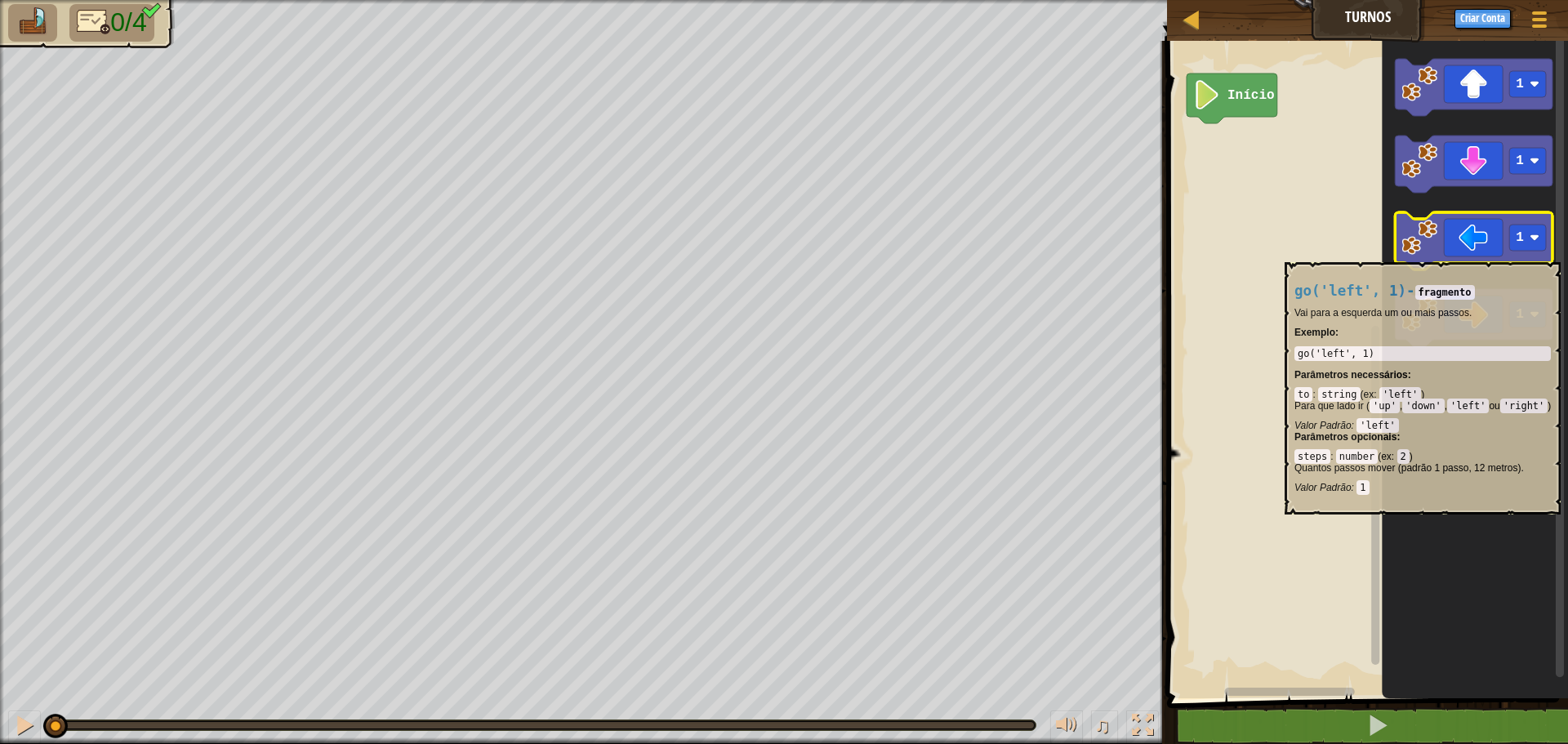
click at [1498, 255] on icon "Espaço de trabalho do Blockly" at bounding box center [1473, 241] width 158 height 58
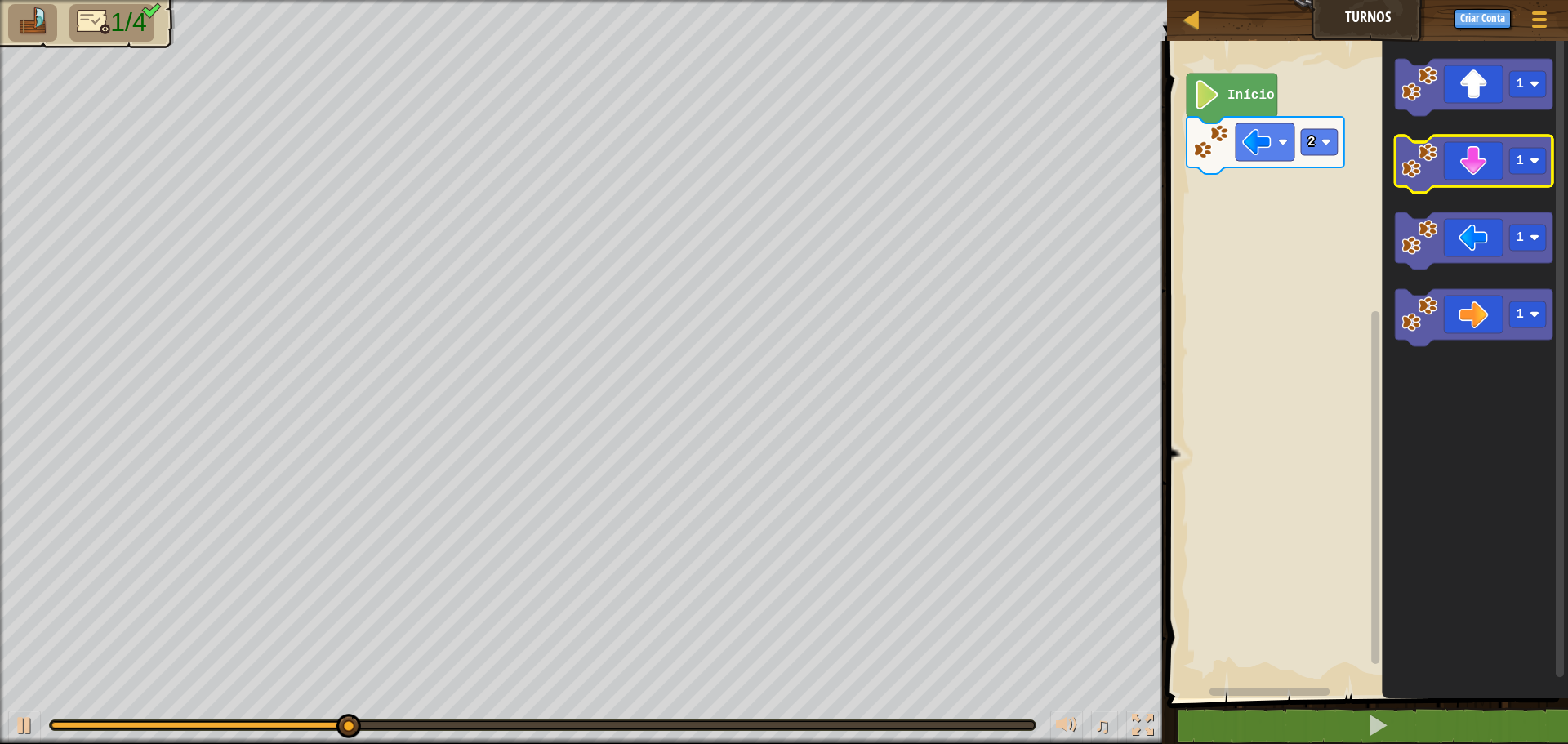
click at [1490, 175] on icon "Espaço de trabalho do Blockly" at bounding box center [1473, 164] width 158 height 58
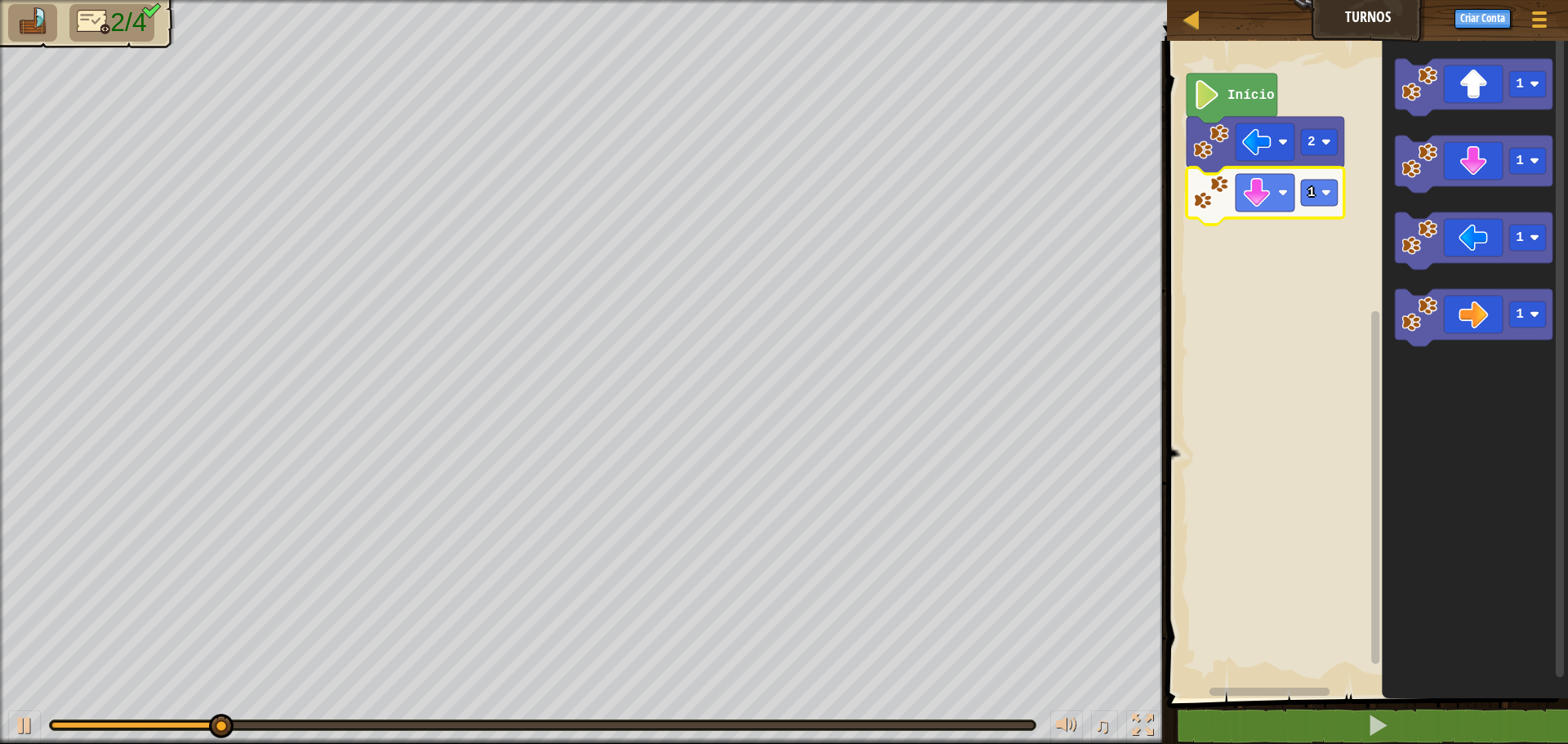
click at [1323, 175] on icon "Espaço de trabalho do Blockly" at bounding box center [1266, 196] width 158 height 58
click at [1325, 184] on rect "Espaço de trabalho do Blockly" at bounding box center [1319, 192] width 37 height 26
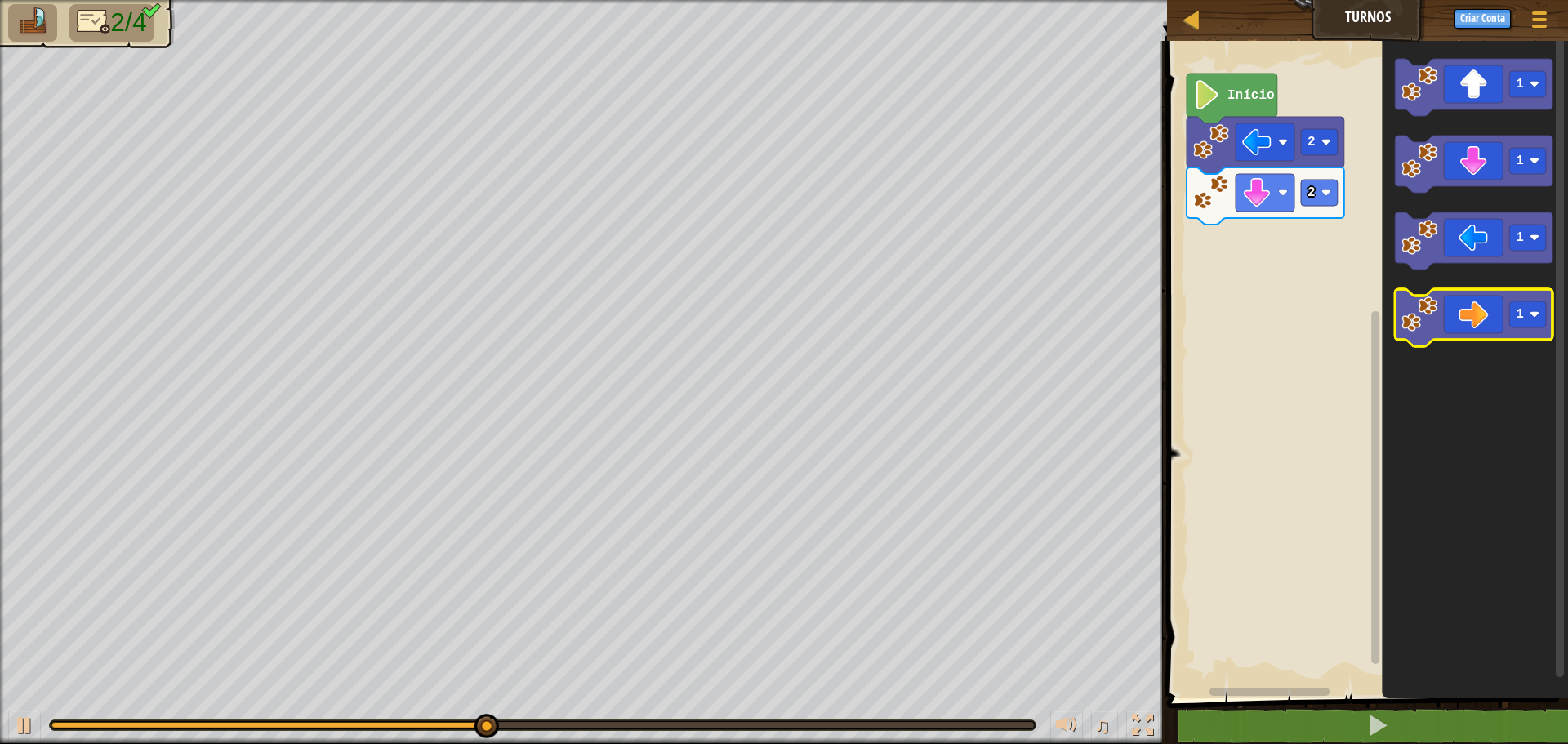
click at [1485, 292] on icon "Espaço de trabalho do Blockly" at bounding box center [1473, 318] width 158 height 58
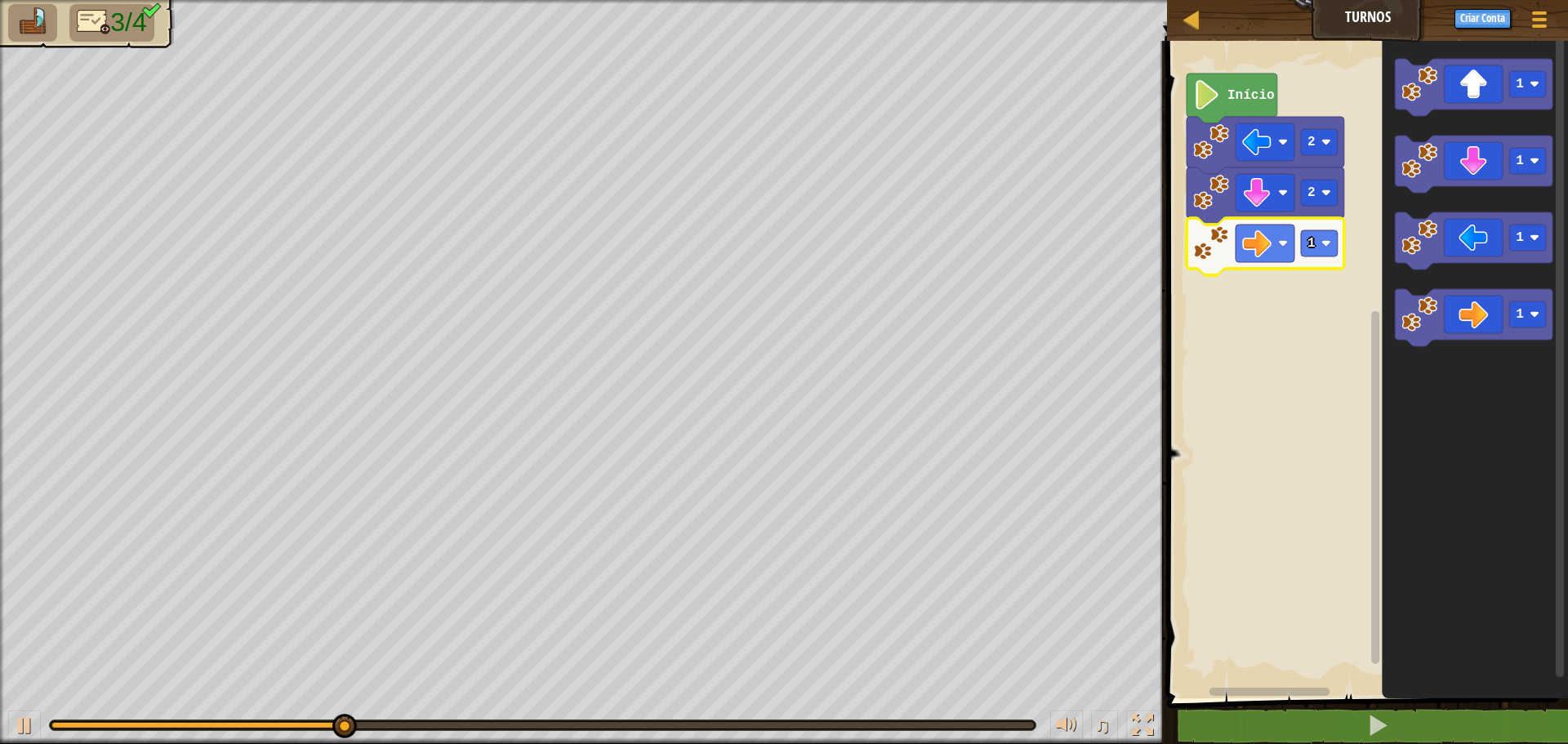
click at [1324, 232] on g "1" at bounding box center [1266, 247] width 158 height 58
click at [1324, 249] on image "Espaço de trabalho do Blockly" at bounding box center [1326, 244] width 10 height 10
click at [1503, 163] on icon "Espaço de trabalho do Blockly" at bounding box center [1473, 164] width 158 height 58
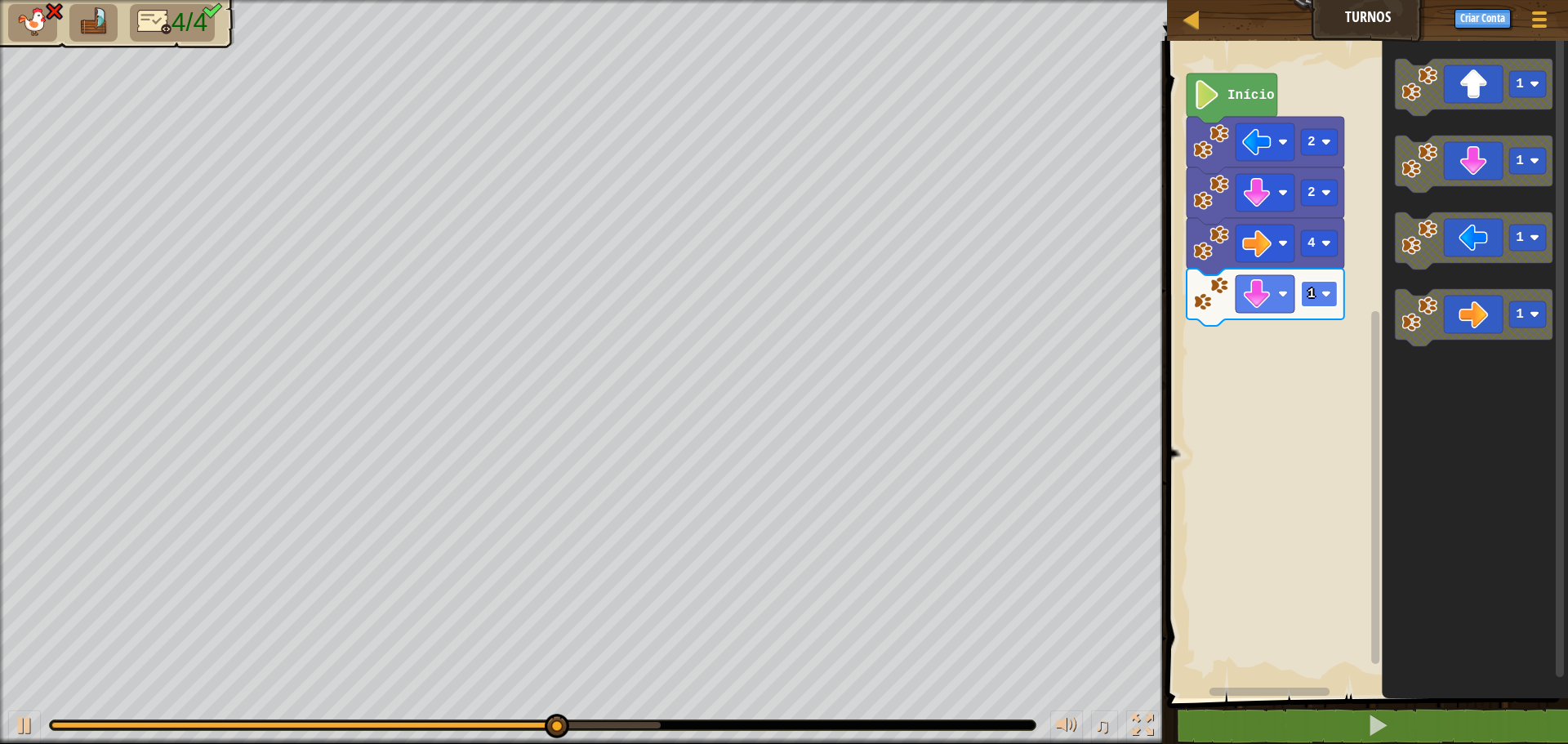
click at [1334, 294] on rect "Espaço de trabalho do Blockly" at bounding box center [1319, 294] width 37 height 26
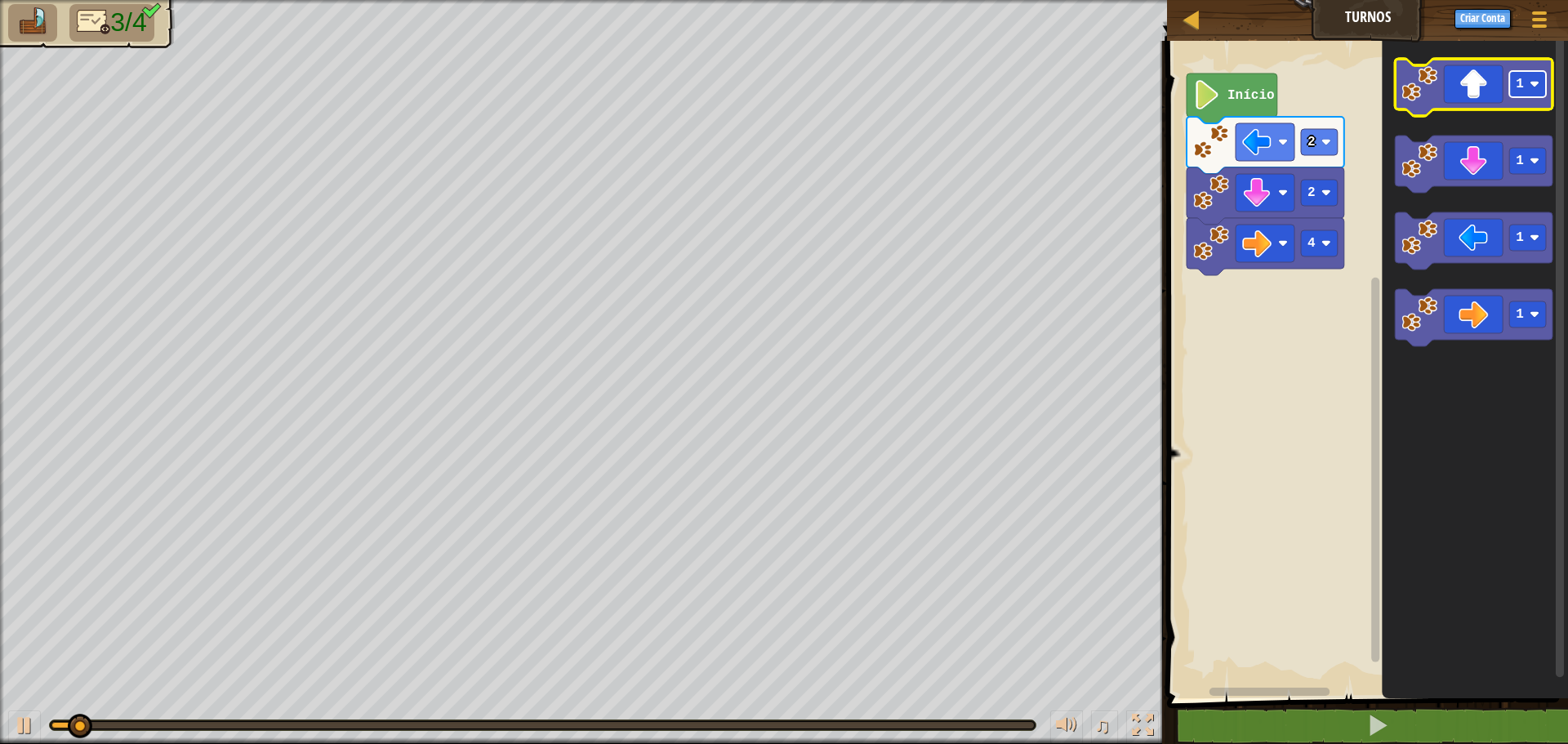
click at [1525, 87] on rect "Espaço de trabalho do Blockly" at bounding box center [1528, 84] width 37 height 26
click at [1460, 92] on icon "Espaço de trabalho do Blockly" at bounding box center [1473, 87] width 158 height 58
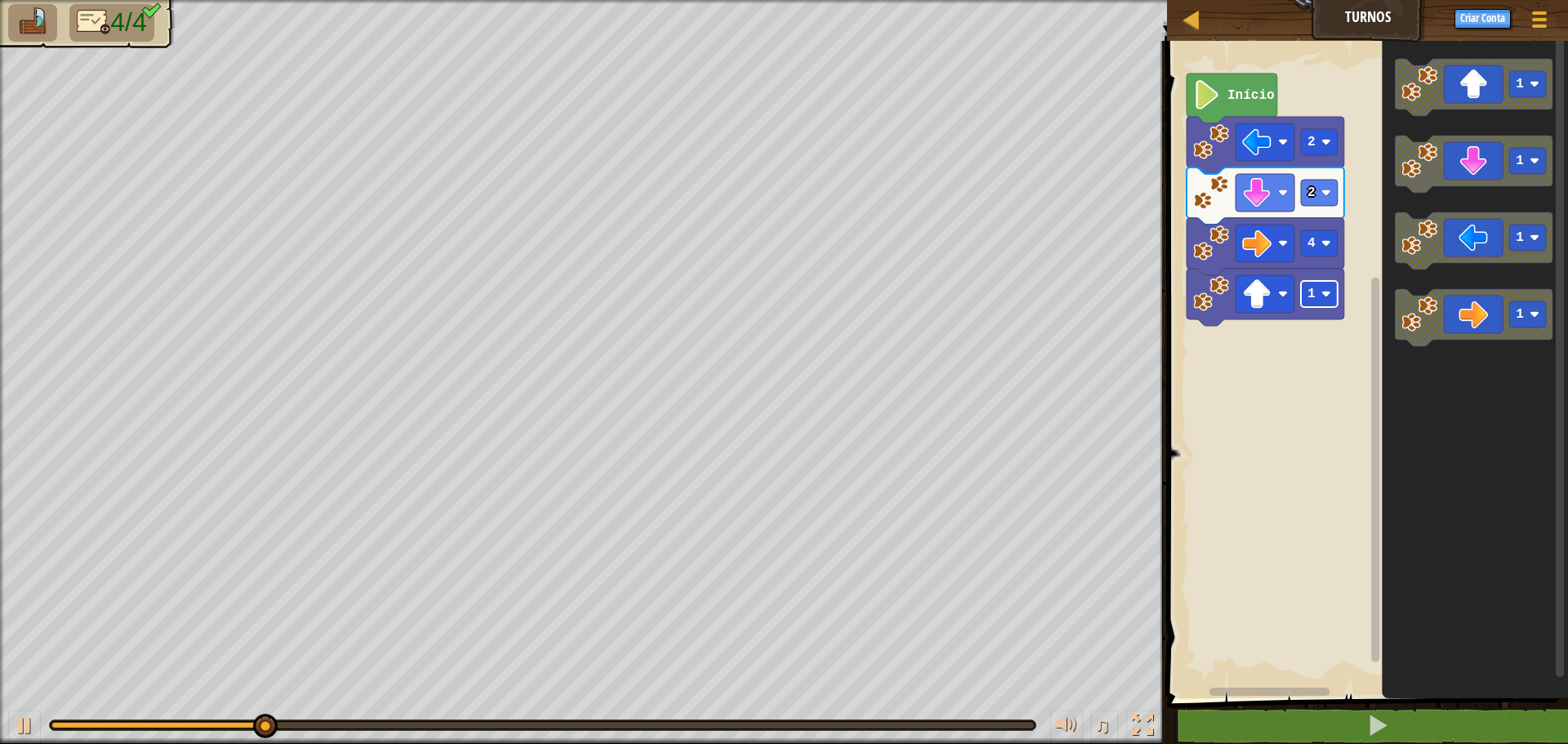
click at [1323, 293] on image "Espaço de trabalho do Blockly" at bounding box center [1326, 294] width 10 height 10
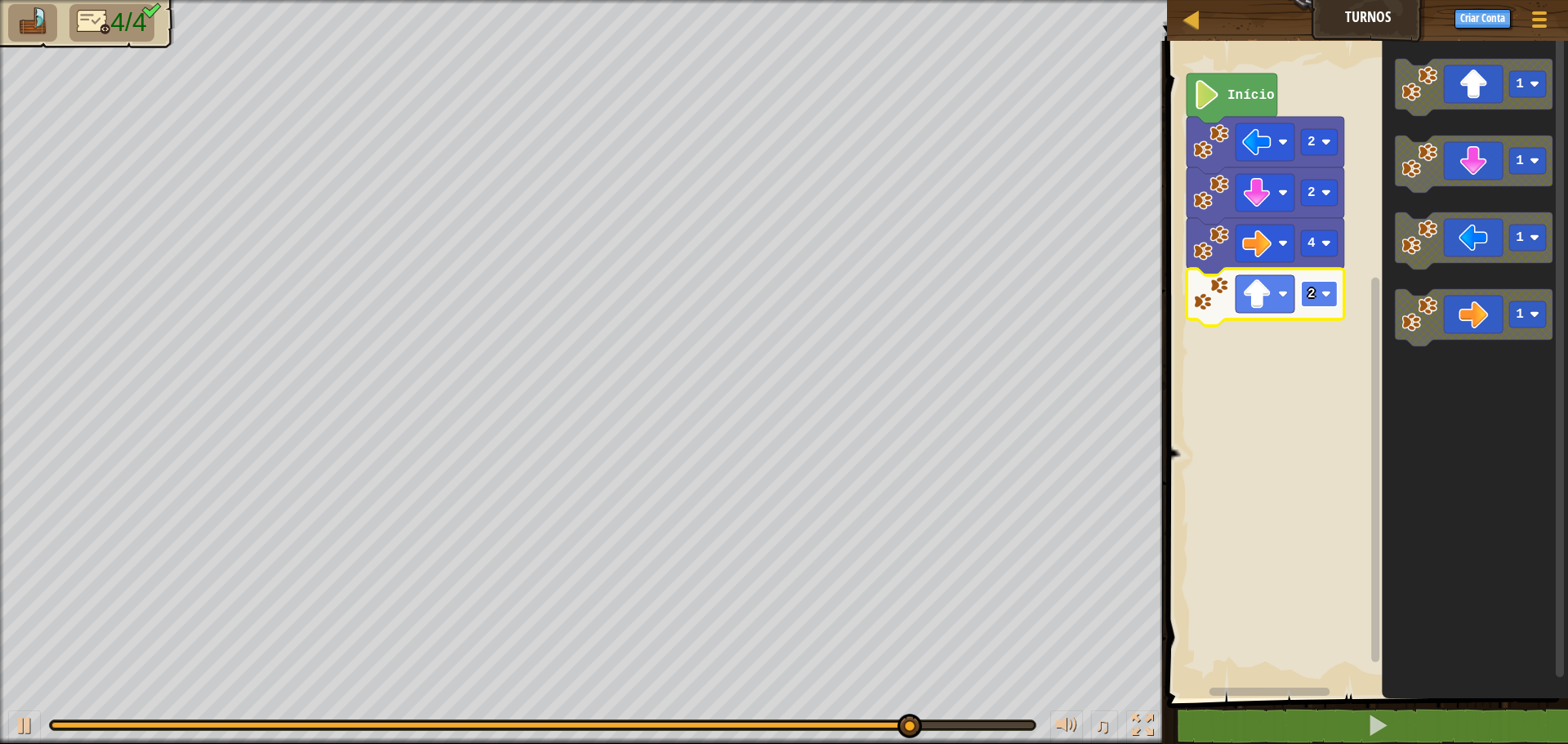
click at [1331, 292] on rect "Espaço de trabalho do Blockly" at bounding box center [1319, 294] width 37 height 26
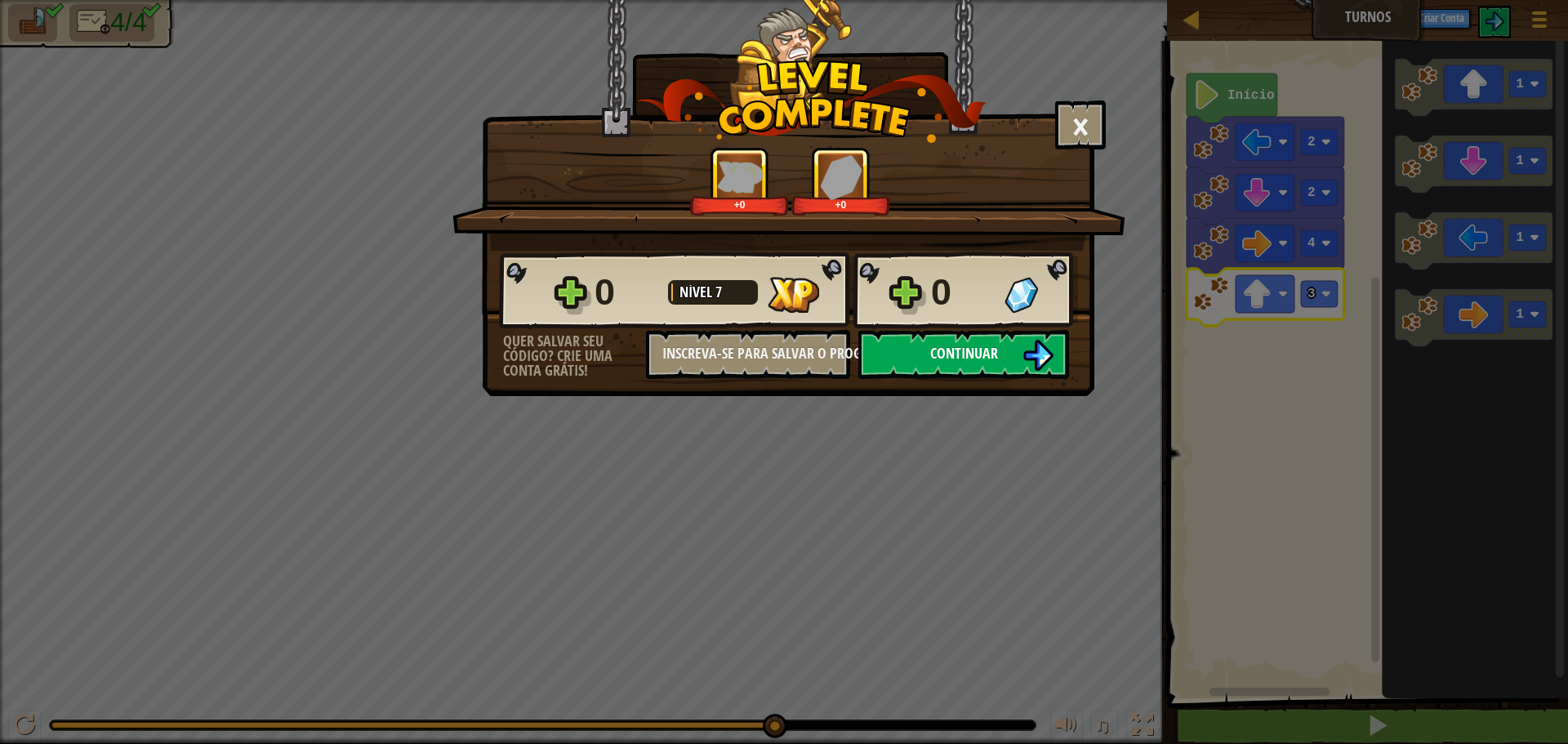
click at [972, 335] on button "Continuar" at bounding box center [964, 355] width 210 height 49
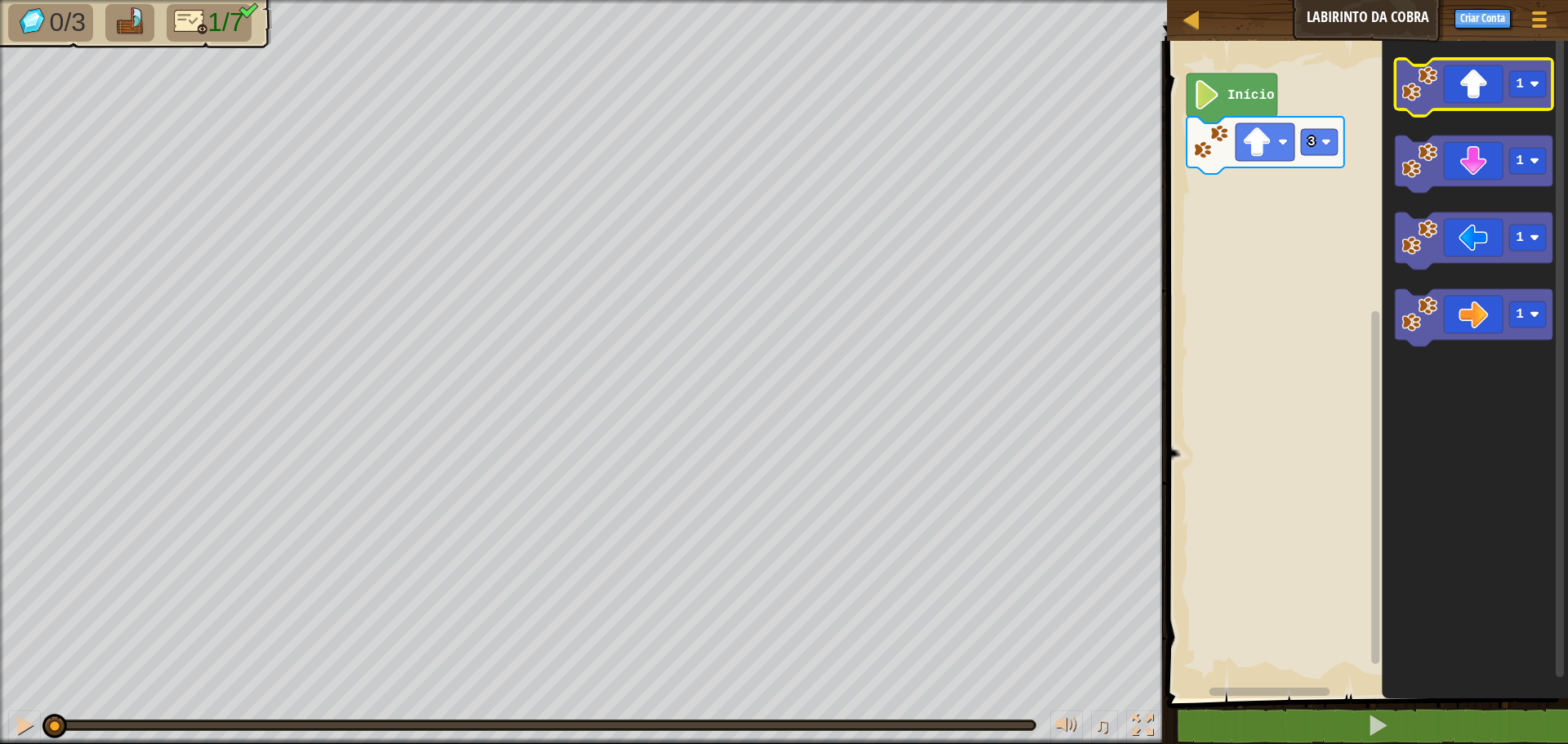
click at [1515, 98] on icon "Espaço de trabalho do Blockly" at bounding box center [1473, 87] width 158 height 58
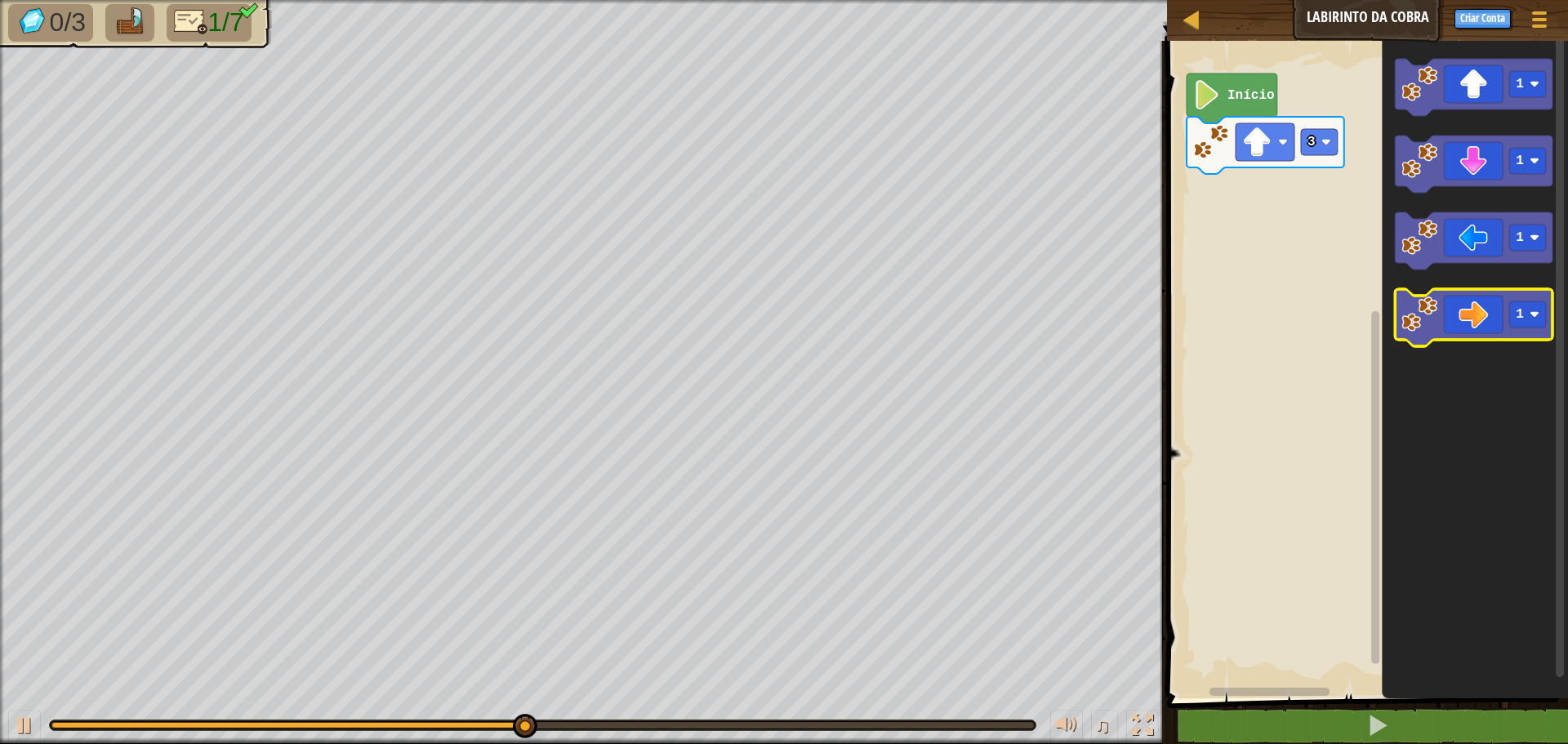
click at [1492, 339] on icon "Espaço de trabalho do Blockly" at bounding box center [1473, 318] width 158 height 58
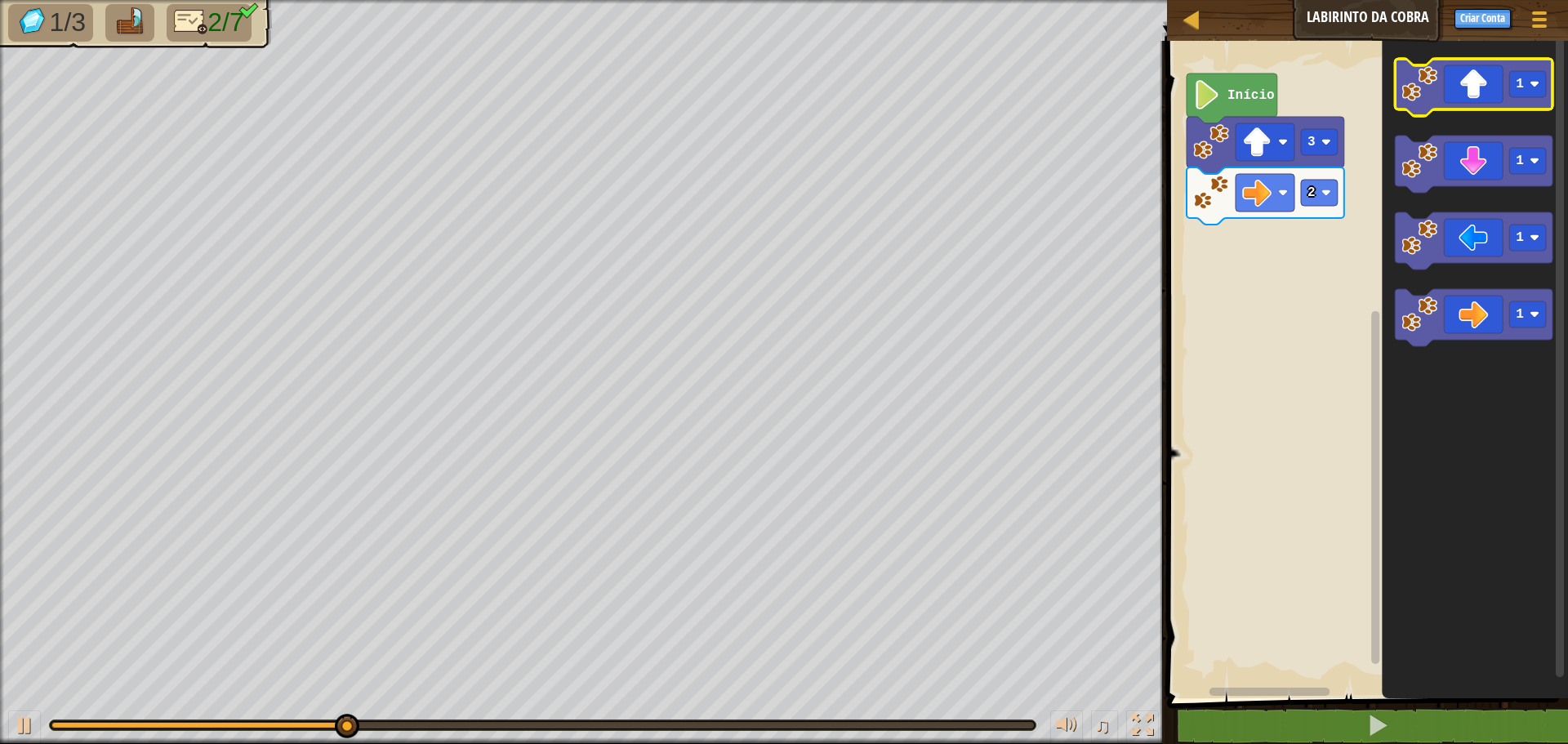
click at [1499, 87] on icon "Espaço de trabalho do Blockly" at bounding box center [1473, 87] width 158 height 58
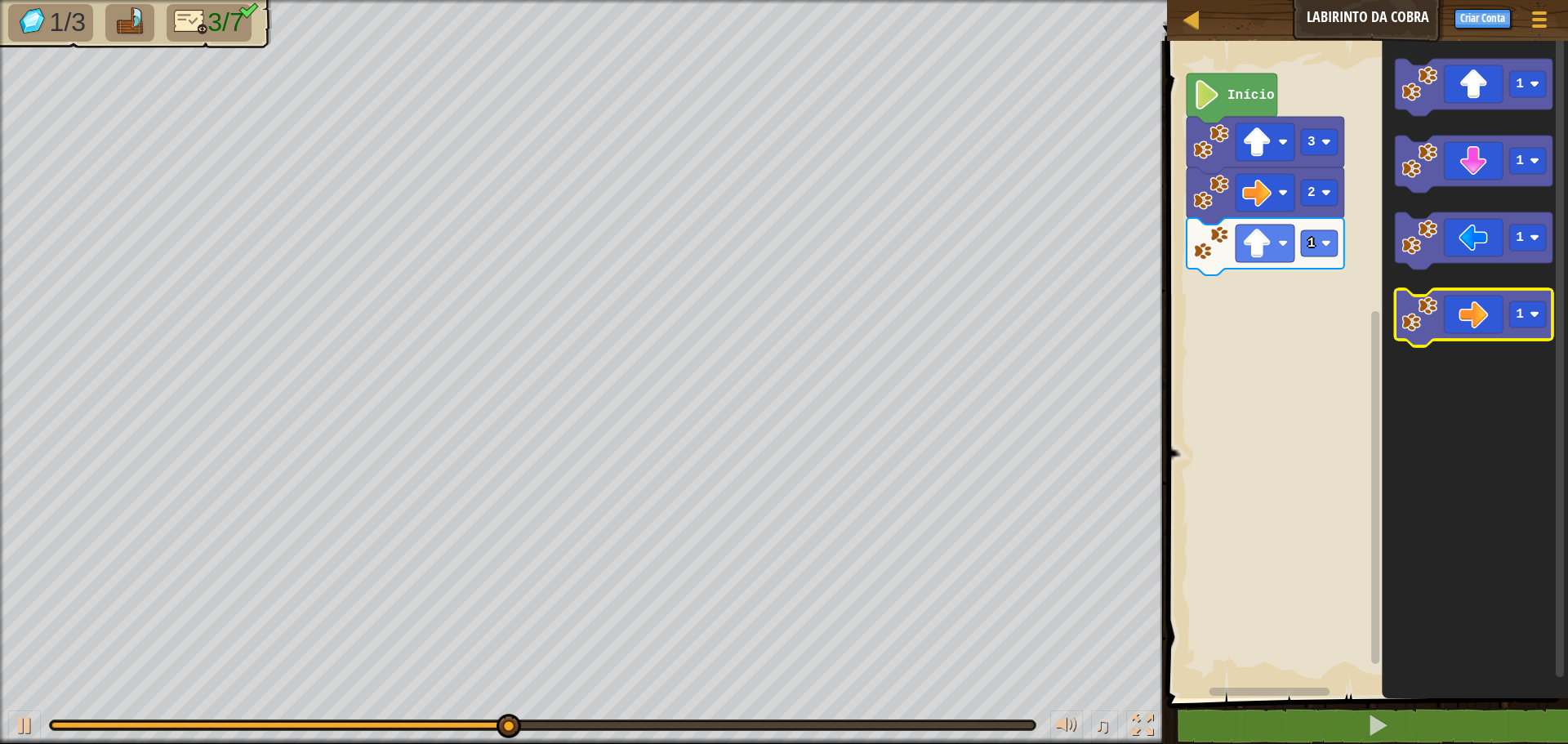
click at [1495, 298] on icon "Espaço de trabalho do Blockly" at bounding box center [1473, 318] width 158 height 58
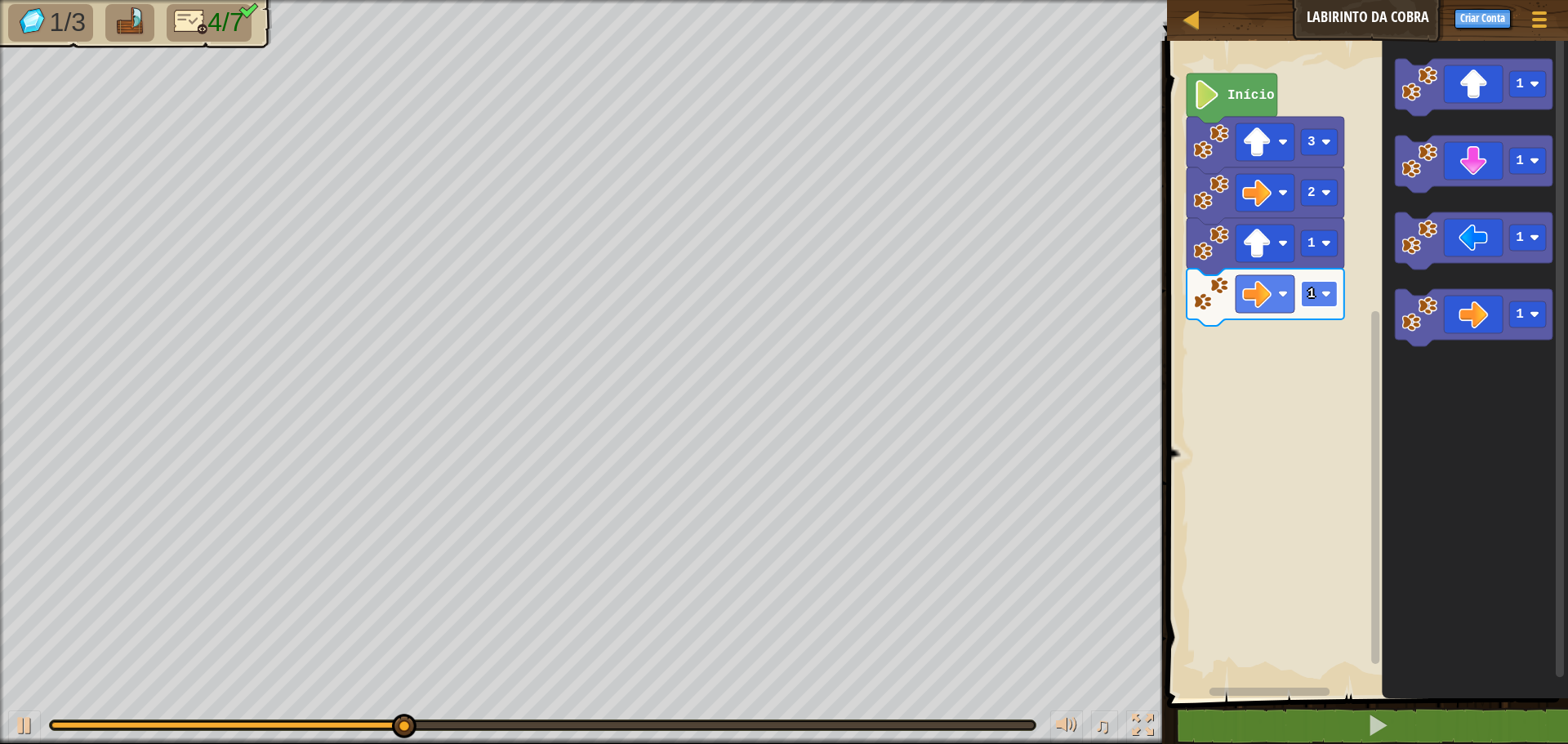
click at [1324, 287] on rect "Espaço de trabalho do Blockly" at bounding box center [1319, 294] width 37 height 26
click at [1498, 171] on icon "Espaço de trabalho do Blockly" at bounding box center [1473, 164] width 158 height 58
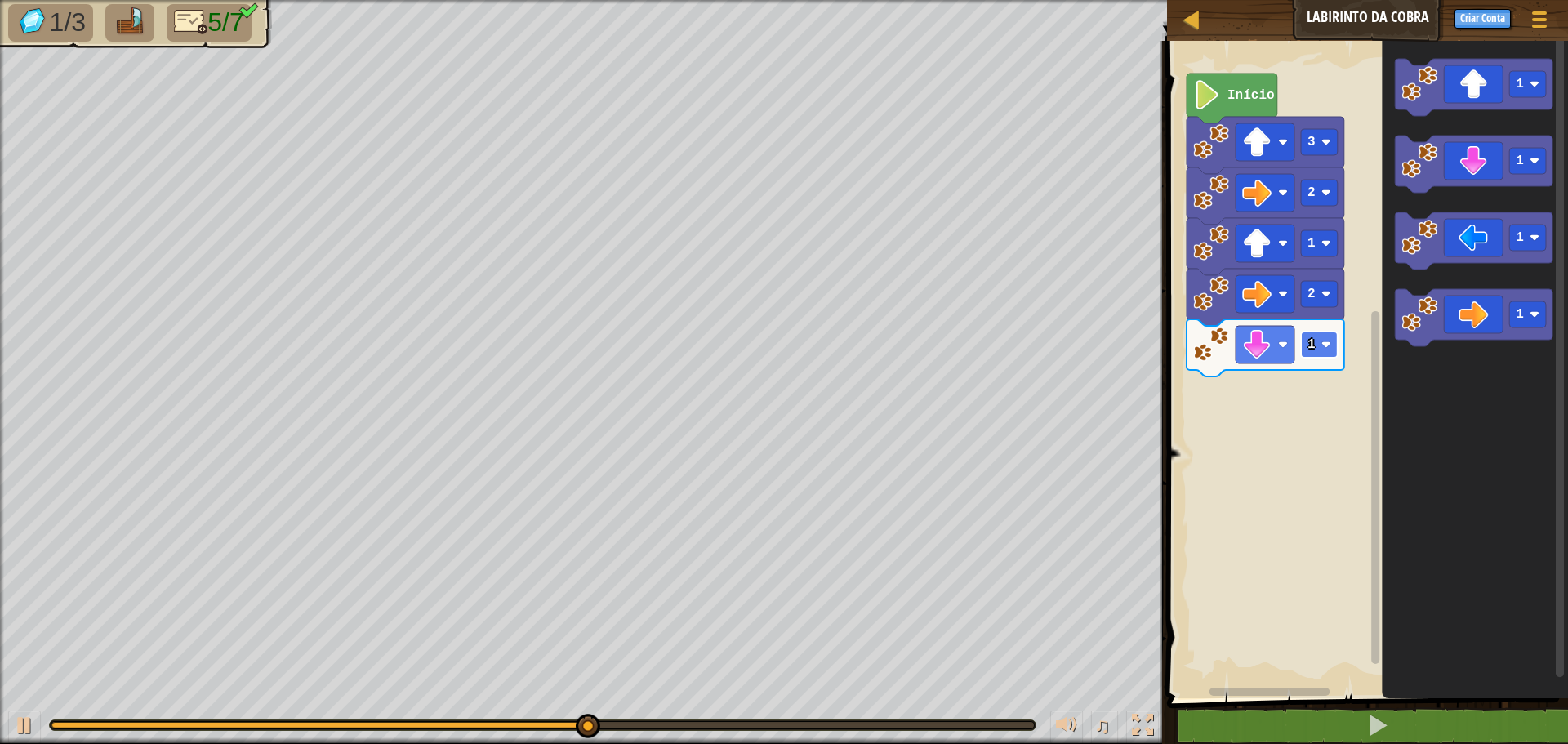
click at [1330, 346] on image "Espaço de trabalho do Blockly" at bounding box center [1326, 345] width 10 height 10
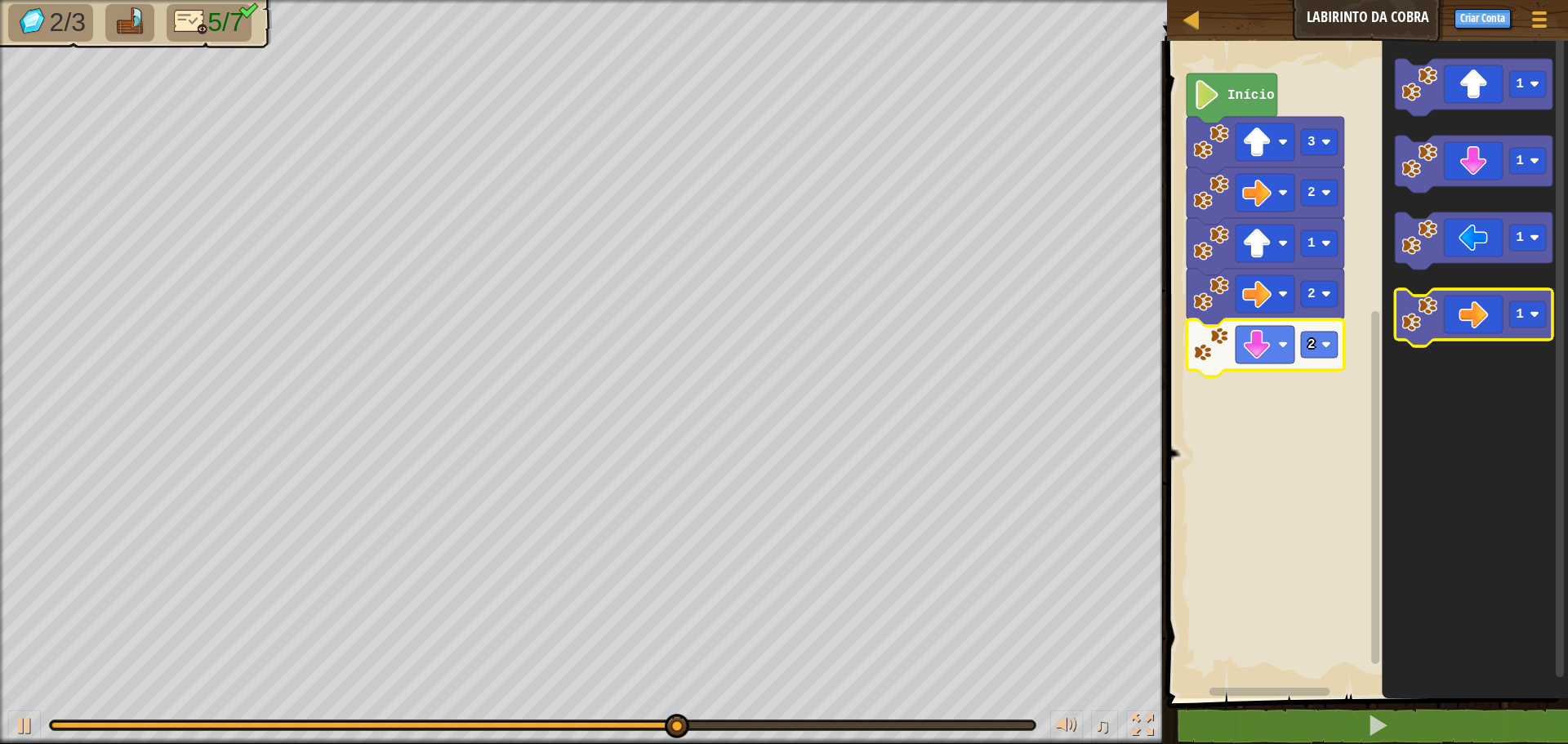
click at [1489, 308] on icon "Espaço de trabalho do Blockly" at bounding box center [1473, 318] width 158 height 58
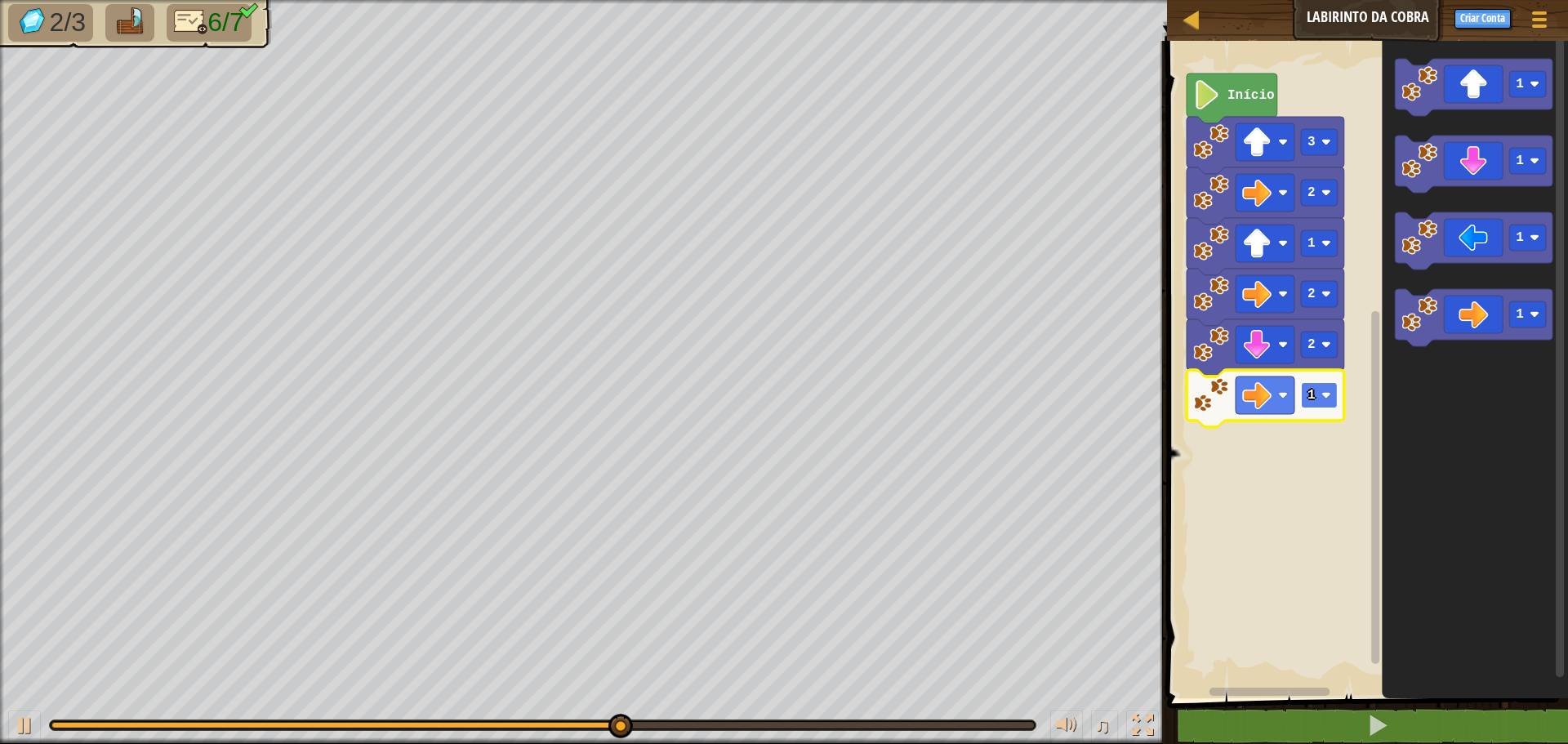
click at [1328, 401] on image "Espaço de trabalho do Blockly" at bounding box center [1326, 396] width 10 height 10
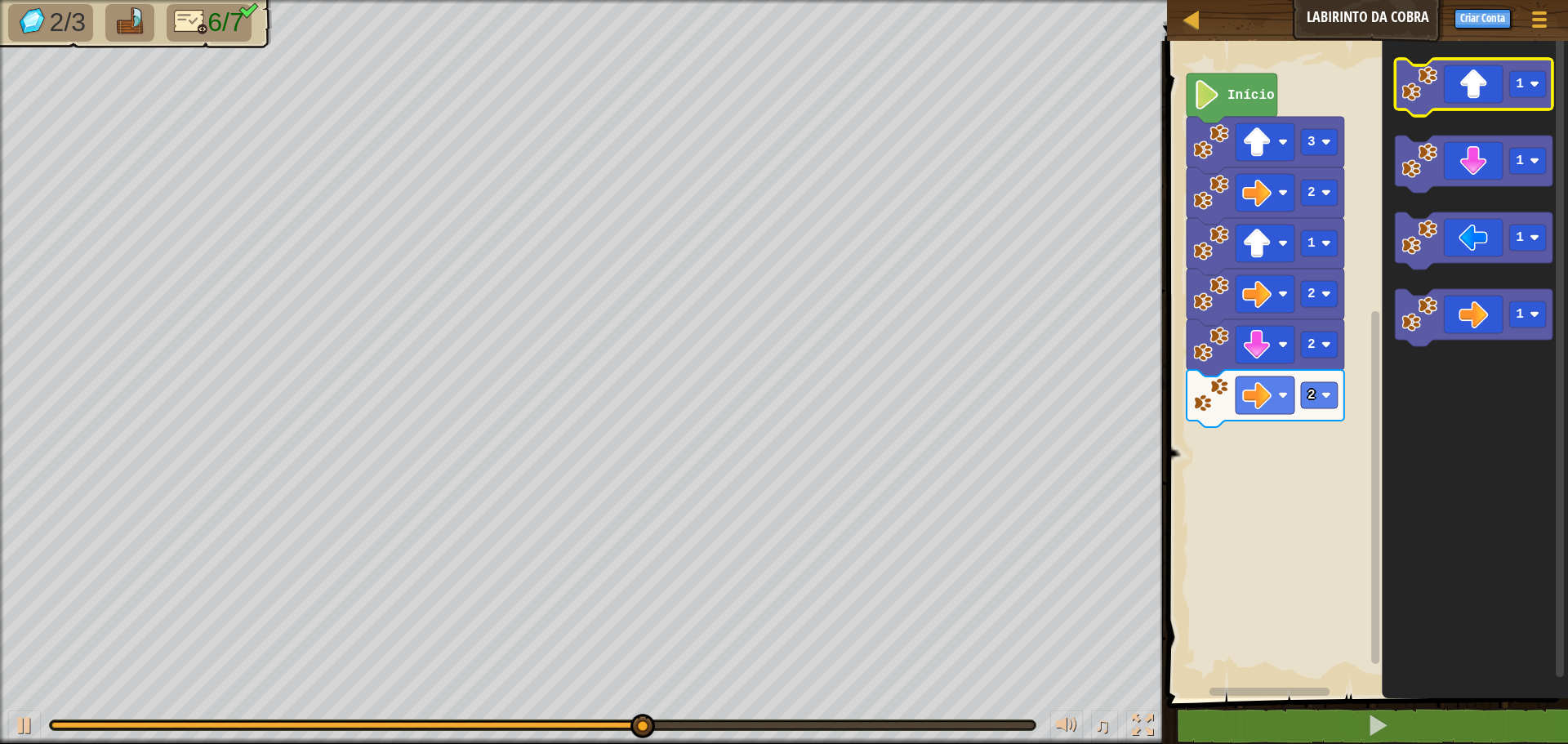
click at [1499, 99] on icon "Espaço de trabalho do Blockly" at bounding box center [1473, 87] width 158 height 58
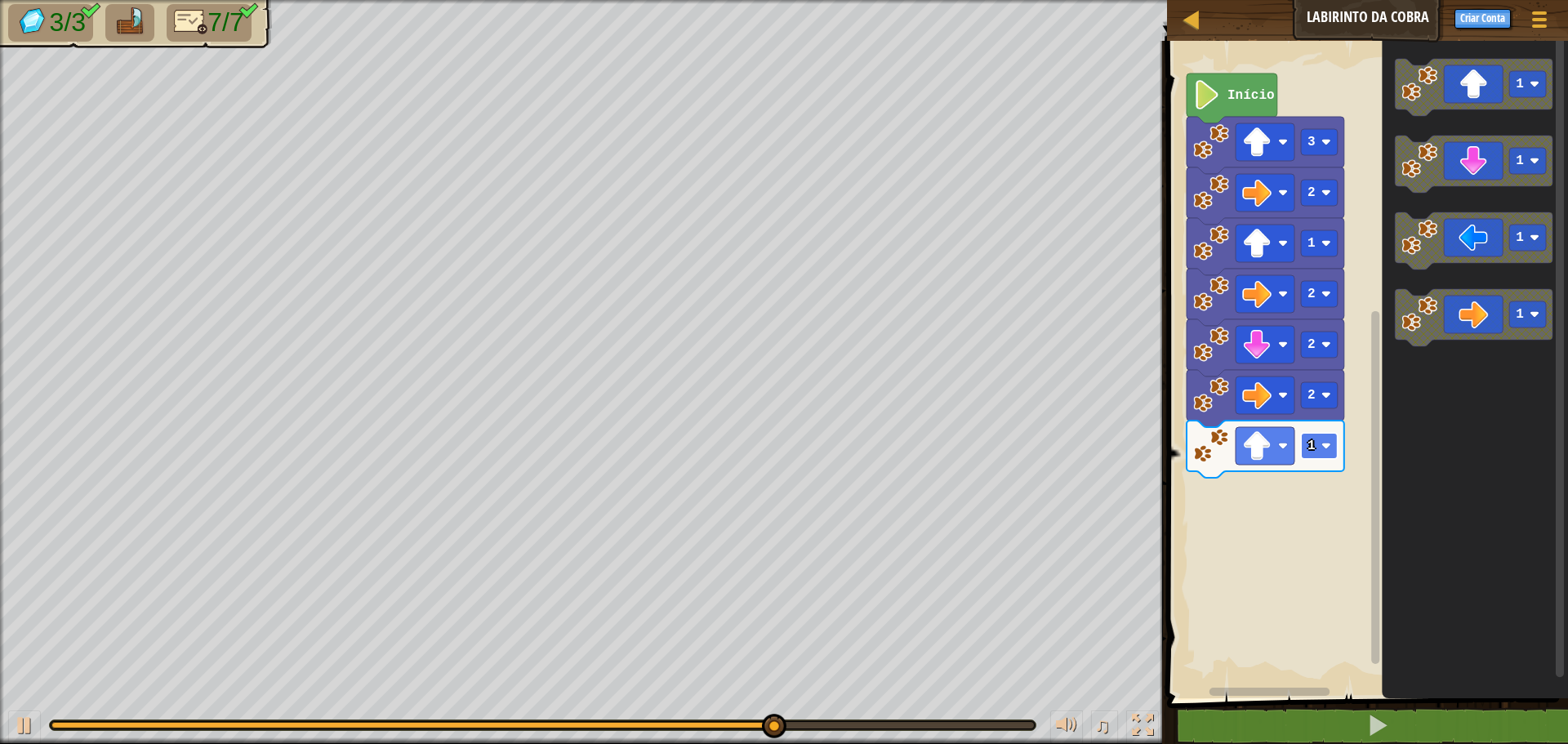
click at [1321, 447] on image "Espaço de trabalho do Blockly" at bounding box center [1326, 447] width 10 height 10
click at [1310, 446] on text "2" at bounding box center [1312, 446] width 8 height 15
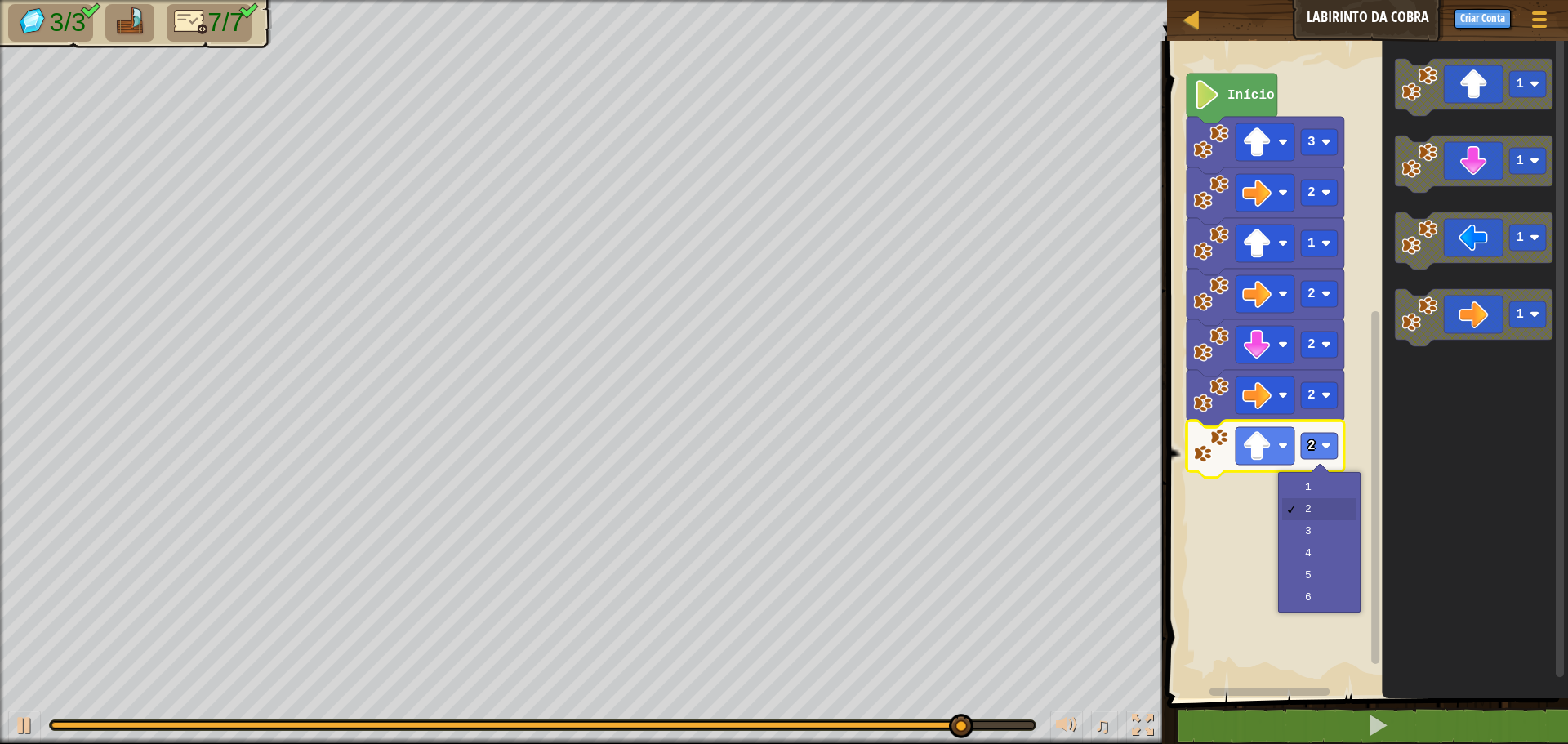
drag, startPoint x: 1299, startPoint y: 523, endPoint x: 1306, endPoint y: 464, distance: 59.4
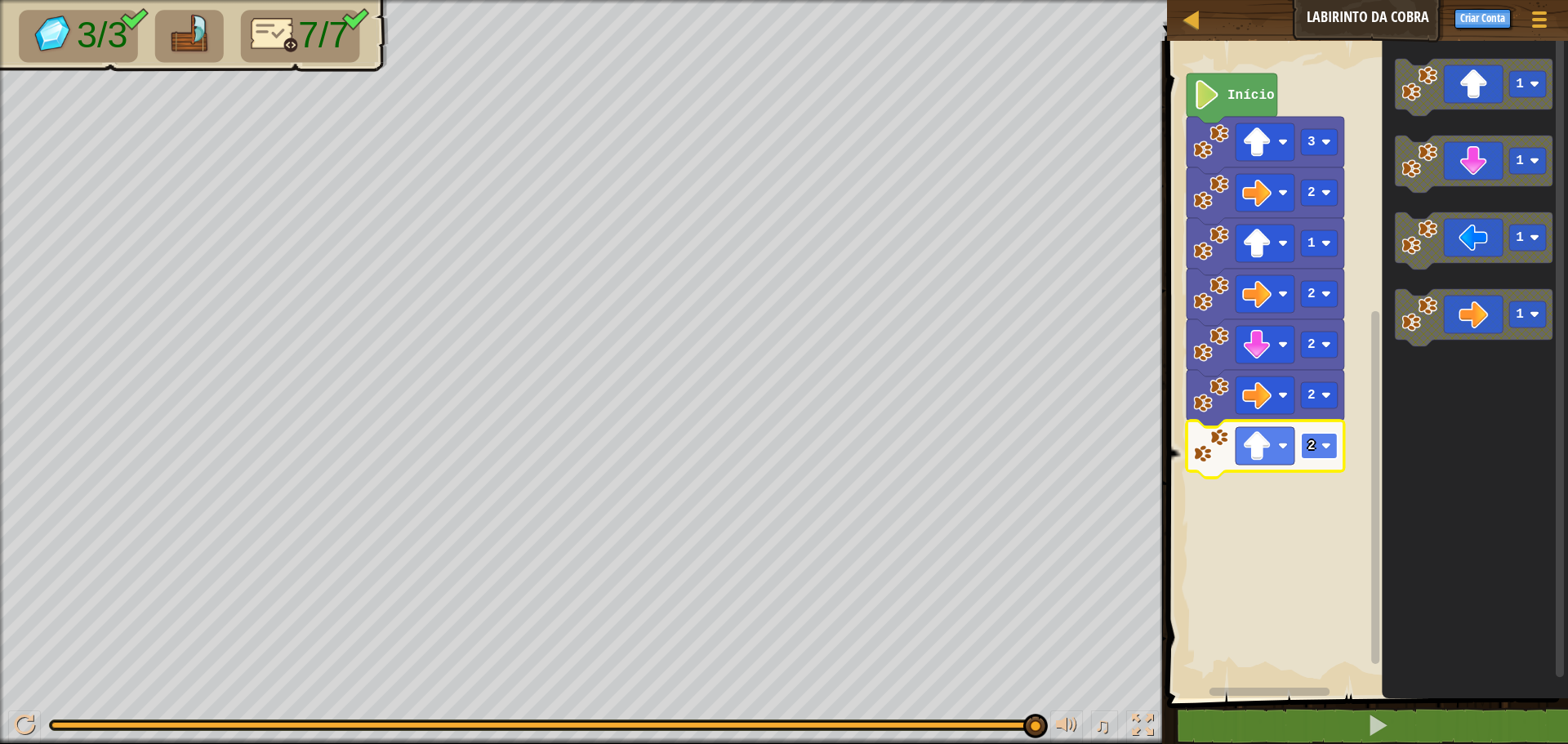
click at [1323, 443] on image "Espaço de trabalho do Blockly" at bounding box center [1326, 447] width 10 height 10
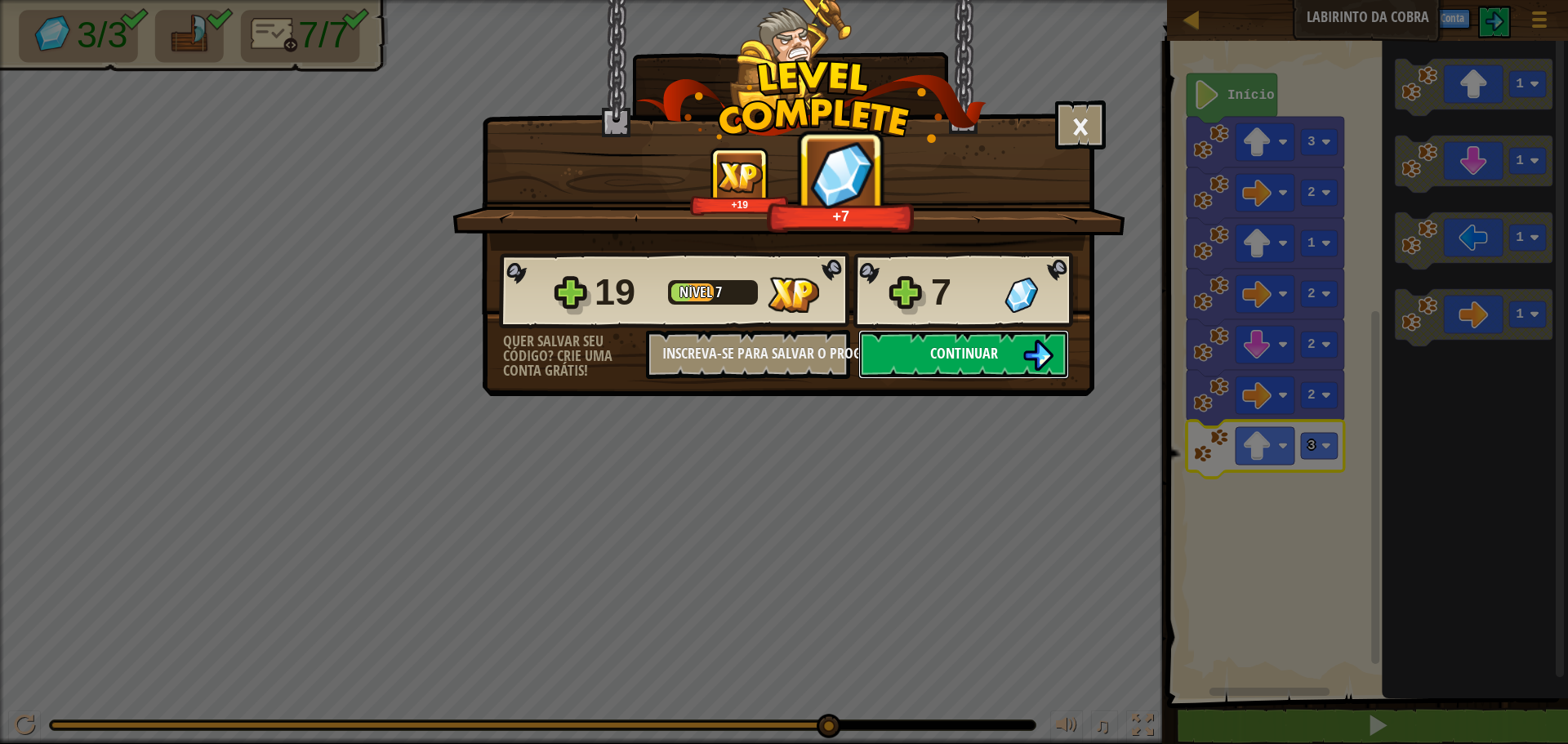
click at [926, 354] on button "Continuar" at bounding box center [964, 355] width 210 height 49
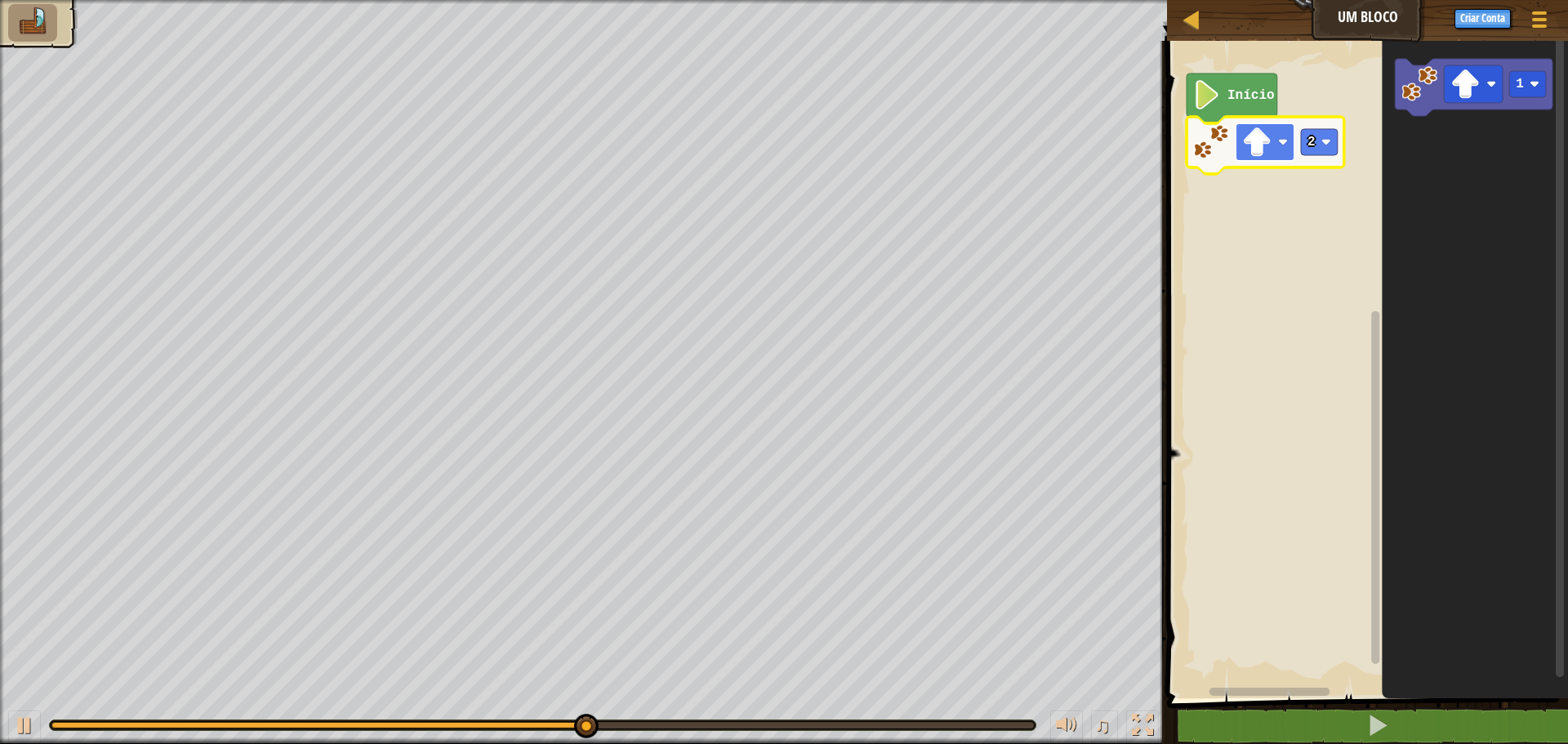
click at [1286, 152] on rect "Espaço de trabalho do Blockly" at bounding box center [1265, 142] width 58 height 38
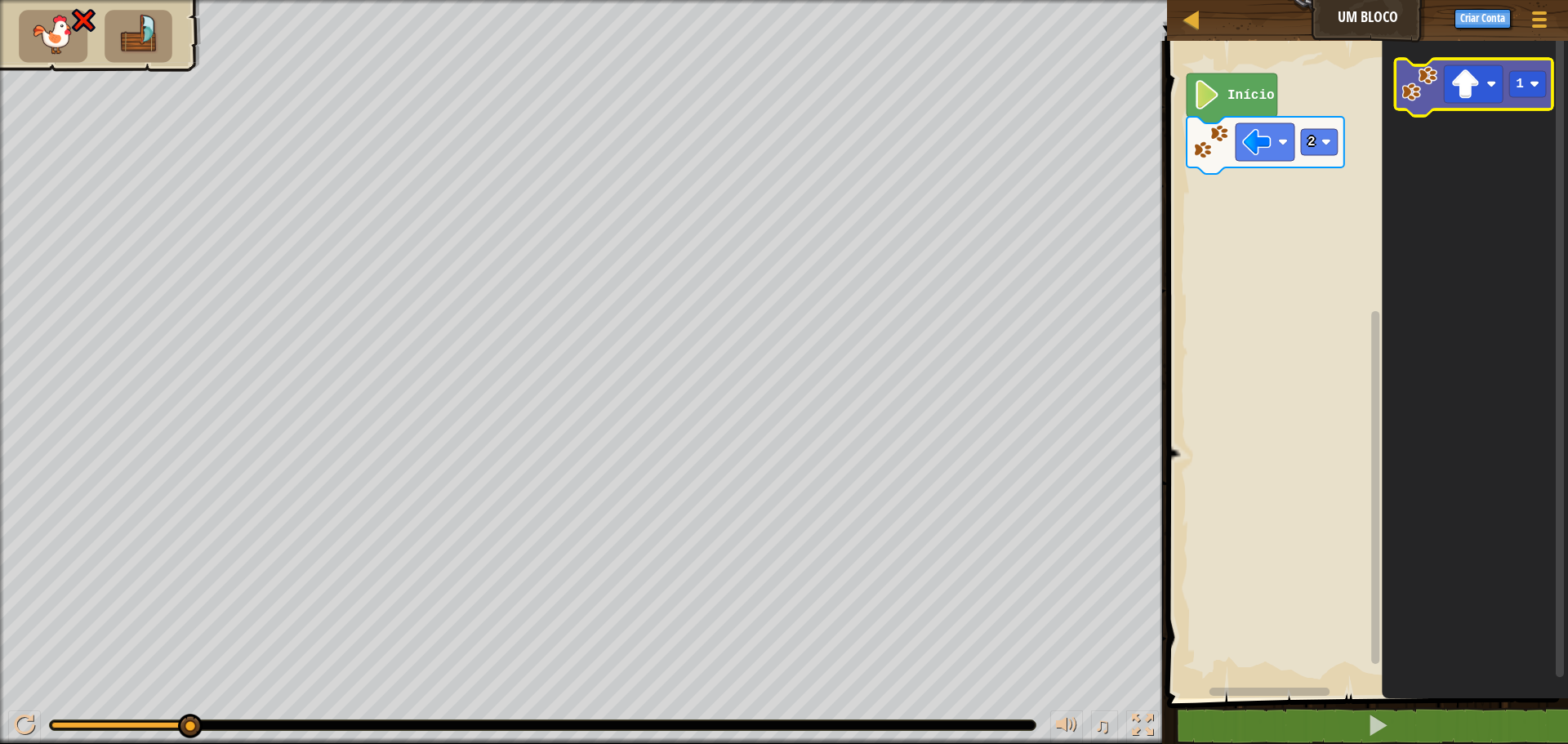
click at [1488, 107] on icon "Espaço de trabalho do Blockly" at bounding box center [1473, 87] width 158 height 58
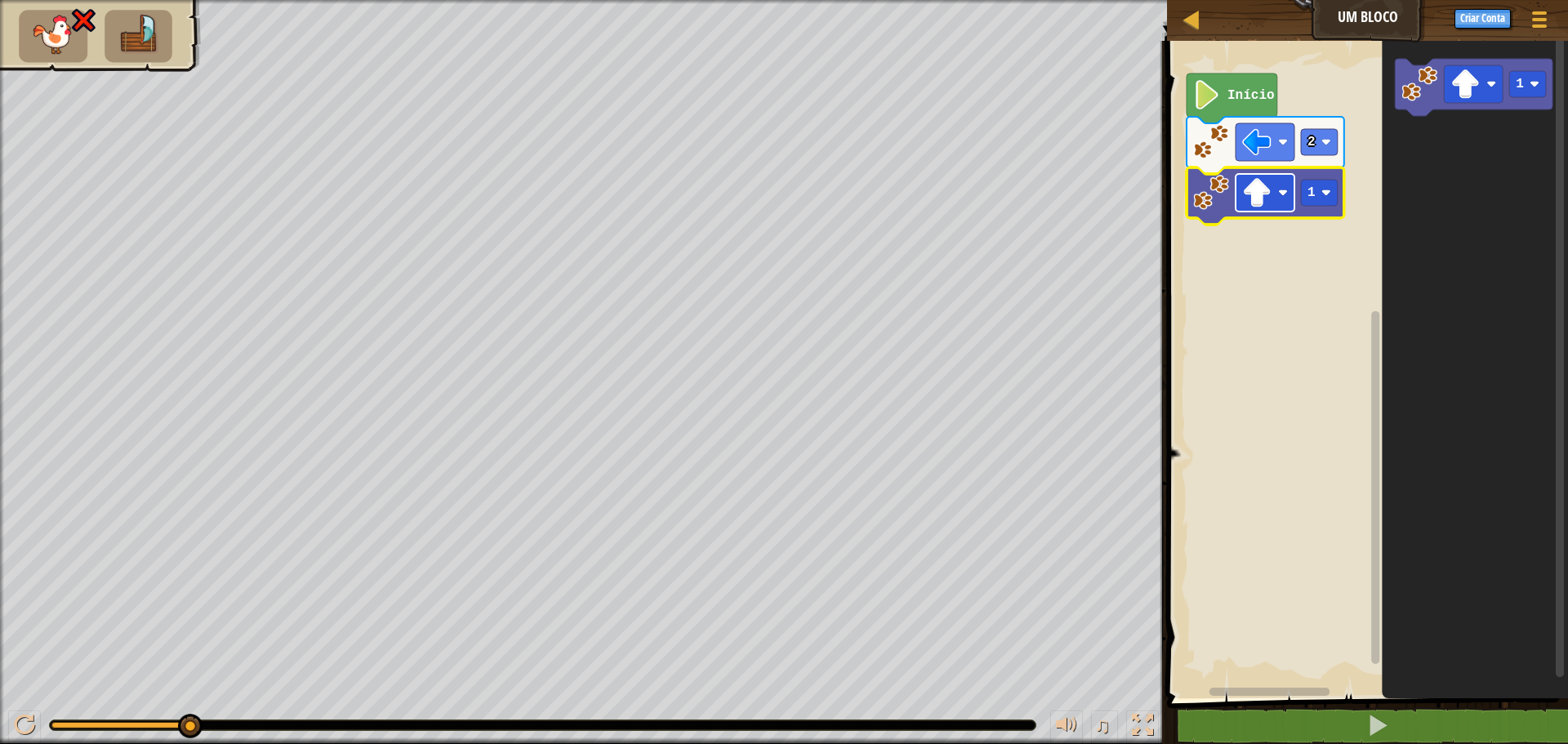
click at [1272, 198] on image "Espaço de trabalho do Blockly" at bounding box center [1257, 193] width 29 height 29
click at [1331, 184] on rect "Espaço de trabalho do Blockly" at bounding box center [1319, 192] width 37 height 26
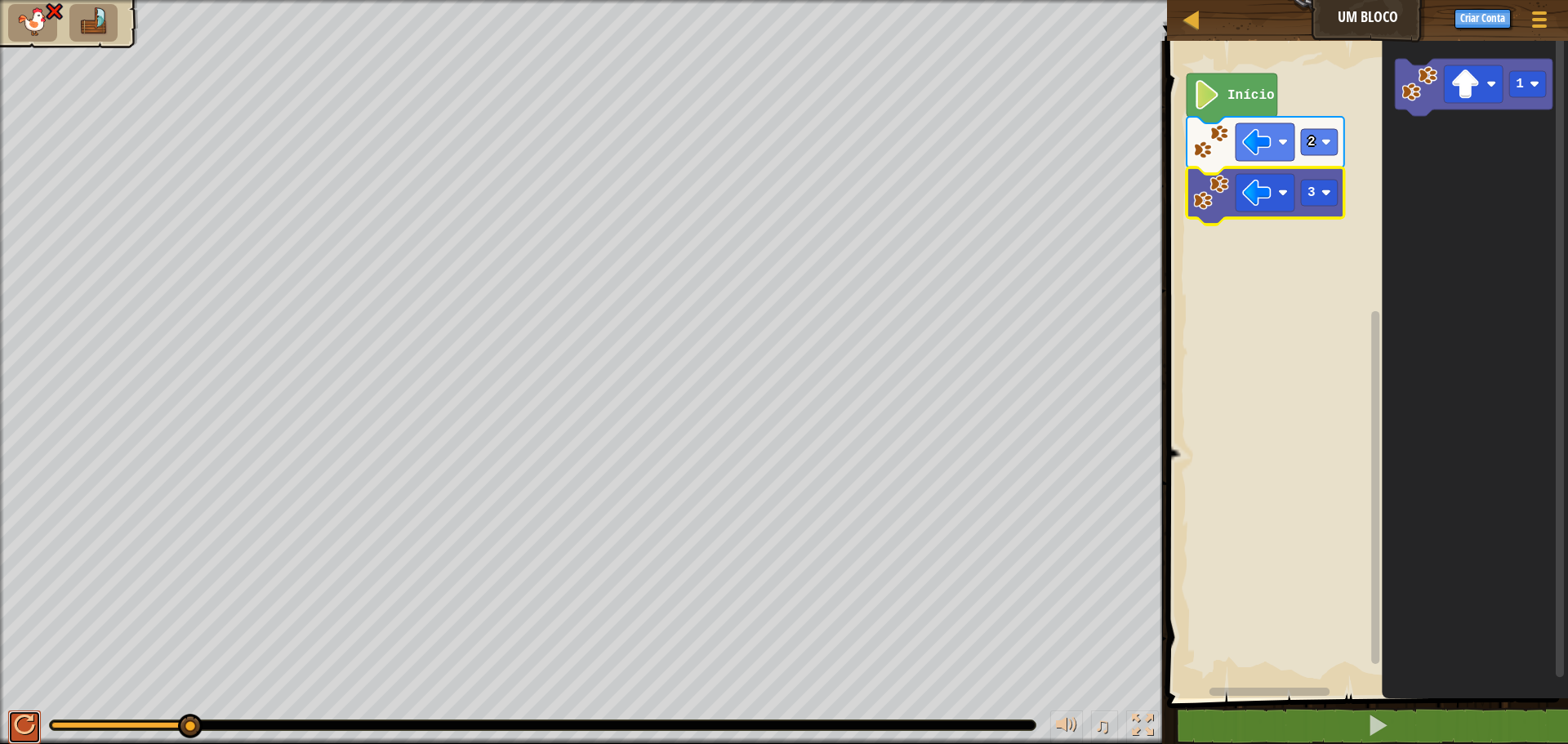
click at [17, 721] on div at bounding box center [24, 725] width 21 height 21
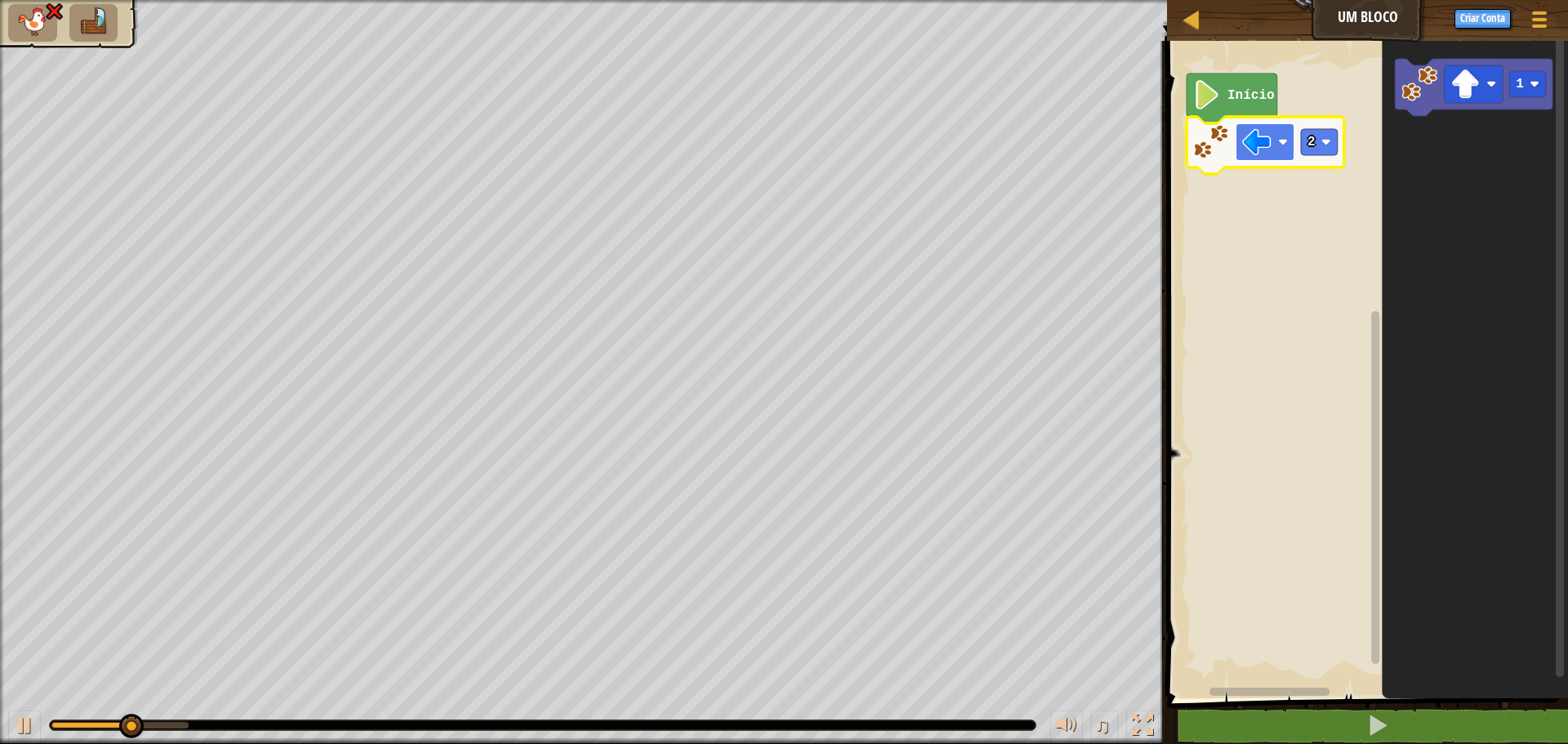
click at [1280, 137] on rect "Espaço de trabalho do Blockly" at bounding box center [1265, 142] width 58 height 38
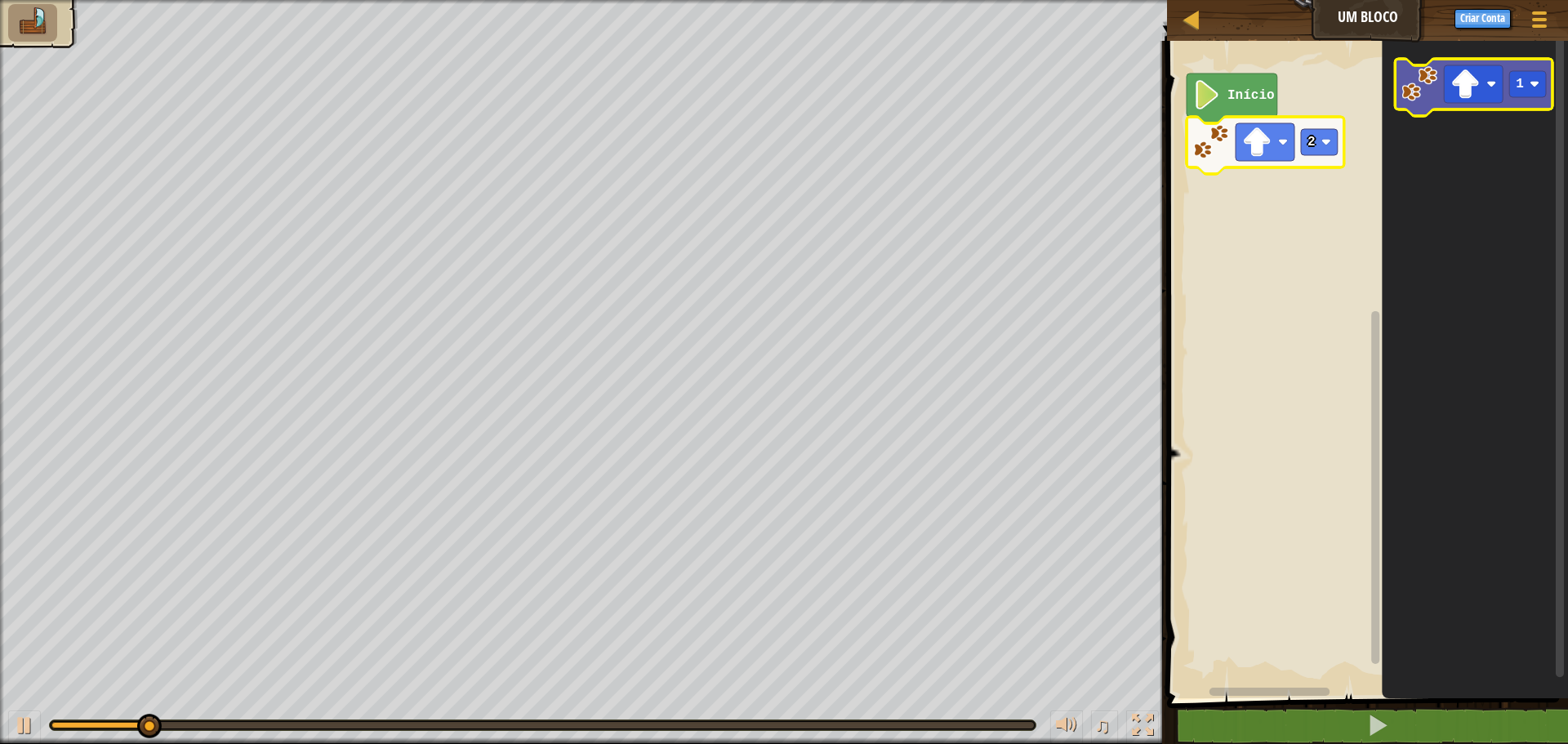
click at [1409, 77] on image "Espaço de trabalho do Blockly" at bounding box center [1419, 84] width 36 height 36
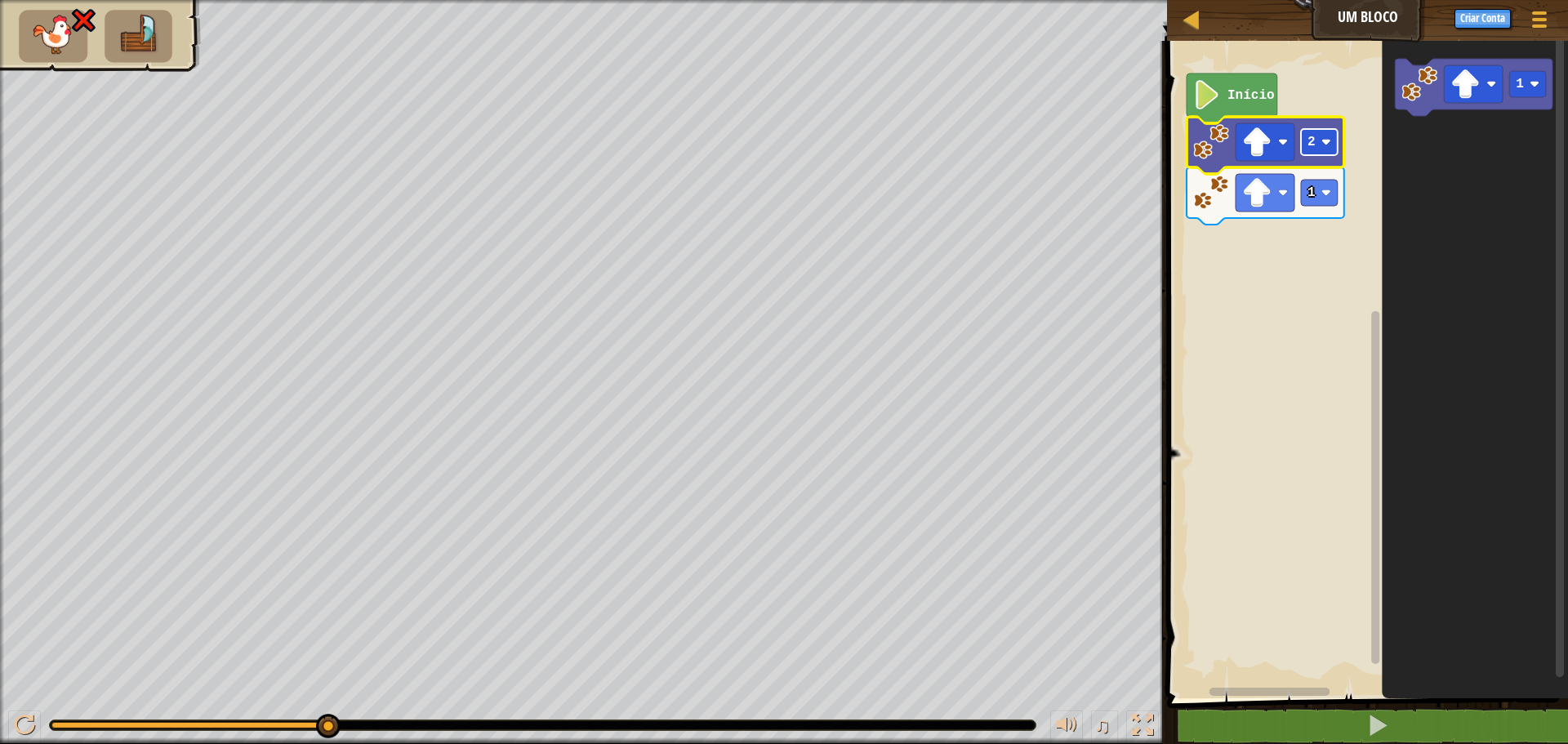
click at [1314, 138] on text "2" at bounding box center [1312, 141] width 8 height 15
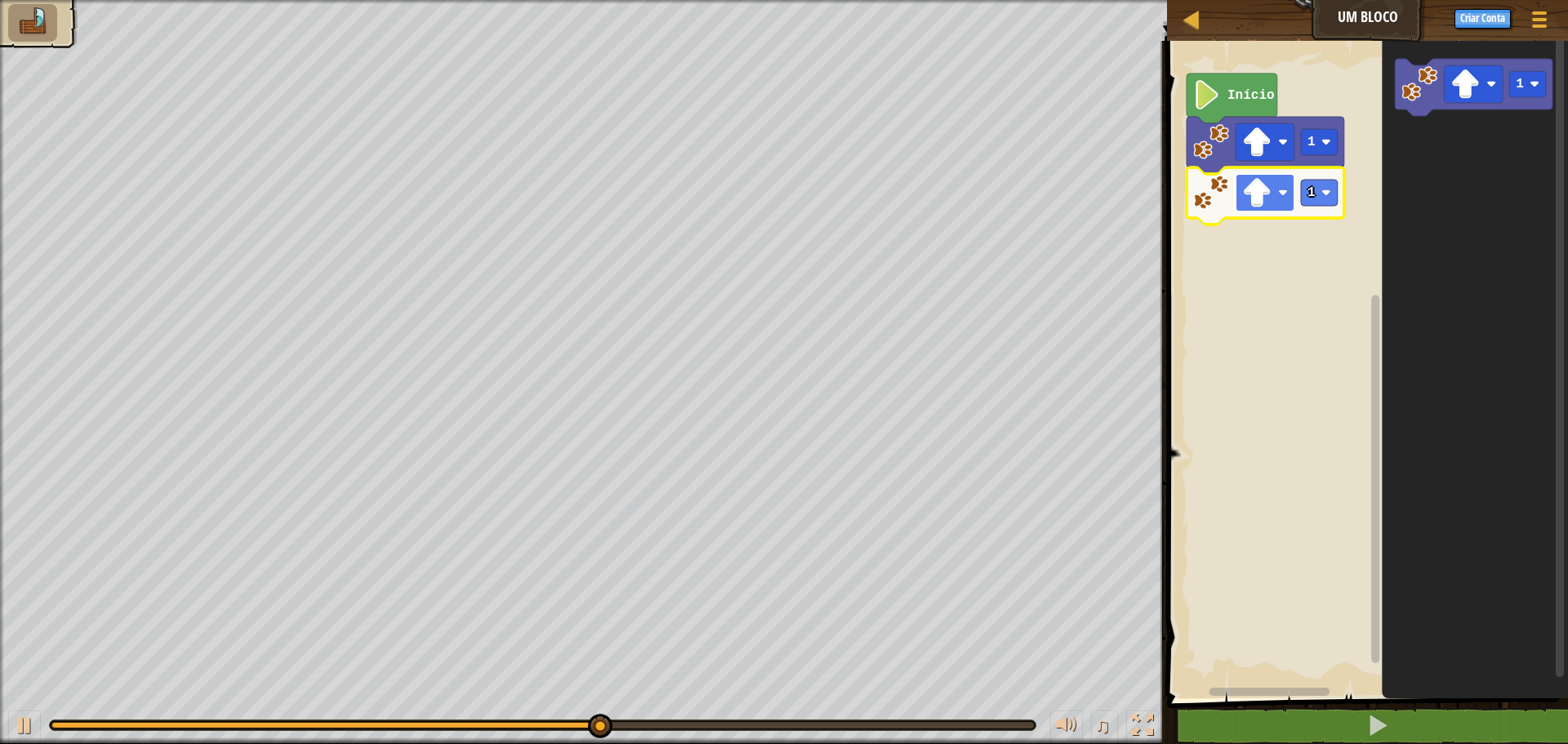
click at [1255, 191] on image "Espaço de trabalho do Blockly" at bounding box center [1257, 193] width 29 height 29
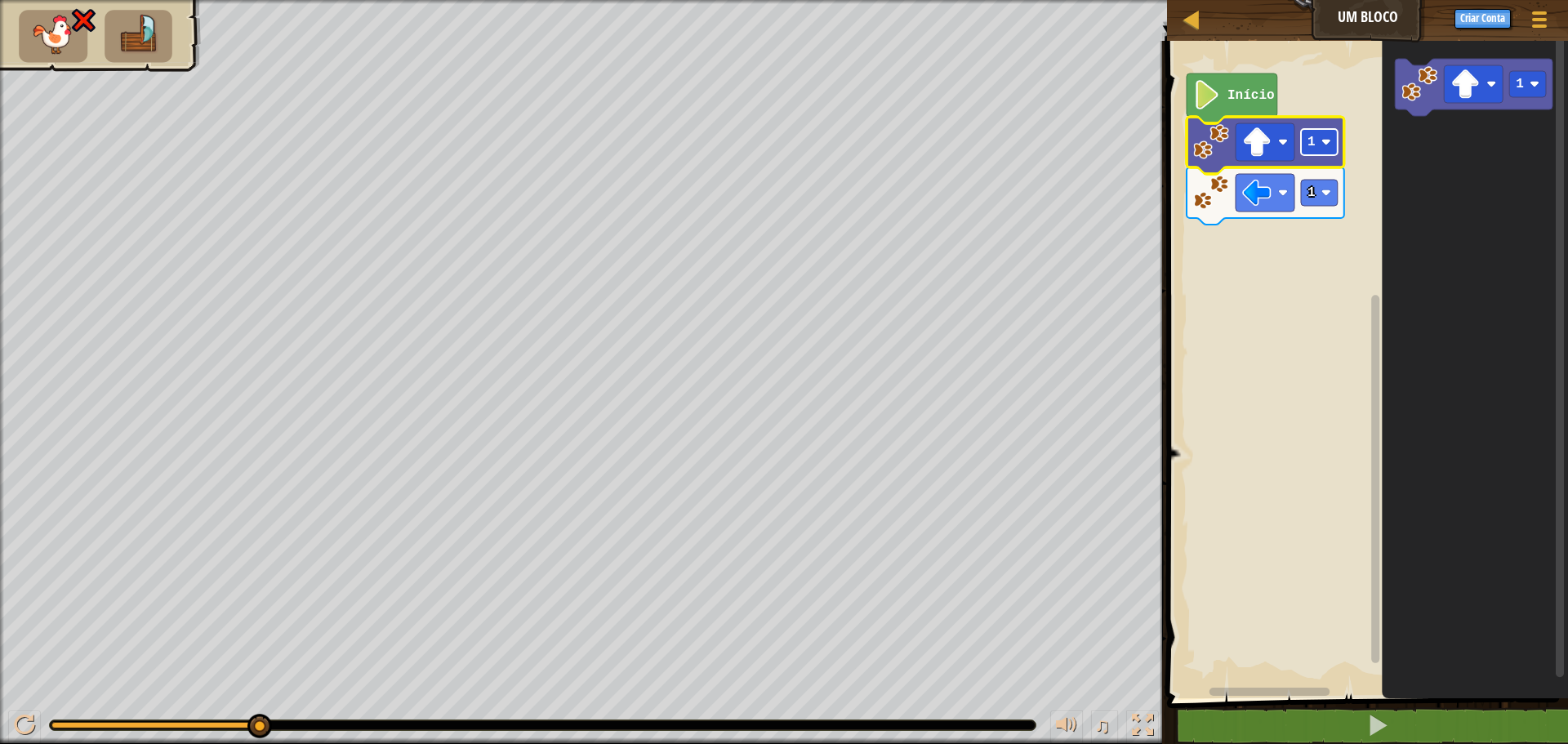
click at [1317, 142] on rect "Espaço de trabalho do Blockly" at bounding box center [1319, 141] width 37 height 26
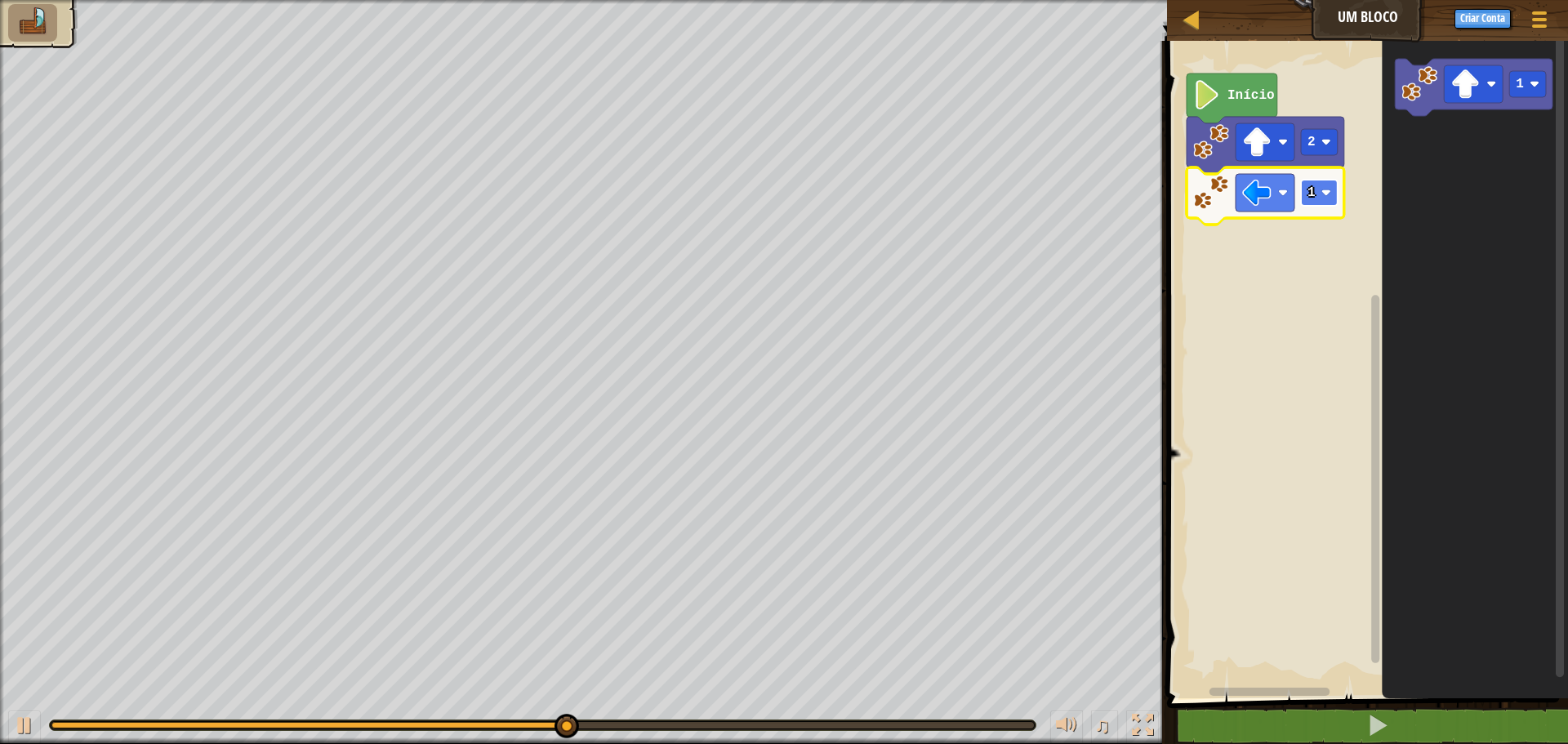
click at [1333, 193] on rect "Espaço de trabalho do Blockly" at bounding box center [1319, 192] width 37 height 26
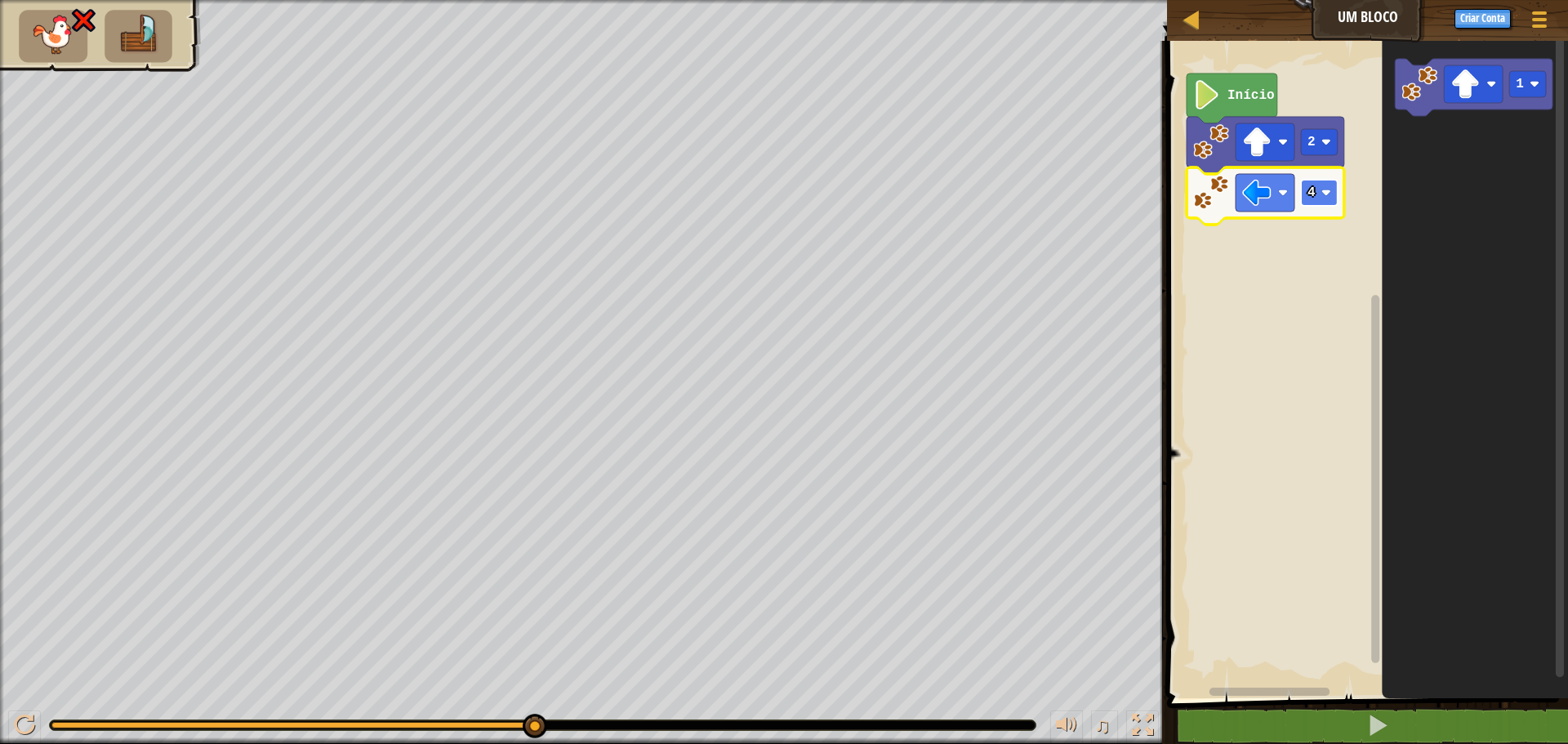
click at [1330, 195] on image "Espaço de trabalho do Blockly" at bounding box center [1326, 193] width 10 height 10
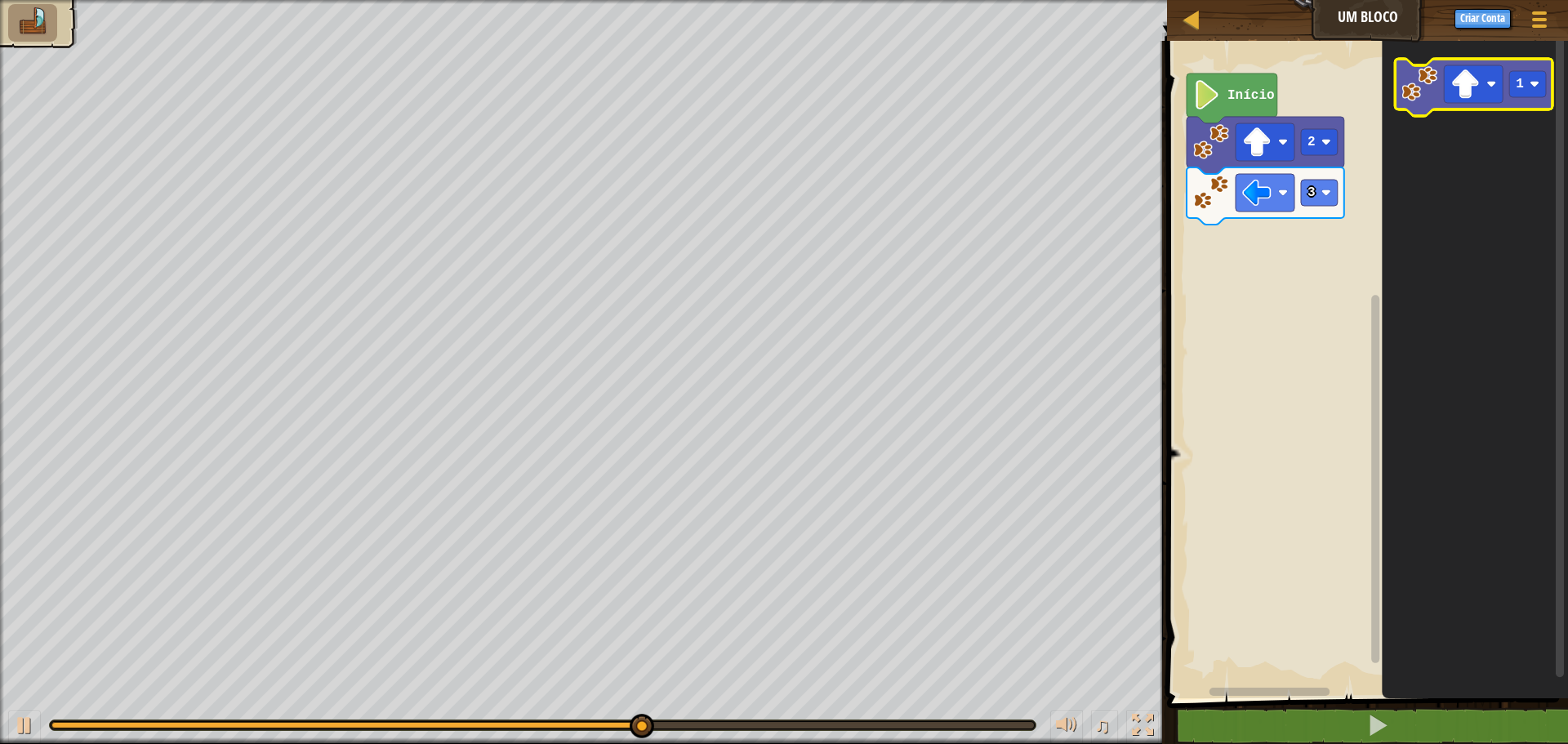
click at [1439, 98] on icon "Espaço de trabalho do Blockly" at bounding box center [1473, 87] width 158 height 58
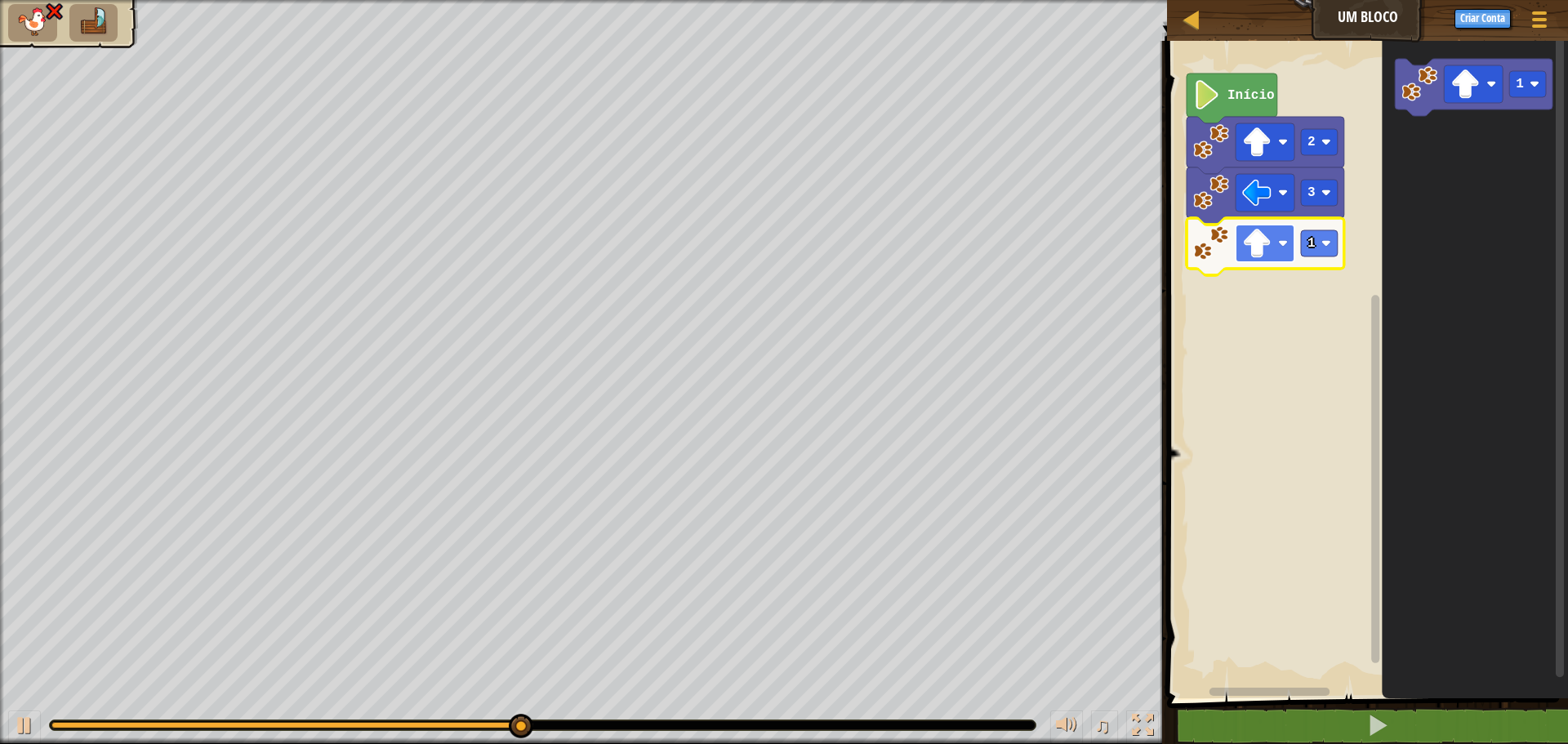
click at [1273, 240] on rect "Espaço de trabalho do Blockly" at bounding box center [1265, 243] width 58 height 38
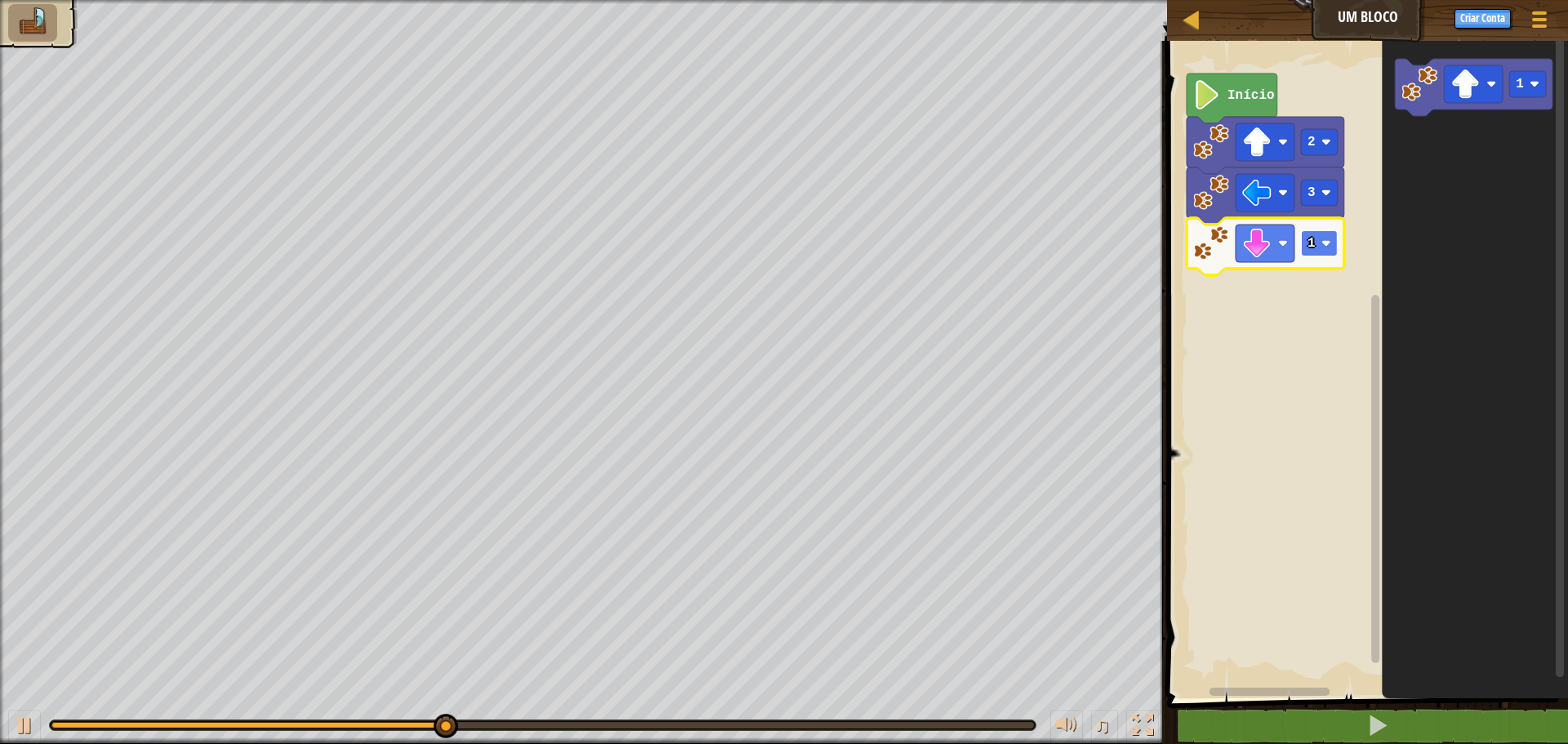
click at [1333, 253] on rect "Espaço de trabalho do Blockly" at bounding box center [1319, 243] width 37 height 26
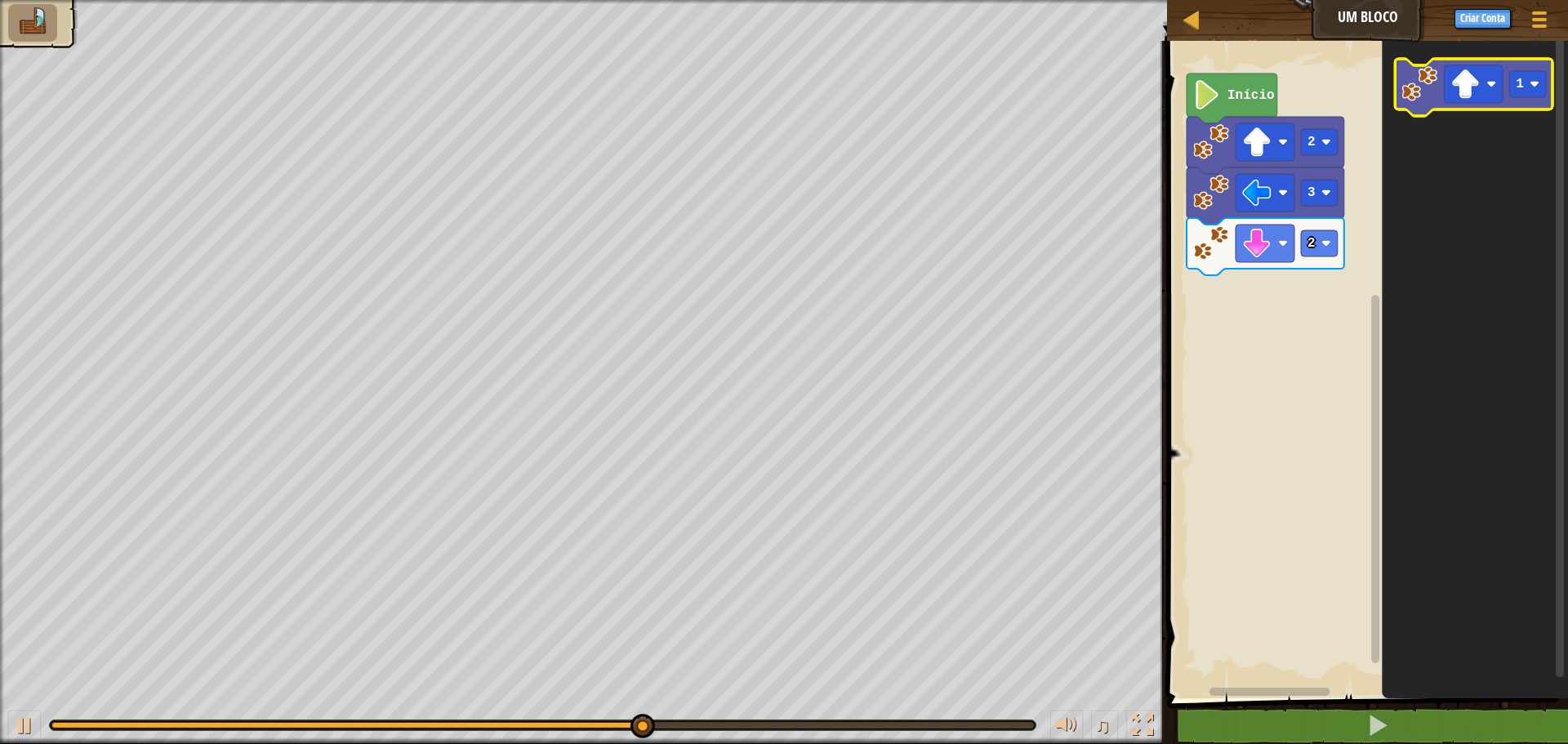
click at [1490, 104] on icon "Espaço de trabalho do Blockly" at bounding box center [1473, 87] width 158 height 58
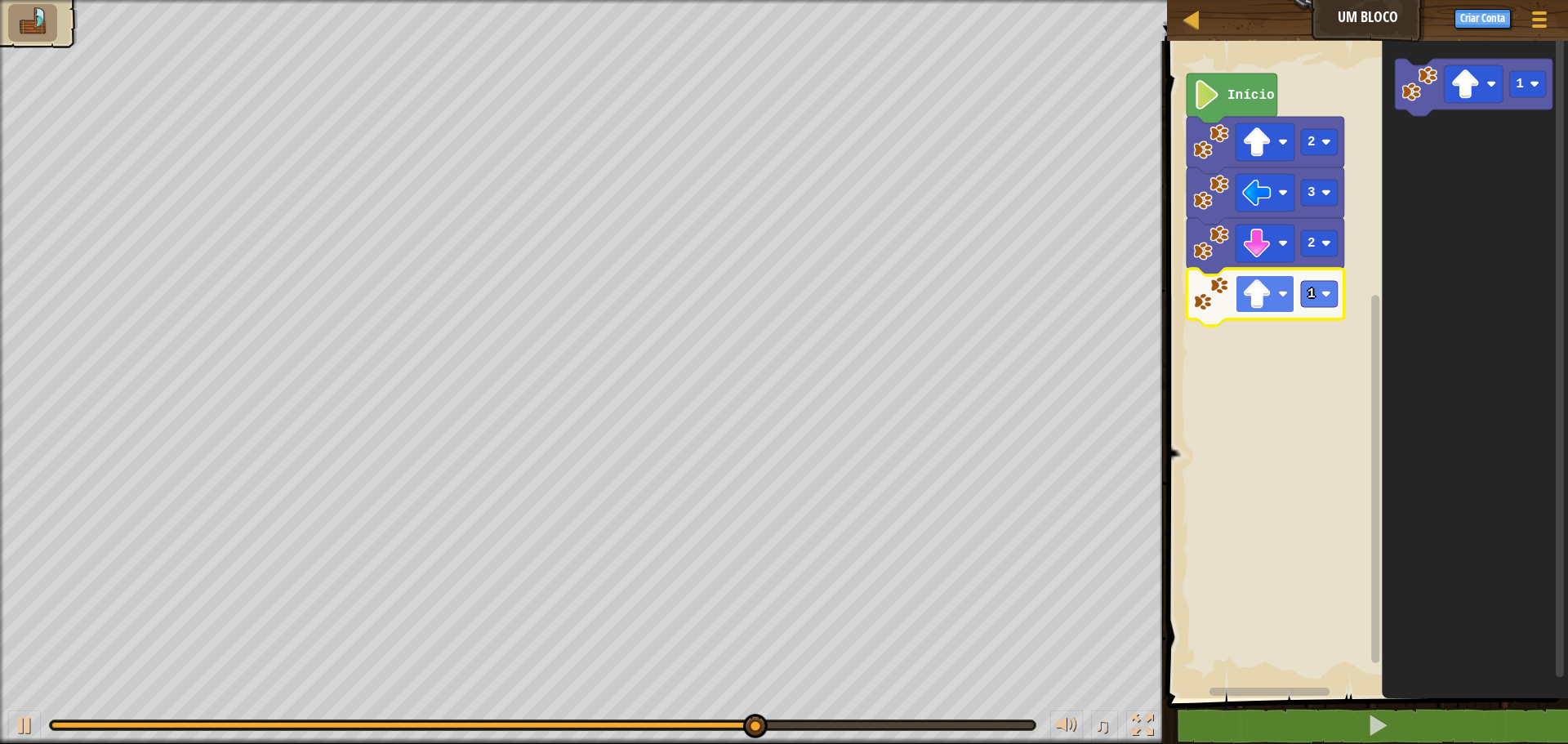
click at [1279, 300] on rect "Espaço de trabalho do Blockly" at bounding box center [1265, 294] width 58 height 38
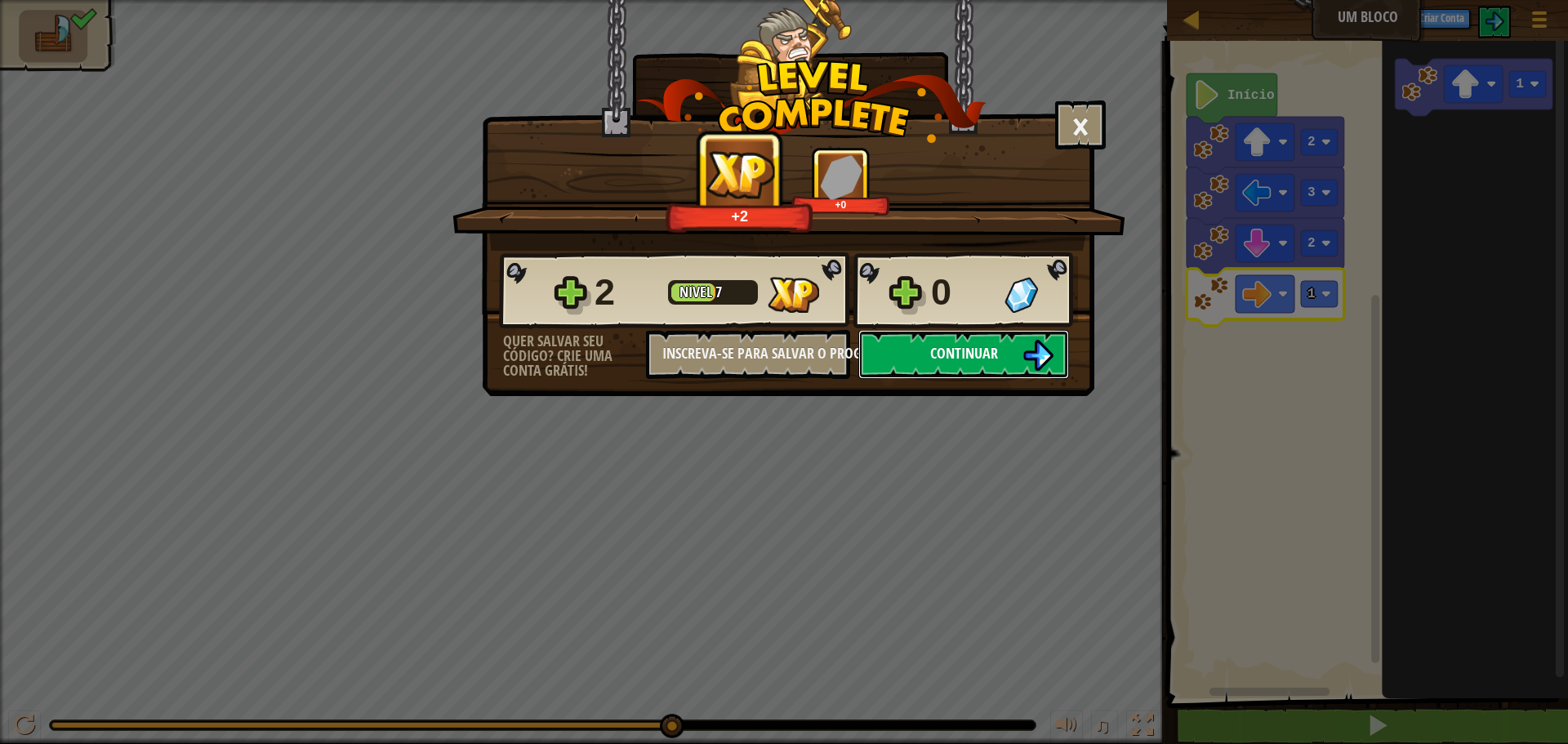
click at [1006, 354] on button "Continuar" at bounding box center [964, 355] width 210 height 49
